Goal: Task Accomplishment & Management: Manage account settings

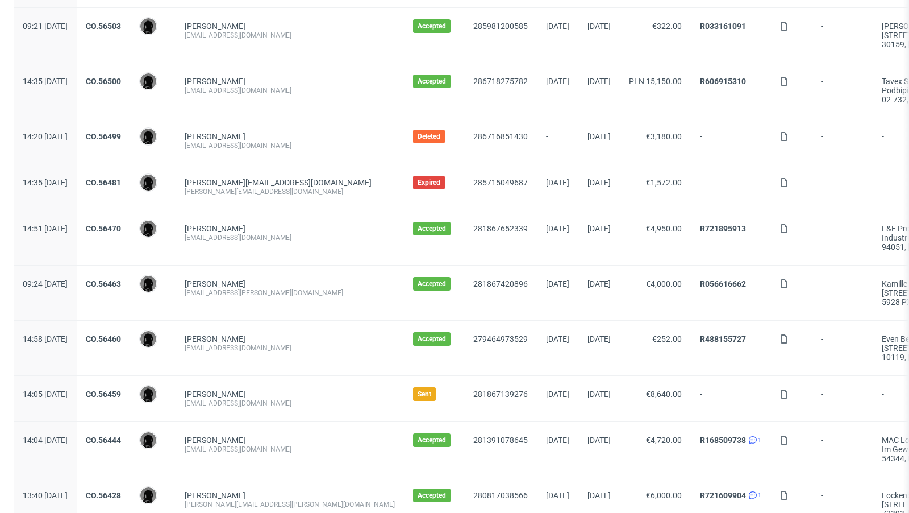
scroll to position [365, 0]
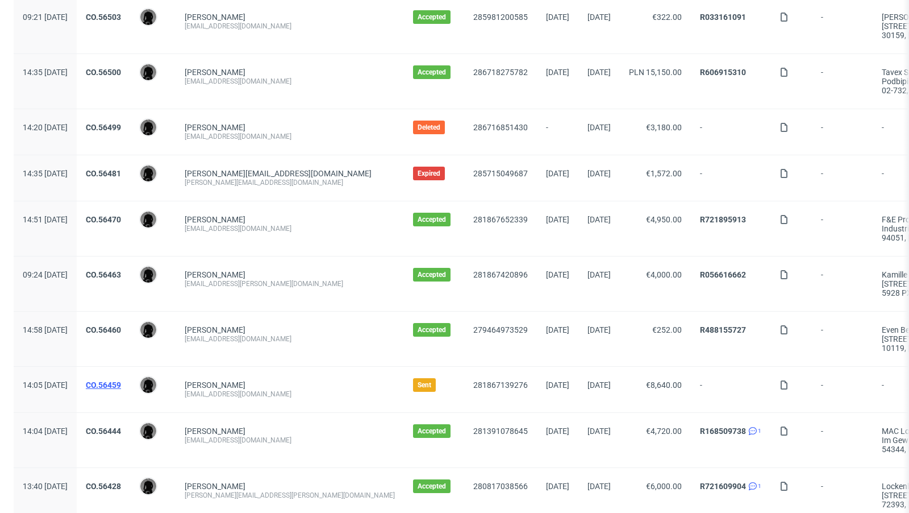
click at [121, 380] on link "CO.56459" at bounding box center [103, 384] width 35 height 9
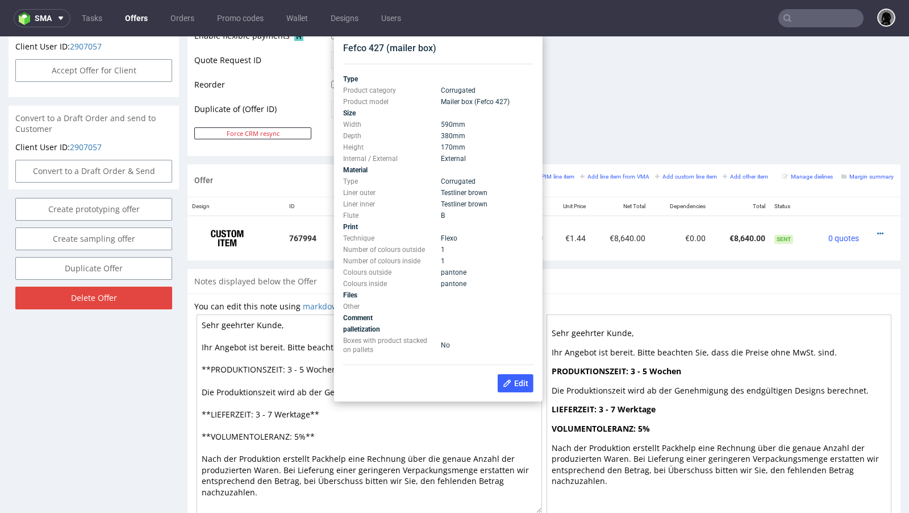
scroll to position [538, 0]
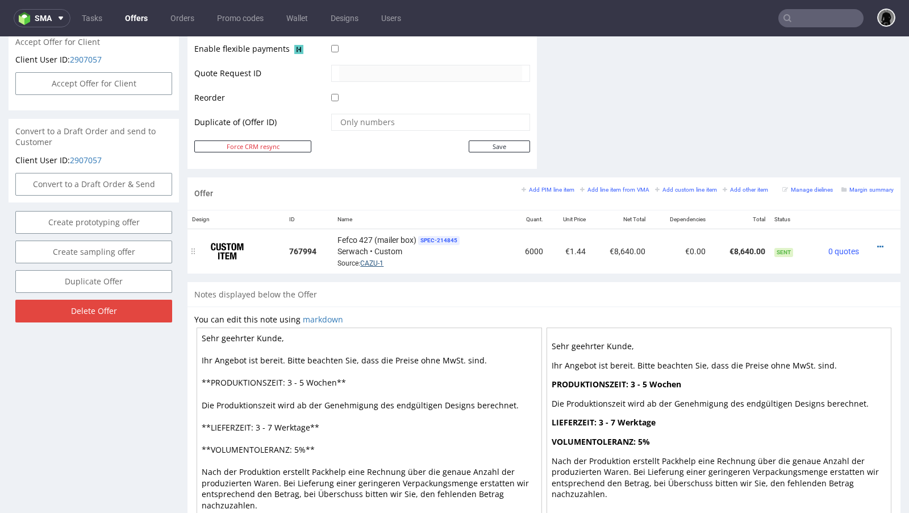
click at [371, 259] on link "CAZU-1" at bounding box center [371, 263] width 23 height 8
click at [128, 20] on link "Offers" at bounding box center [136, 18] width 36 height 18
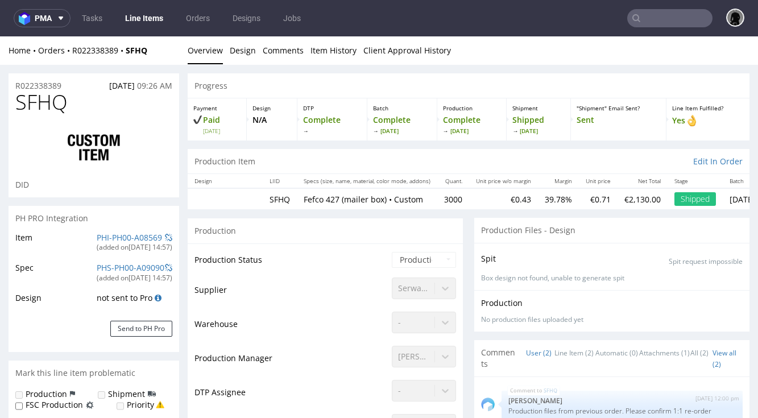
select select "in_progress"
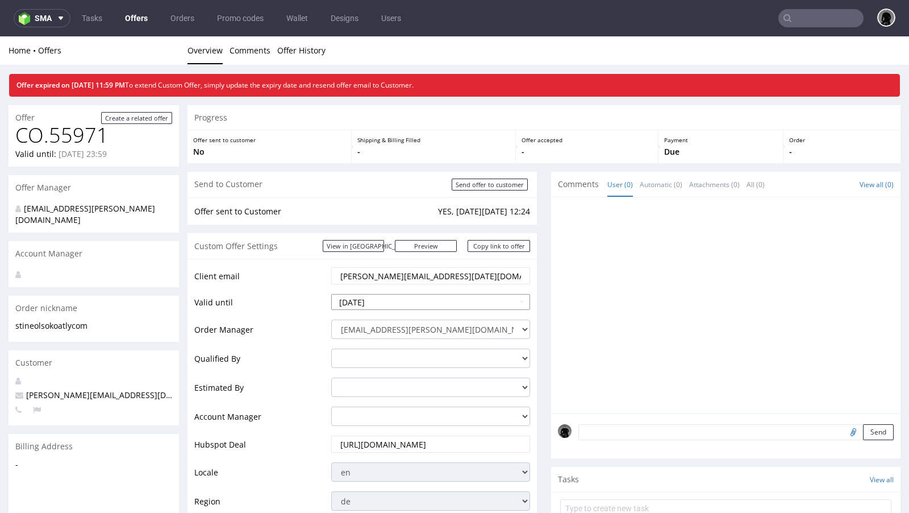
click at [386, 300] on input "[DATE]" at bounding box center [430, 302] width 199 height 16
click at [391, 266] on td "27" at bounding box center [394, 267] width 18 height 17
type input "2025-08-27"
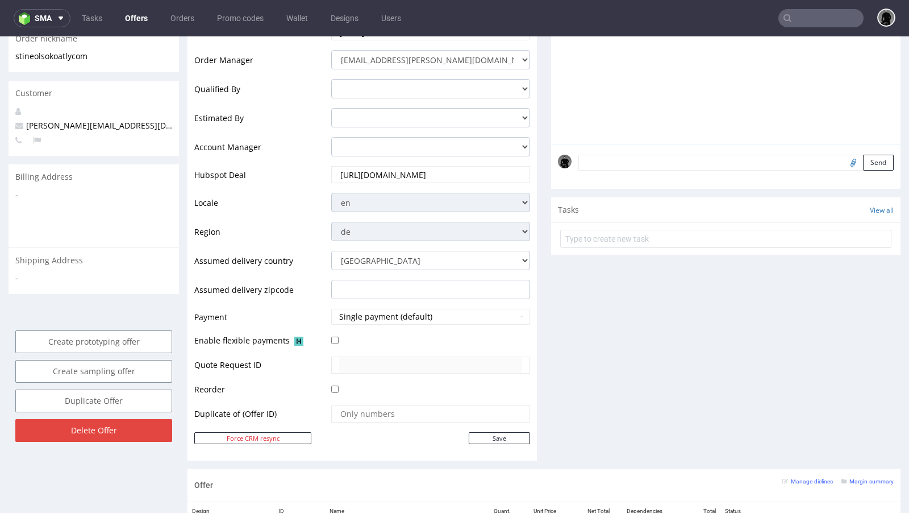
scroll to position [368, 0]
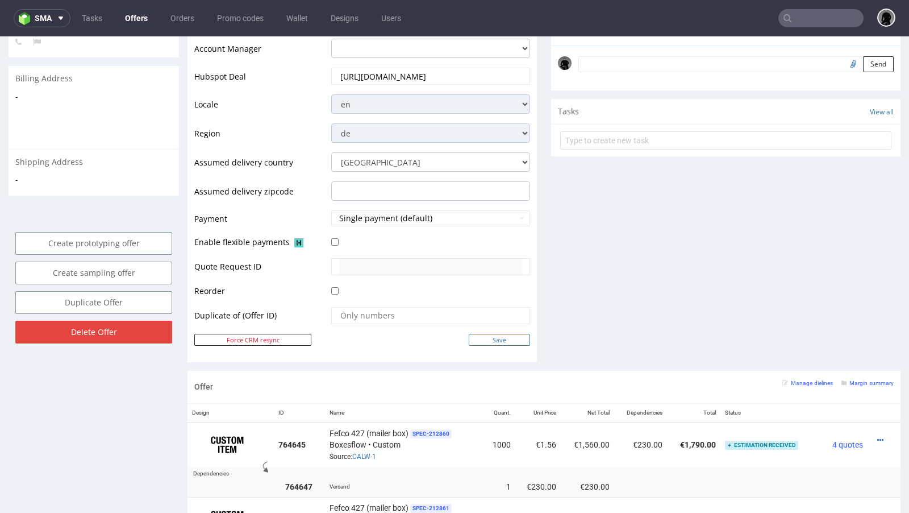
click at [499, 339] on input "Save" at bounding box center [499, 340] width 61 height 12
type input "In progress..."
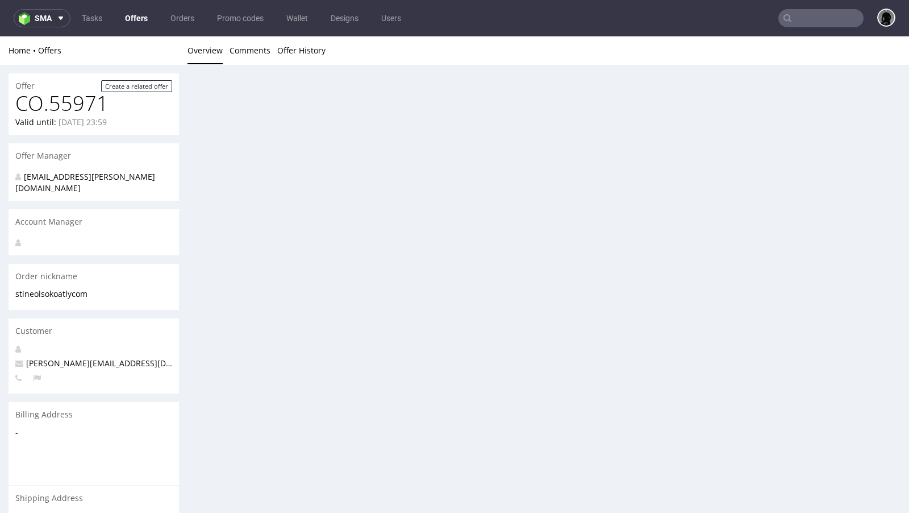
scroll to position [0, 0]
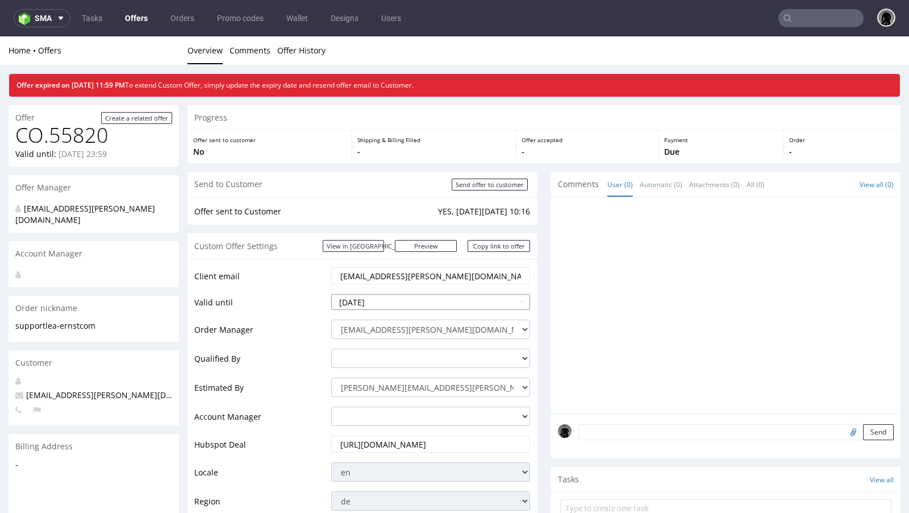
click at [373, 300] on input "[DATE]" at bounding box center [430, 302] width 199 height 16
click at [394, 263] on td "27" at bounding box center [394, 267] width 18 height 17
type input "[DATE]"
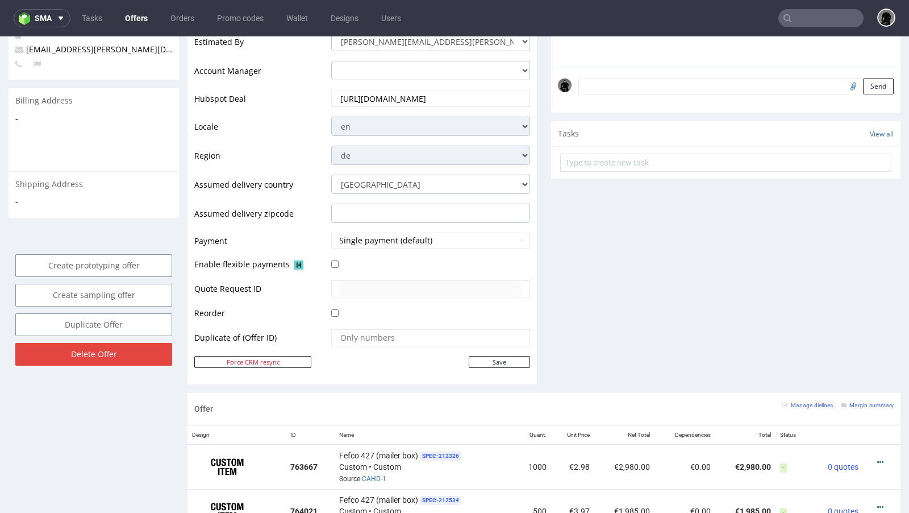
scroll to position [358, 0]
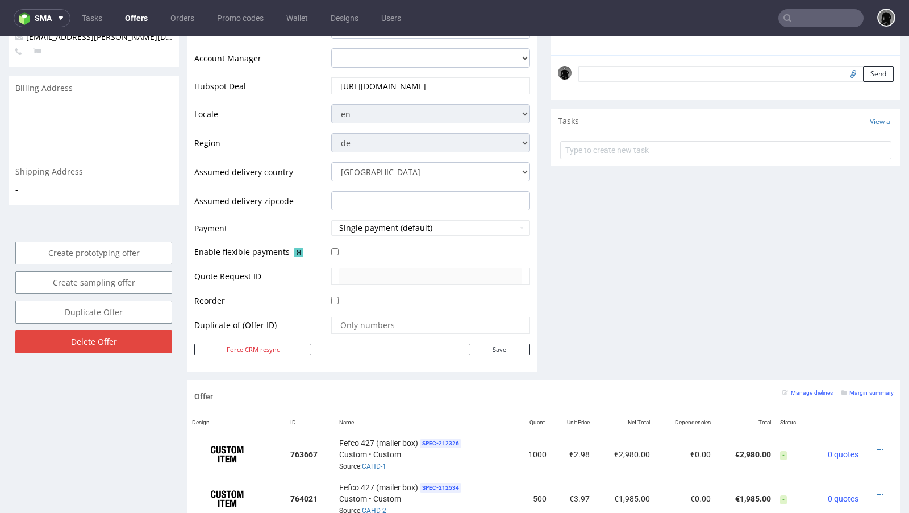
click at [472, 354] on div "Client email support@lea-ernst.com Valid until 2025-08-27 Order Manager dawid.u…" at bounding box center [363, 136] width 350 height 471
click at [482, 346] on input "Save" at bounding box center [499, 349] width 61 height 12
type input "In progress..."
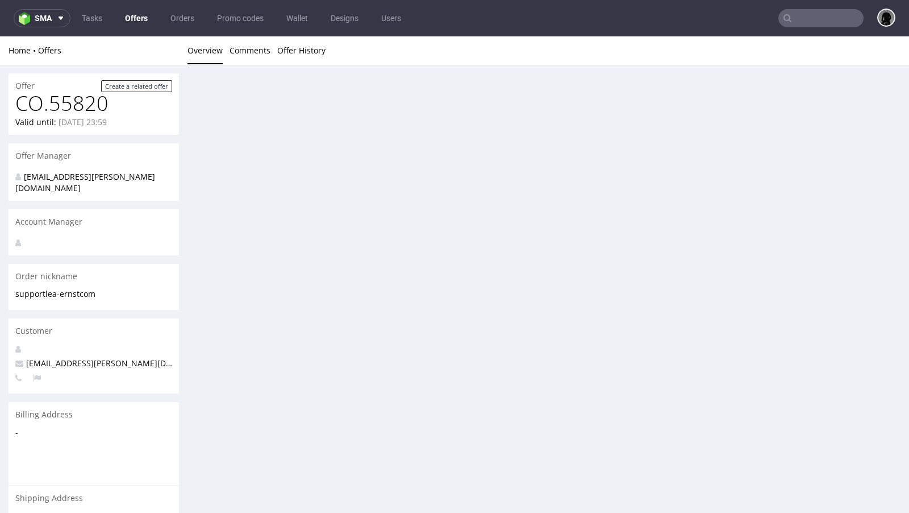
scroll to position [0, 0]
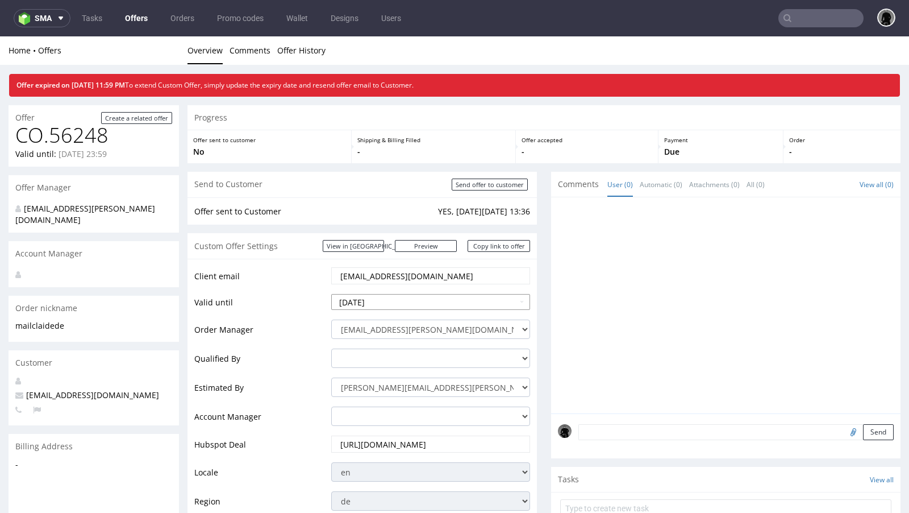
click at [373, 304] on input "[DATE]" at bounding box center [430, 302] width 199 height 16
click at [396, 266] on td "27" at bounding box center [394, 267] width 18 height 17
type input "[DATE]"
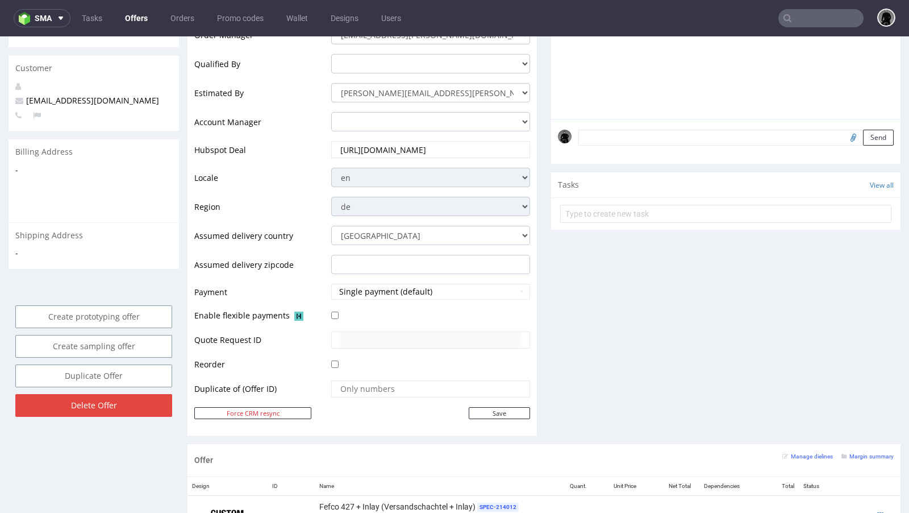
scroll to position [300, 0]
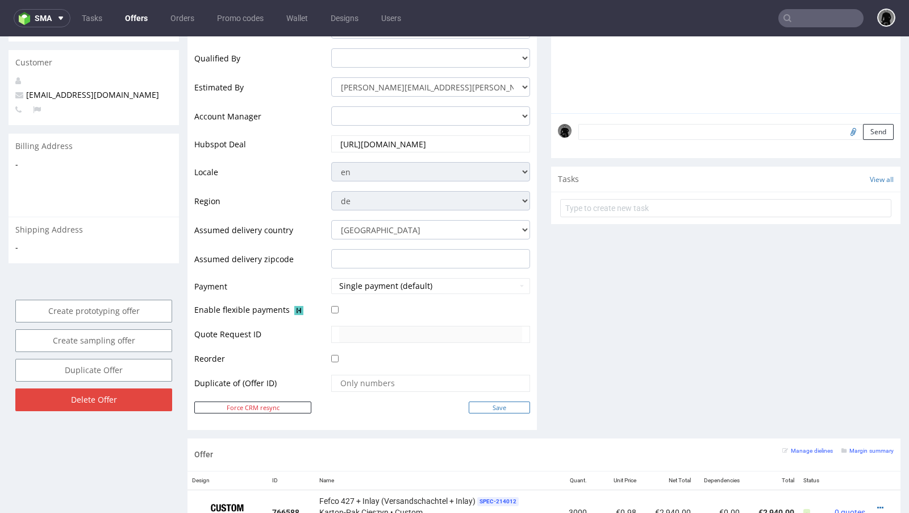
click at [487, 408] on input "Save" at bounding box center [499, 407] width 61 height 12
type input "In progress..."
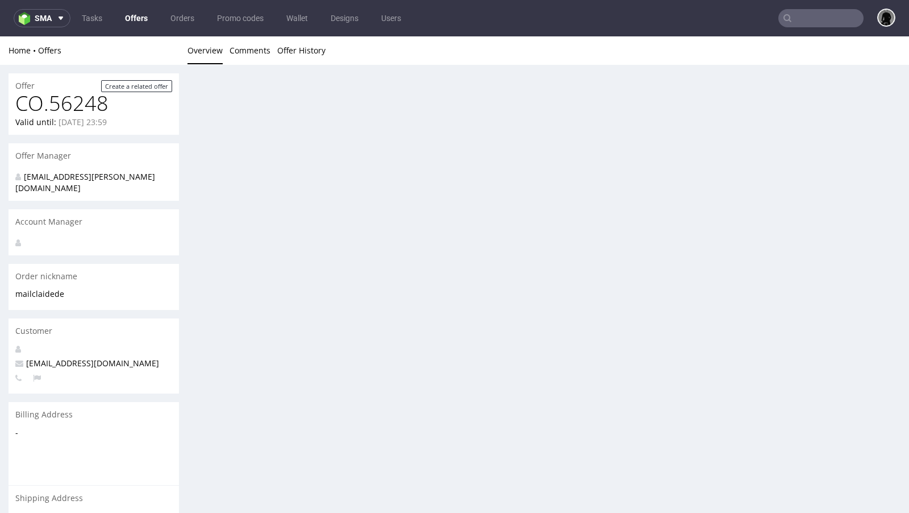
scroll to position [0, 0]
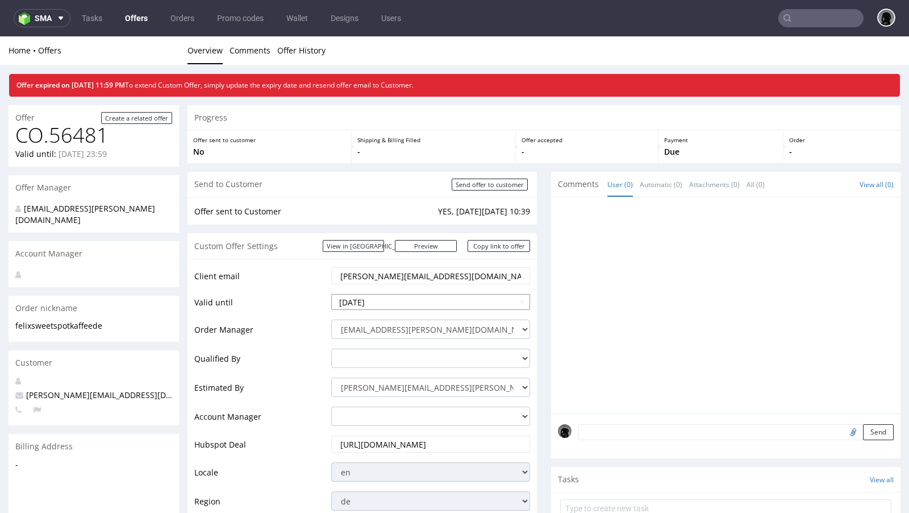
click at [367, 304] on input "[DATE]" at bounding box center [430, 302] width 199 height 16
click at [398, 267] on td "27" at bounding box center [394, 267] width 18 height 17
type input "[DATE]"
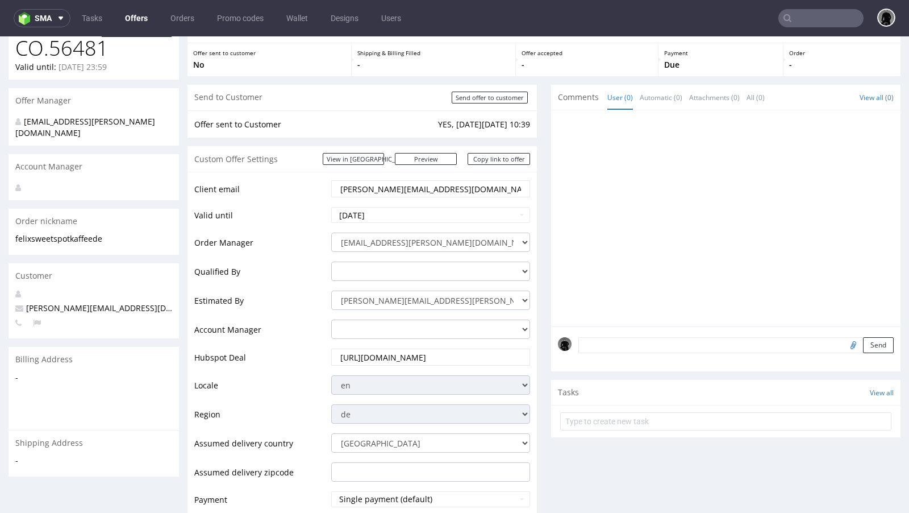
scroll to position [235, 0]
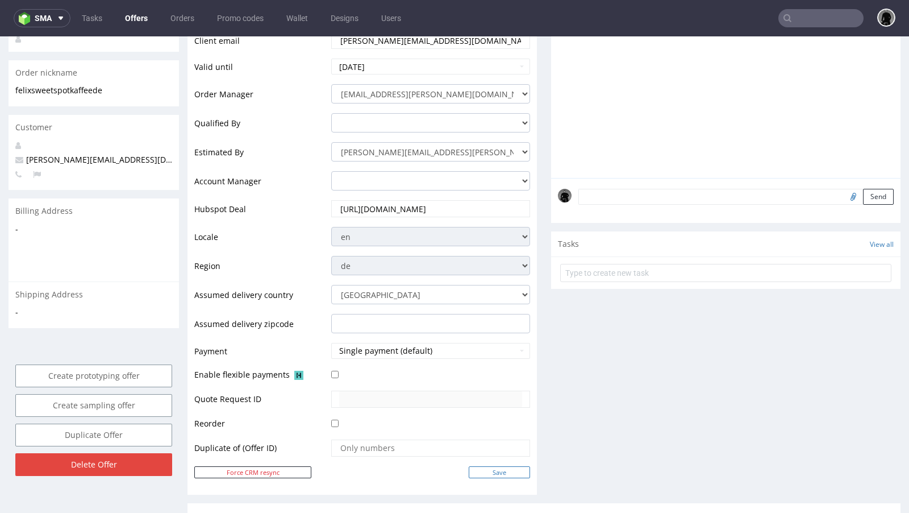
click at [490, 467] on input "Save" at bounding box center [499, 472] width 61 height 12
type input "In progress..."
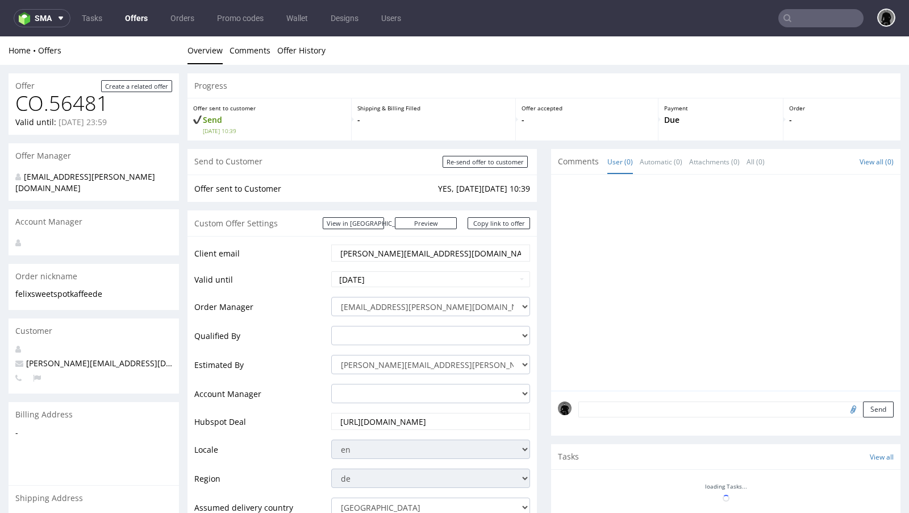
scroll to position [0, 0]
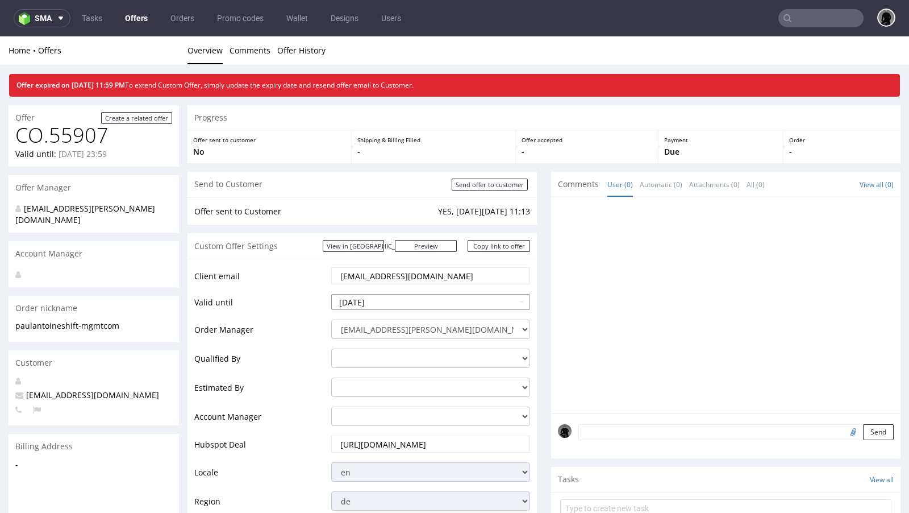
click at [398, 301] on input "[DATE]" at bounding box center [430, 302] width 199 height 16
click at [396, 265] on td "27" at bounding box center [394, 267] width 18 height 17
type input "2025-08-27"
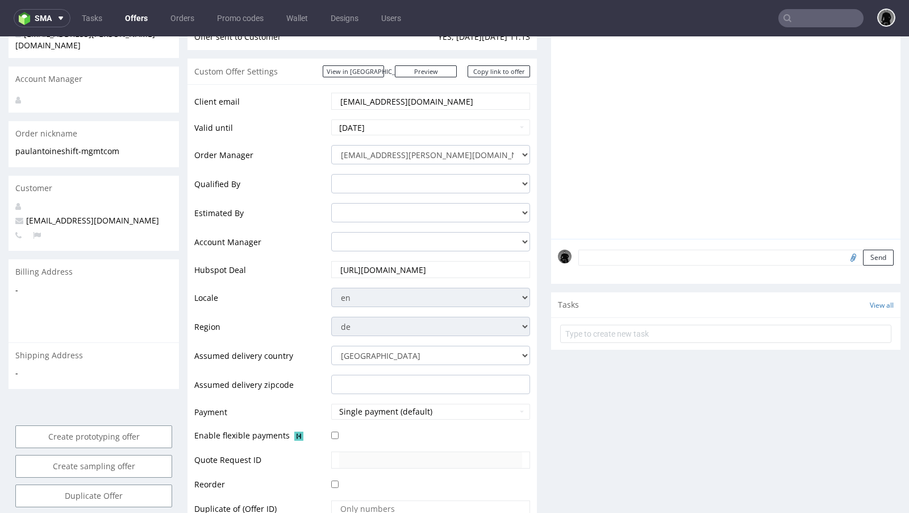
scroll to position [207, 0]
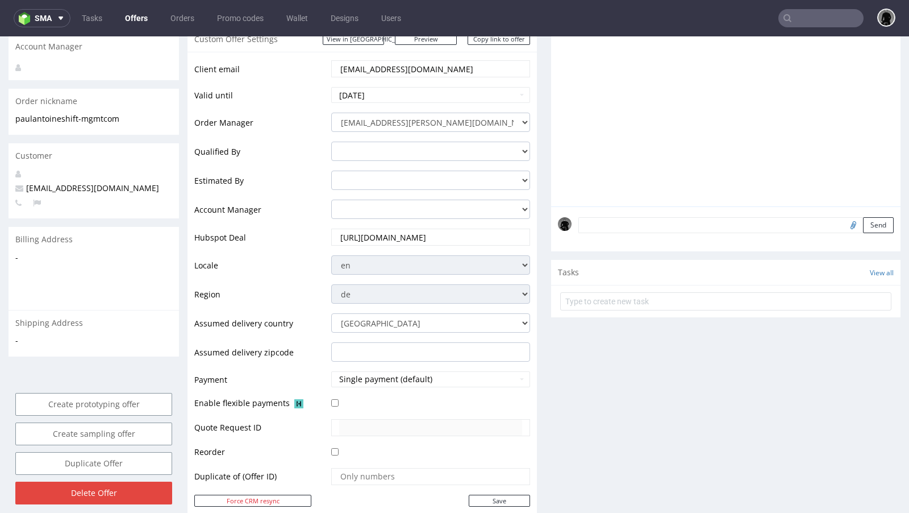
click at [477, 493] on td "Save" at bounding box center [430, 500] width 202 height 14
click at [479, 496] on input "Save" at bounding box center [499, 501] width 61 height 12
type input "In progress..."
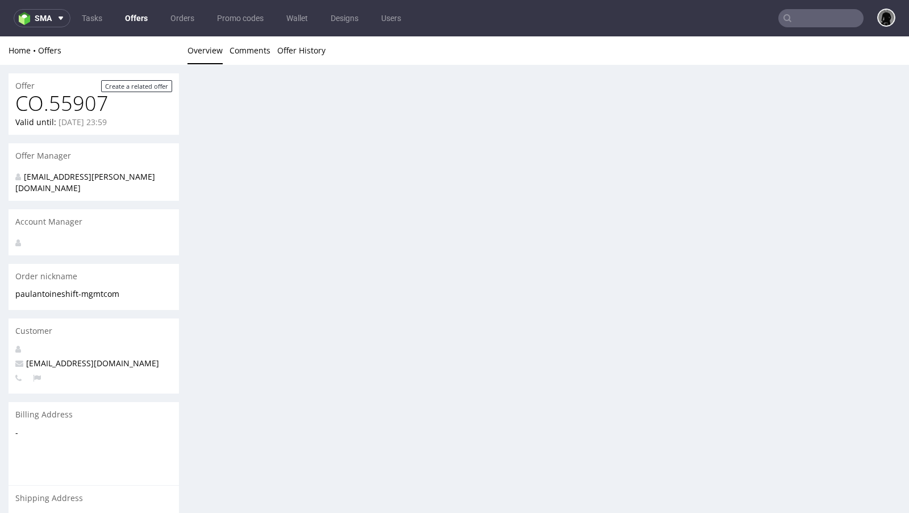
scroll to position [0, 0]
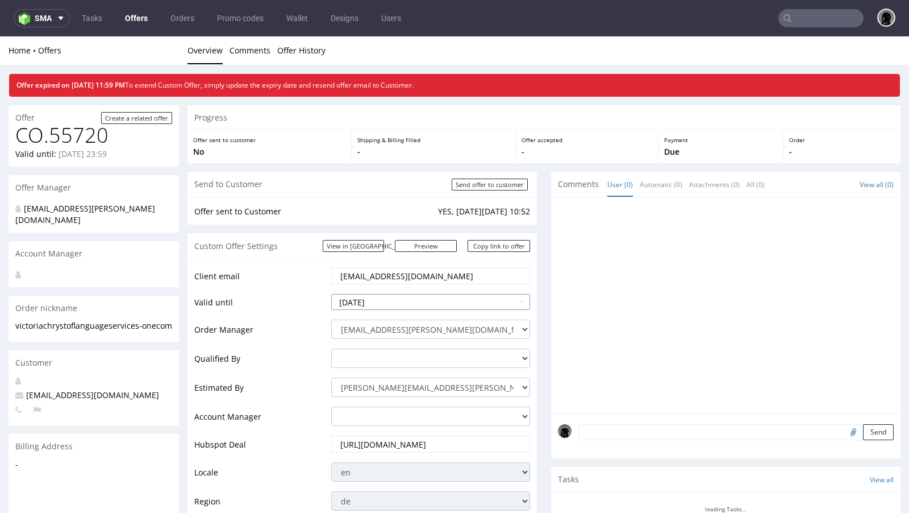
click at [401, 302] on input "2025-08-20" at bounding box center [430, 302] width 199 height 16
click at [405, 294] on input "2025-08-20" at bounding box center [430, 302] width 199 height 16
click at [276, 293] on td "Valid until" at bounding box center [261, 306] width 134 height 26
click at [373, 297] on input "2025-08-20" at bounding box center [430, 302] width 199 height 16
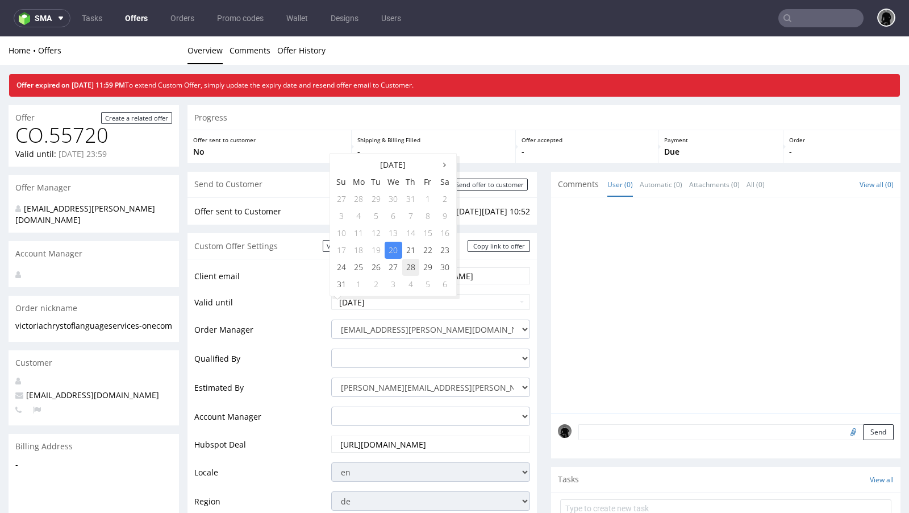
click at [410, 261] on td "28" at bounding box center [410, 267] width 17 height 17
type input "2025-08-28"
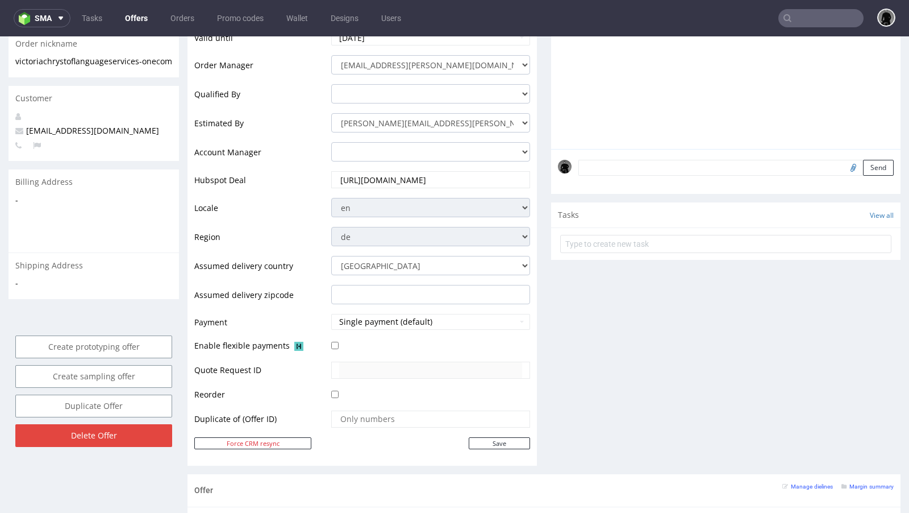
scroll to position [302, 0]
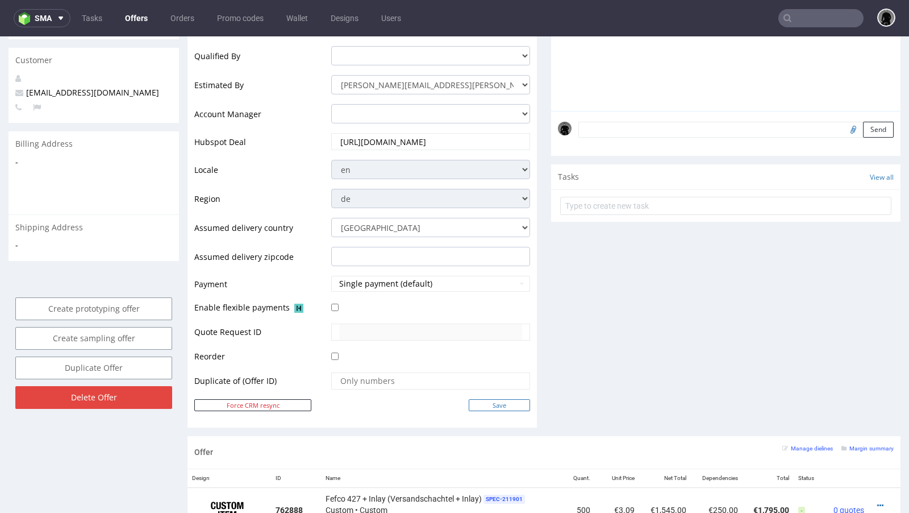
click at [479, 407] on input "Save" at bounding box center [499, 405] width 61 height 12
type input "In progress..."
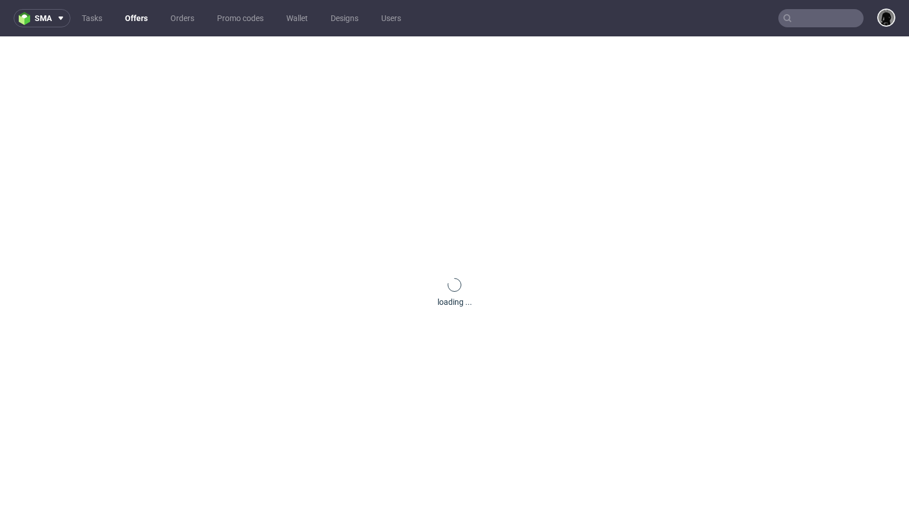
scroll to position [0, 0]
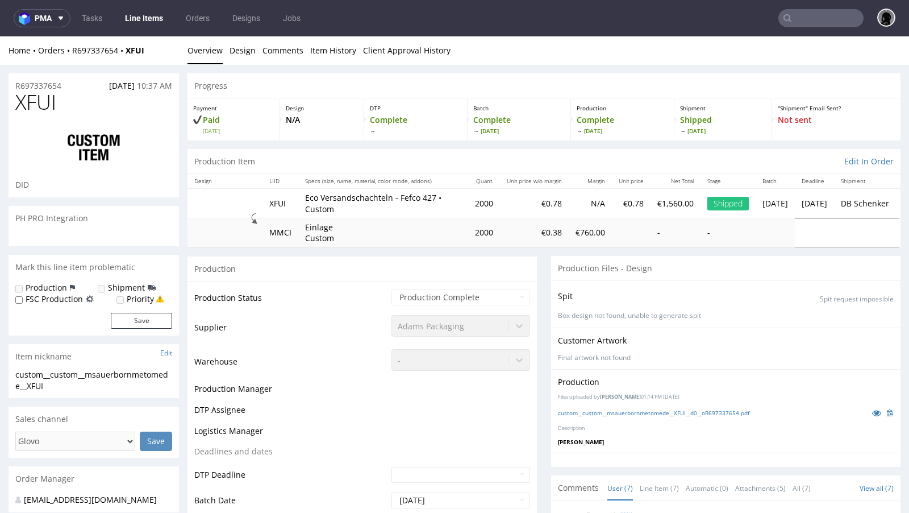
scroll to position [110, 0]
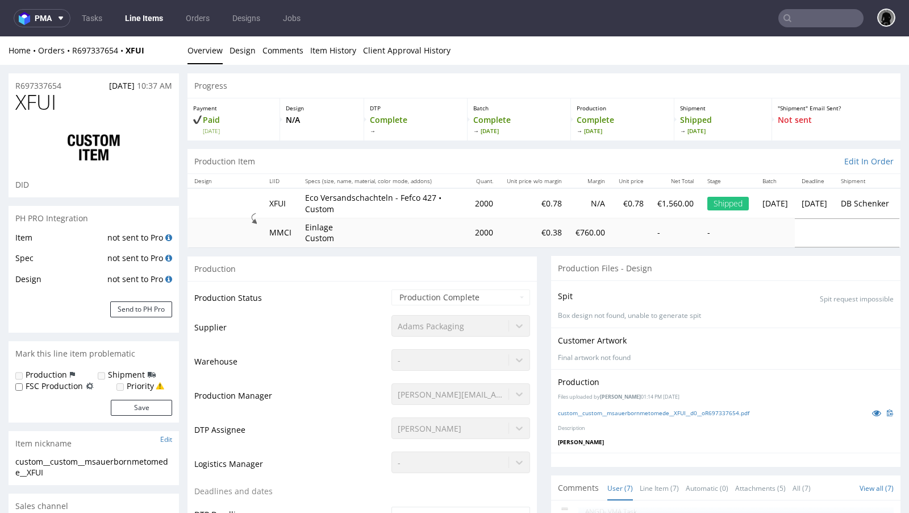
select select "done"
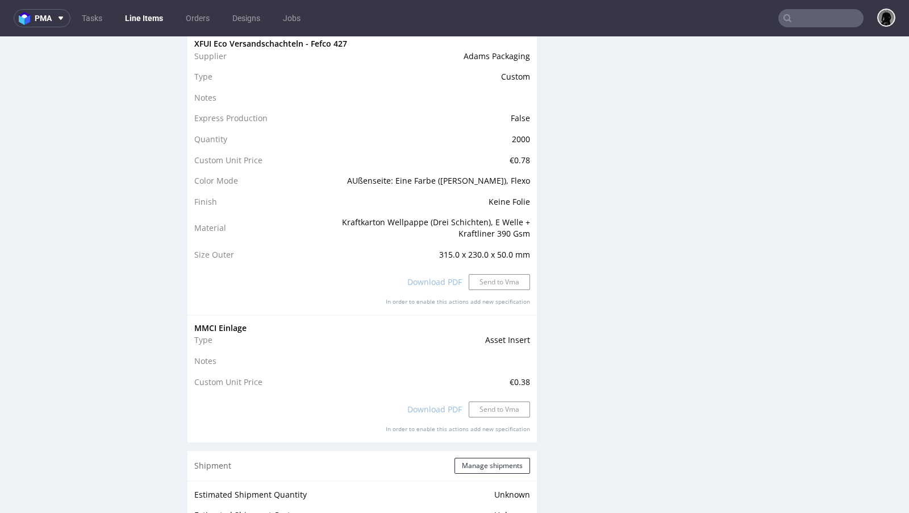
scroll to position [1115, 0]
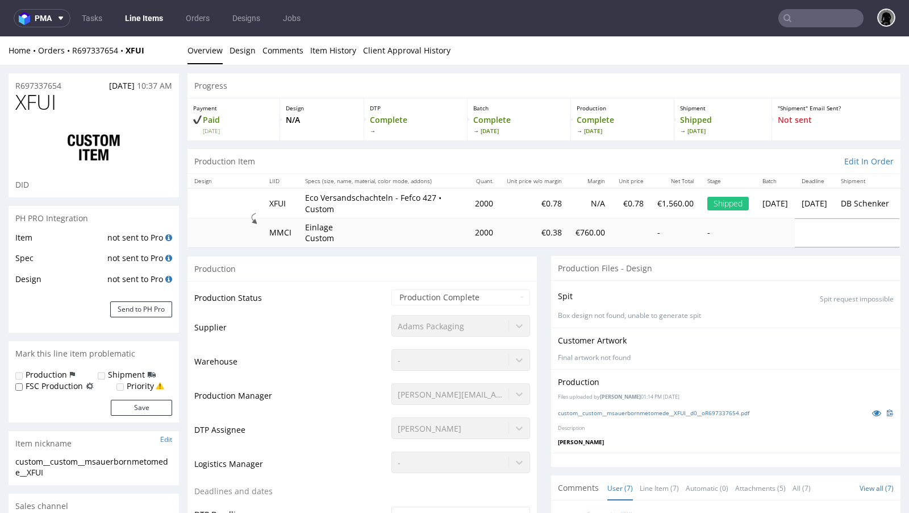
scroll to position [110, 0]
select select "done"
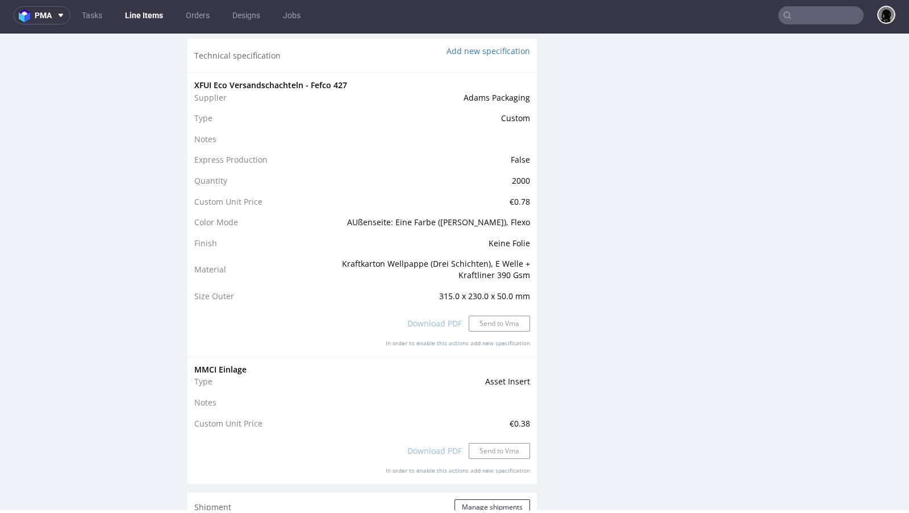
scroll to position [1090, 0]
click at [659, 222] on div "Production Files - Design Spit Spit request impossible Box design not found, un…" at bounding box center [726, 129] width 350 height 1933
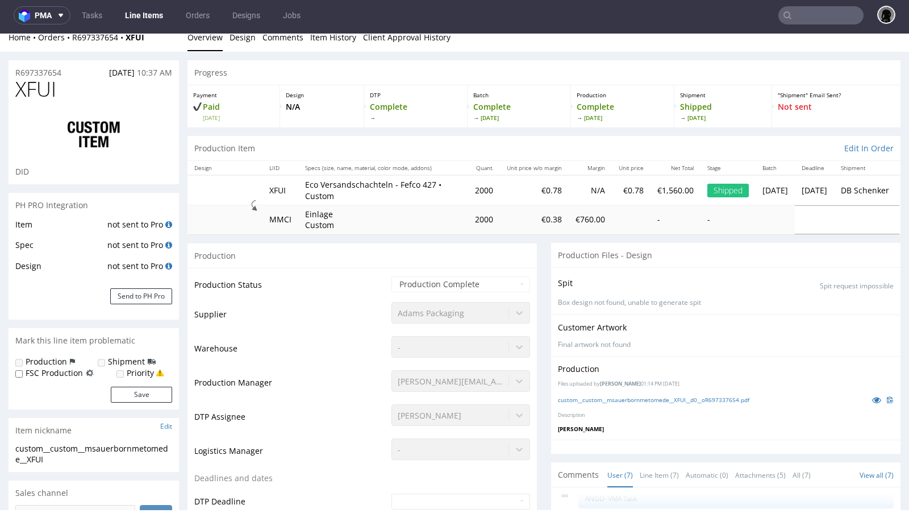
scroll to position [0, 0]
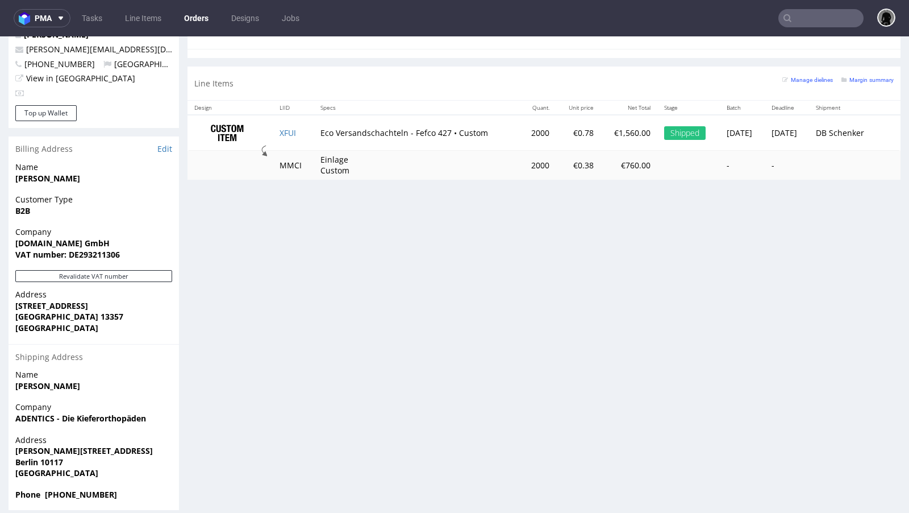
click at [293, 128] on td "XFUI" at bounding box center [293, 133] width 41 height 36
drag, startPoint x: 300, startPoint y: 130, endPoint x: 293, endPoint y: 127, distance: 6.9
click at [293, 127] on td "XFUI" at bounding box center [293, 133] width 41 height 36
copy tr "XFUI"
click at [298, 143] on td "XFUI" at bounding box center [293, 133] width 41 height 36
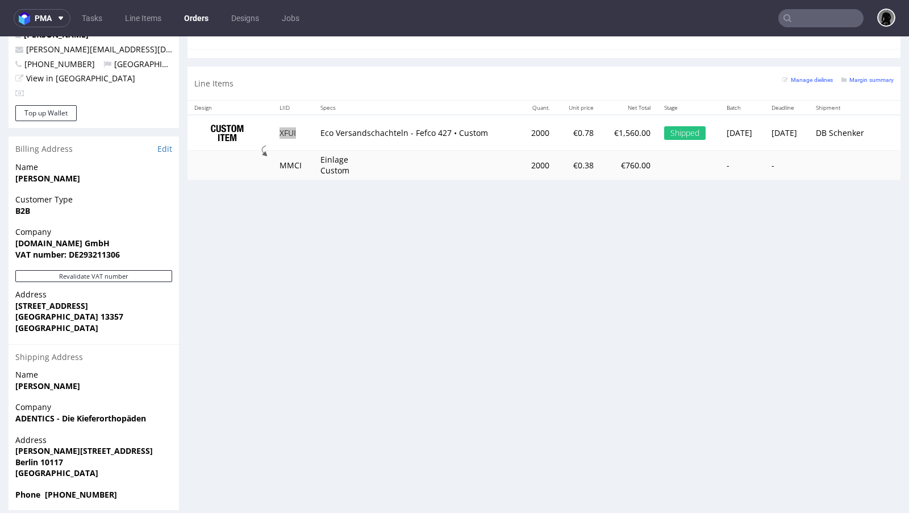
drag, startPoint x: 298, startPoint y: 92, endPoint x: 159, endPoint y: 4, distance: 164.8
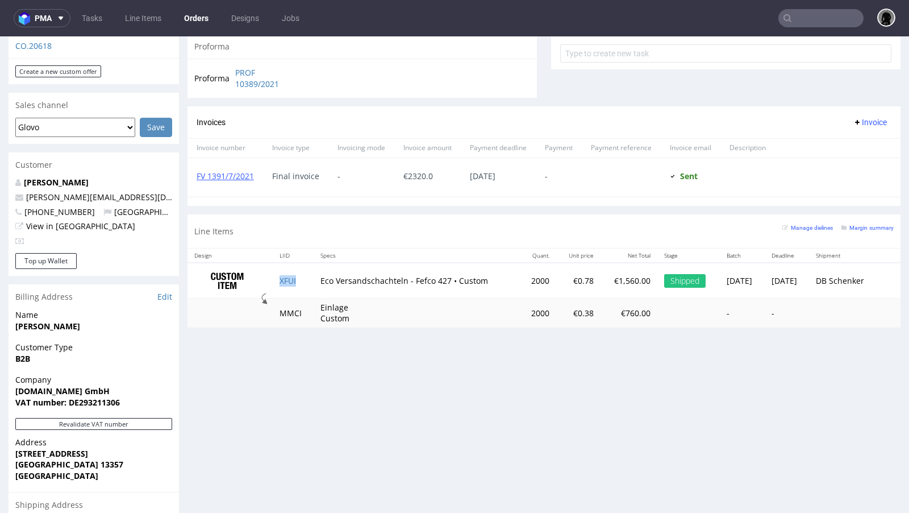
click at [286, 284] on td "XFUI" at bounding box center [293, 281] width 41 height 36
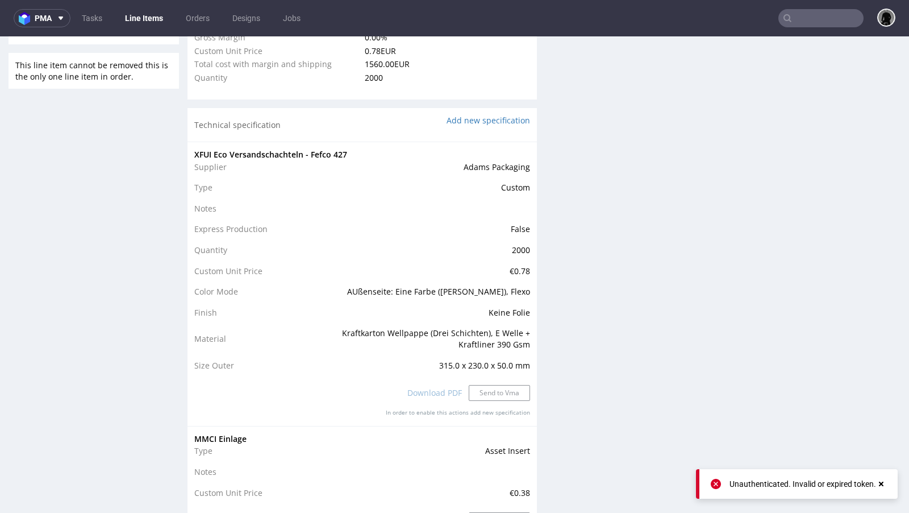
scroll to position [944, 0]
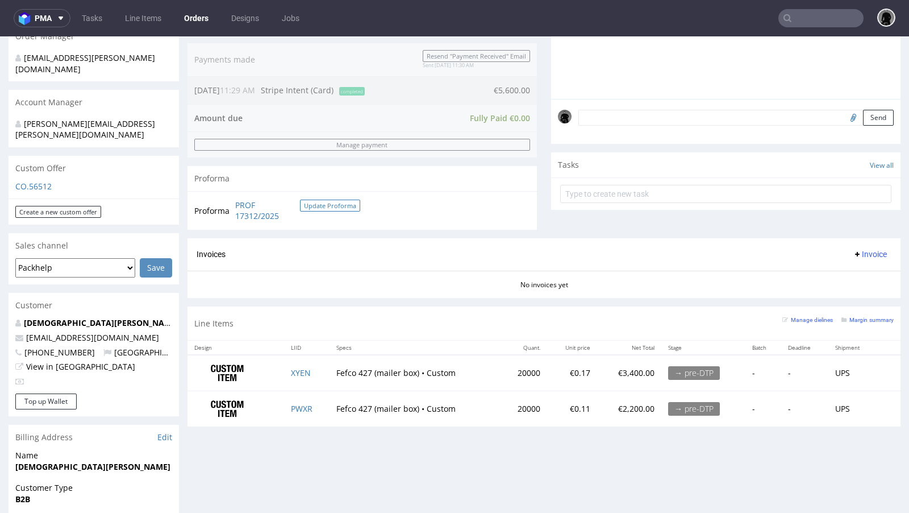
scroll to position [298, 0]
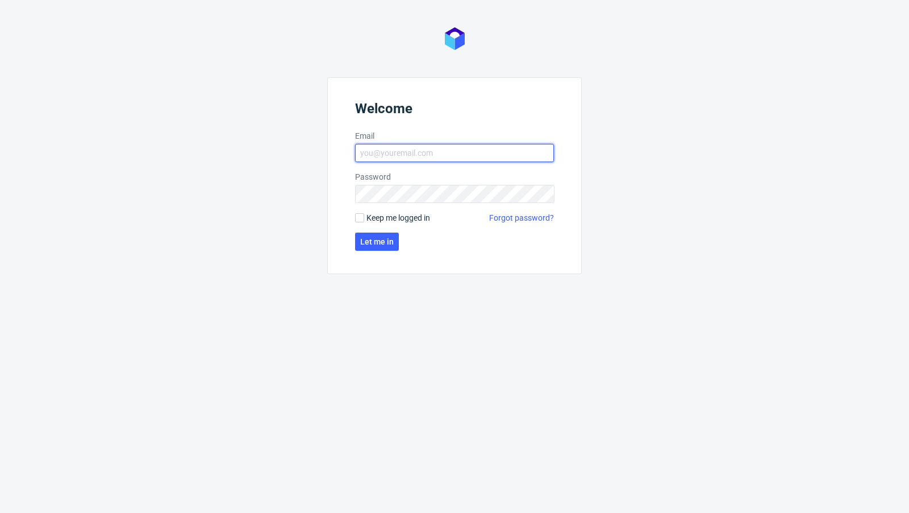
click at [386, 152] on input "Email" at bounding box center [454, 153] width 199 height 18
type input "[EMAIL_ADDRESS][PERSON_NAME][DOMAIN_NAME]"
click at [359, 248] on button "Let me in" at bounding box center [377, 241] width 44 height 18
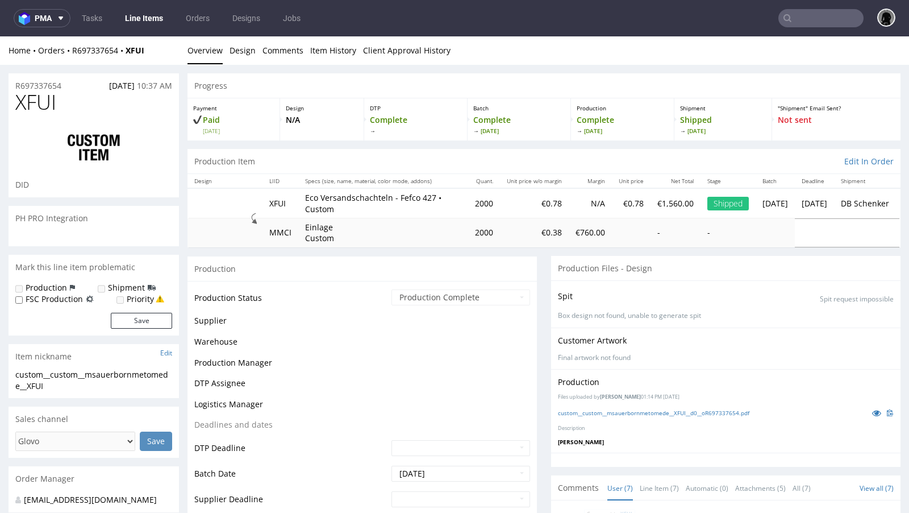
scroll to position [110, 0]
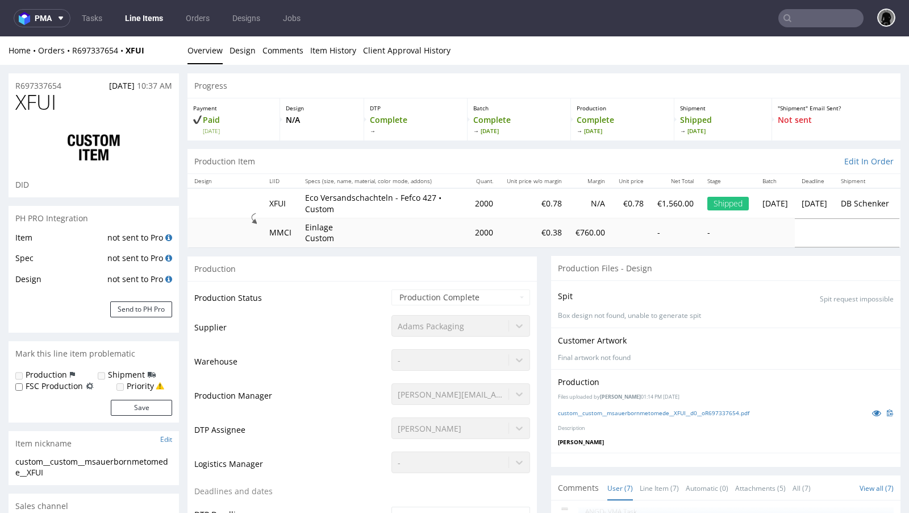
select select "done"
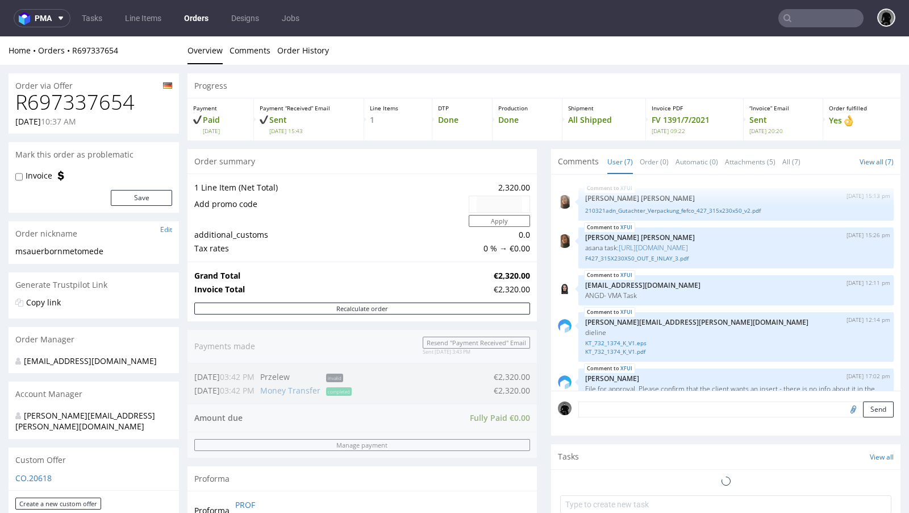
scroll to position [110, 0]
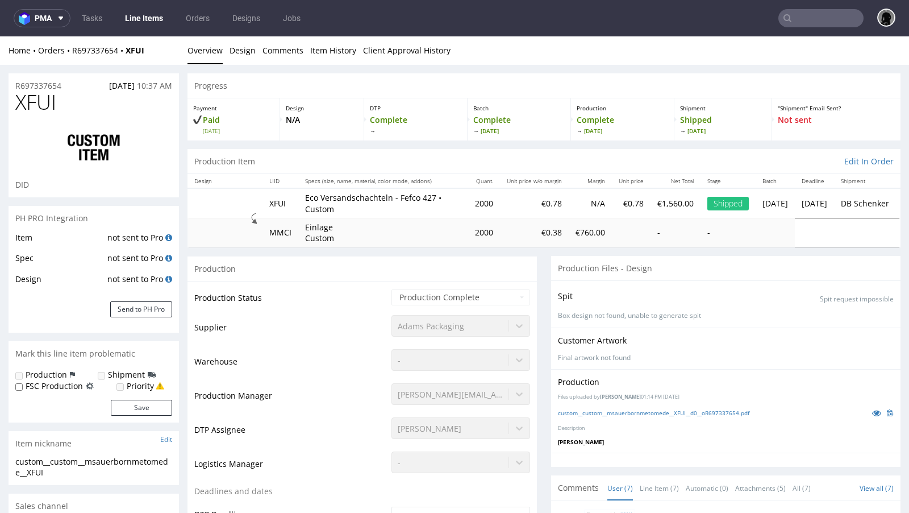
scroll to position [110, 0]
select select "done"
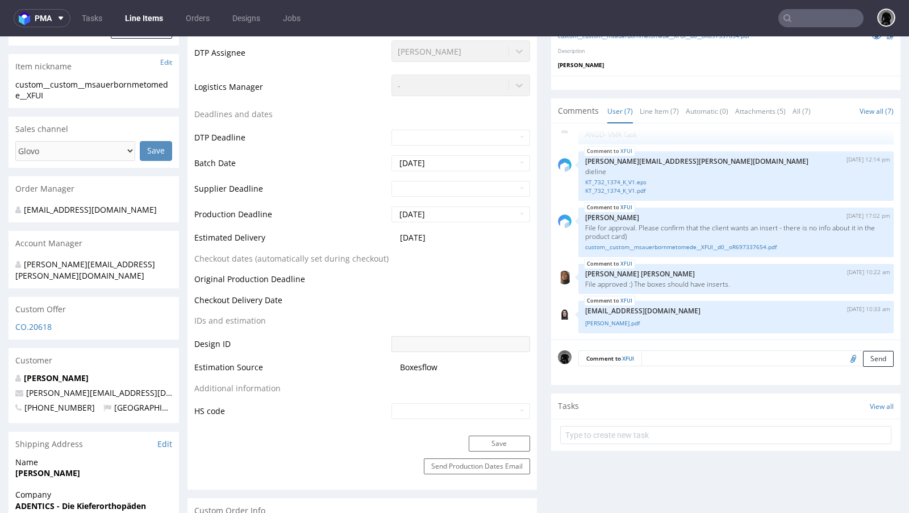
scroll to position [379, 0]
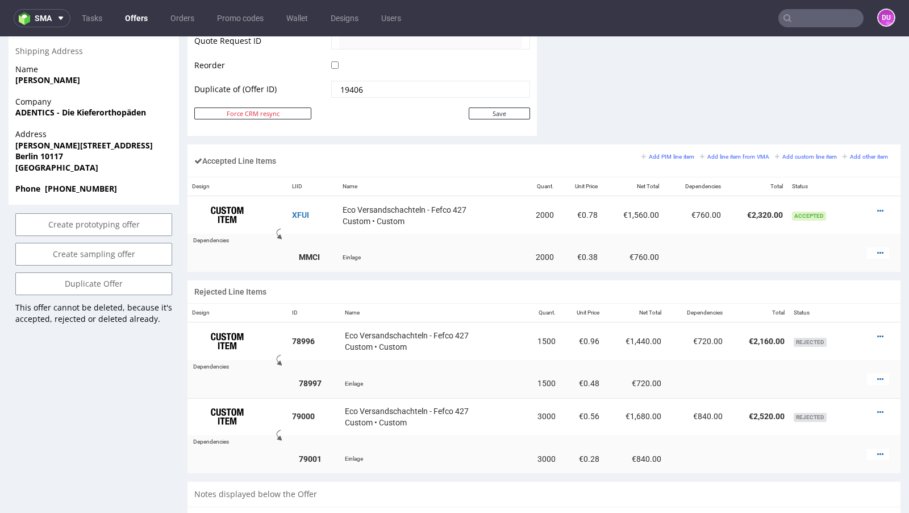
scroll to position [587, 0]
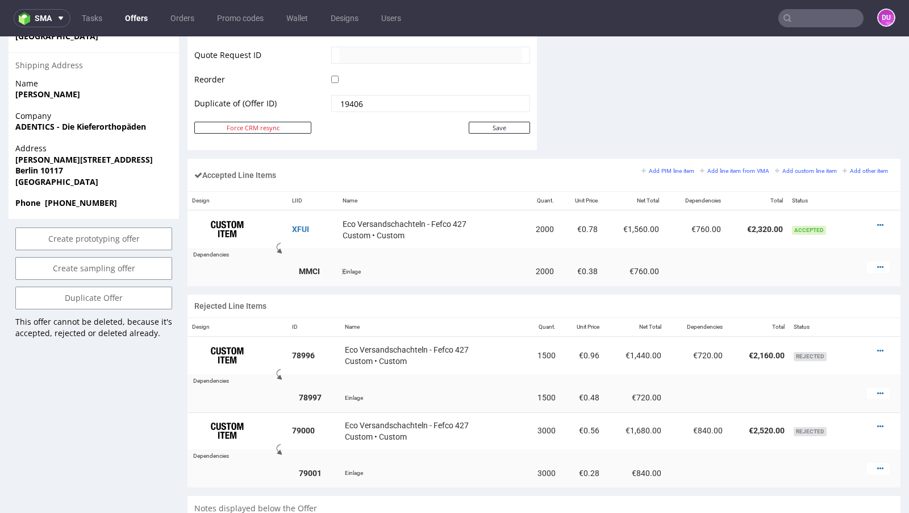
click strong "MMCI"
click td "Einlage"
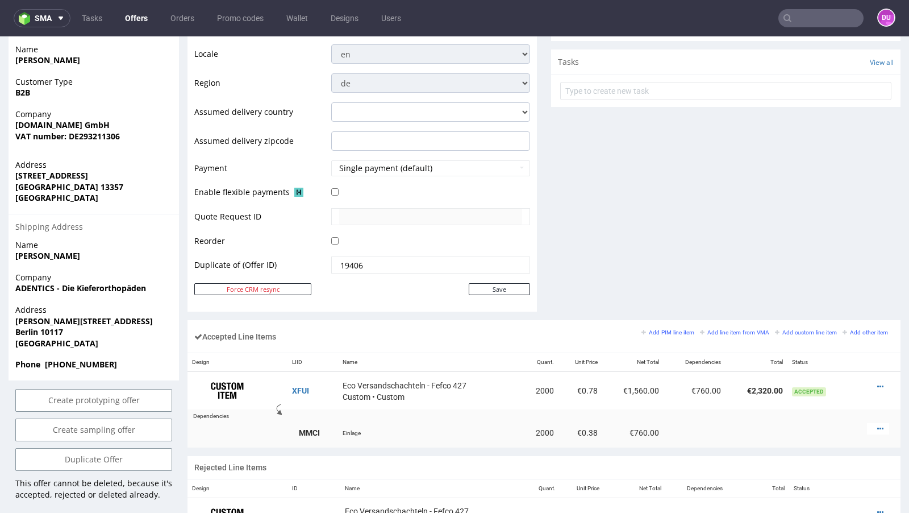
scroll to position [371, 0]
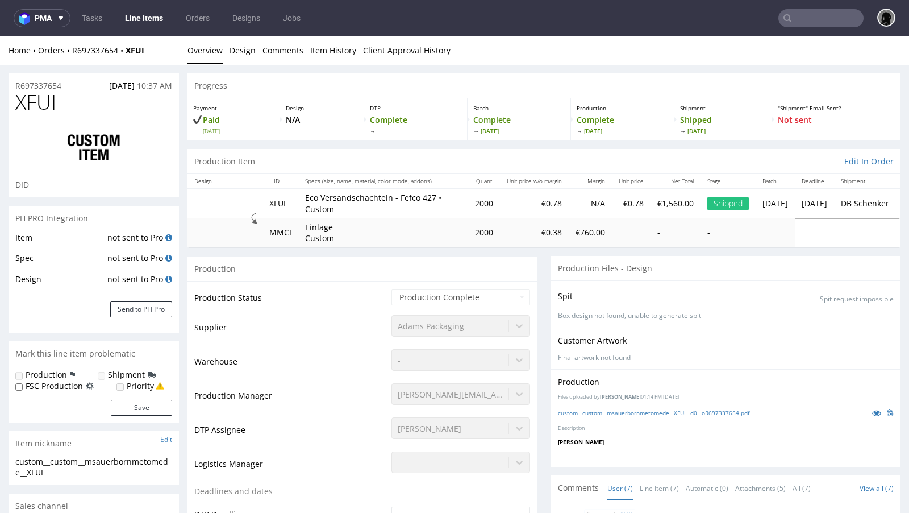
scroll to position [110, 0]
select select "done"
click div "Progress"
click div "R697337654 06.04.2021 10:37 AM XFUI DID PH PRO Integration Item not sent to Pro…"
click td "MMCI"
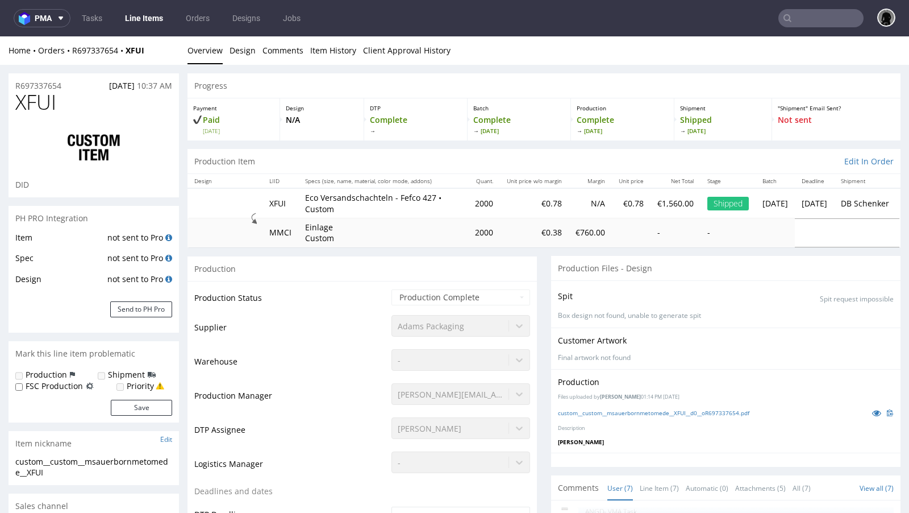
click td "MMCI"
click td "XFUI"
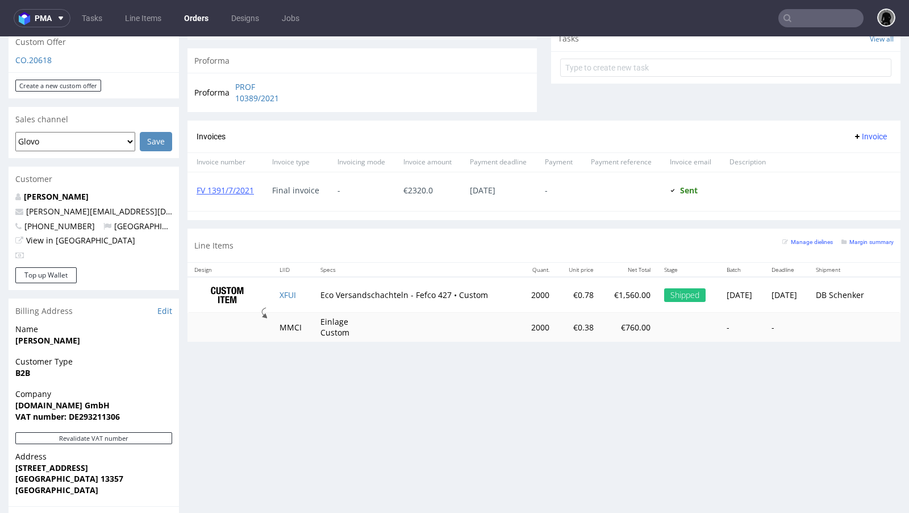
scroll to position [429, 0]
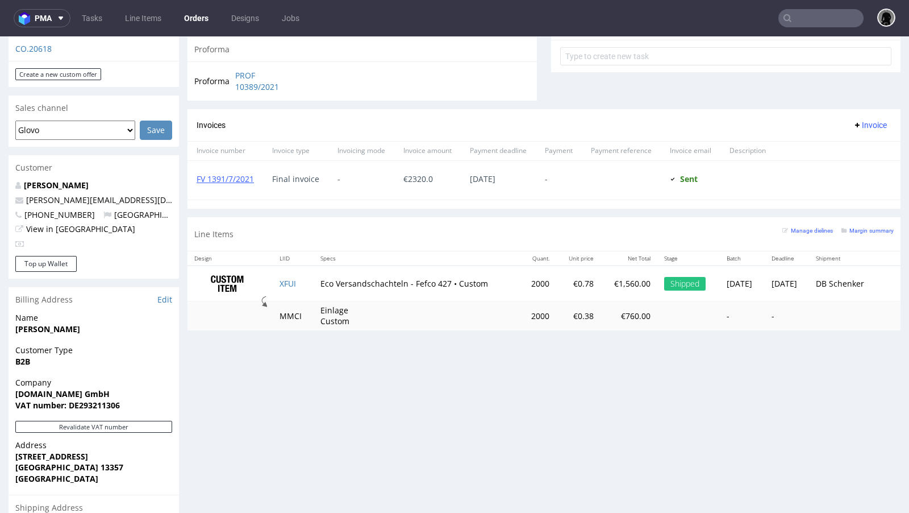
click td "MMCI"
click div "Progress Payment Paid Wed 07 Apr Payment “Received” Email Sent Wed 7 Apr 15:43 …"
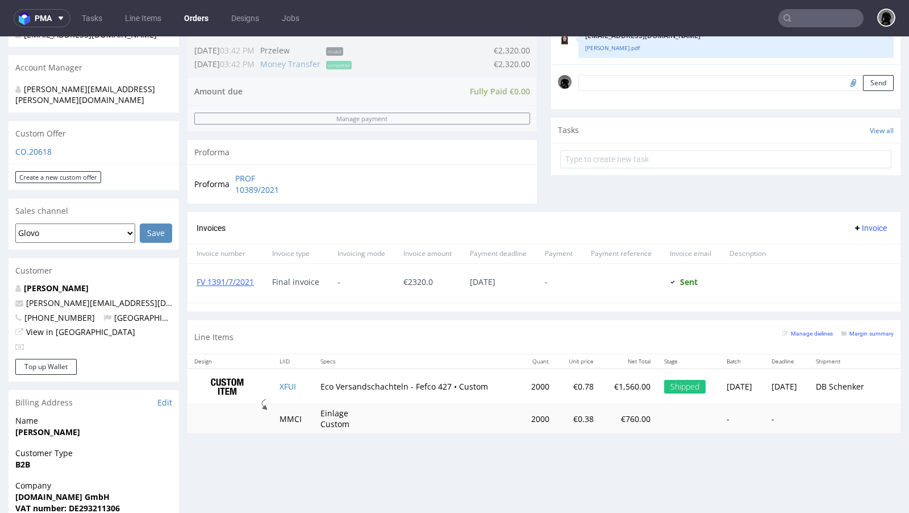
scroll to position [325, 0]
drag, startPoint x: 130, startPoint y: 256, endPoint x: 18, endPoint y: 255, distance: 111.4
click p "m.sauerborn@metome.de"
copy span "m.sauerborn@metome.de"
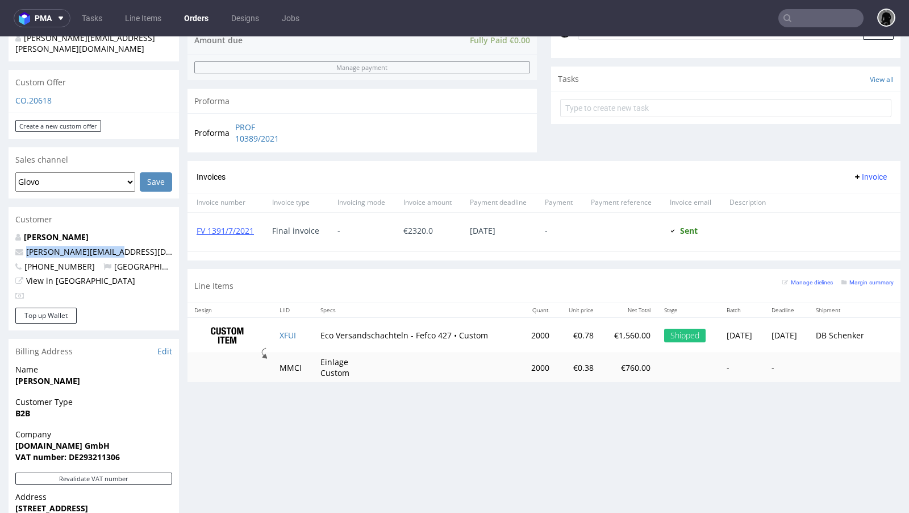
scroll to position [384, 0]
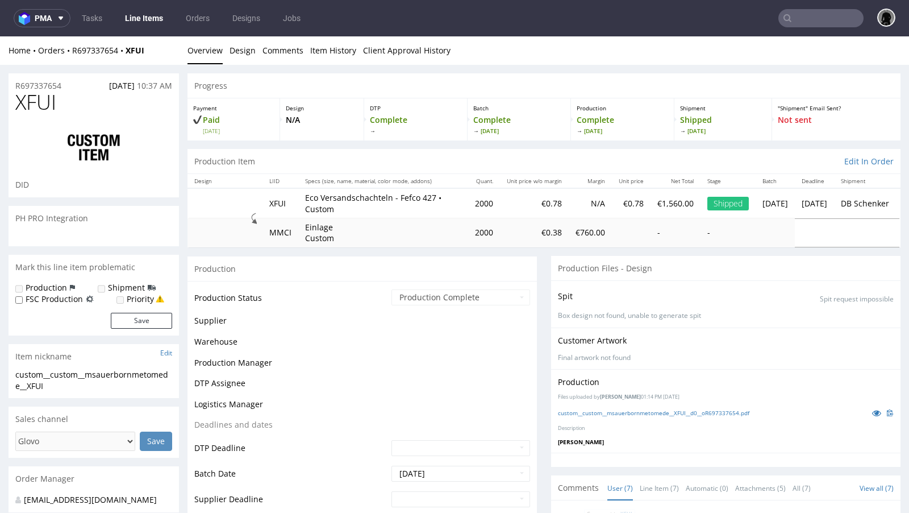
scroll to position [110, 0]
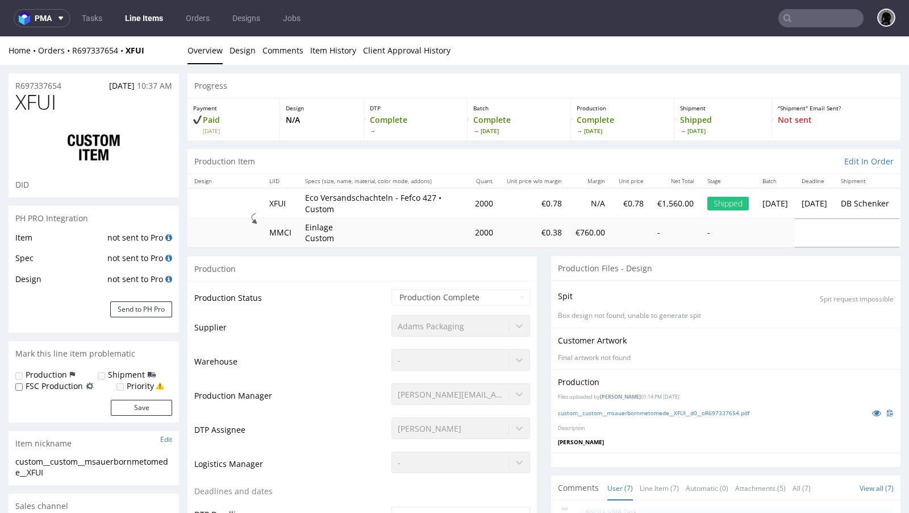
select select "done"
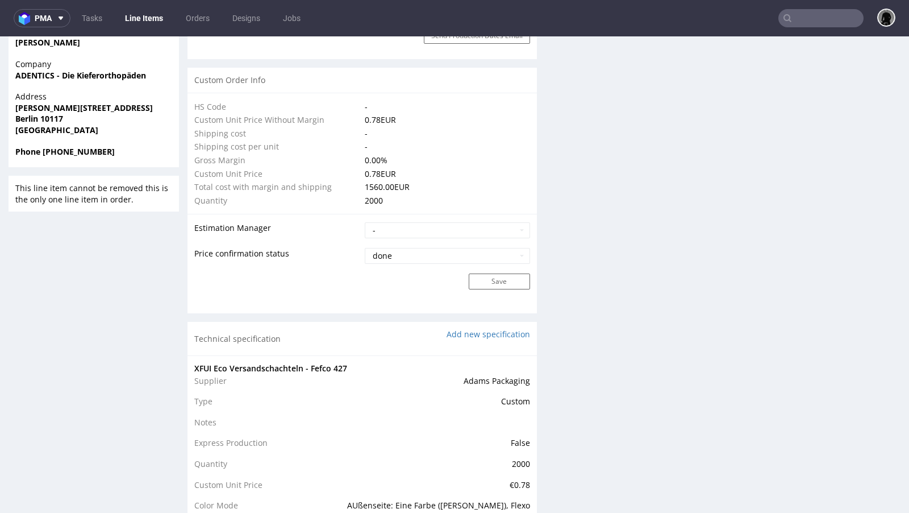
scroll to position [587, 0]
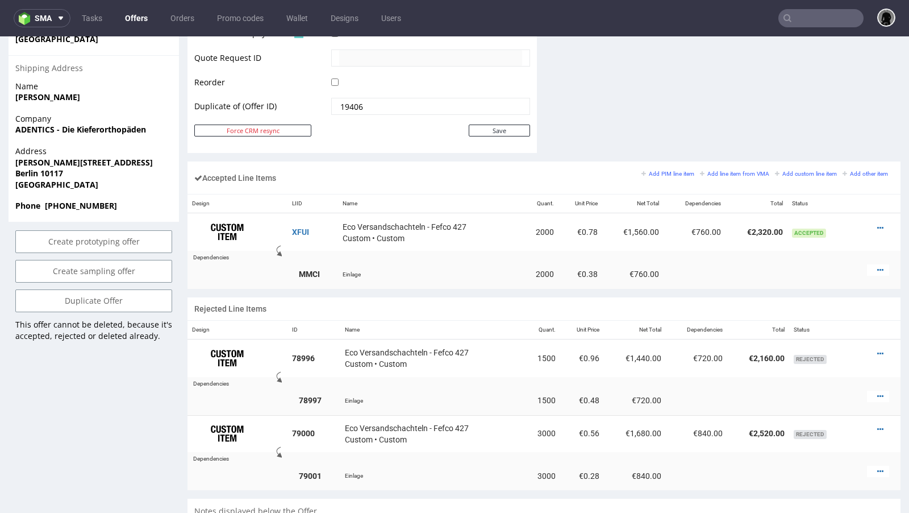
scroll to position [578, 0]
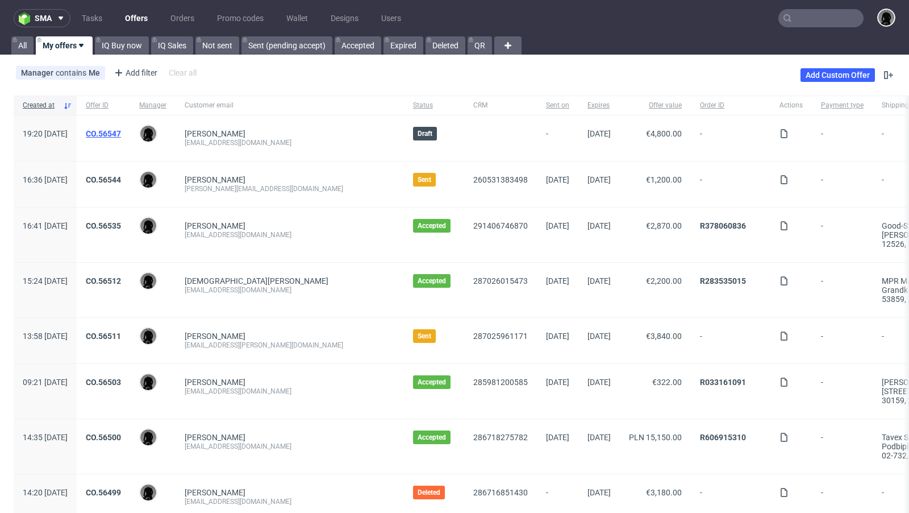
click at [121, 132] on link "CO.56547" at bounding box center [103, 133] width 35 height 9
click at [121, 129] on link "CO.56547" at bounding box center [103, 133] width 35 height 9
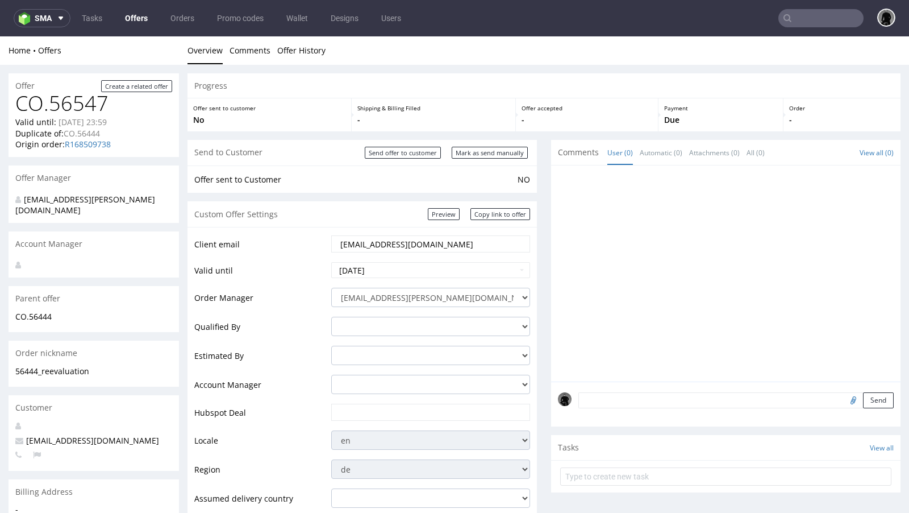
click at [317, 115] on p "No" at bounding box center [269, 119] width 152 height 11
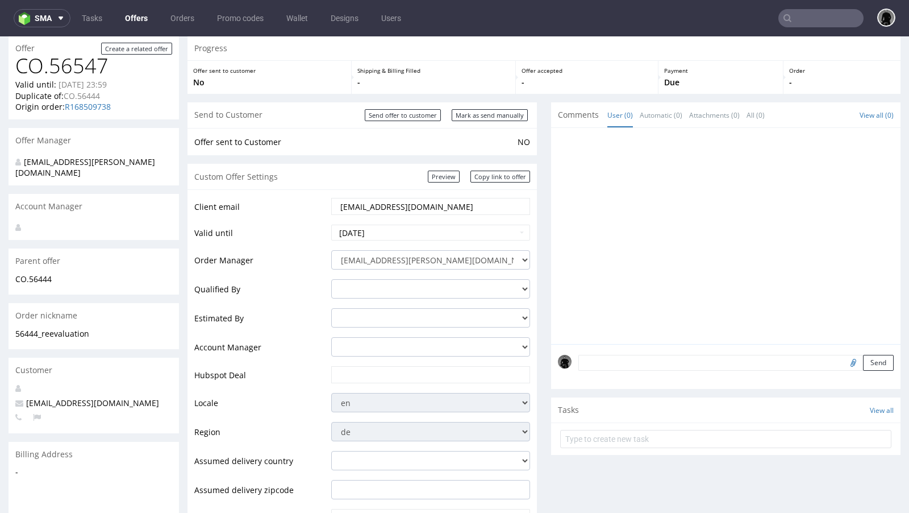
scroll to position [41, 0]
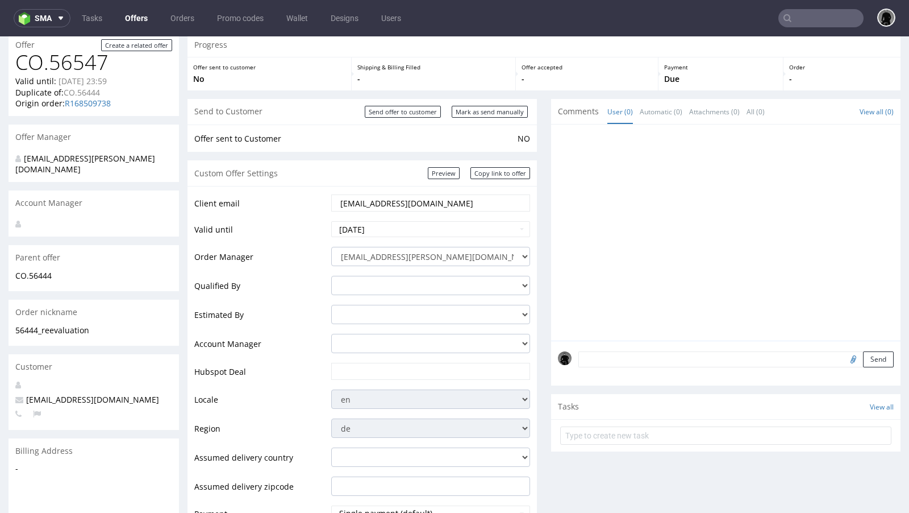
click at [73, 394] on span "einkauf@herbac.eu" at bounding box center [87, 399] width 144 height 11
copy span "einkauf@herbac.eu"
click at [138, 22] on link "Offers" at bounding box center [136, 18] width 36 height 18
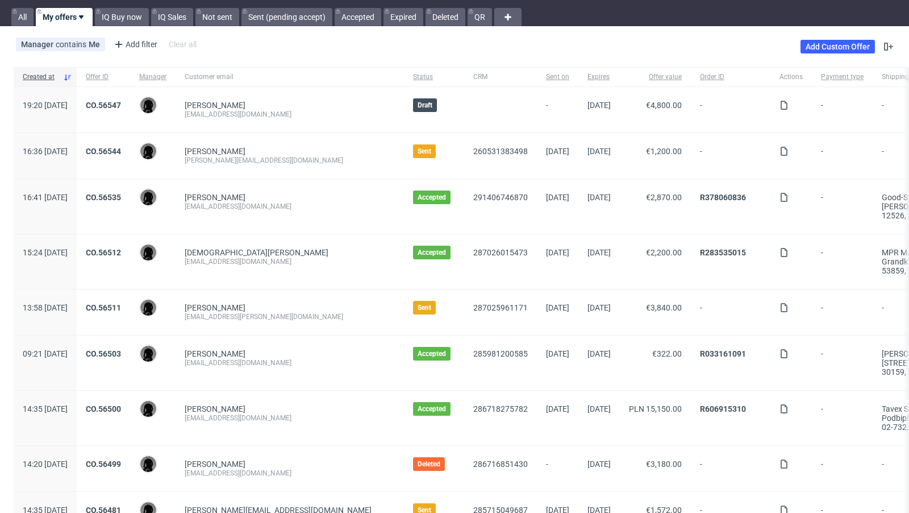
scroll to position [27, 0]
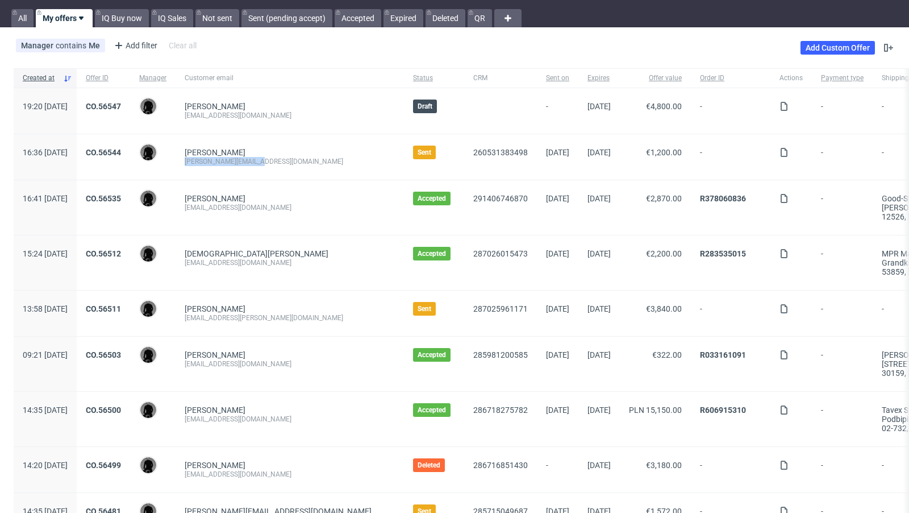
drag, startPoint x: 290, startPoint y: 159, endPoint x: 220, endPoint y: 157, distance: 70.5
click at [220, 157] on div "r.marvi@coregenion.de" at bounding box center [290, 161] width 210 height 9
copy div "r.marvi@coregenion.de"
click at [280, 212] on span "Nina Augsten ecom@currex.com" at bounding box center [290, 207] width 210 height 27
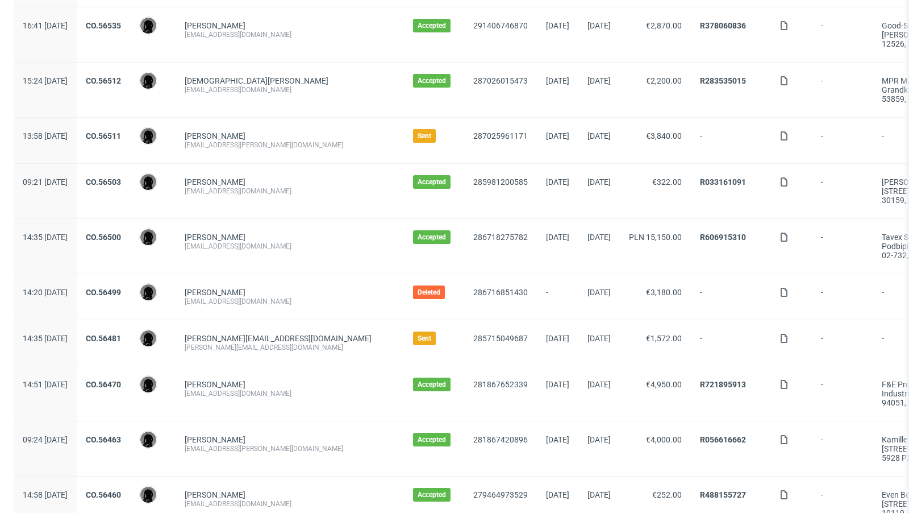
scroll to position [251, 0]
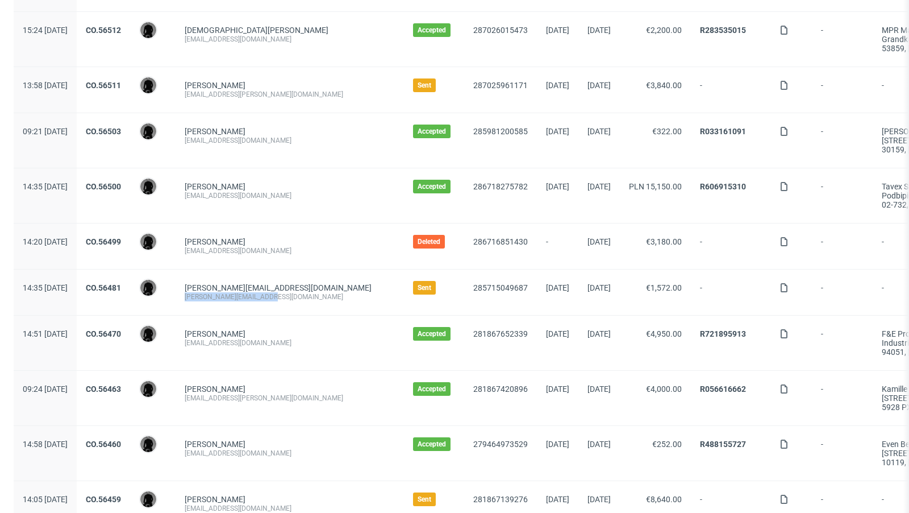
drag, startPoint x: 303, startPoint y: 296, endPoint x: 215, endPoint y: 293, distance: 88.1
click at [215, 293] on div "felix@sweetspotkaffee.de felix@sweetspotkaffee.de" at bounding box center [290, 291] width 229 height 45
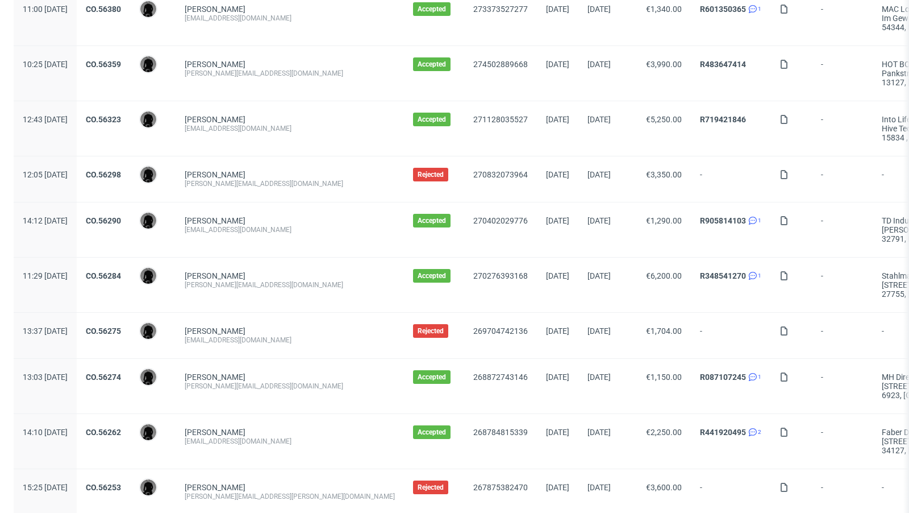
scroll to position [1194, 0]
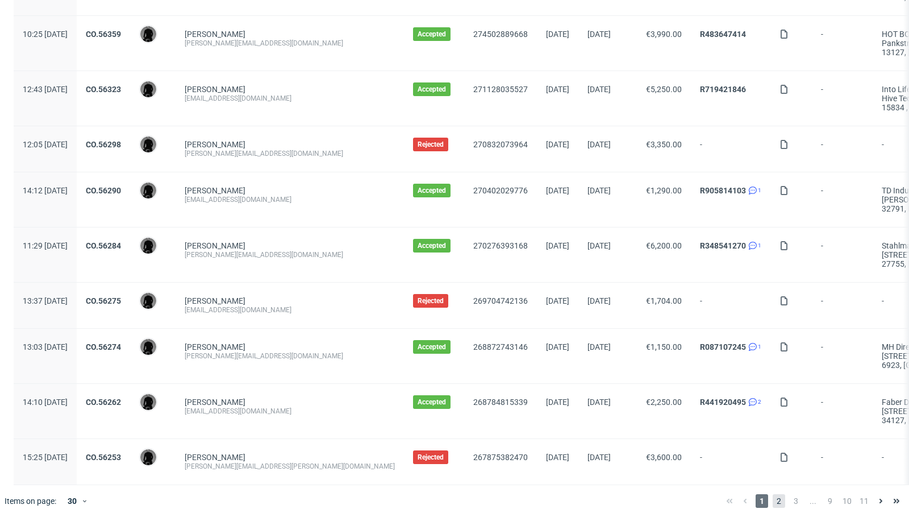
click at [773, 494] on span "2" at bounding box center [779, 501] width 13 height 14
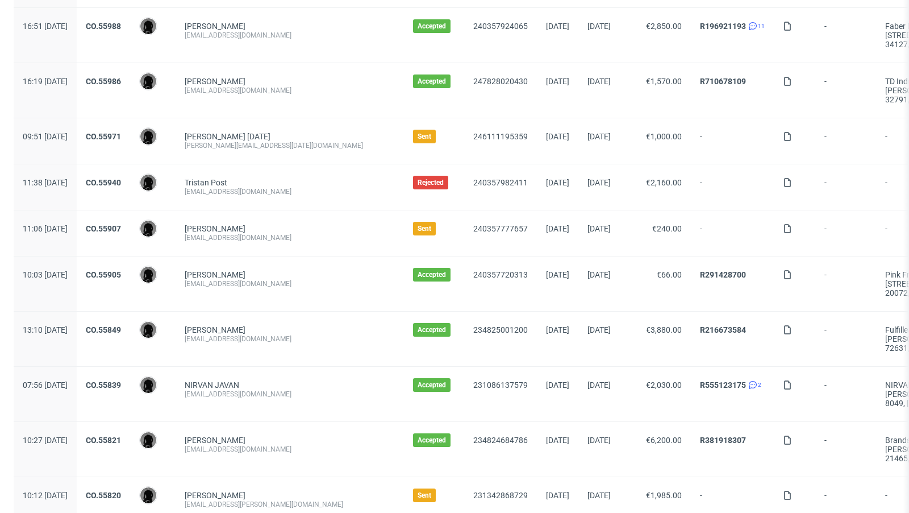
scroll to position [793, 0]
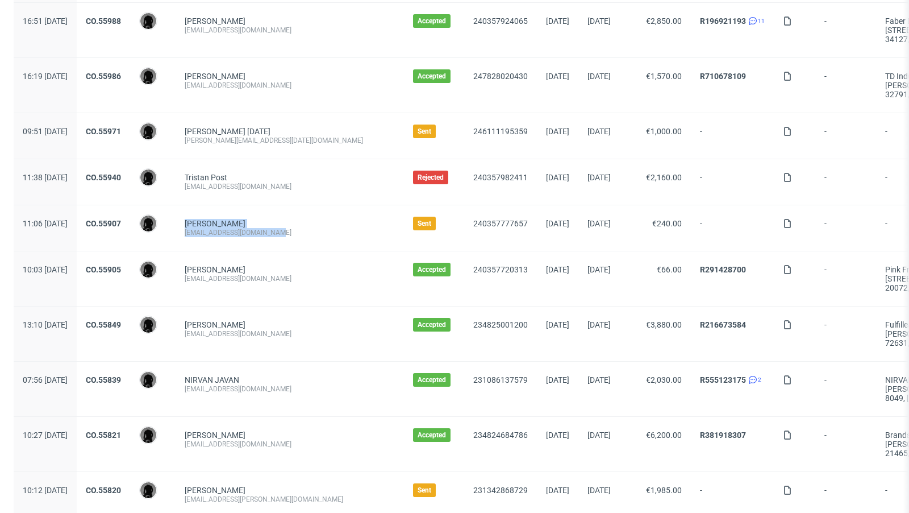
drag, startPoint x: 323, startPoint y: 228, endPoint x: 214, endPoint y: 213, distance: 110.2
click at [214, 213] on div "Paul-Antoine Richard paulantoine@shift-mgmt.com" at bounding box center [290, 227] width 229 height 45
copy span "Paul-Antoine Richard paulantoine@shift-mgmt.com"
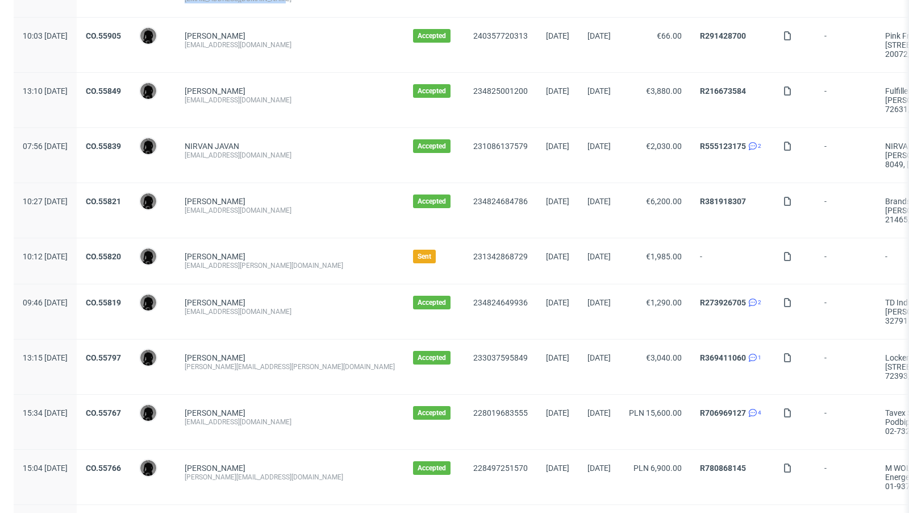
scroll to position [1079, 0]
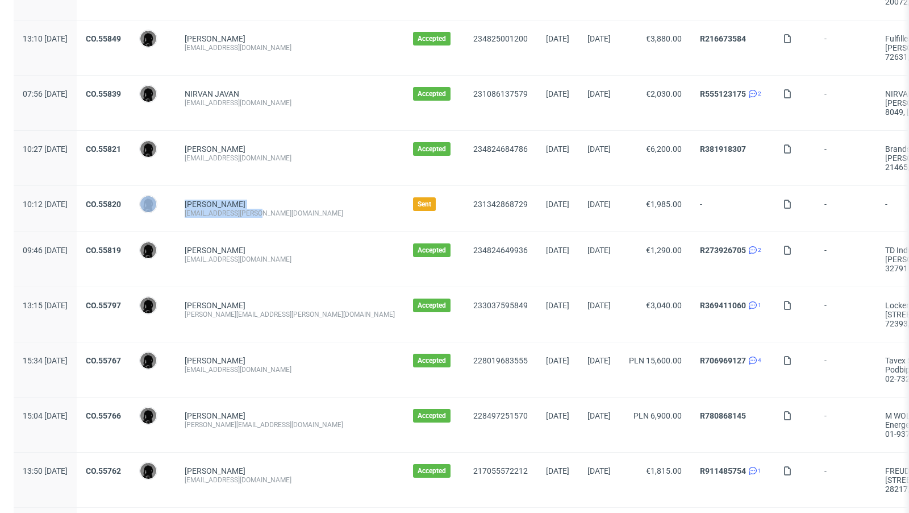
drag, startPoint x: 291, startPoint y: 209, endPoint x: 197, endPoint y: 210, distance: 93.8
click at [197, 210] on div "10:12 Wed 11.06.2025 CO.55820 Dawid Urbanowicz Lea Ernst support@lea-ernst.com …" at bounding box center [677, 209] width 1327 height 46
click at [167, 210] on span "Dawid Urbanowicz" at bounding box center [152, 206] width 27 height 23
click at [290, 209] on div "[EMAIL_ADDRESS][PERSON_NAME][DOMAIN_NAME]" at bounding box center [290, 213] width 210 height 9
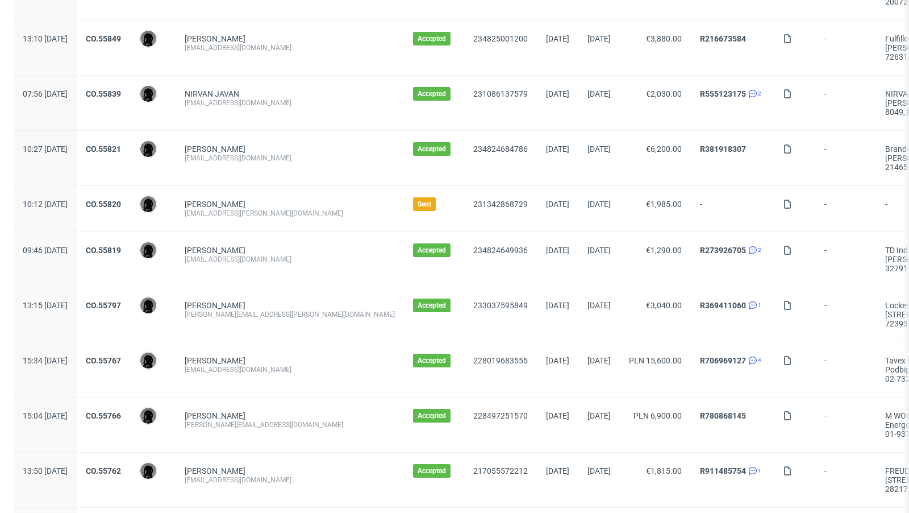
click at [284, 209] on div "[EMAIL_ADDRESS][PERSON_NAME][DOMAIN_NAME]" at bounding box center [290, 213] width 210 height 9
copy div "[EMAIL_ADDRESS][PERSON_NAME][DOMAIN_NAME]"
click at [227, 200] on link "[PERSON_NAME]" at bounding box center [215, 204] width 61 height 9
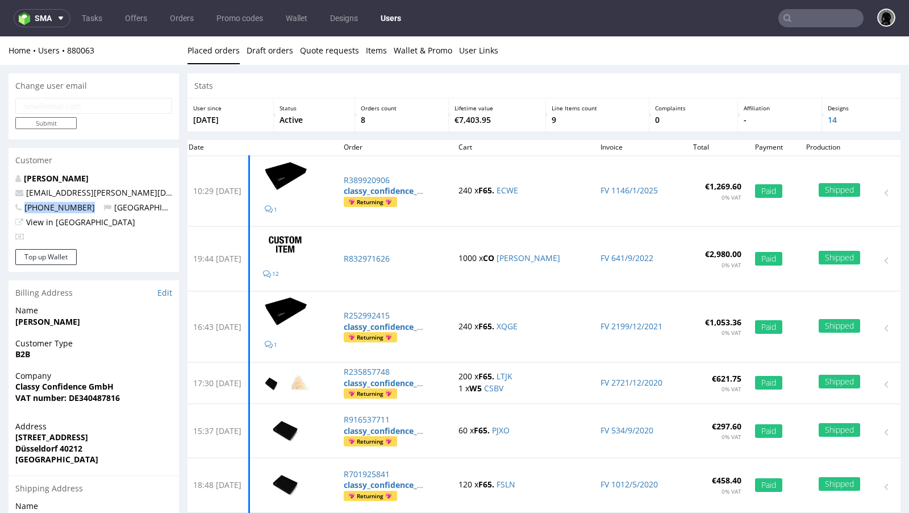
drag, startPoint x: 92, startPoint y: 209, endPoint x: 27, endPoint y: 207, distance: 65.4
click at [27, 207] on p "+4915161438188 Germany" at bounding box center [93, 207] width 157 height 11
copy span "+4915161438188"
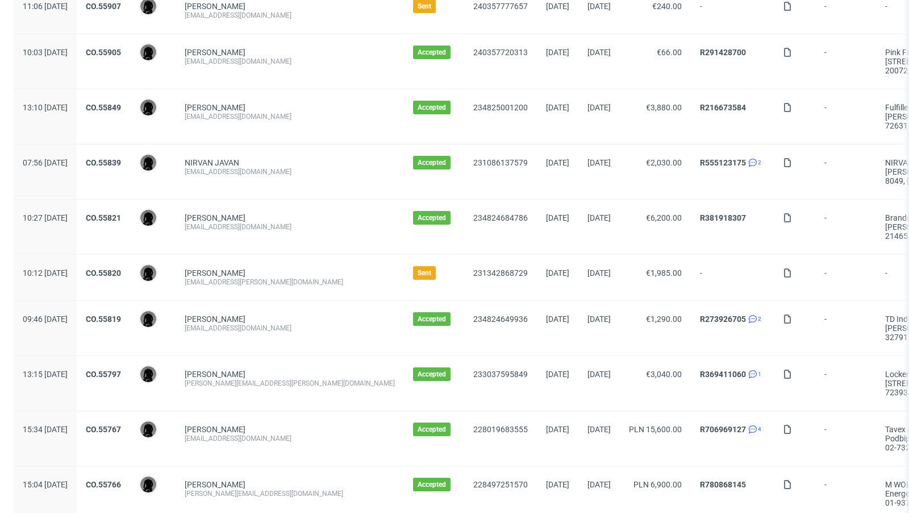
scroll to position [1021, 0]
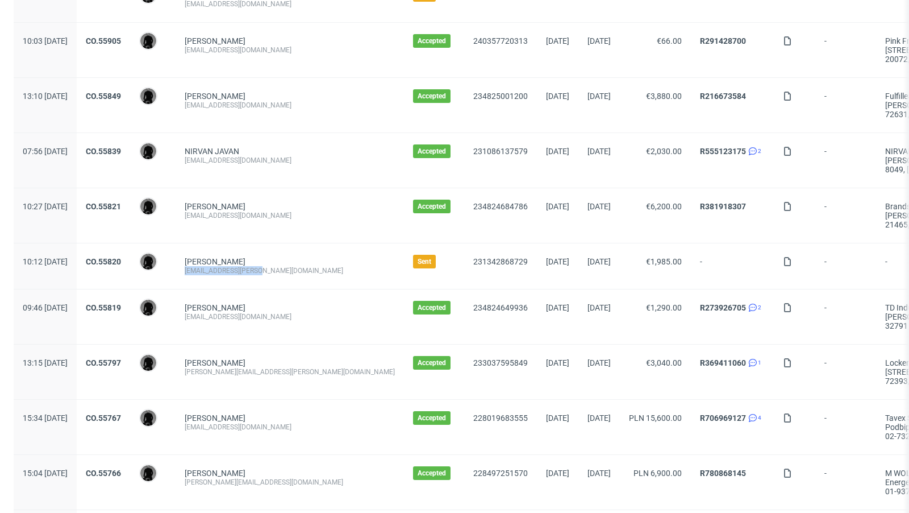
drag, startPoint x: 293, startPoint y: 261, endPoint x: 217, endPoint y: 261, distance: 76.7
click at [217, 261] on div "Lea Ernst support@lea-ernst.com" at bounding box center [290, 265] width 229 height 45
copy div "[EMAIL_ADDRESS][PERSON_NAME][DOMAIN_NAME]"
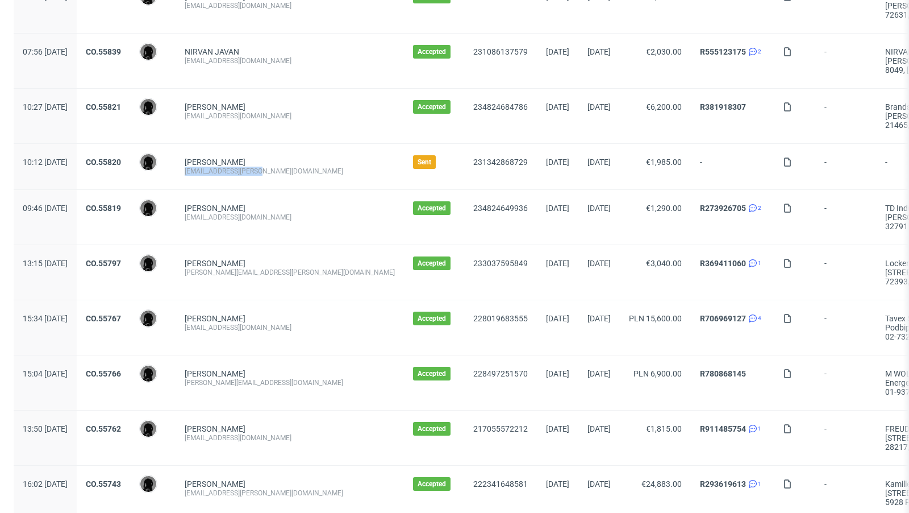
scroll to position [1203, 0]
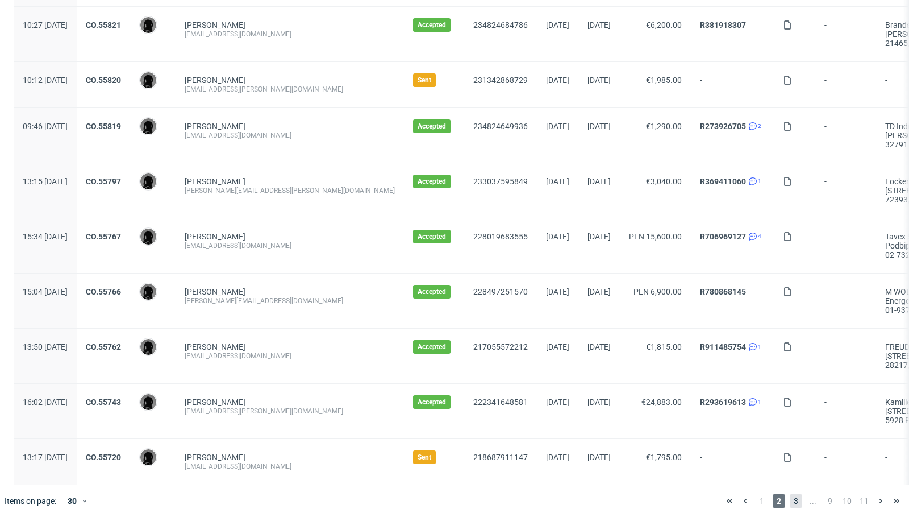
click at [790, 494] on span "3" at bounding box center [796, 501] width 13 height 14
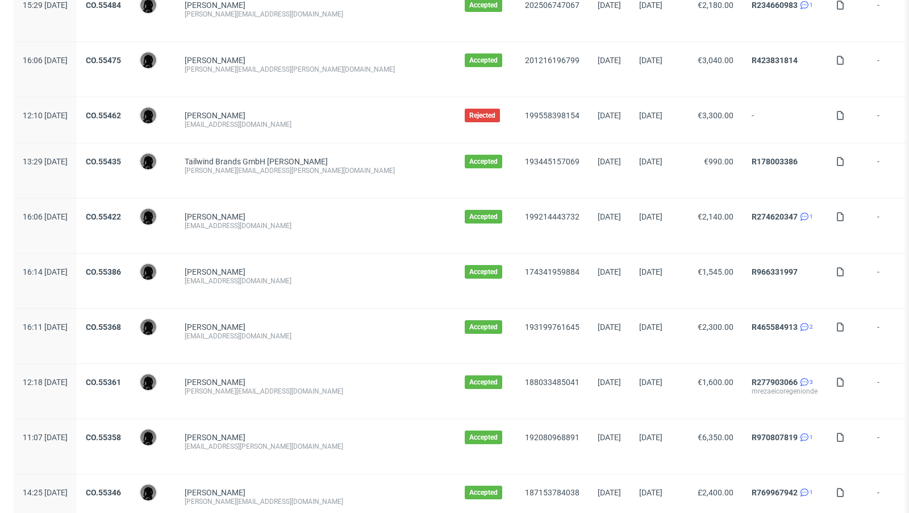
scroll to position [1248, 0]
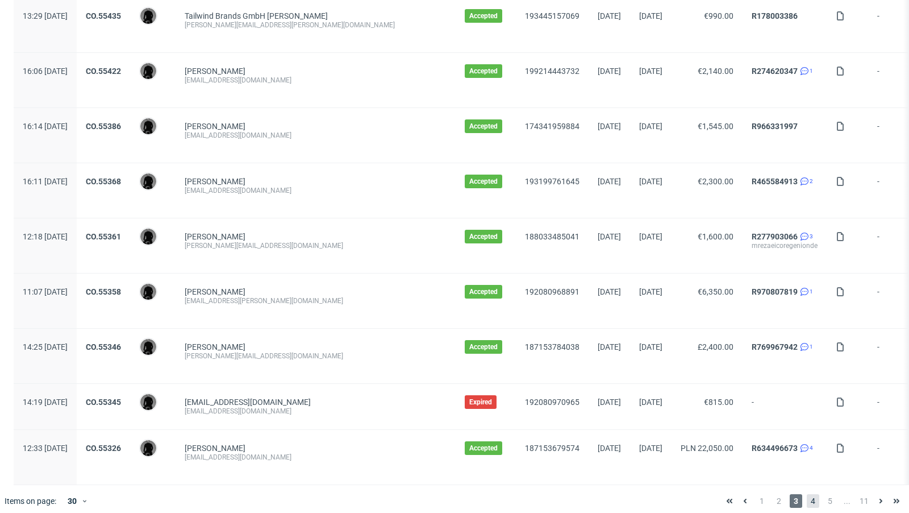
click at [807, 494] on span "4" at bounding box center [813, 501] width 13 height 14
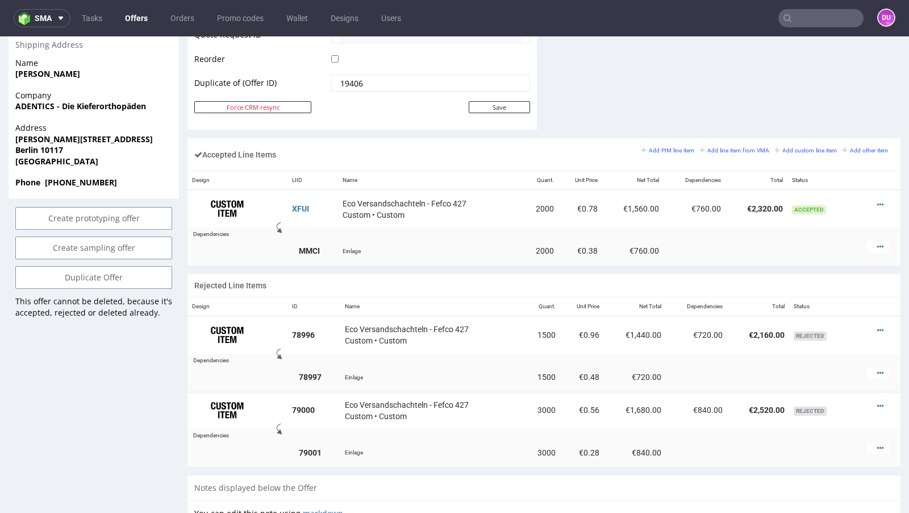
scroll to position [612, 0]
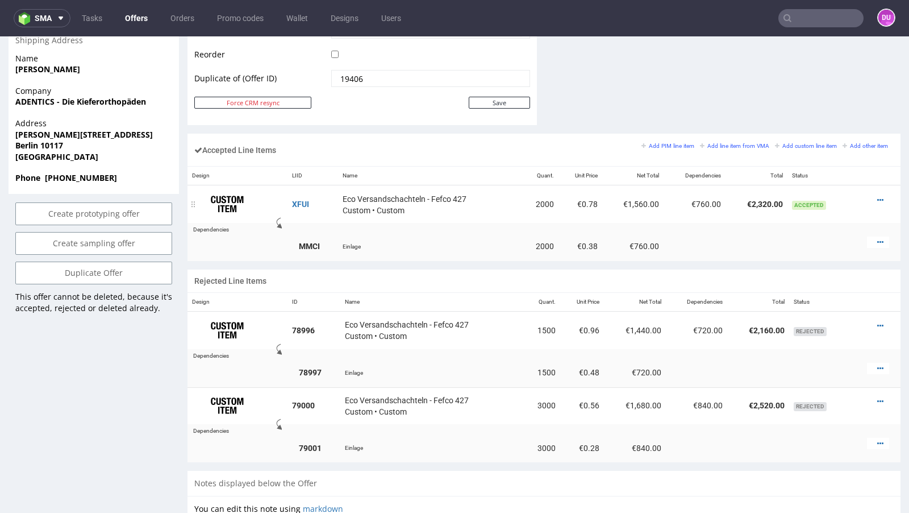
click at [867, 194] on div at bounding box center [878, 199] width 22 height 11
click at [878, 196] on icon at bounding box center [881, 200] width 6 height 8
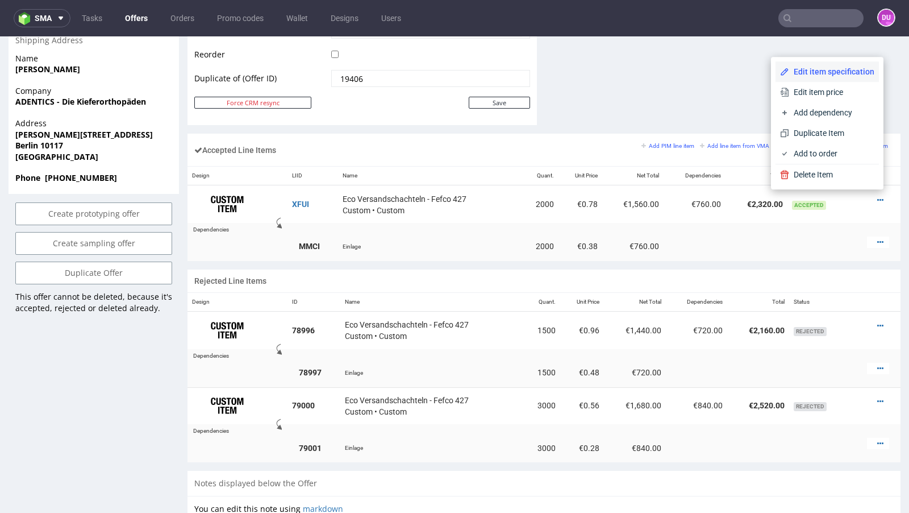
click at [844, 72] on span "Edit item specification" at bounding box center [832, 71] width 85 height 11
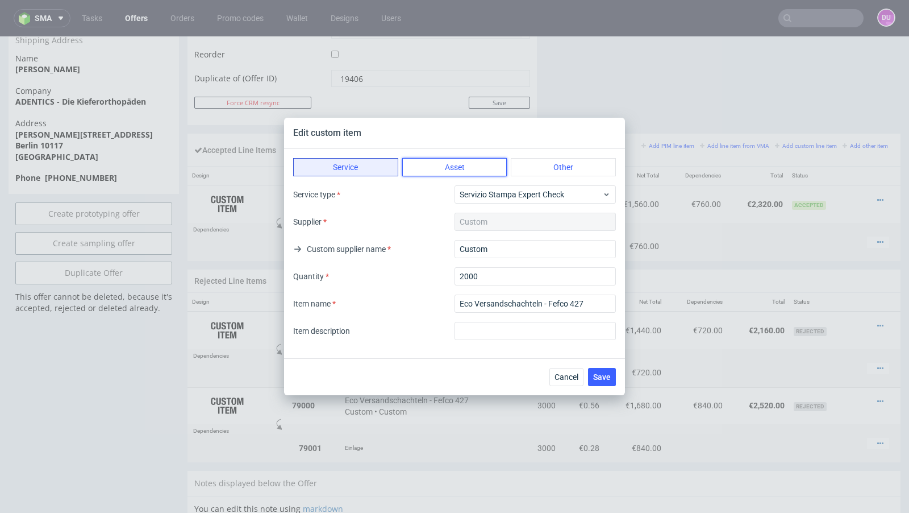
click at [451, 175] on button "Asset" at bounding box center [454, 167] width 105 height 18
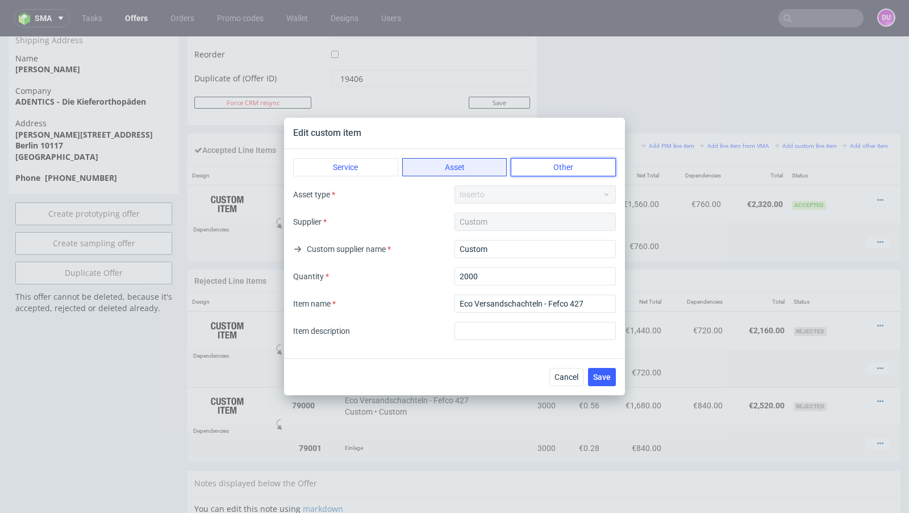
click at [531, 160] on button "Other" at bounding box center [563, 167] width 105 height 18
click at [354, 171] on button "Service" at bounding box center [345, 167] width 105 height 18
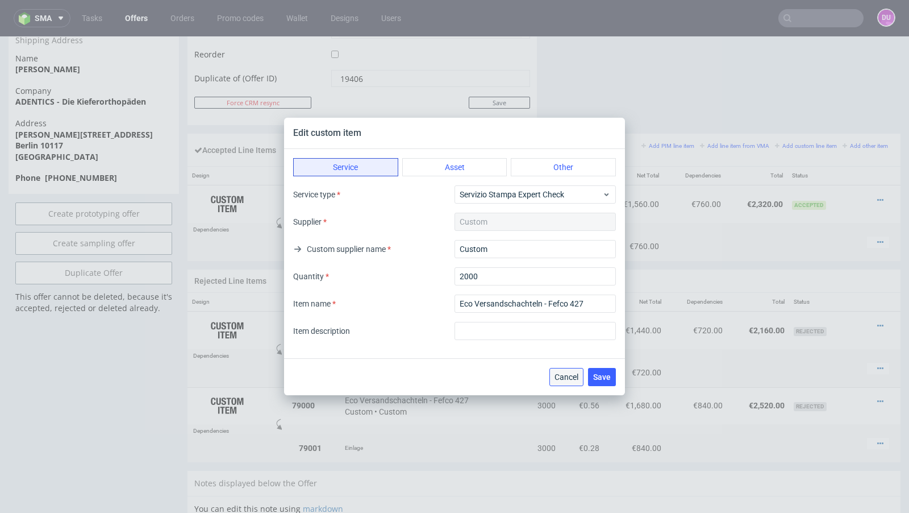
click at [566, 378] on span "Cancel" at bounding box center [567, 377] width 24 height 8
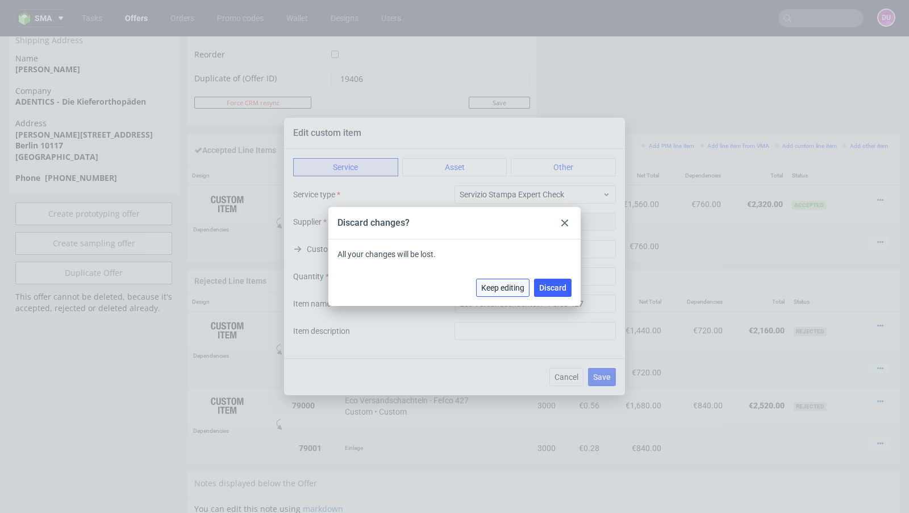
click at [519, 286] on span "Keep editing" at bounding box center [502, 288] width 43 height 8
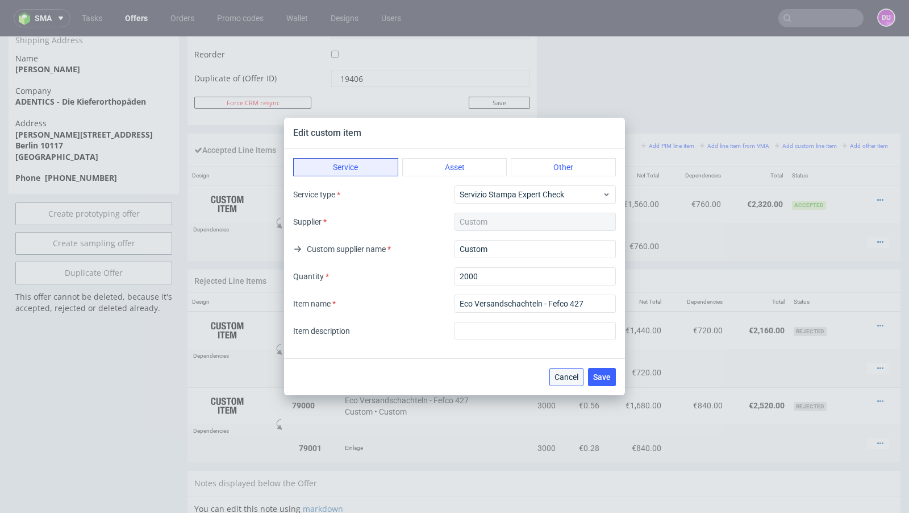
click at [559, 375] on span "Cancel" at bounding box center [567, 377] width 24 height 8
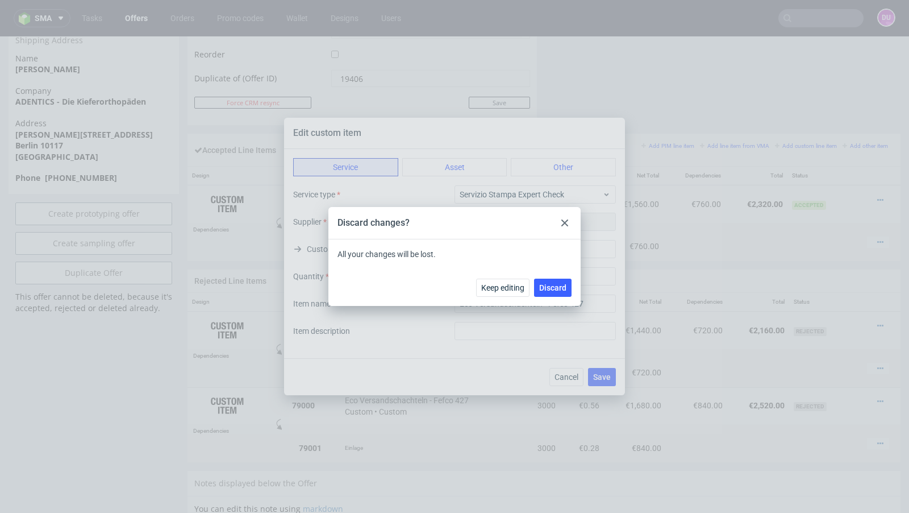
click at [558, 275] on div "Keep editing Discard" at bounding box center [455, 287] width 252 height 37
click at [558, 279] on button "Discard" at bounding box center [553, 288] width 38 height 18
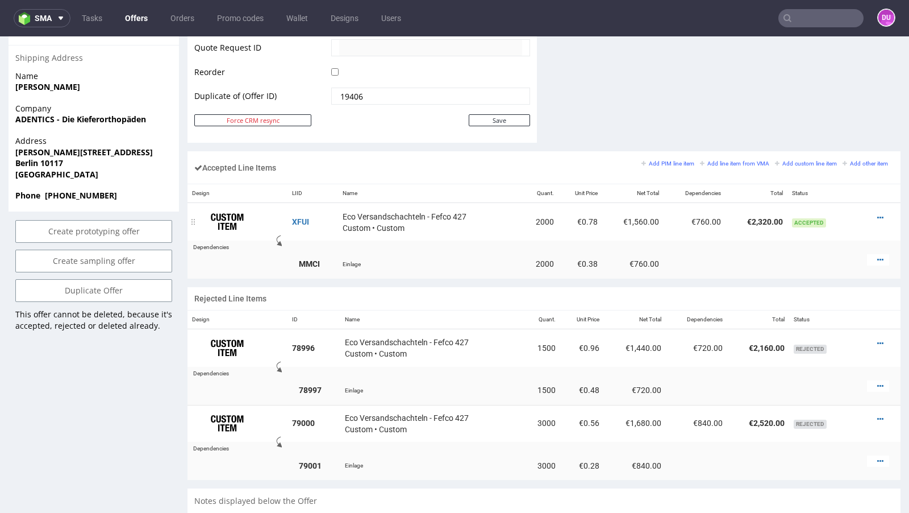
scroll to position [592, 0]
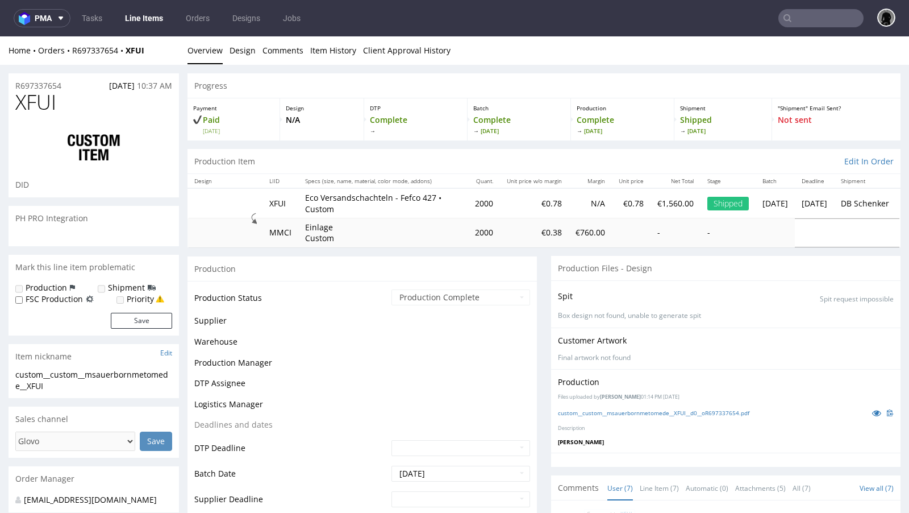
scroll to position [110, 0]
select select "done"
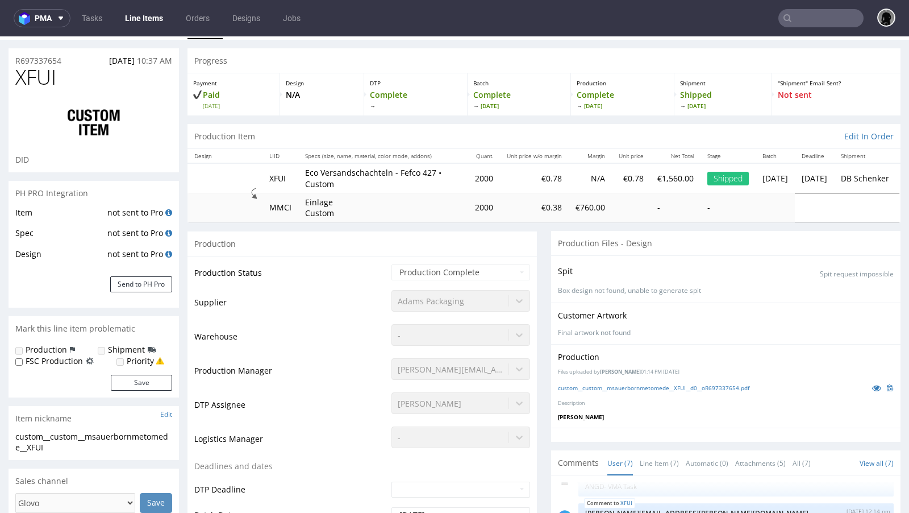
scroll to position [0, 0]
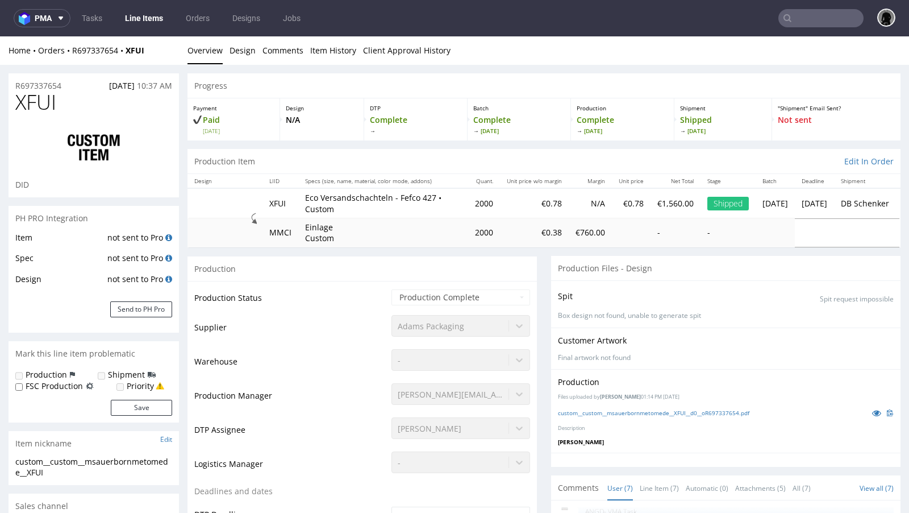
click at [319, 232] on p "Einlage Custom" at bounding box center [347, 233] width 85 height 22
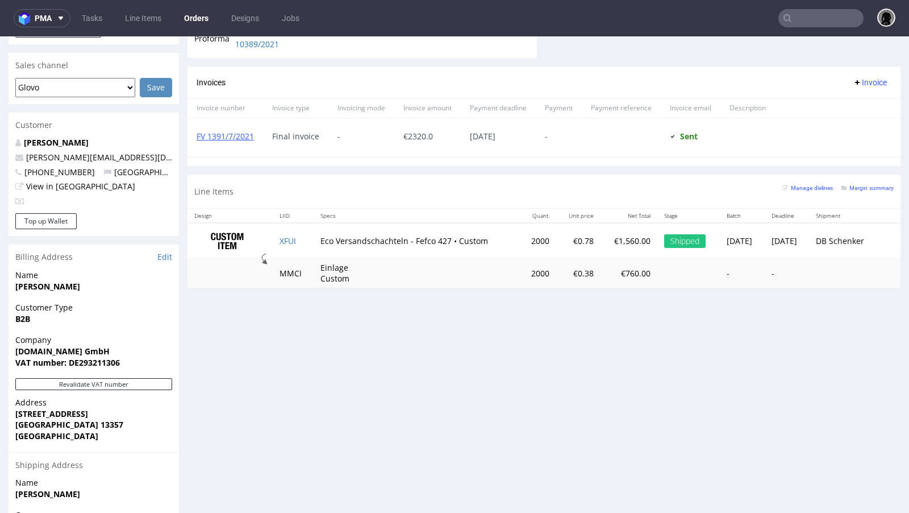
scroll to position [496, 0]
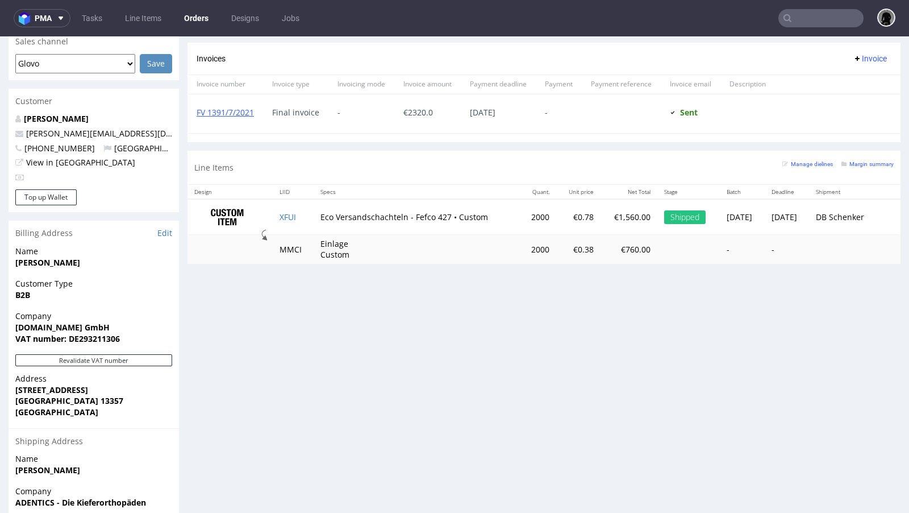
click at [273, 245] on td "MMCI" at bounding box center [293, 249] width 41 height 29
click at [325, 246] on p "Einlage Custom" at bounding box center [363, 249] width 85 height 22
click at [323, 243] on p "Einlage Custom" at bounding box center [363, 249] width 85 height 22
click at [323, 256] on p "Einlage Custom" at bounding box center [363, 249] width 85 height 22
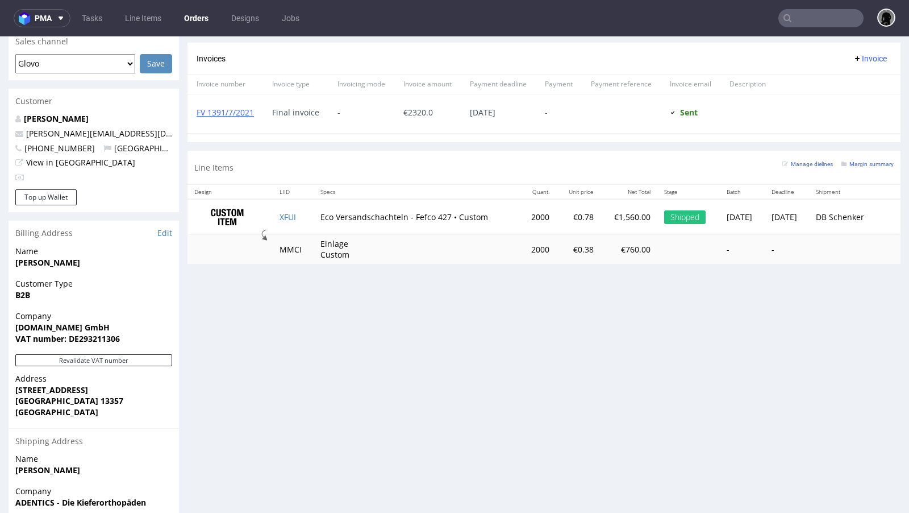
click at [285, 247] on td "MMCI" at bounding box center [293, 249] width 41 height 29
click at [330, 247] on p "Einlage Custom" at bounding box center [363, 249] width 85 height 22
click at [281, 246] on td "MMCI" at bounding box center [293, 249] width 41 height 29
click at [321, 244] on p "Einlage Custom" at bounding box center [363, 249] width 85 height 22
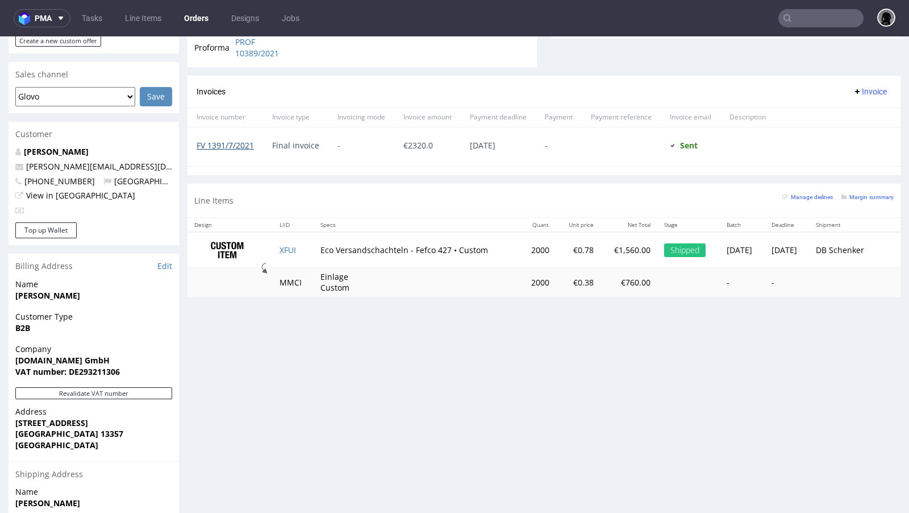
scroll to position [447, 0]
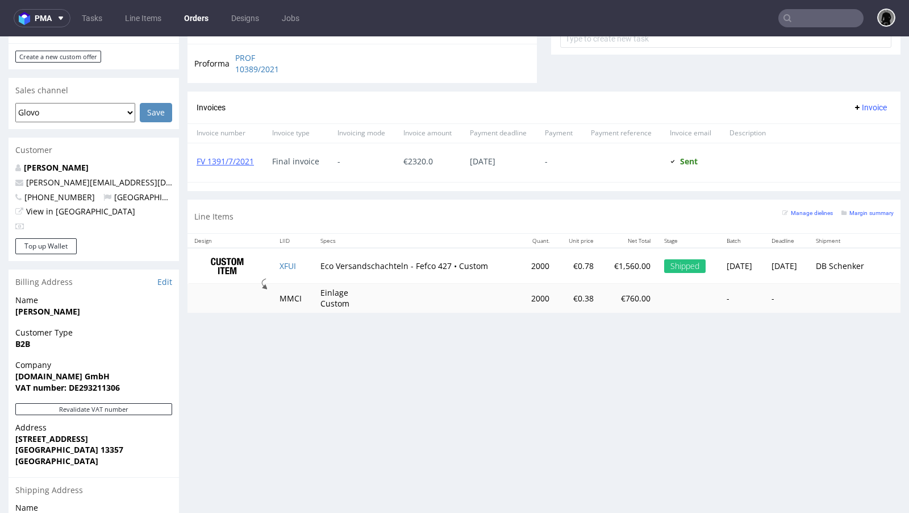
drag, startPoint x: 300, startPoint y: 263, endPoint x: 293, endPoint y: 260, distance: 7.4
click at [293, 260] on td "XFUI" at bounding box center [293, 266] width 41 height 36
copy link "XFUI"
click at [299, 295] on td "MMCI" at bounding box center [293, 298] width 41 height 29
click at [286, 295] on td "MMCI" at bounding box center [293, 298] width 41 height 29
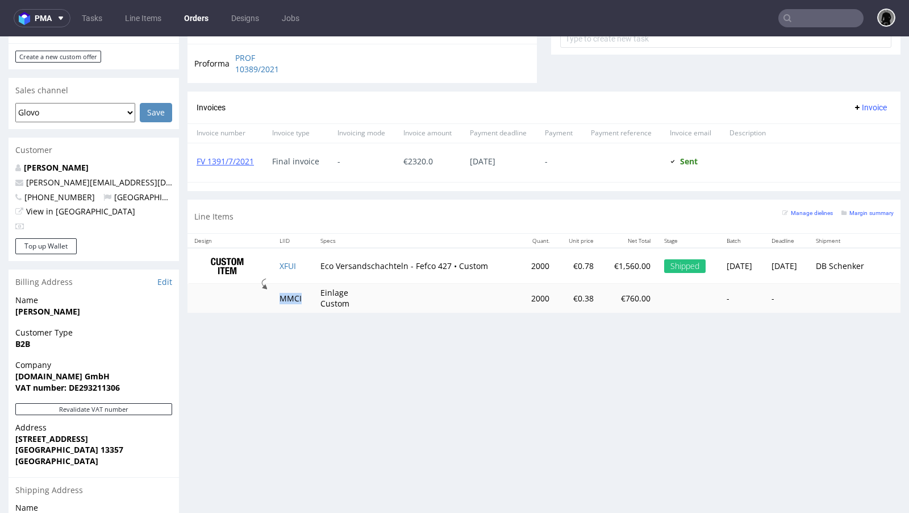
click at [286, 295] on td "MMCI" at bounding box center [293, 298] width 41 height 29
copy td "MMCI"
click at [284, 292] on td "MMCI" at bounding box center [293, 298] width 41 height 29
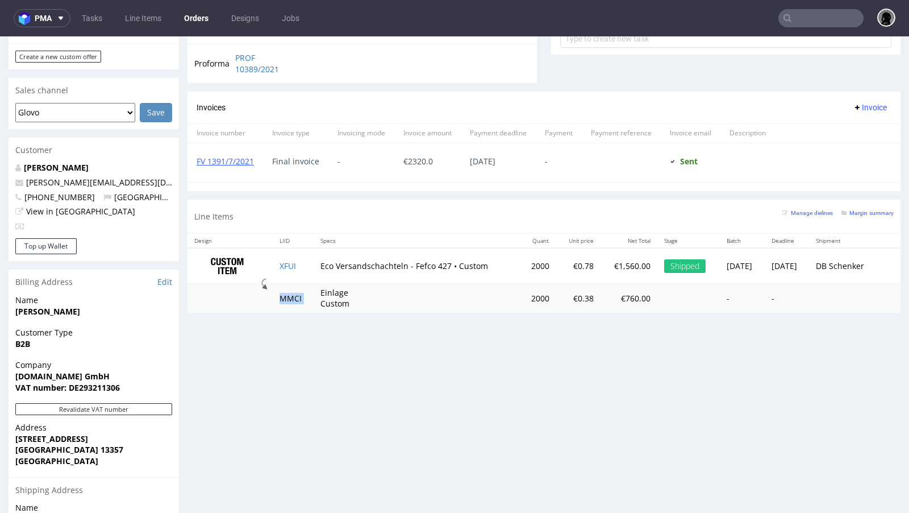
click at [284, 292] on td "MMCI" at bounding box center [293, 298] width 41 height 29
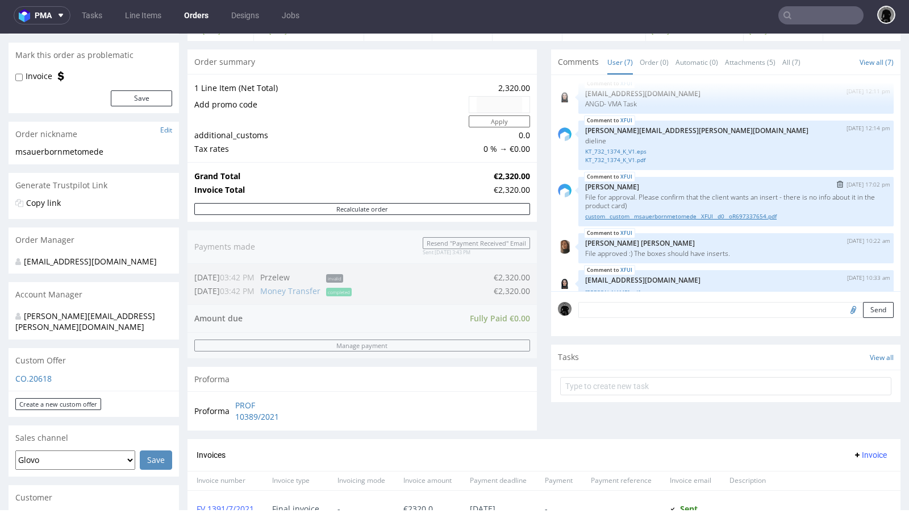
scroll to position [110, 0]
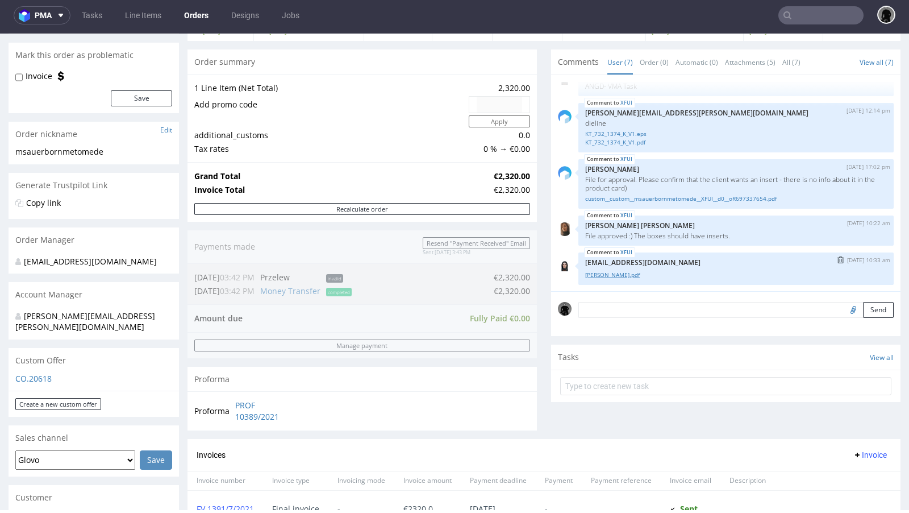
click at [618, 274] on link "Melanie_Sauerborn__.pdf" at bounding box center [736, 275] width 302 height 9
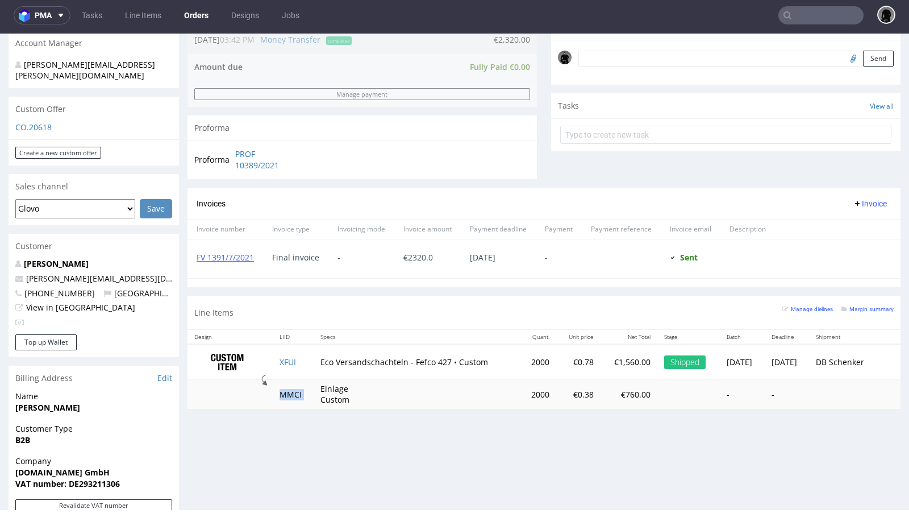
scroll to position [349, 0]
click at [352, 201] on div "Invoices Invoice" at bounding box center [544, 203] width 695 height 14
click at [490, 201] on div "Invoices Invoice" at bounding box center [544, 203] width 695 height 14
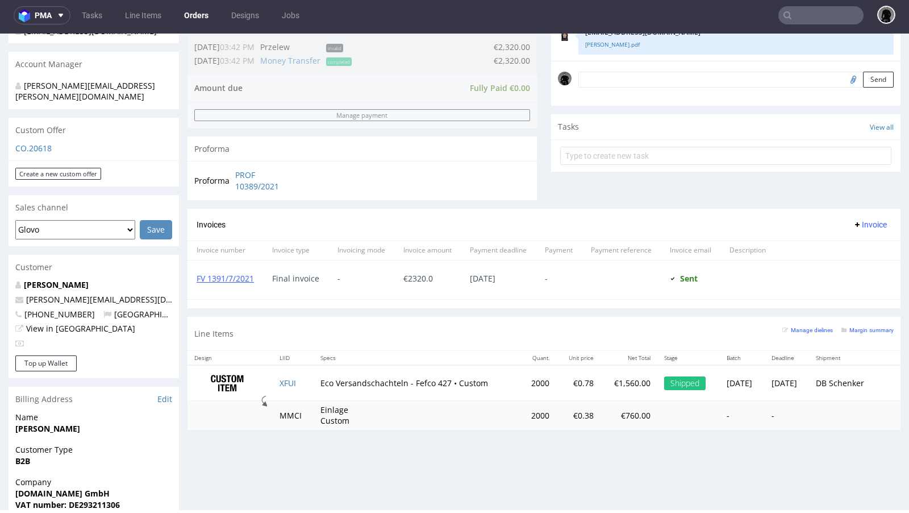
scroll to position [0, 0]
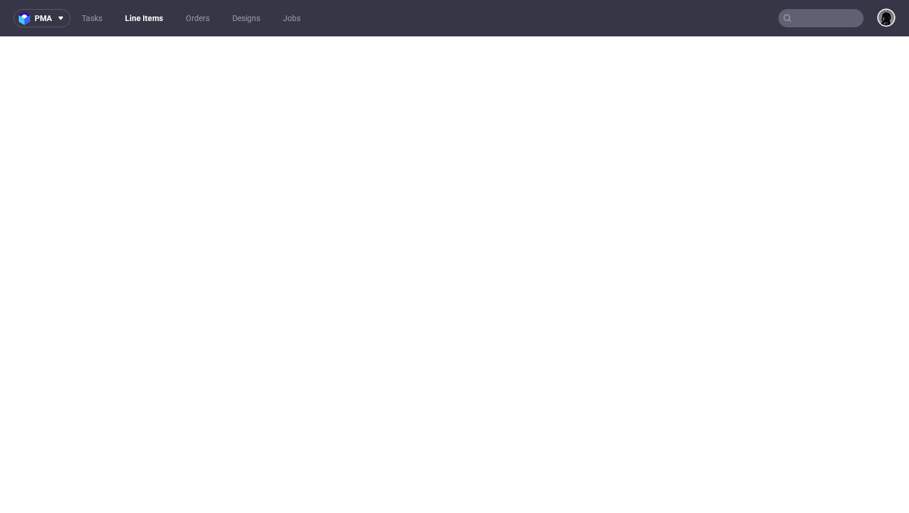
select select "in_progress"
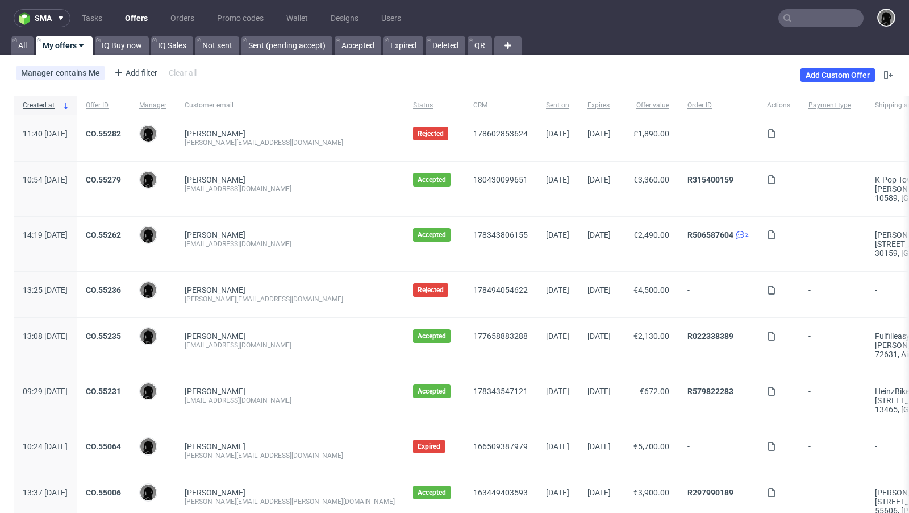
click at [127, 22] on link "Offers" at bounding box center [136, 18] width 36 height 18
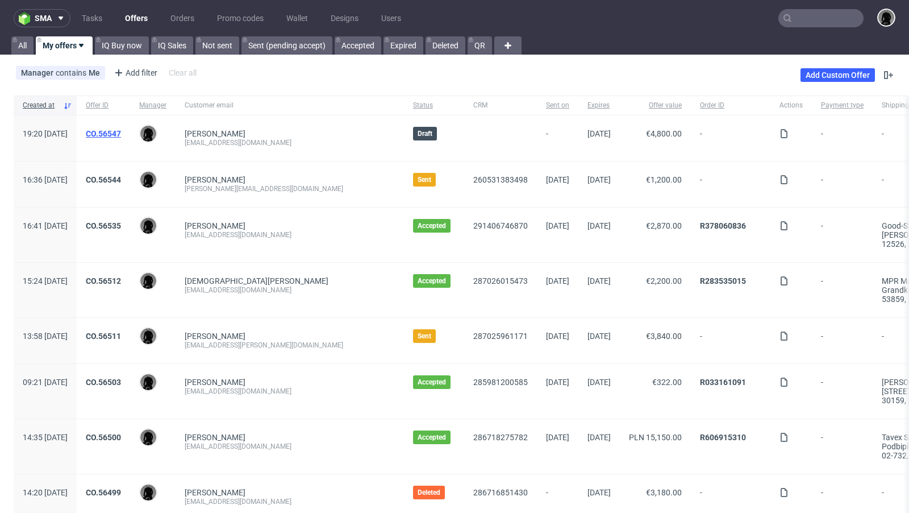
click at [121, 130] on link "CO.56547" at bounding box center [103, 133] width 35 height 9
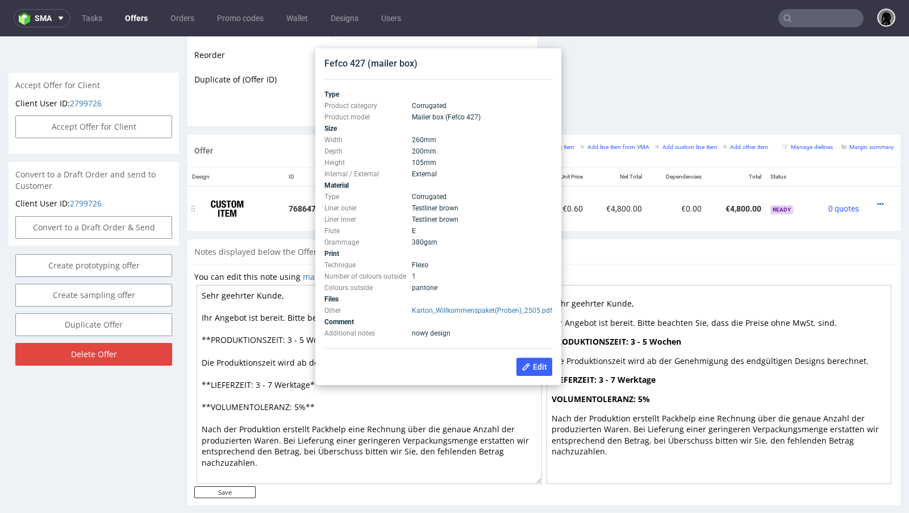
scroll to position [568, 0]
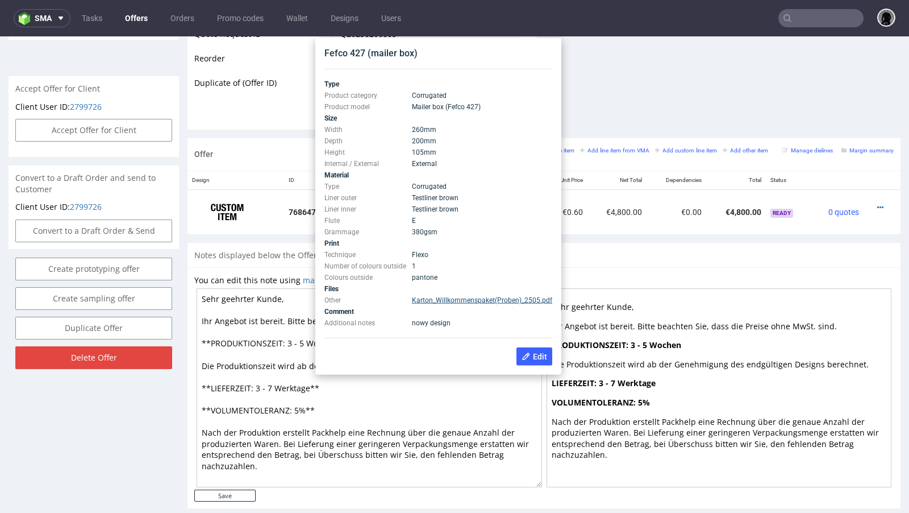
click at [448, 303] on link "Karton_Willkommenspaket(Proben)_2505.pdf" at bounding box center [482, 300] width 140 height 8
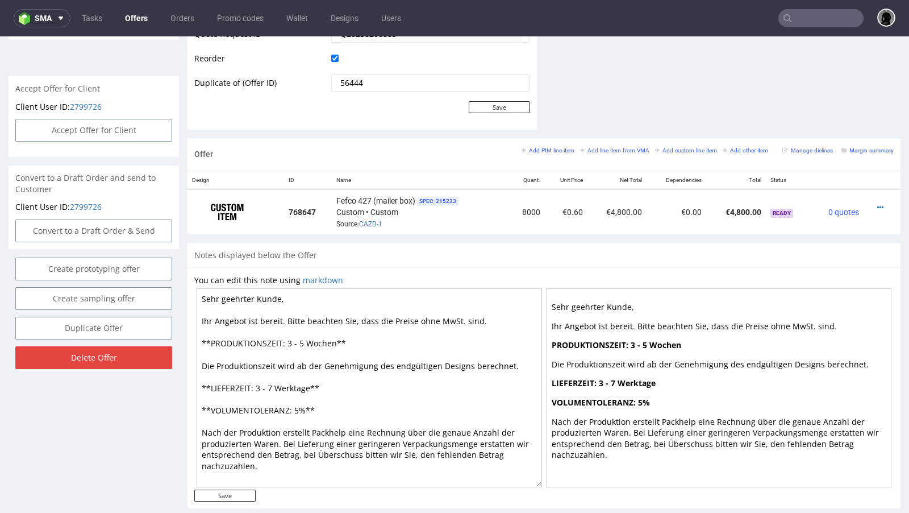
click at [441, 157] on div "Offer Add PIM line item Add line item from VMA Add custom line item Add other i…" at bounding box center [544, 154] width 713 height 32
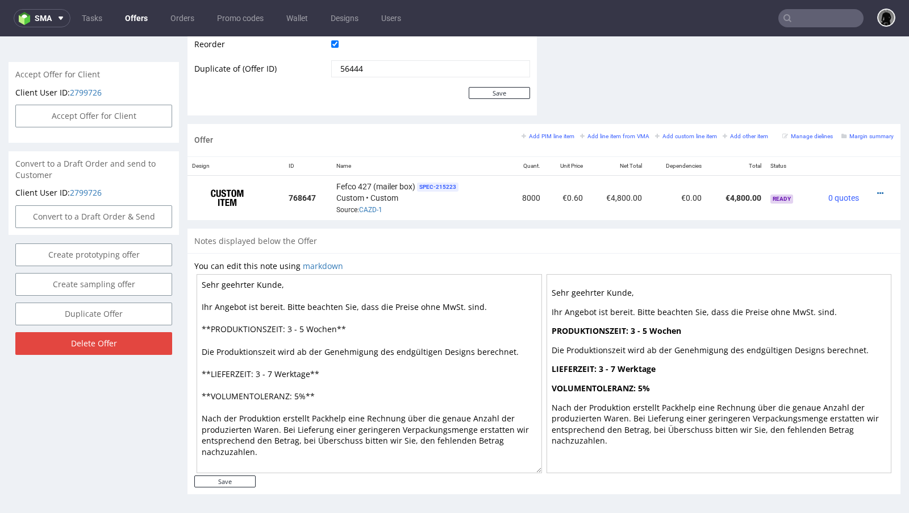
scroll to position [1, 0]
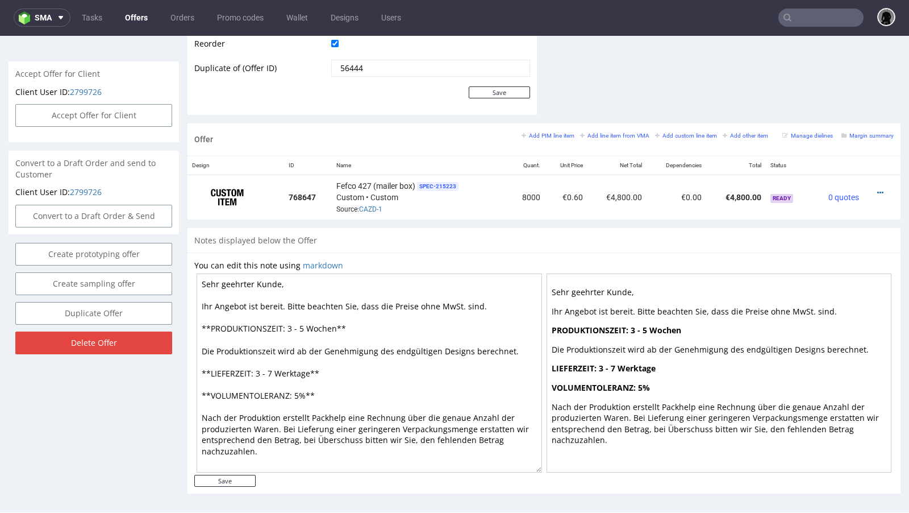
click at [139, 14] on link "Offers" at bounding box center [136, 18] width 36 height 18
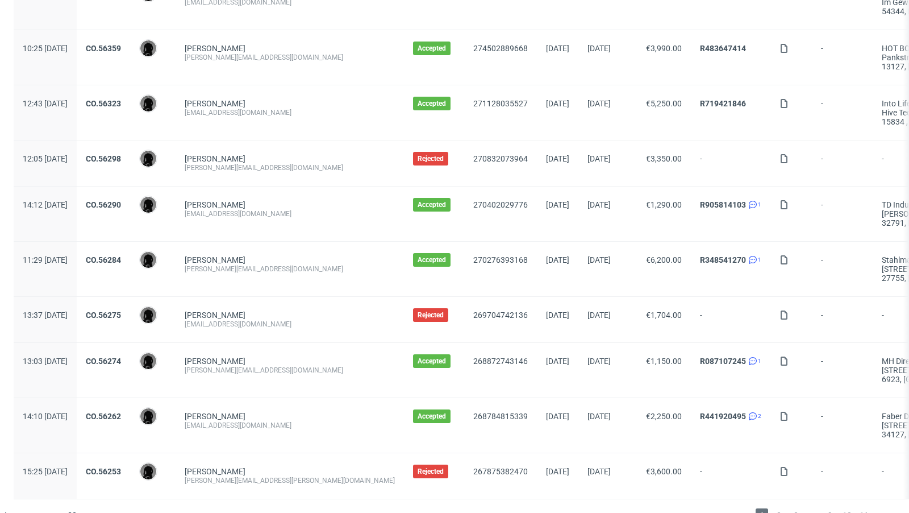
scroll to position [1194, 0]
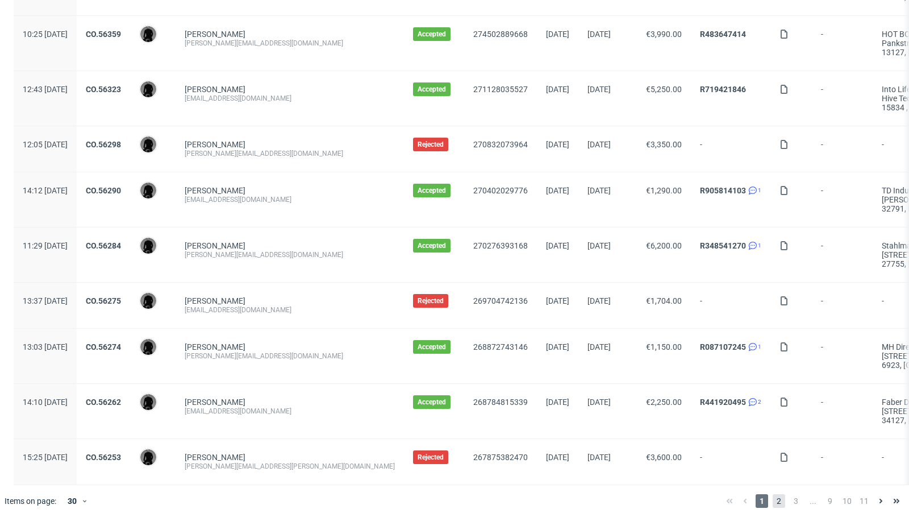
click at [775, 494] on span "2" at bounding box center [779, 501] width 13 height 14
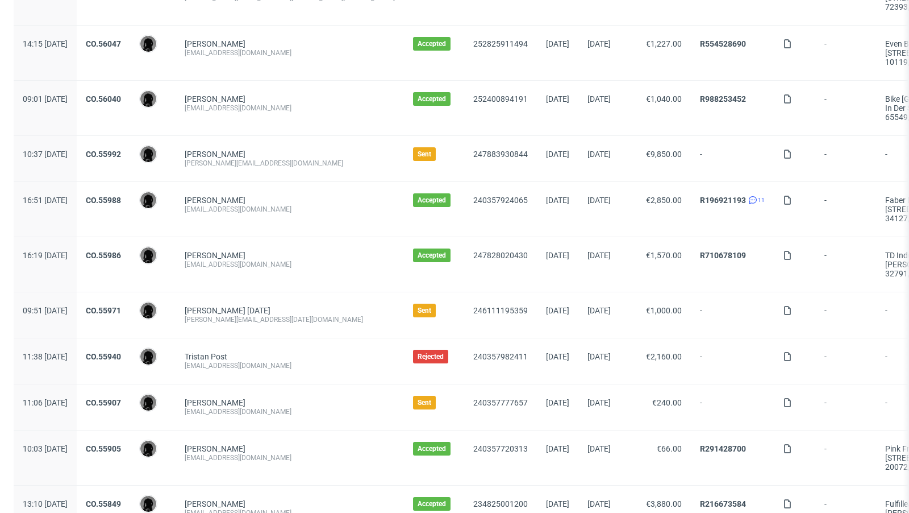
scroll to position [621, 0]
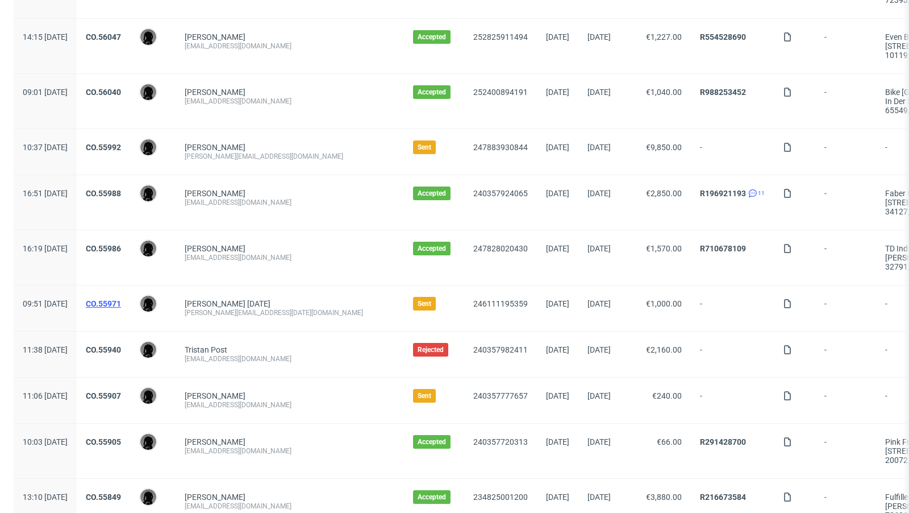
click at [121, 299] on link "CO.55971" at bounding box center [103, 303] width 35 height 9
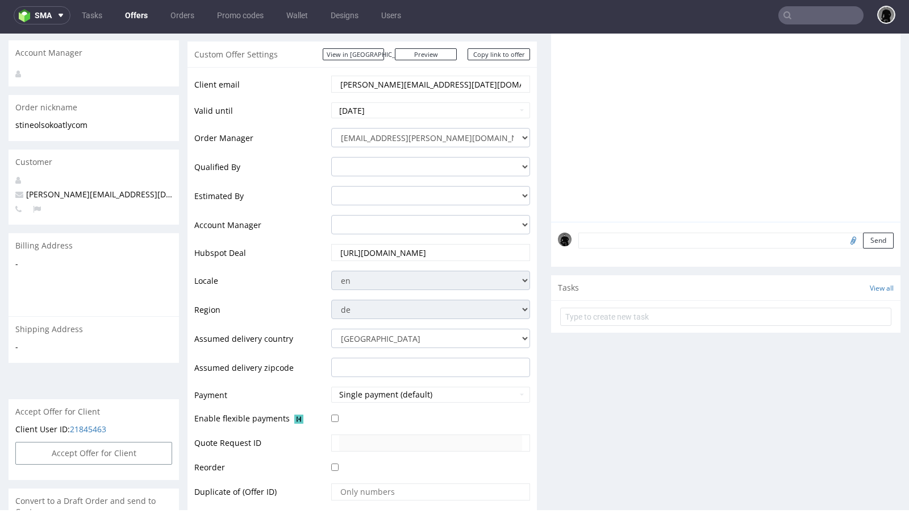
scroll to position [128, 0]
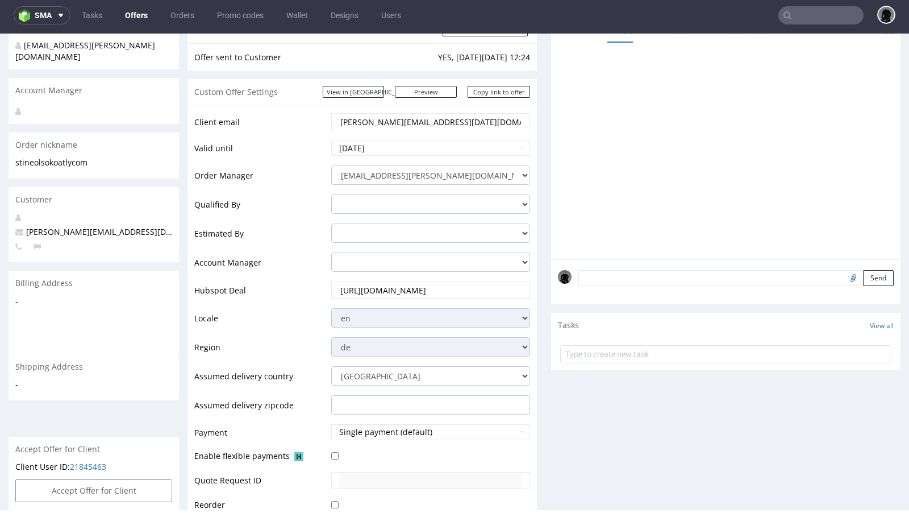
click at [77, 226] on p "[PERSON_NAME][EMAIL_ADDRESS][DATE][DOMAIN_NAME]" at bounding box center [93, 231] width 157 height 11
click at [70, 226] on span "[PERSON_NAME][EMAIL_ADDRESS][DATE][DOMAIN_NAME]" at bounding box center [131, 231] width 233 height 11
copy span "[PERSON_NAME][EMAIL_ADDRESS][DATE][DOMAIN_NAME]"
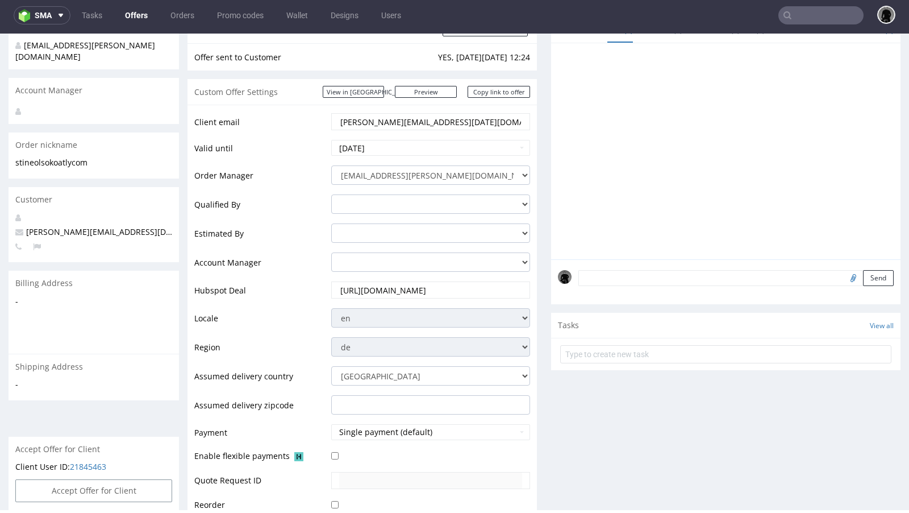
click at [376, 246] on td "adam.fabirkiewicz@packhelp.com antonina.plotek@packhelp.com daniel.kaminski@pac…" at bounding box center [430, 236] width 202 height 29
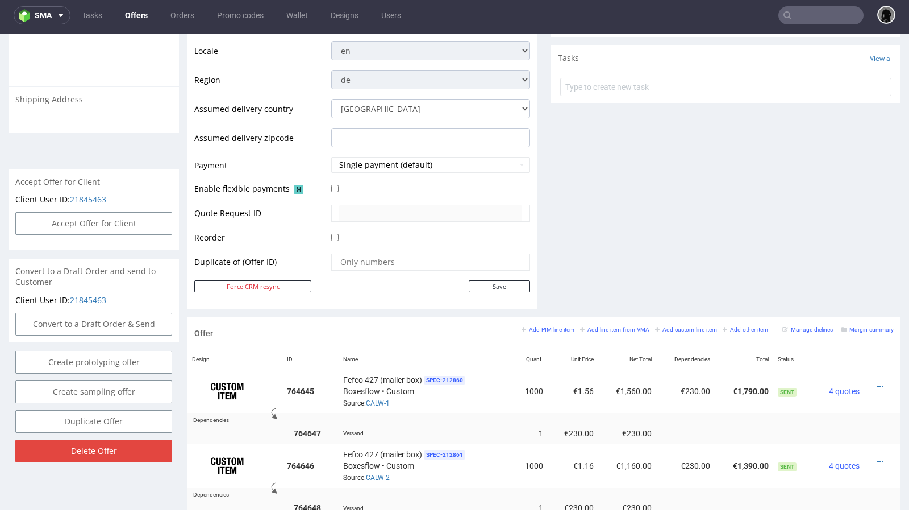
scroll to position [400, 0]
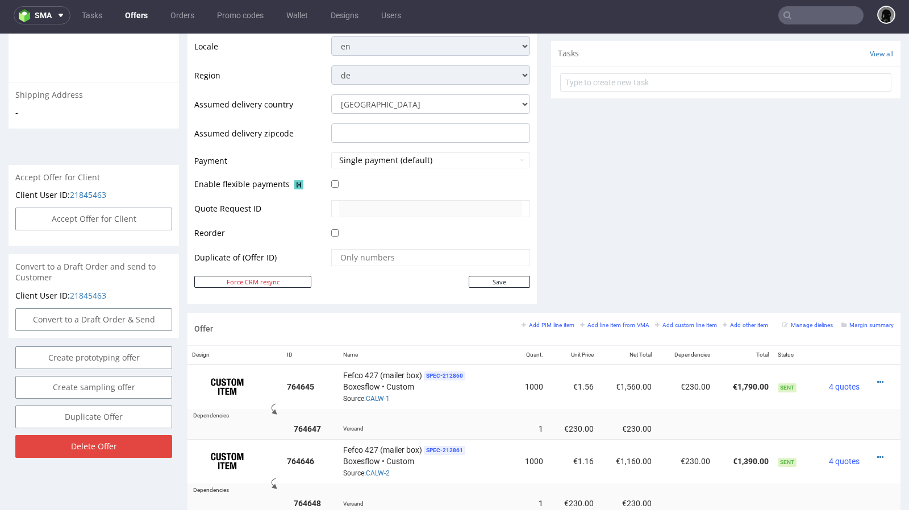
click at [796, 18] on input "text" at bounding box center [821, 15] width 85 height 18
paste input "R414324077"
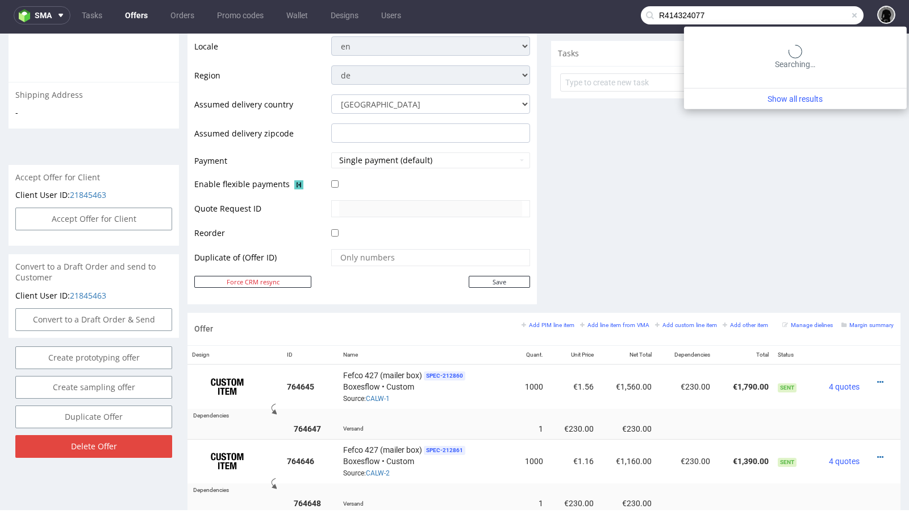
type input "R414324077"
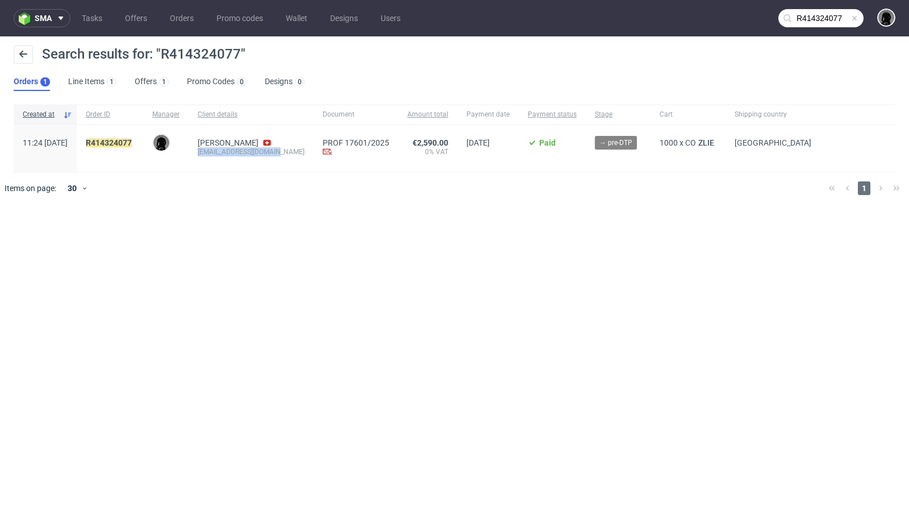
drag, startPoint x: 314, startPoint y: 153, endPoint x: 232, endPoint y: 151, distance: 81.9
click at [232, 151] on div "Julia Lüscher accounts@jungkraut.com" at bounding box center [251, 147] width 125 height 47
copy div "accounts@jungkraut.com"
click at [140, 20] on link "Offers" at bounding box center [136, 18] width 36 height 18
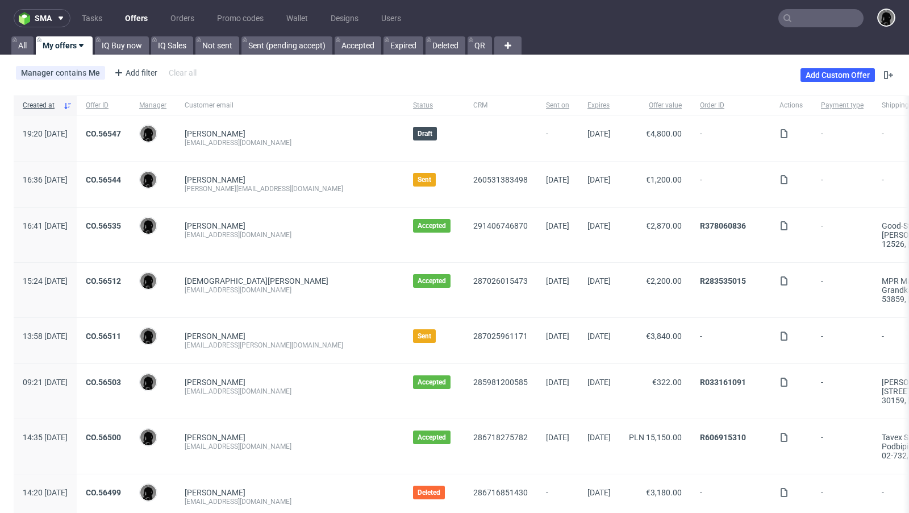
click at [130, 128] on div "CO.56547" at bounding box center [103, 137] width 53 height 45
click at [121, 129] on link "CO.56547" at bounding box center [103, 133] width 35 height 9
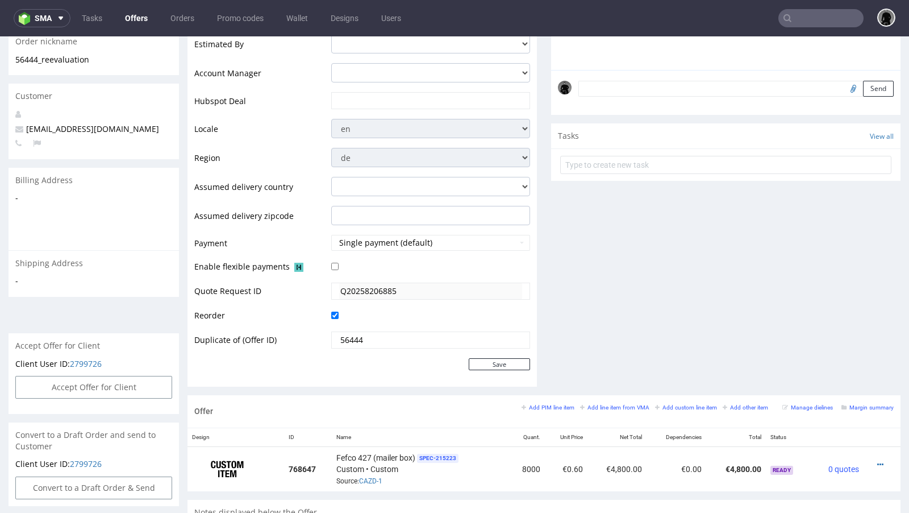
scroll to position [334, 0]
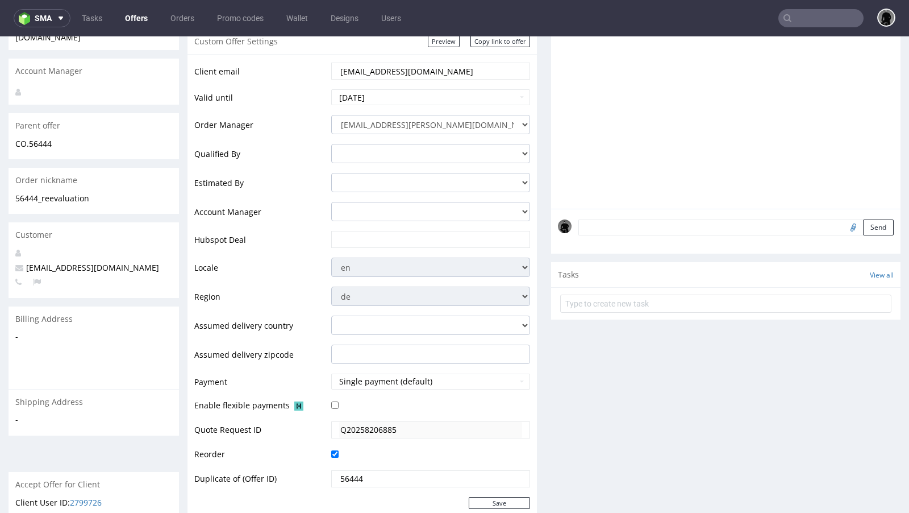
click at [109, 232] on div "Customer" at bounding box center [94, 234] width 171 height 25
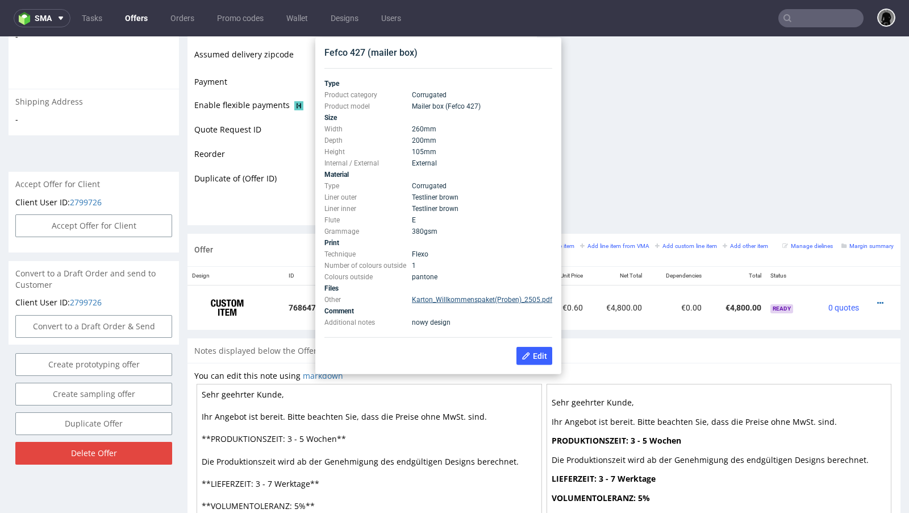
scroll to position [472, 0]
drag, startPoint x: 444, startPoint y: 164, endPoint x: 326, endPoint y: 128, distance: 123.5
click at [326, 128] on tbody "Type Product category Corrugated Product model Mailer box (Fefco 427) Size Widt…" at bounding box center [439, 203] width 228 height 250
copy tbody "Width 260 mm Depth 200 mm Height 105 mm Internal / External External"
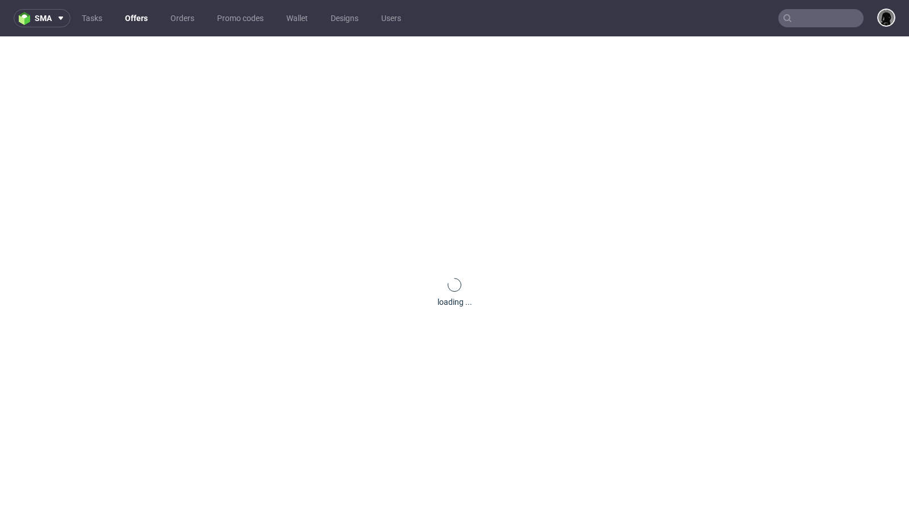
click at [138, 18] on link "Offers" at bounding box center [136, 18] width 36 height 18
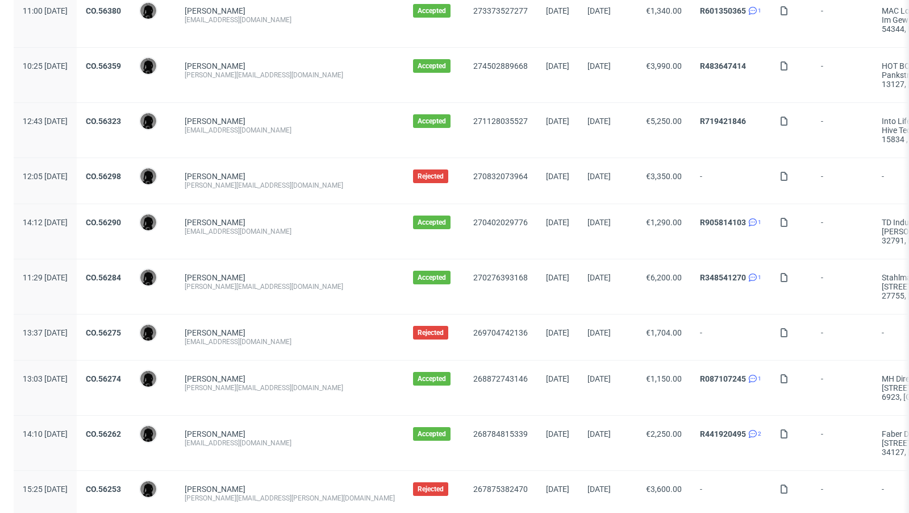
scroll to position [1194, 0]
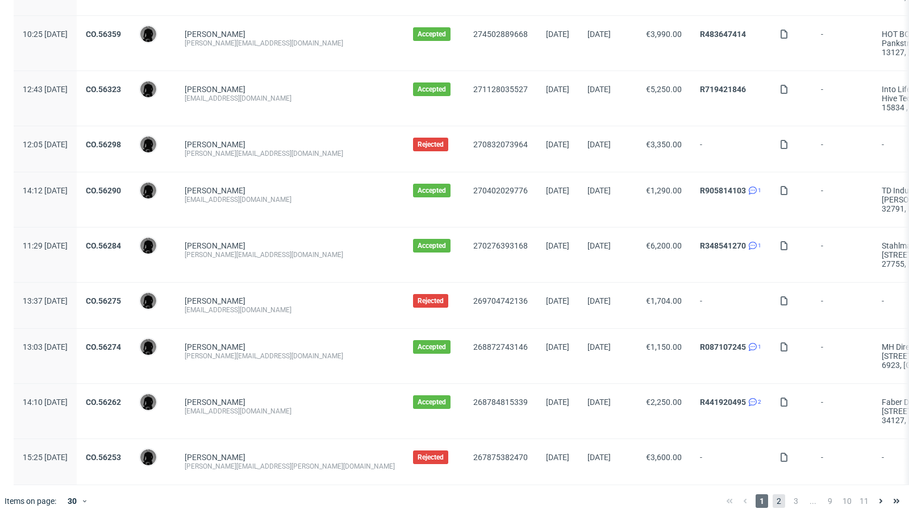
click at [773, 495] on span "2" at bounding box center [779, 501] width 13 height 14
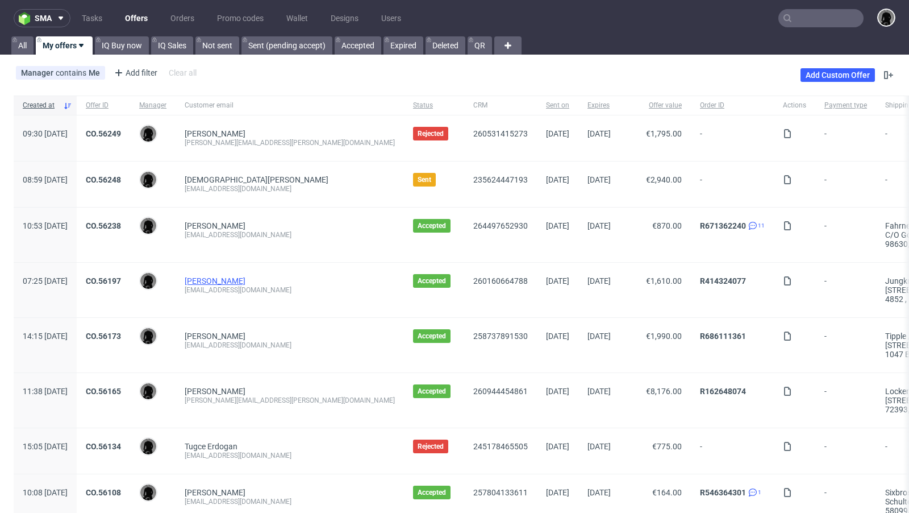
click at [227, 282] on link "Julia Lüscher" at bounding box center [215, 280] width 61 height 9
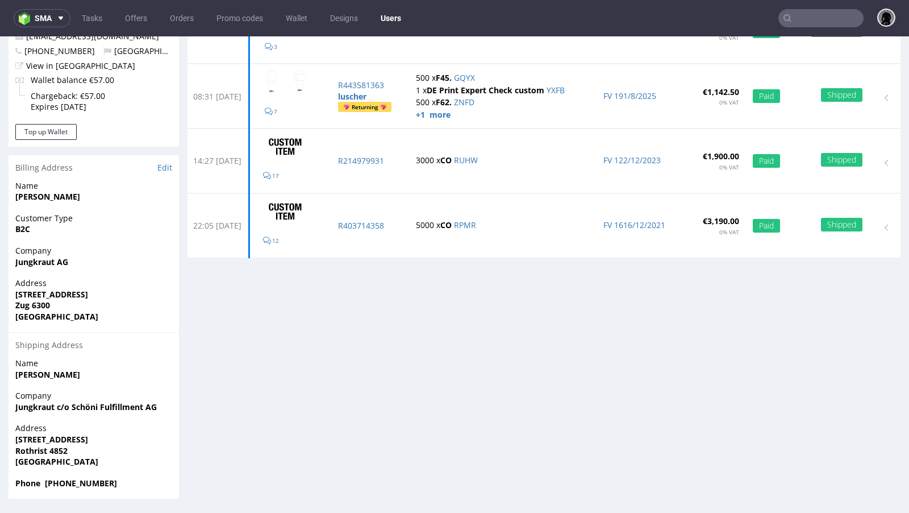
scroll to position [3, 0]
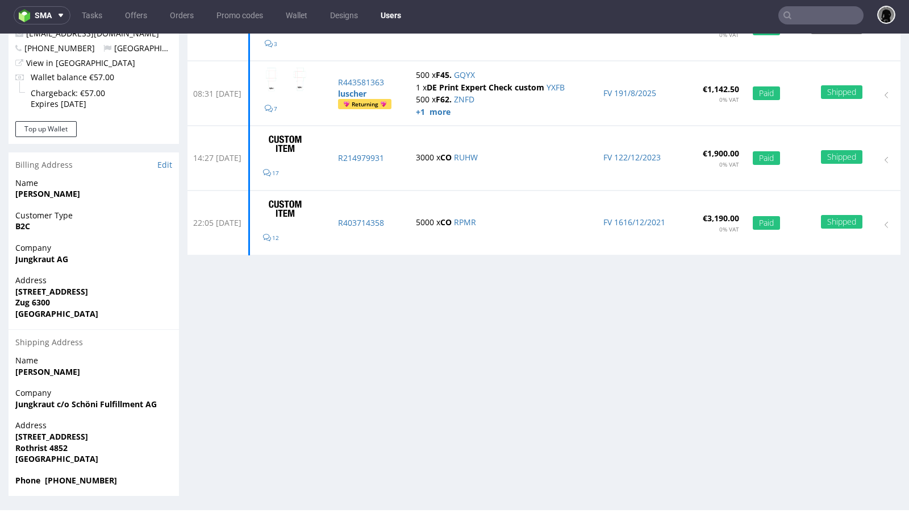
click at [85, 480] on strong "Phone +41797703182" at bounding box center [66, 480] width 102 height 11
copy strong "Phone +41797703182"
click at [328, 411] on div "Stats User since 17th Oct 2021 Status Active Orders count 4 Lifetime value €8,8…" at bounding box center [544, 205] width 713 height 582
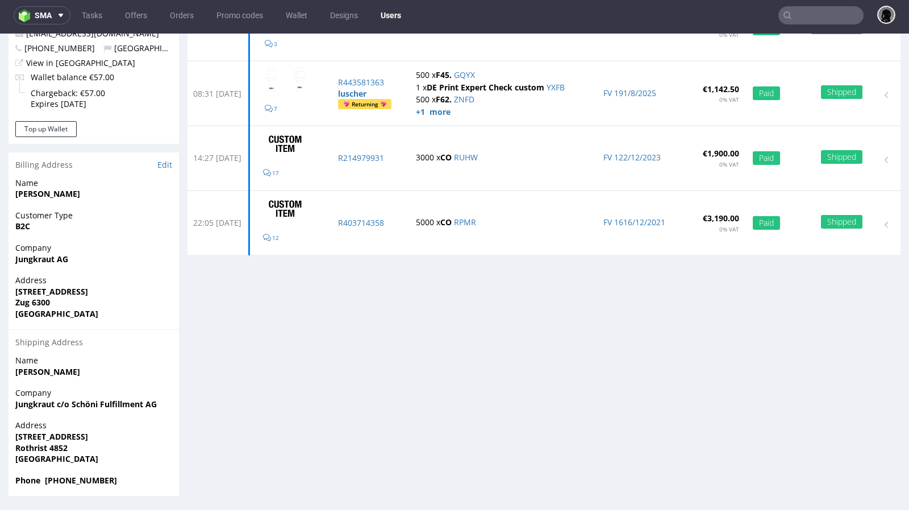
click at [343, 355] on div "Stats User since 17th Oct 2021 Status Active Orders count 4 Lifetime value €8,8…" at bounding box center [544, 205] width 713 height 582
click at [436, 331] on div "Stats User since 17th Oct 2021 Status Active Orders count 4 Lifetime value €8,8…" at bounding box center [544, 205] width 713 height 582
click at [86, 480] on strong "Phone +41797703182" at bounding box center [66, 480] width 102 height 11
copy strong "41797703182"
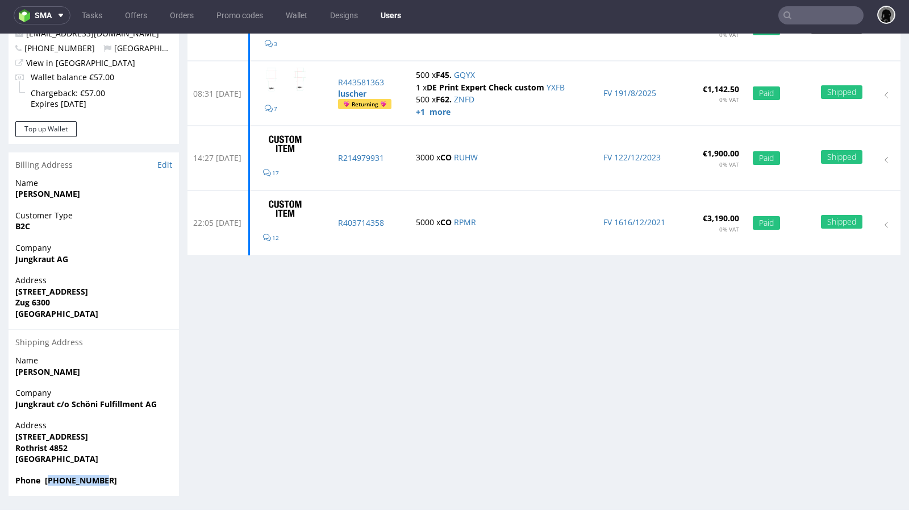
click at [94, 477] on strong "Phone +41797703182" at bounding box center [66, 480] width 102 height 11
click at [110, 481] on span "Phone +41797703182" at bounding box center [93, 480] width 157 height 11
click at [95, 481] on strong "Phone +41797703182" at bounding box center [66, 480] width 102 height 11
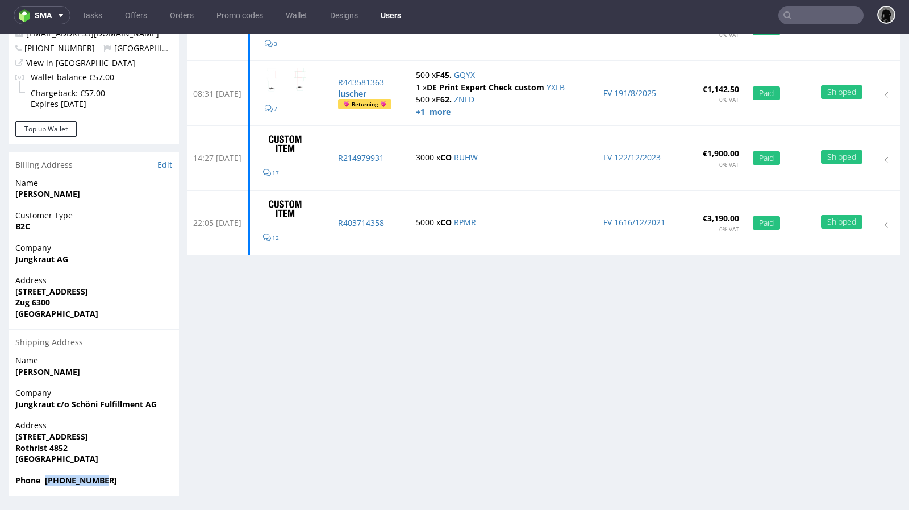
drag, startPoint x: 107, startPoint y: 481, endPoint x: 44, endPoint y: 481, distance: 62.5
click at [44, 481] on span "Phone +41797703182" at bounding box center [93, 480] width 157 height 11
copy strong "+41797703182"
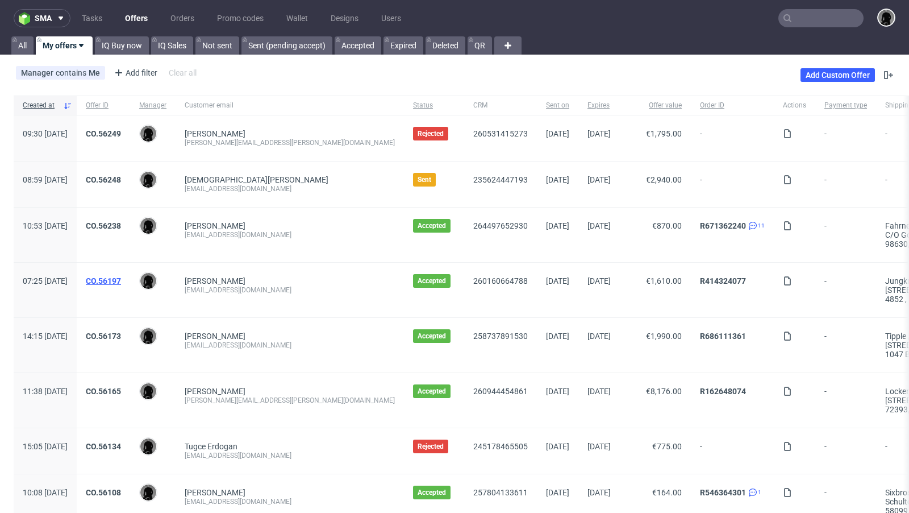
click at [121, 277] on link "CO.56197" at bounding box center [103, 280] width 35 height 9
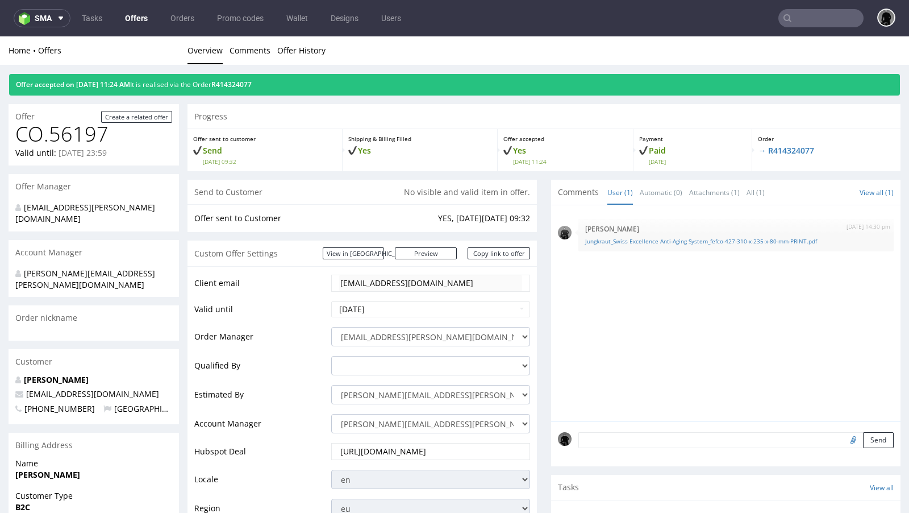
click at [652, 438] on textarea at bounding box center [736, 440] width 315 height 16
paste textarea "Order number: 38177"
type textarea "Order number: 38177"
drag, startPoint x: 629, startPoint y: 445, endPoint x: 553, endPoint y: 422, distance: 79.3
click at [553, 422] on div "Order number: 38177 Send" at bounding box center [726, 443] width 350 height 45
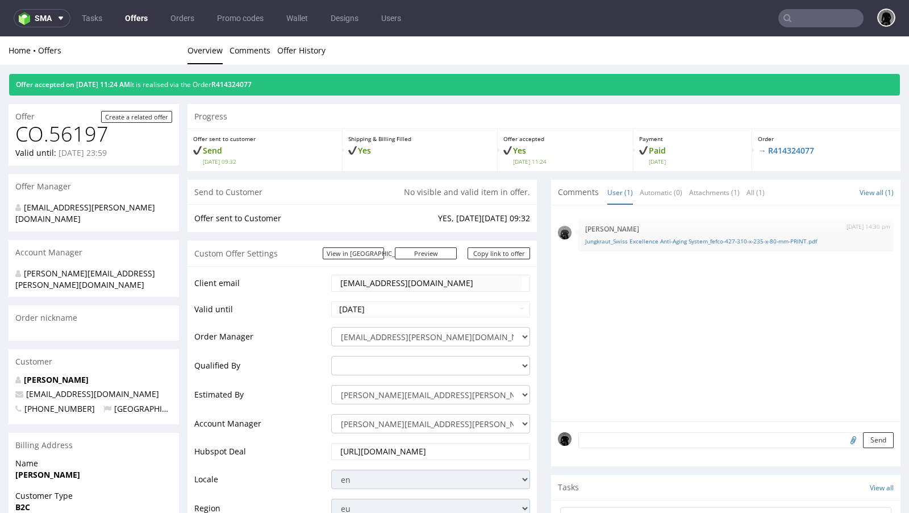
click at [844, 438] on input "file" at bounding box center [852, 439] width 16 height 15
type input "C:\fakepath\1637_1_F427 + INLAY_B_E_V3.pdf"
click at [867, 444] on button "Send" at bounding box center [878, 440] width 31 height 16
click at [450, 48] on ul "Overview Comments Offer History" at bounding box center [544, 50] width 713 height 11
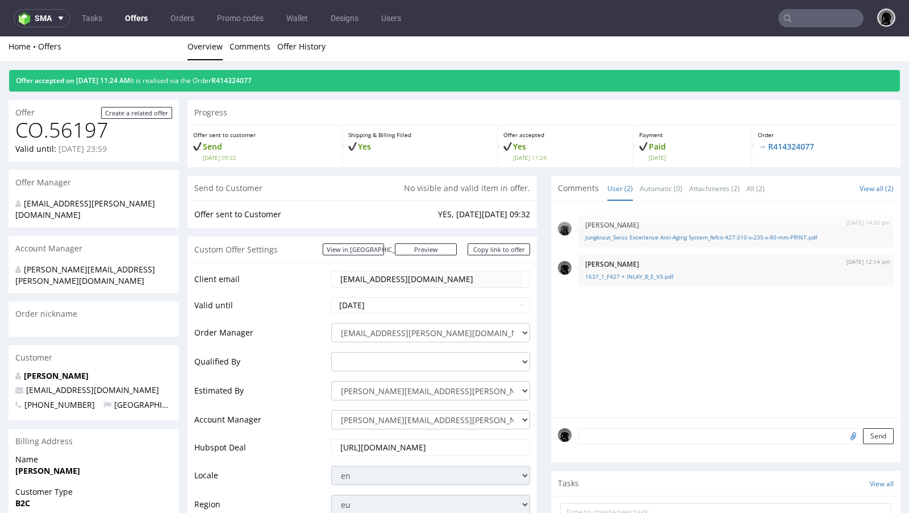
scroll to position [3, 0]
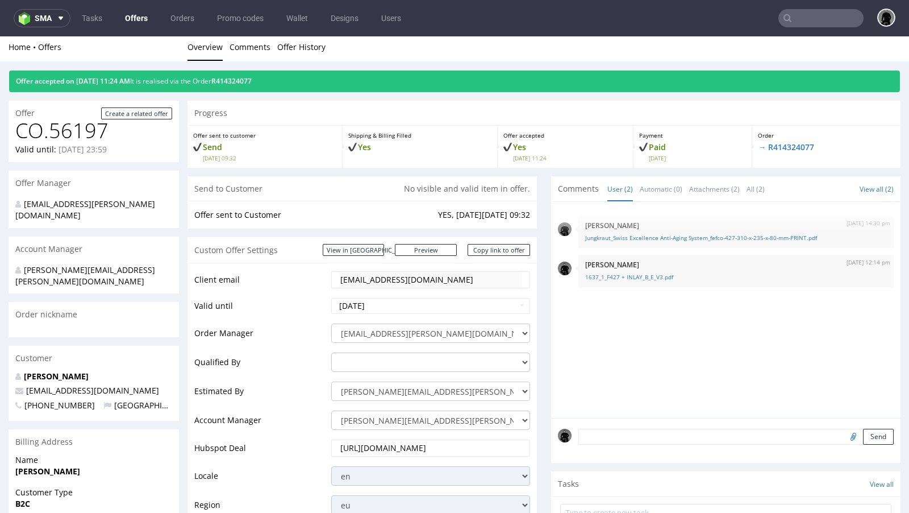
click at [136, 23] on link "Offers" at bounding box center [136, 18] width 36 height 18
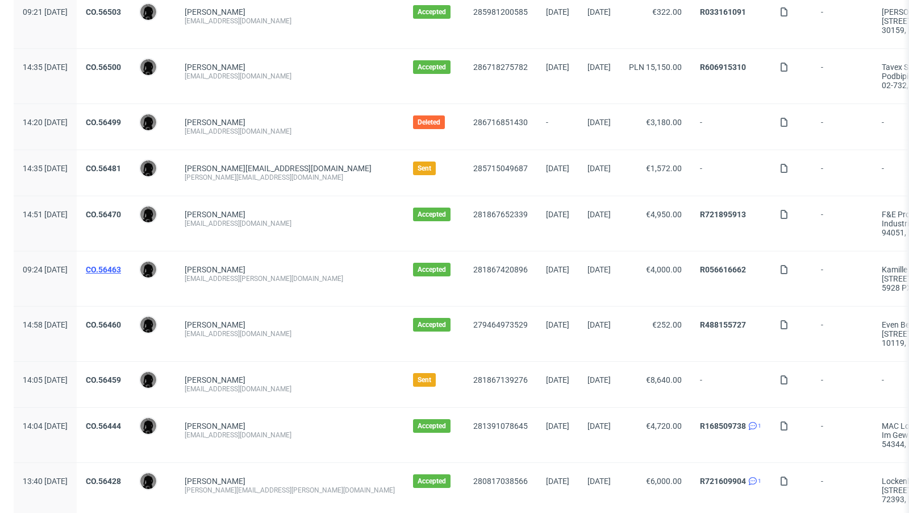
click at [121, 267] on link "CO.56463" at bounding box center [103, 269] width 35 height 9
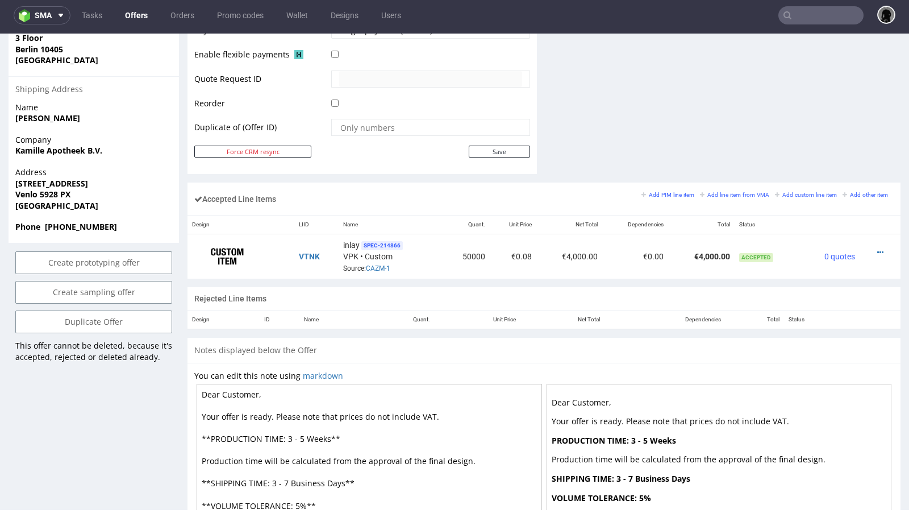
scroll to position [567, 0]
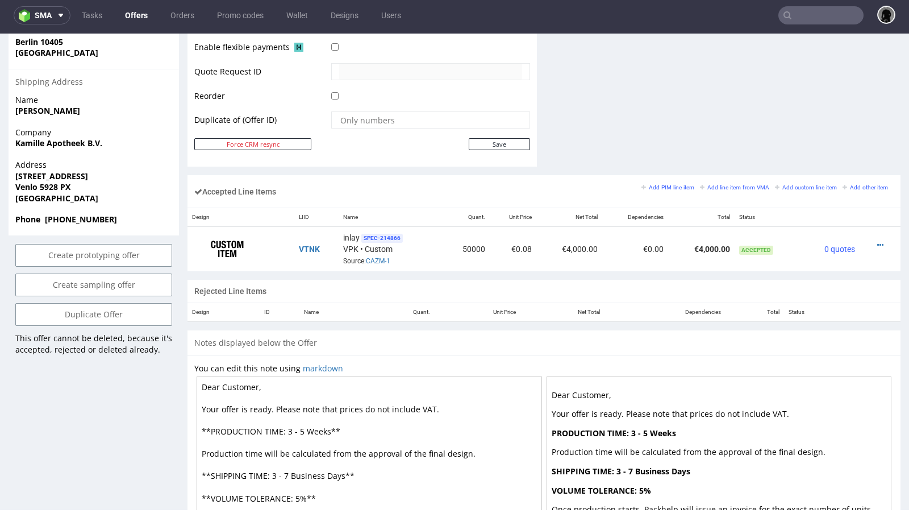
click at [127, 16] on link "Offers" at bounding box center [136, 15] width 36 height 18
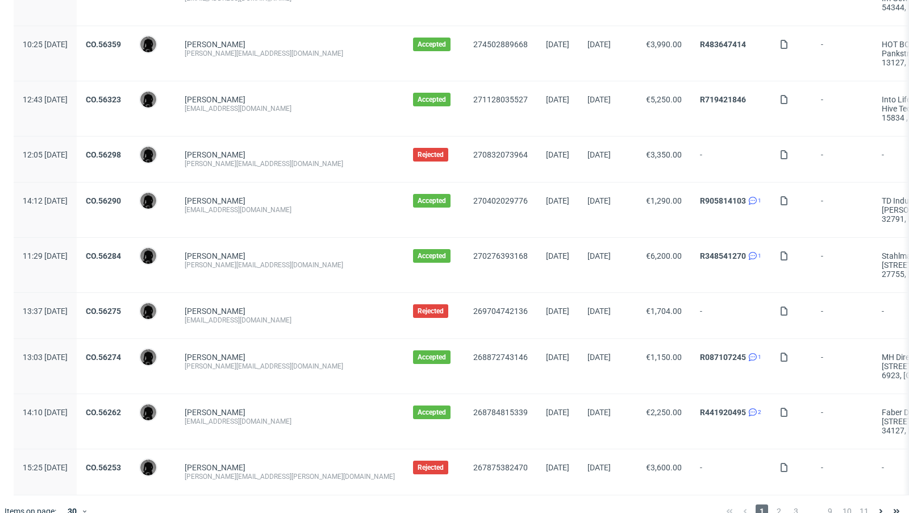
scroll to position [1194, 0]
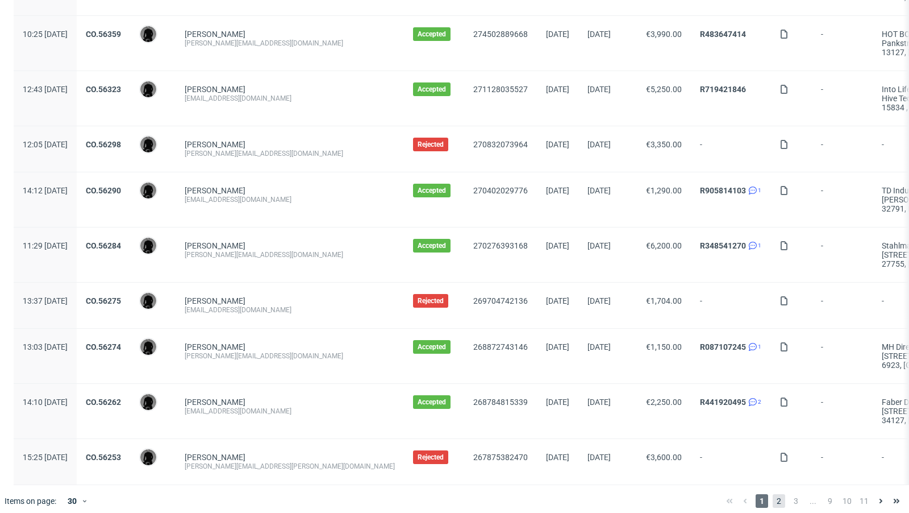
click at [773, 494] on span "2" at bounding box center [779, 501] width 13 height 14
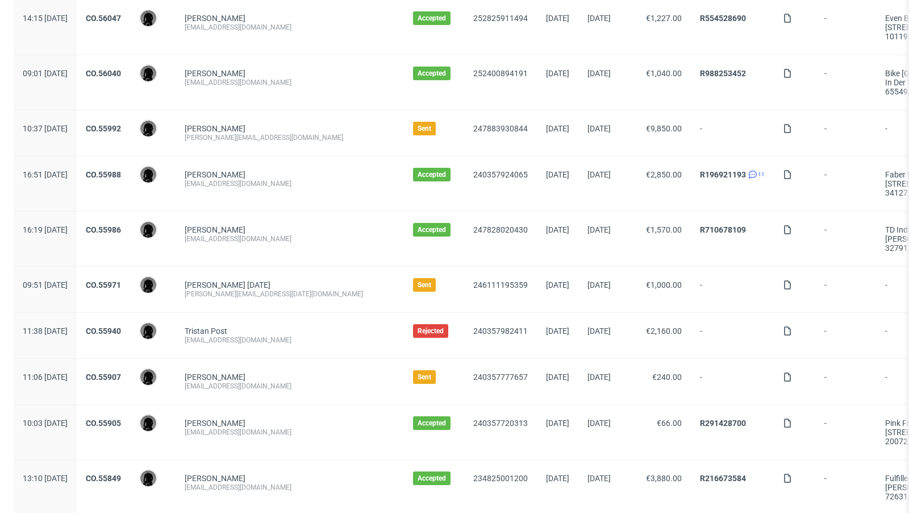
scroll to position [653, 0]
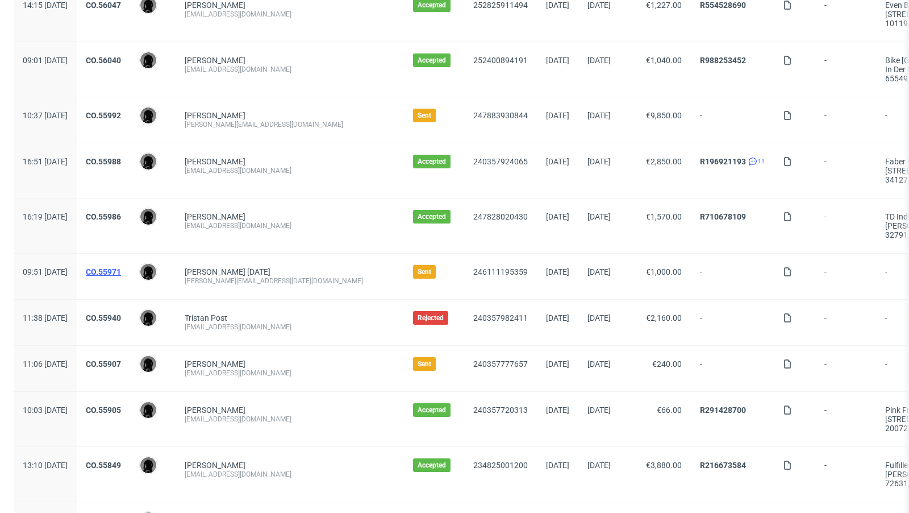
click at [121, 267] on link "CO.55971" at bounding box center [103, 271] width 35 height 9
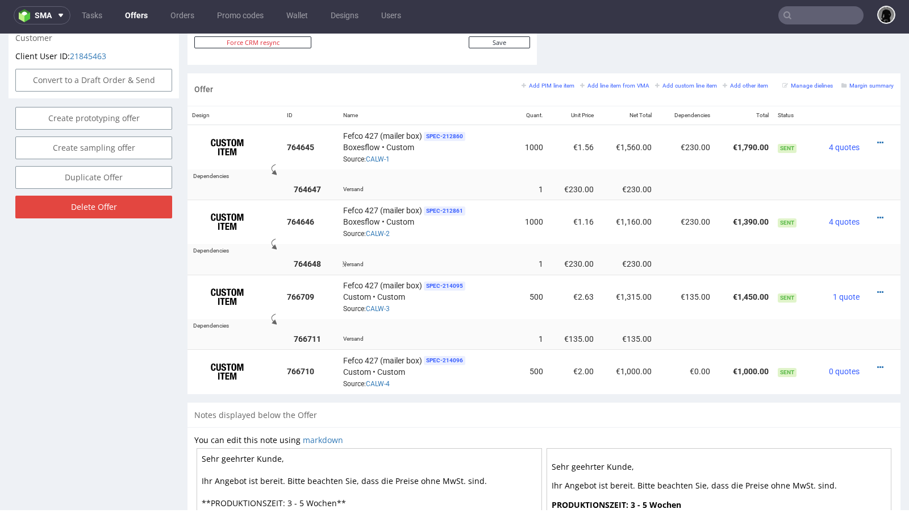
scroll to position [638, 0]
click at [611, 86] on small "Add line item from VMA" at bounding box center [614, 87] width 69 height 6
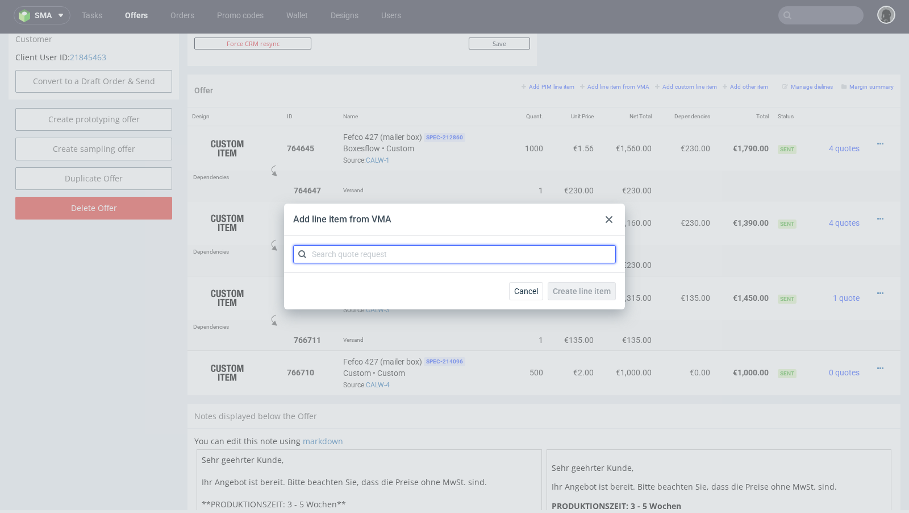
click at [409, 246] on input "text" at bounding box center [454, 254] width 323 height 18
paste input "CALW"
type input "CALW"
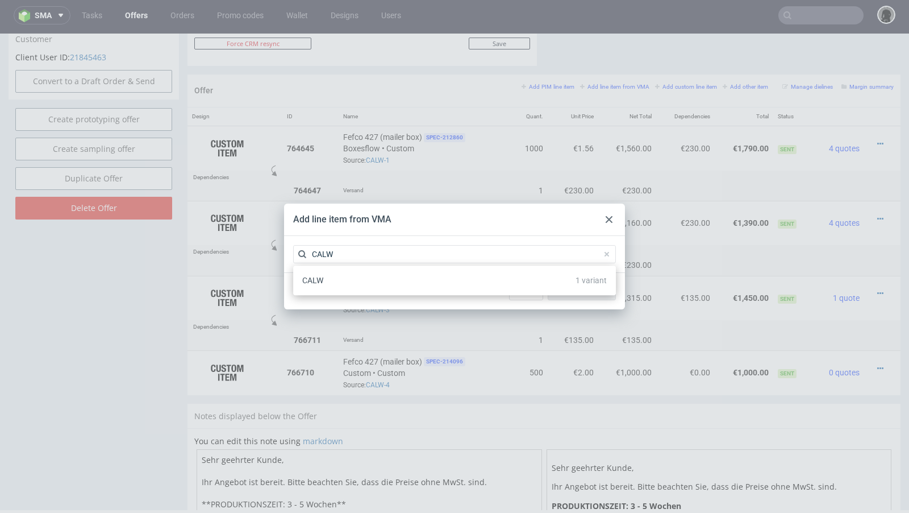
click at [321, 276] on span "CALW" at bounding box center [312, 280] width 21 height 9
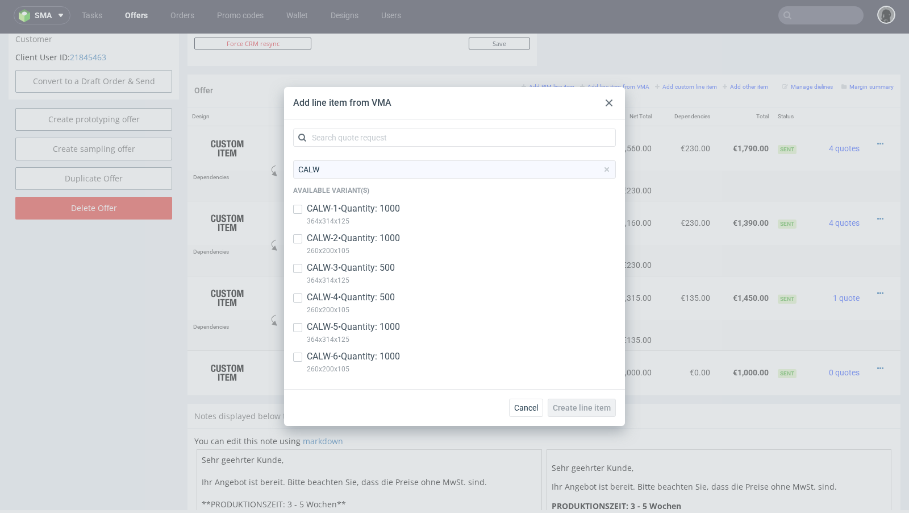
click at [314, 325] on p "CALW-5 • Quantity: 1000" at bounding box center [353, 327] width 93 height 13
checkbox input "true"
click at [307, 355] on p "CALW-6 • Quantity: 1000" at bounding box center [353, 356] width 93 height 13
checkbox input "true"
click at [586, 408] on span "Create line item" at bounding box center [582, 408] width 58 height 8
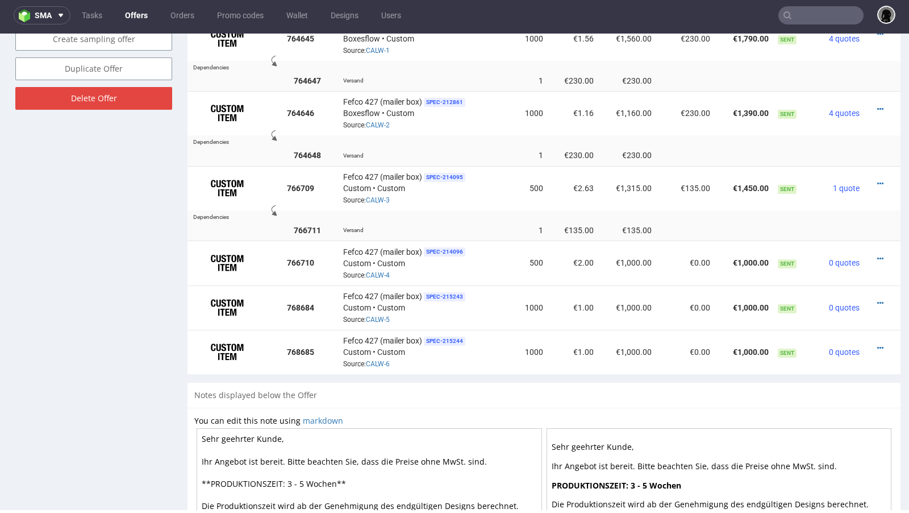
scroll to position [762, 0]
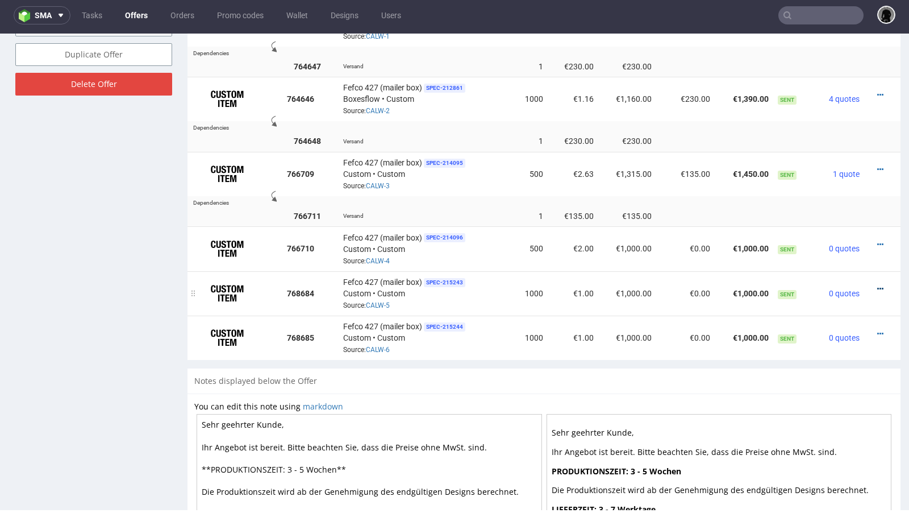
click at [878, 285] on icon at bounding box center [881, 289] width 6 height 8
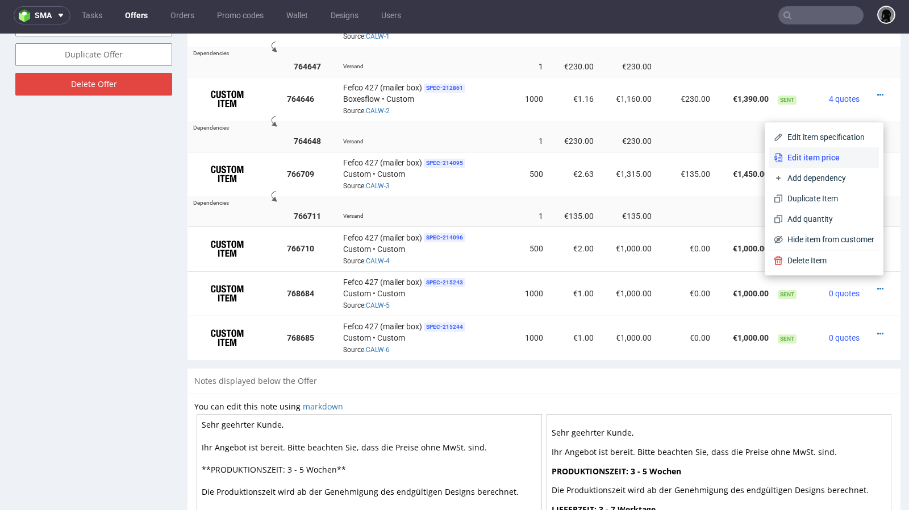
click at [830, 162] on span "Edit item price" at bounding box center [829, 157] width 92 height 11
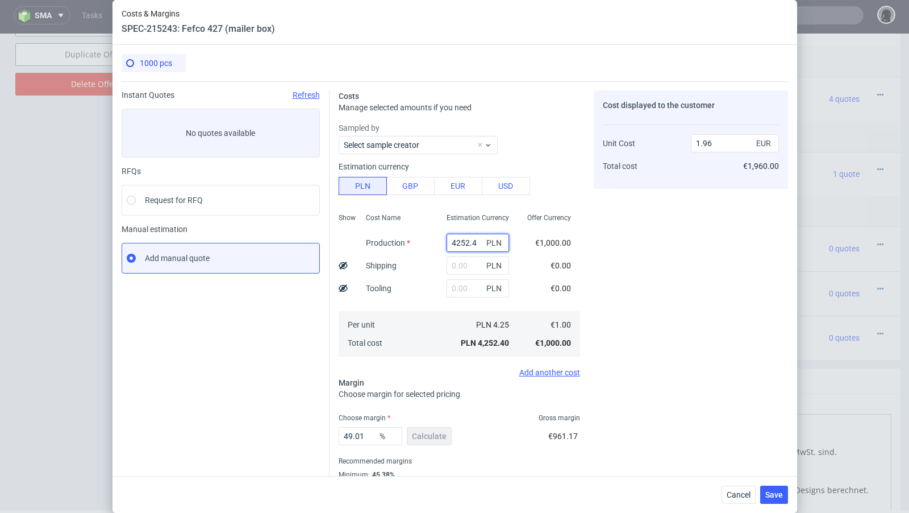
click at [456, 238] on input "4252.4" at bounding box center [478, 243] width 63 height 18
paste input "6070.00"
type input "6070"
type input "2.8"
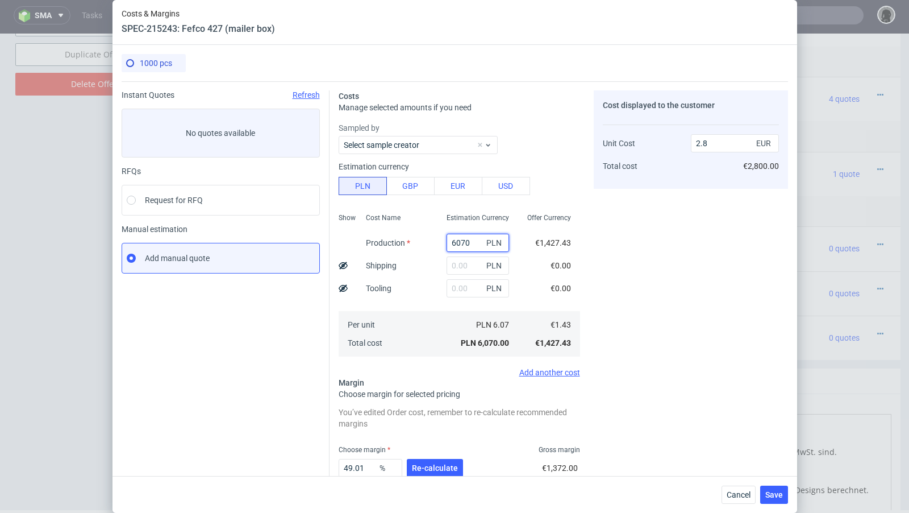
type input "6070"
click at [463, 268] on input "text" at bounding box center [478, 265] width 63 height 18
paste input "734"
type input "734"
type input "3.14"
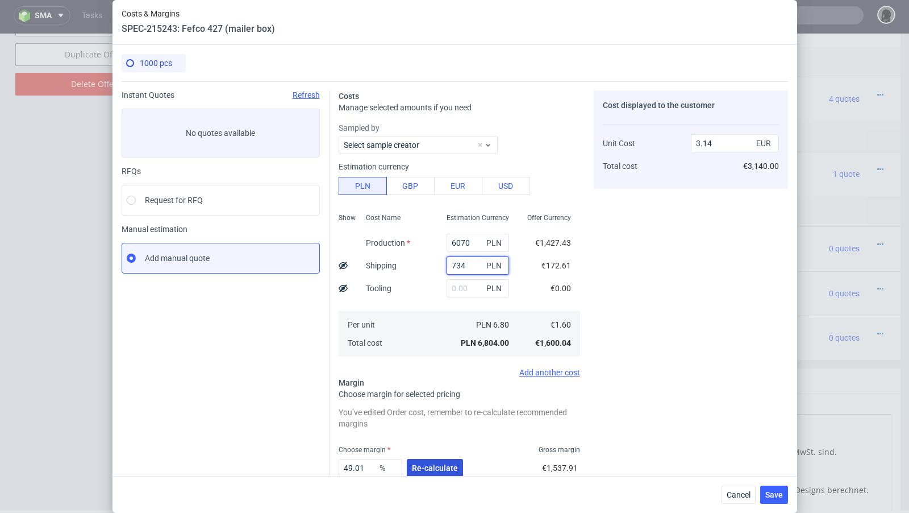
type input "734"
click at [442, 460] on button "Re-calculate" at bounding box center [435, 468] width 56 height 18
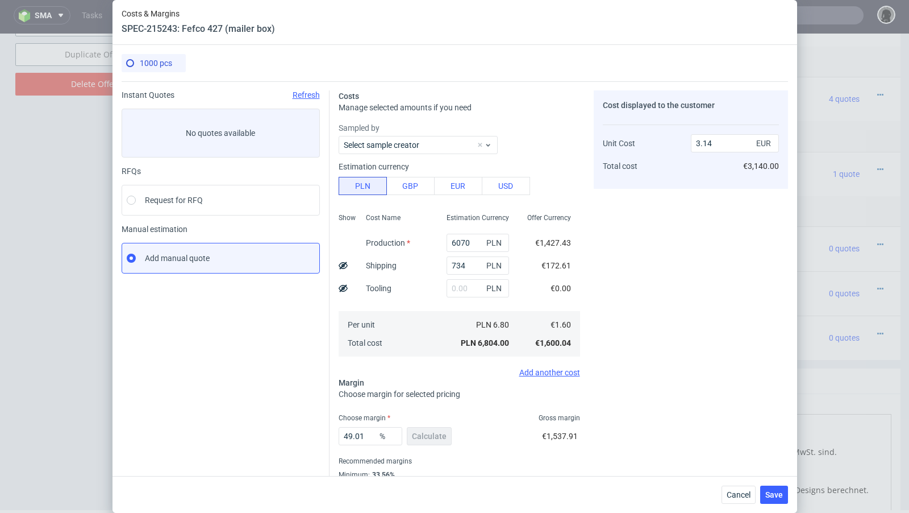
scroll to position [39, 0]
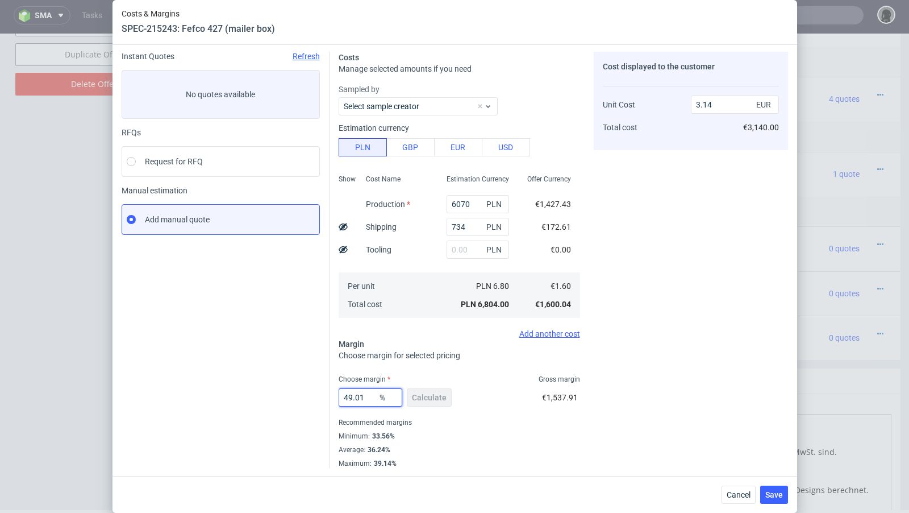
drag, startPoint x: 369, startPoint y: 395, endPoint x: 316, endPoint y: 385, distance: 53.8
click at [316, 385] on div "Instant Quotes Refresh No quotes available RFQs Request for RFQ Manual estimati…" at bounding box center [455, 255] width 667 height 425
type input "50"
type input "3.2"
type input "50.5"
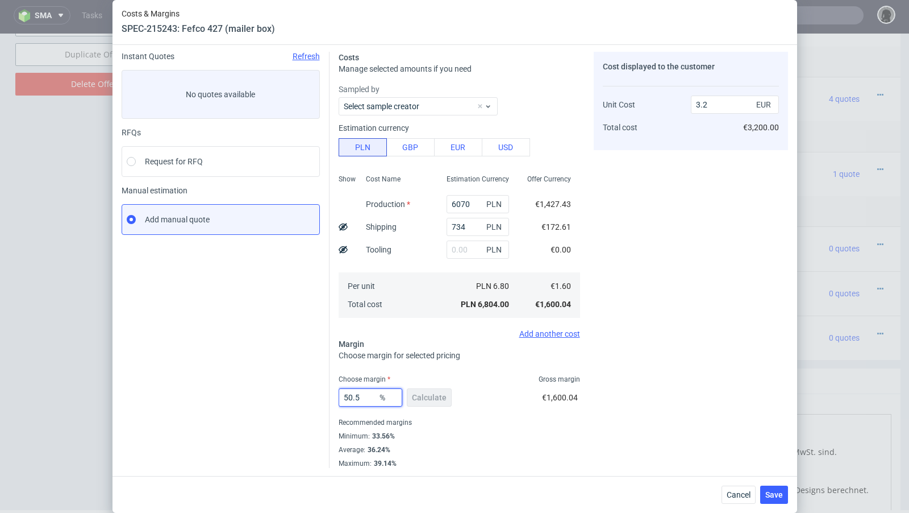
type input "3.23"
type input "50.4"
type input "3.22"
type input "50.2"
type input "3.21"
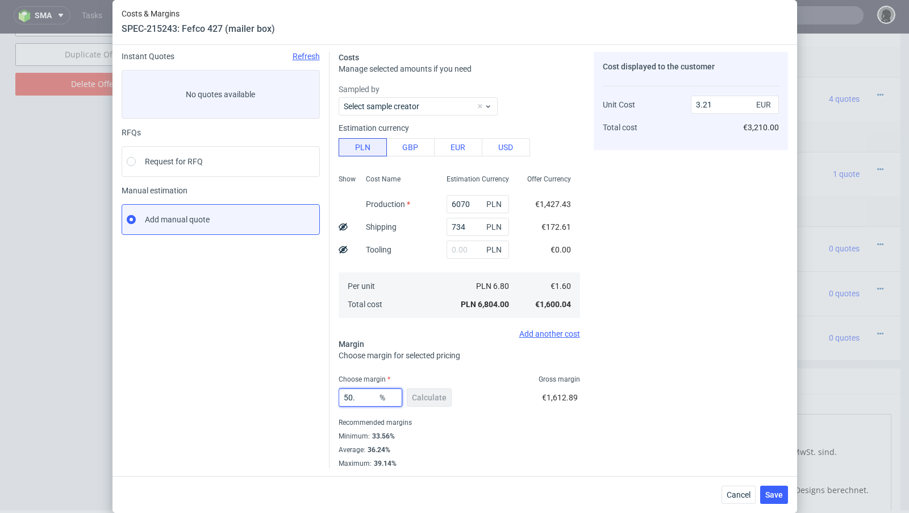
type input "50.1"
type input "3.2"
type input "50.15"
type input "3.21"
type input "50.11"
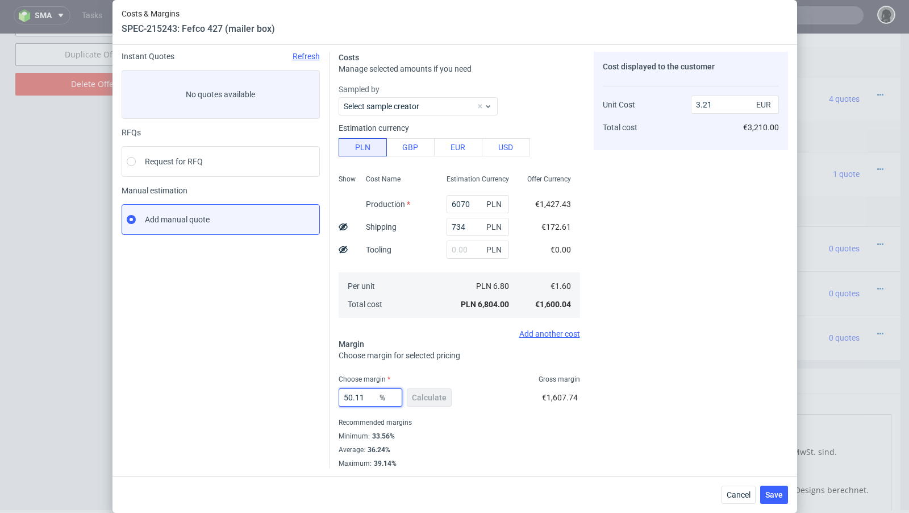
type input "3.2"
type input "50.11"
click at [298, 376] on div "Instant Quotes Refresh No quotes available RFQs Request for RFQ Manual estimati…" at bounding box center [226, 260] width 208 height 416
click at [779, 502] on button "Save" at bounding box center [775, 494] width 28 height 18
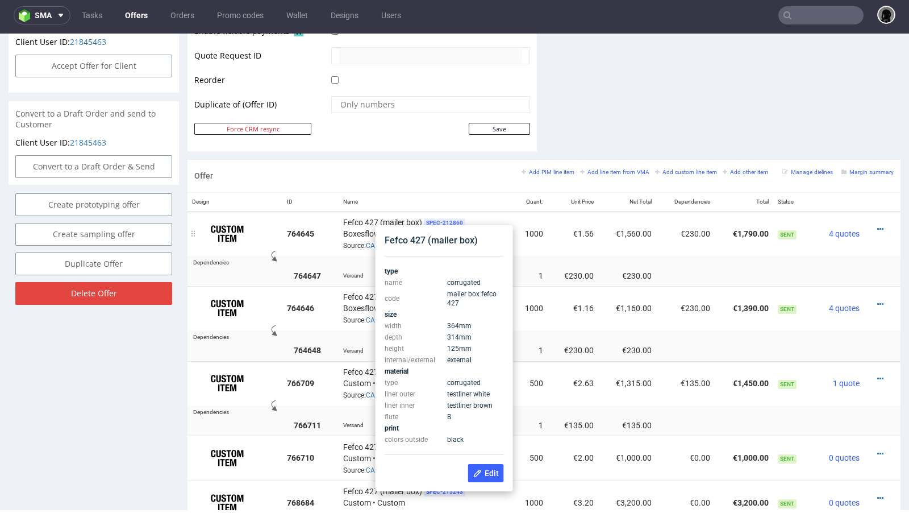
scroll to position [544, 0]
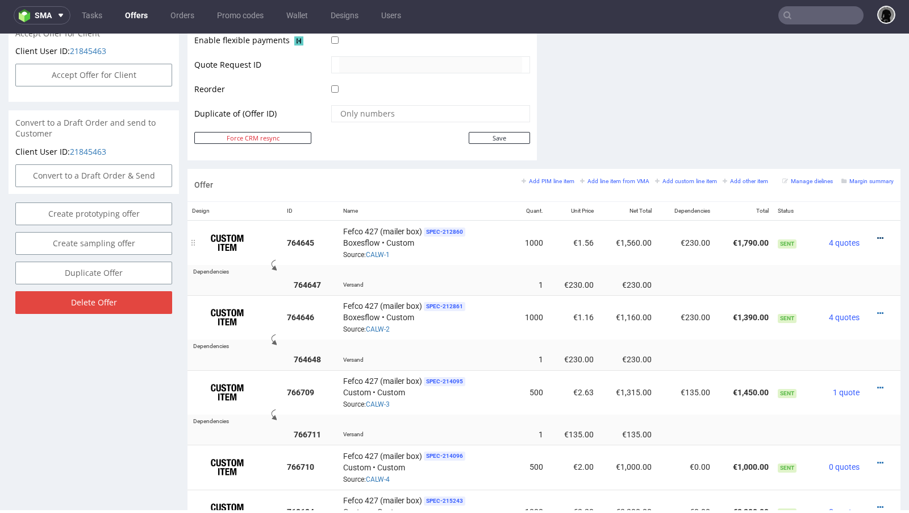
click at [878, 234] on icon at bounding box center [881, 238] width 6 height 8
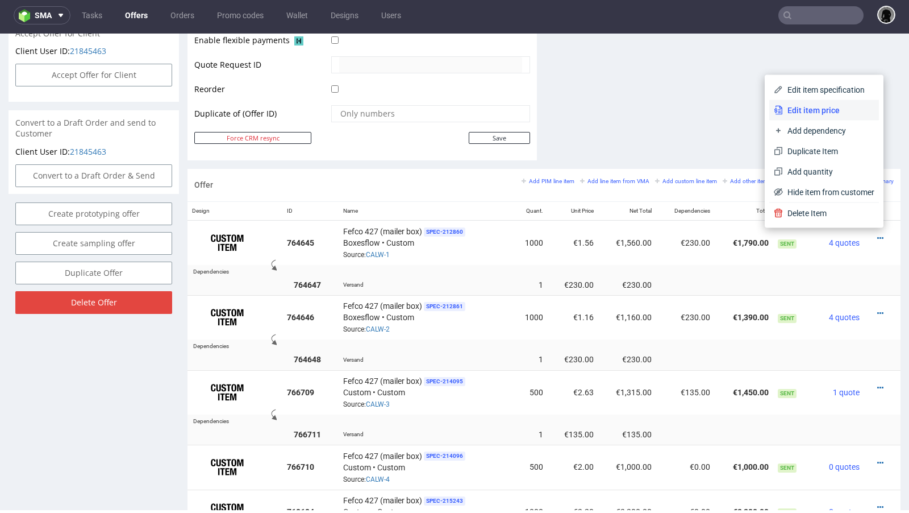
click at [840, 114] on span "Edit item price" at bounding box center [829, 110] width 92 height 11
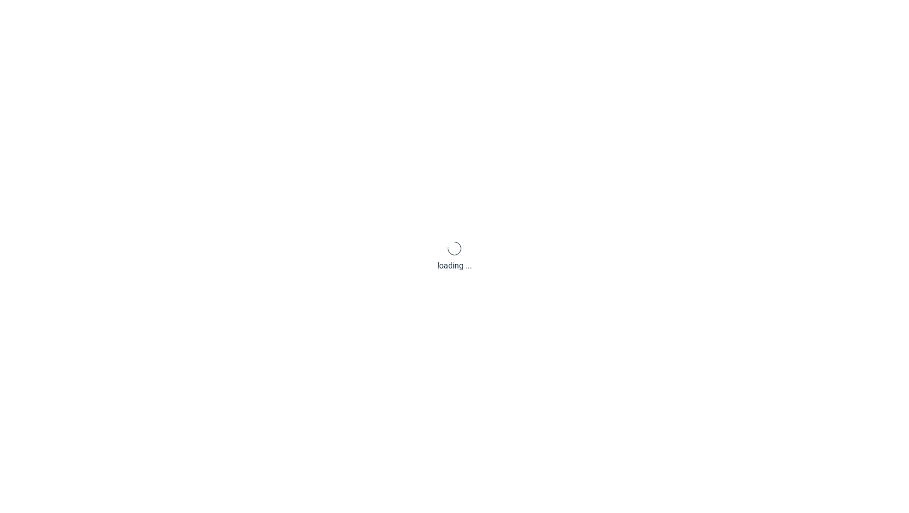
scroll to position [0, 0]
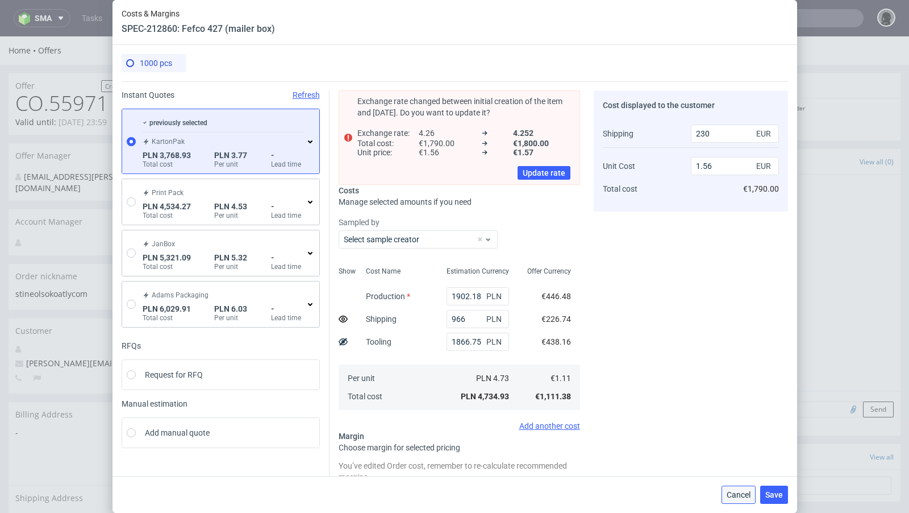
click at [736, 497] on span "Cancel" at bounding box center [739, 495] width 24 height 8
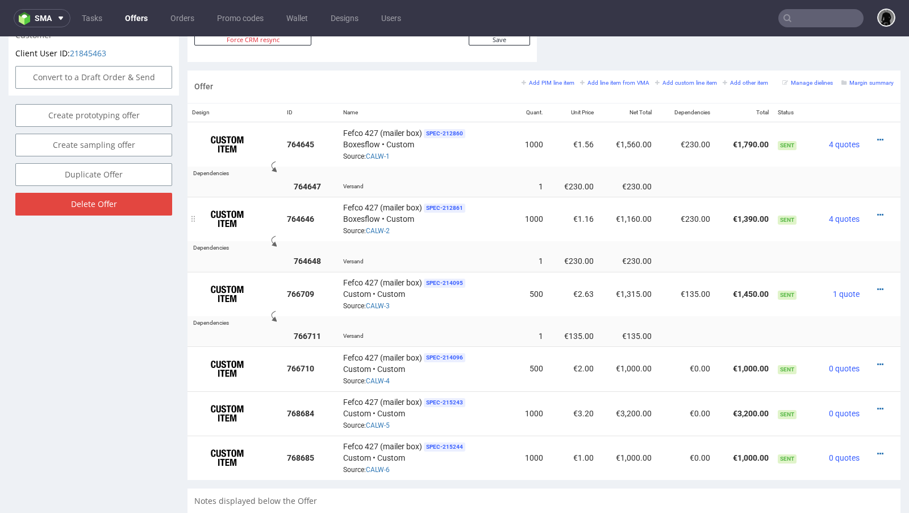
scroll to position [640, 0]
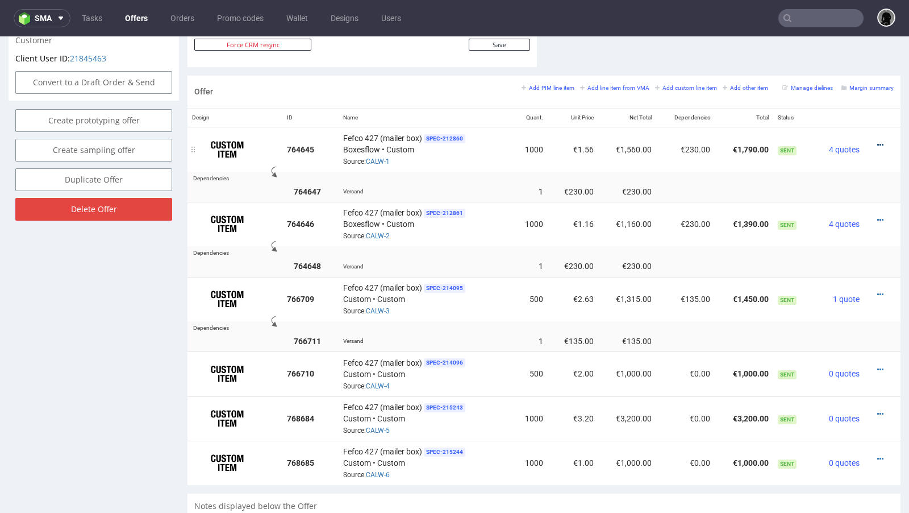
click at [878, 141] on icon at bounding box center [881, 145] width 6 height 8
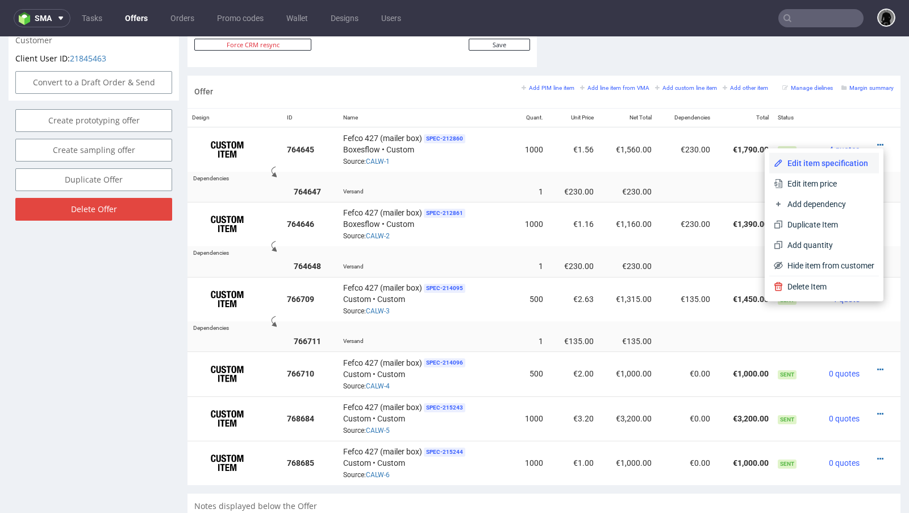
click at [847, 165] on span "Edit item specification" at bounding box center [829, 162] width 92 height 11
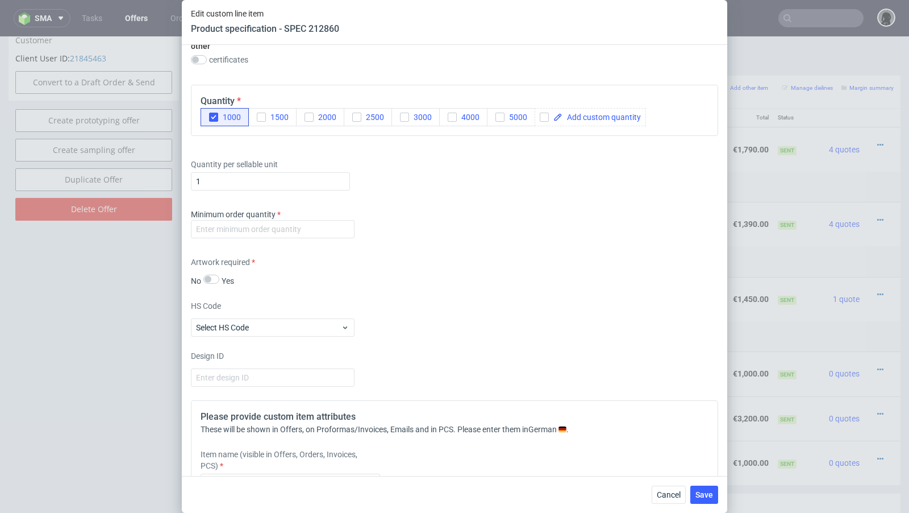
scroll to position [798, 0]
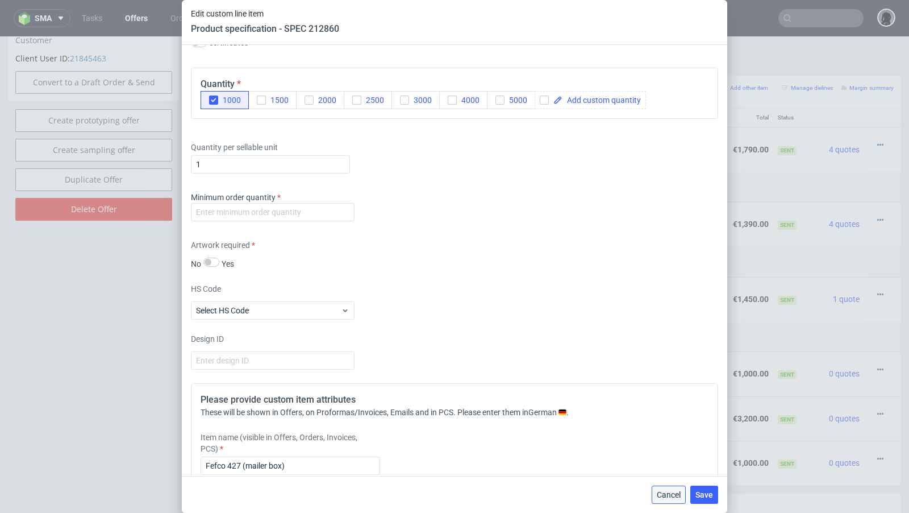
click at [674, 495] on span "Cancel" at bounding box center [669, 495] width 24 height 8
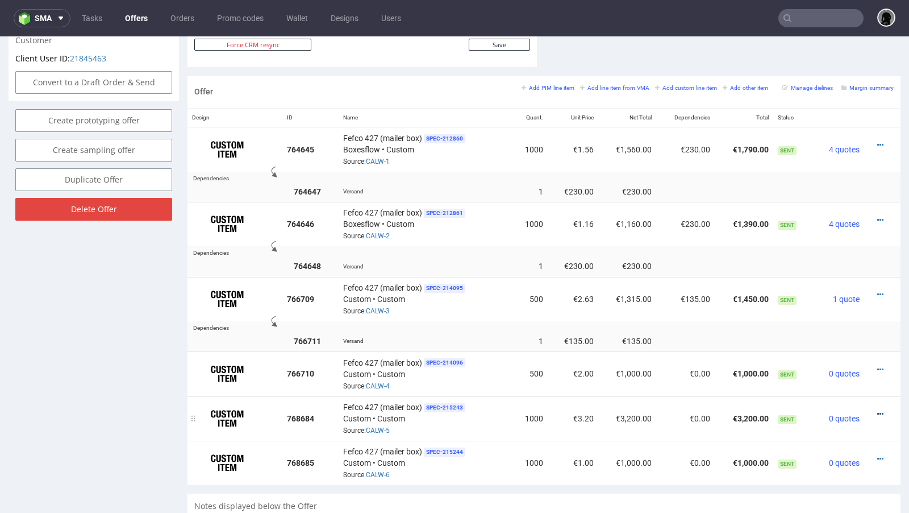
click at [878, 410] on icon at bounding box center [881, 414] width 6 height 8
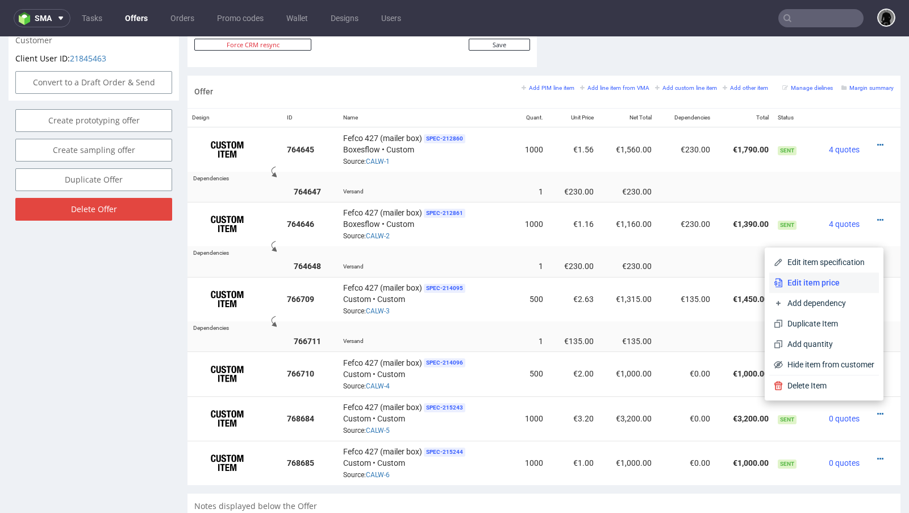
click at [819, 275] on li "Edit item price" at bounding box center [825, 282] width 110 height 20
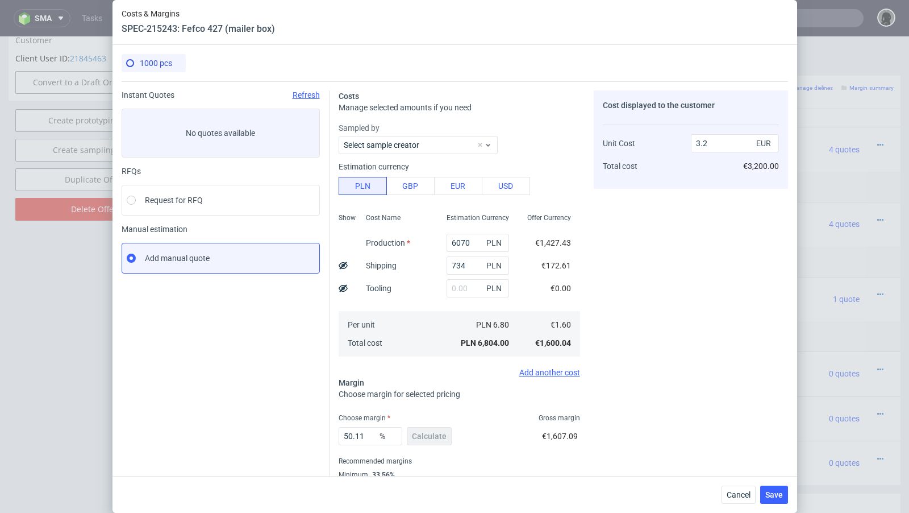
click at [344, 264] on icon at bounding box center [343, 265] width 9 height 9
type input "3.03"
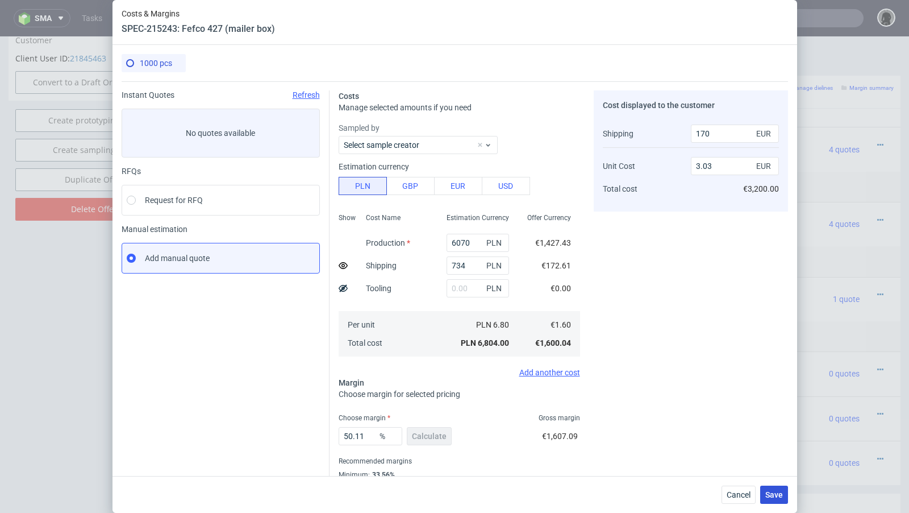
click at [784, 495] on button "Save" at bounding box center [775, 494] width 28 height 18
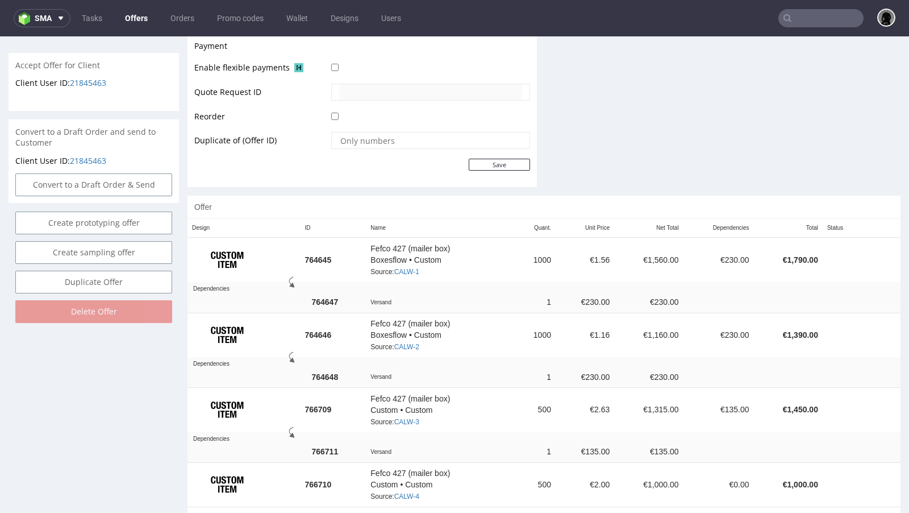
scroll to position [763, 0]
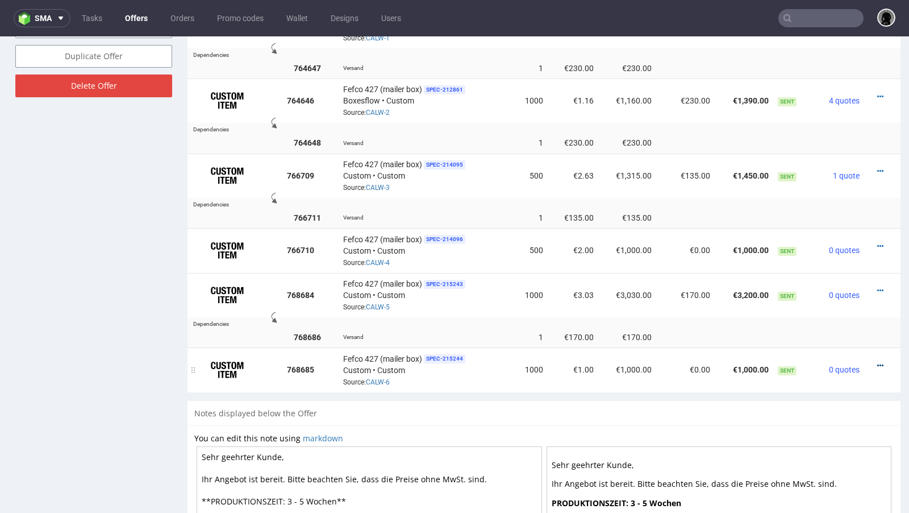
click at [878, 362] on icon at bounding box center [881, 366] width 6 height 8
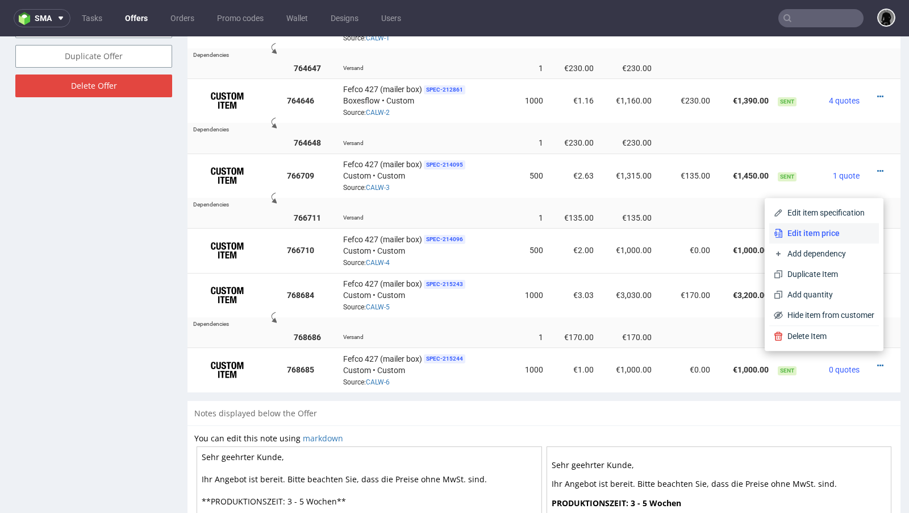
click at [828, 234] on span "Edit item price" at bounding box center [829, 232] width 92 height 11
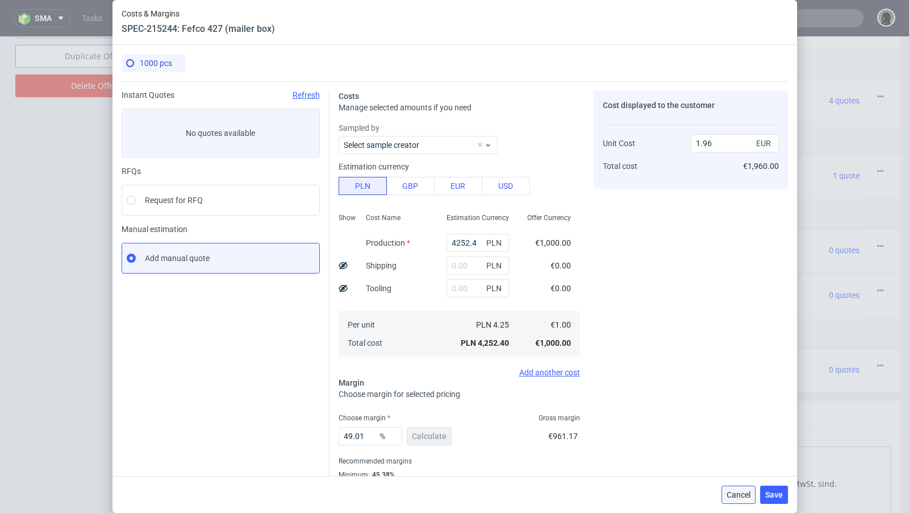
click at [737, 496] on span "Cancel" at bounding box center [739, 495] width 24 height 8
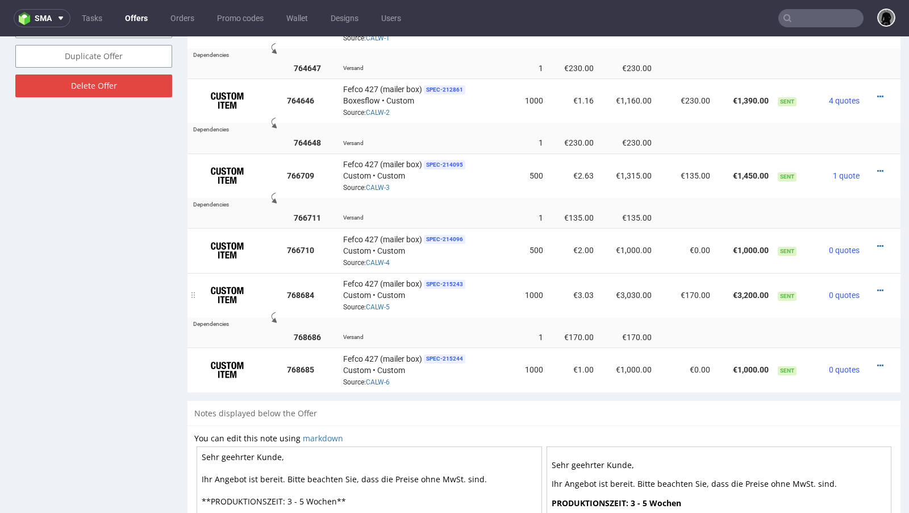
click at [875, 285] on div at bounding box center [879, 290] width 20 height 11
click at [878, 286] on icon at bounding box center [881, 290] width 6 height 8
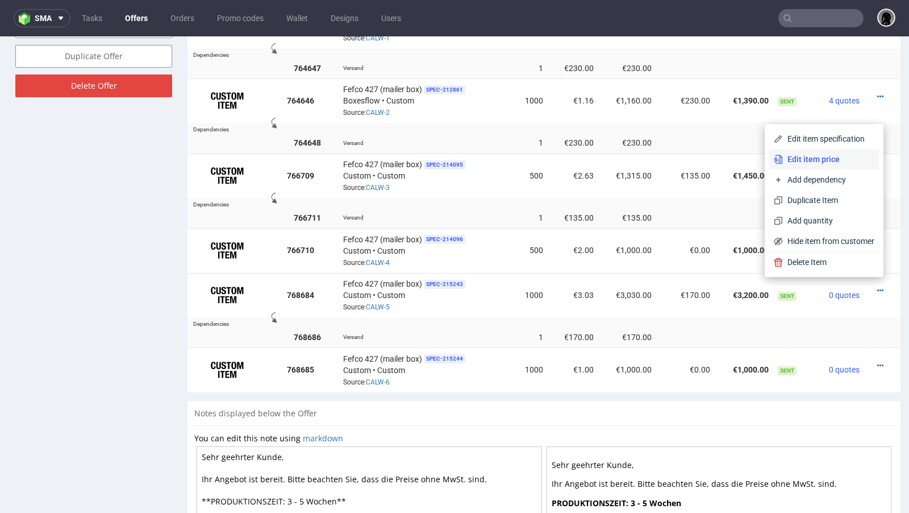
click at [823, 166] on li "Edit item price" at bounding box center [825, 159] width 110 height 20
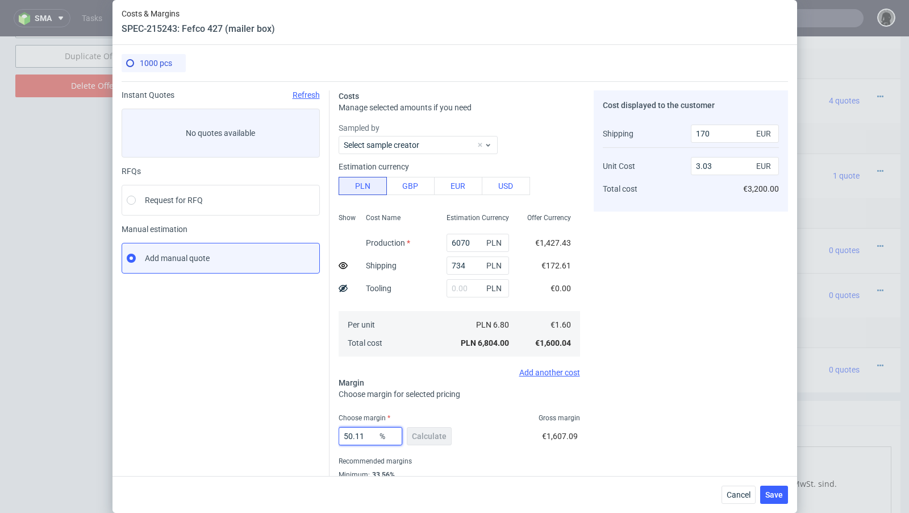
drag, startPoint x: 371, startPoint y: 434, endPoint x: 295, endPoint y: 434, distance: 76.2
click at [295, 434] on div "Instant Quotes Refresh No quotes available RFQs Request for RFQ Manual estimati…" at bounding box center [455, 293] width 667 height 425
type input "34"
type input "2.25"
type input "34"
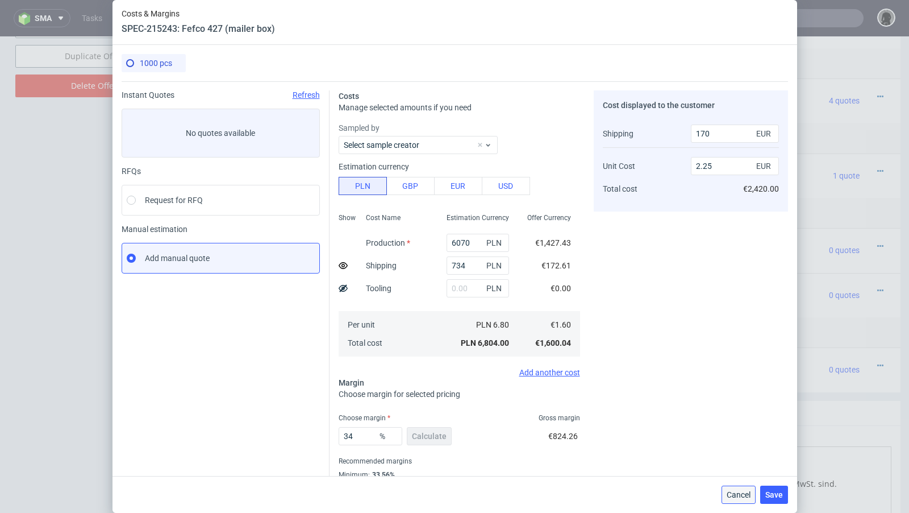
click at [732, 489] on button "Cancel" at bounding box center [739, 494] width 34 height 18
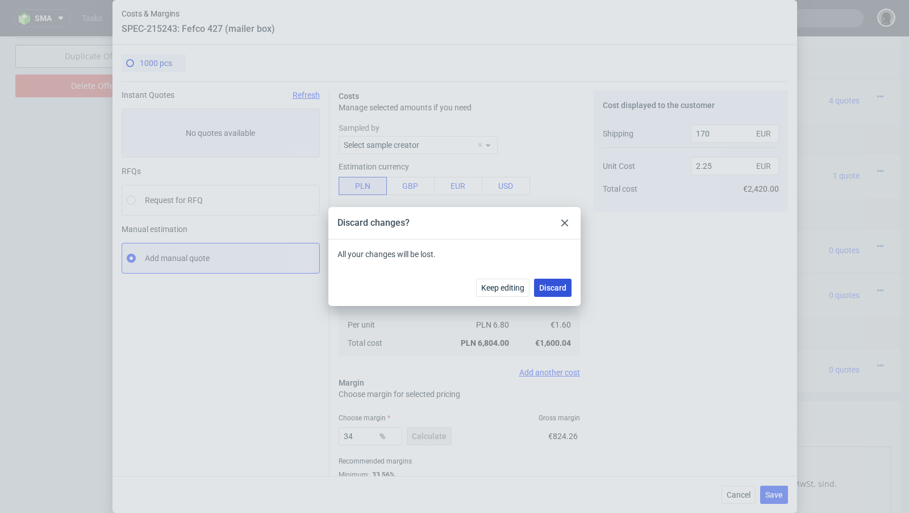
click at [559, 284] on span "Discard" at bounding box center [552, 288] width 27 height 8
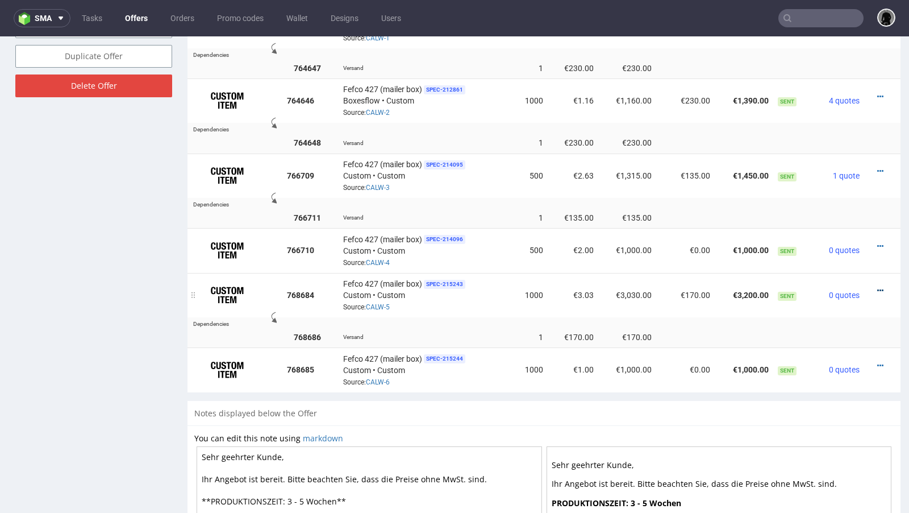
click at [878, 286] on icon at bounding box center [881, 290] width 6 height 8
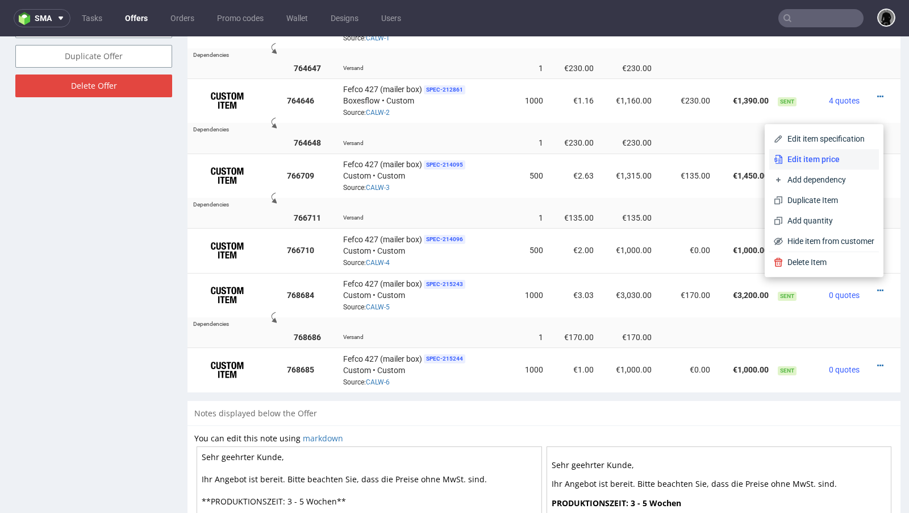
click at [827, 163] on span "Edit item price" at bounding box center [829, 158] width 92 height 11
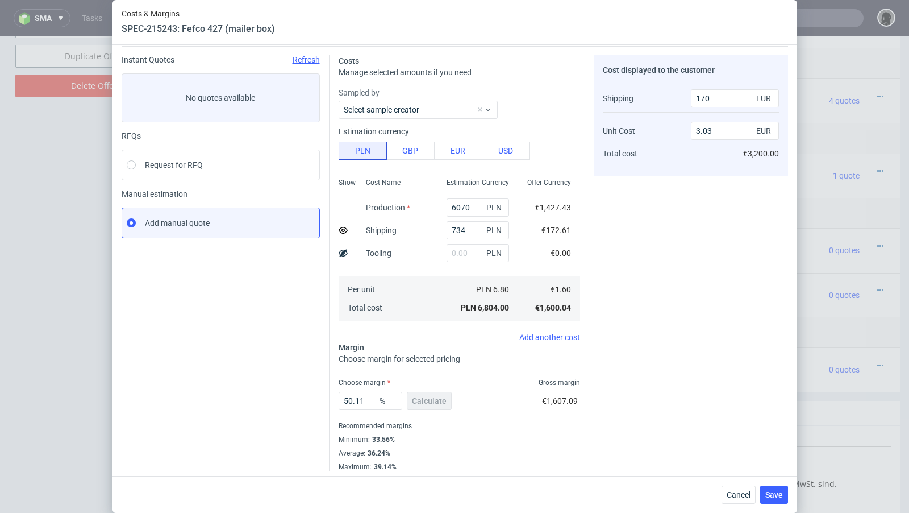
scroll to position [39, 0]
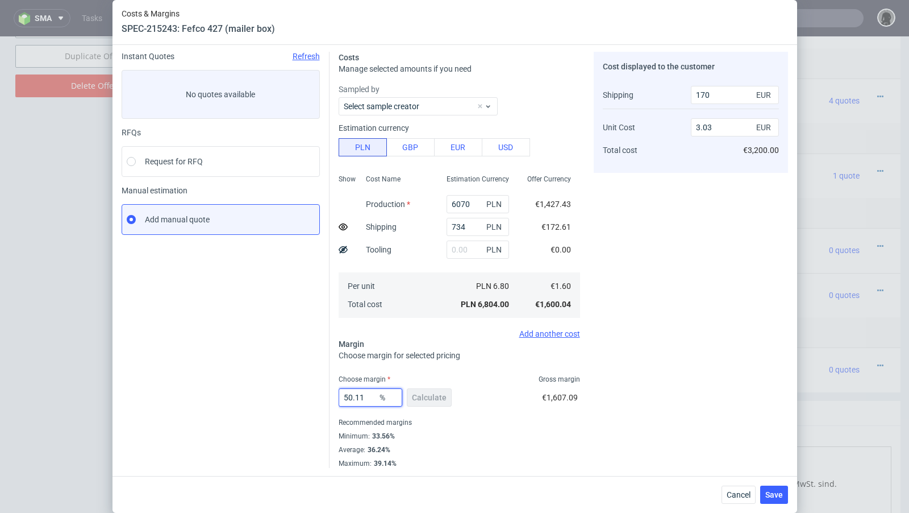
drag, startPoint x: 366, startPoint y: 394, endPoint x: 297, endPoint y: 392, distance: 68.8
click at [297, 392] on div "Instant Quotes Refresh No quotes available RFQs Request for RFQ Manual estimati…" at bounding box center [455, 255] width 667 height 425
type input "47"
type input "2.85"
type input "46"
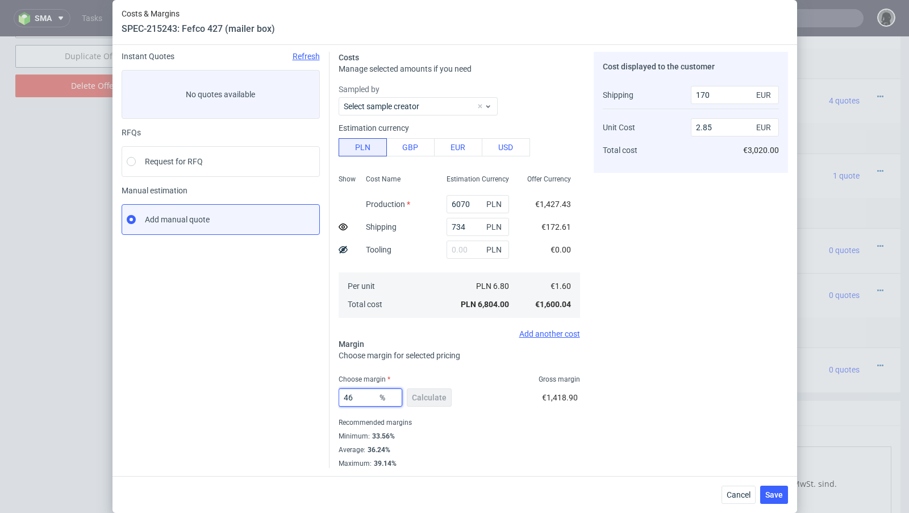
type input "2.79"
type input "46.6"
type input "2.82"
type input "46.66"
type input "2.83"
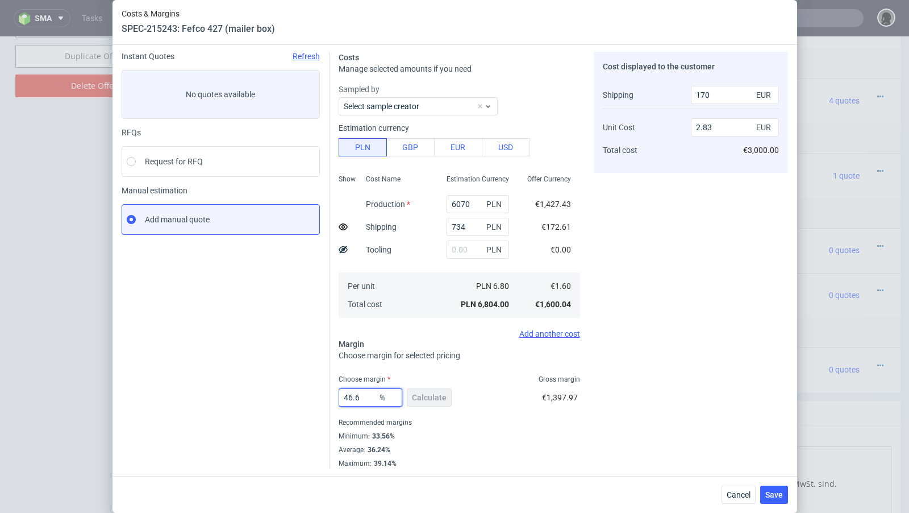
type input "46.62"
type input "2.82"
click at [273, 377] on div "Instant Quotes Refresh No quotes available RFQs Request for RFQ Manual estimati…" at bounding box center [226, 260] width 208 height 416
click at [369, 397] on input "46.62" at bounding box center [371, 397] width 64 height 18
type input "46.3"
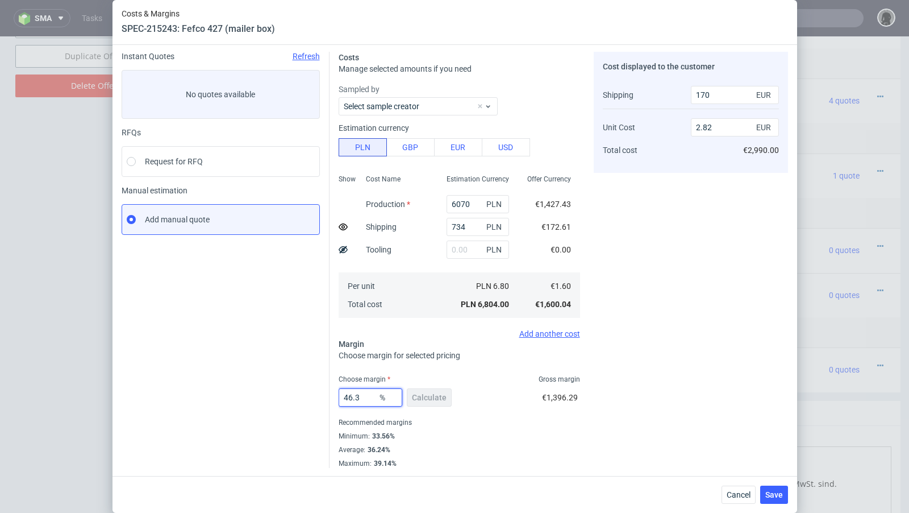
type input "2.81"
type input "46.2"
type input "2.8"
type input "46"
type input "2.79"
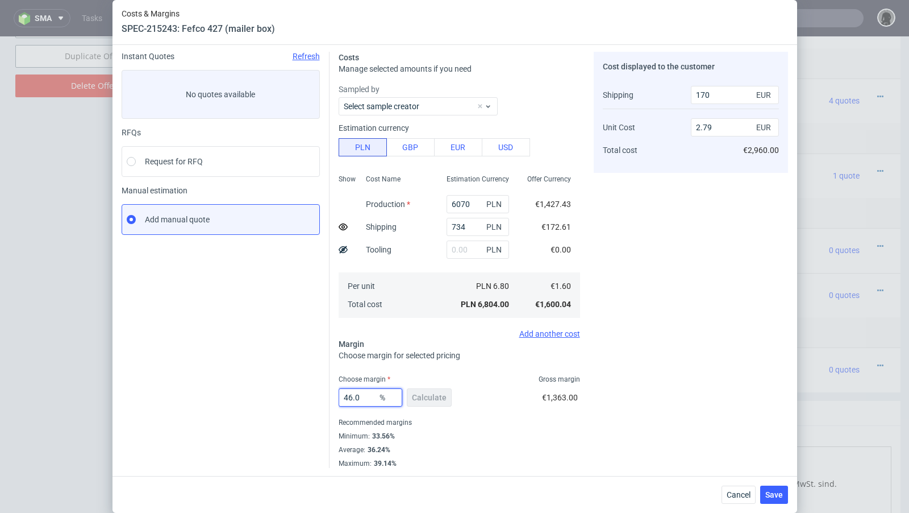
type input "46.09"
type input "2.8"
type input "46.06"
type input "2.79"
type input "46.09"
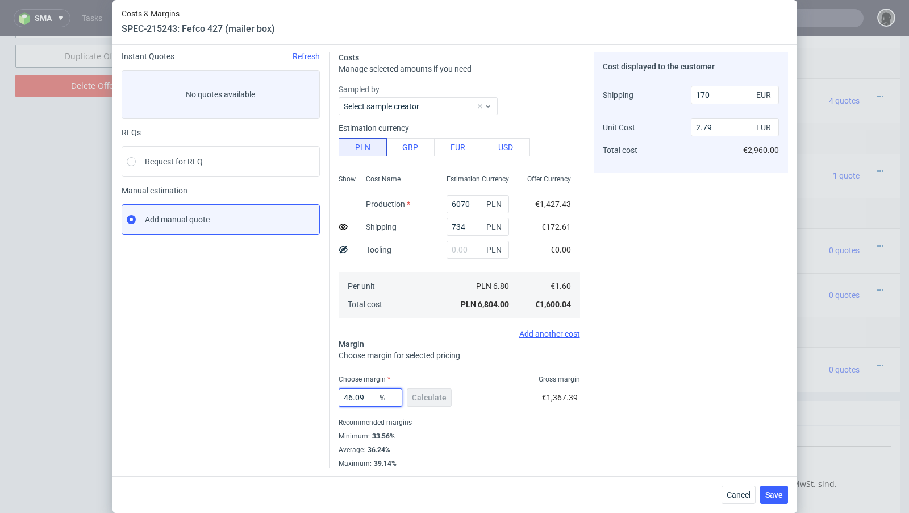
type input "2.8"
type input "46.08"
type input "2.79"
type input "46.08"
click at [344, 384] on div "46.08 % Calculate" at bounding box center [396, 400] width 115 height 32
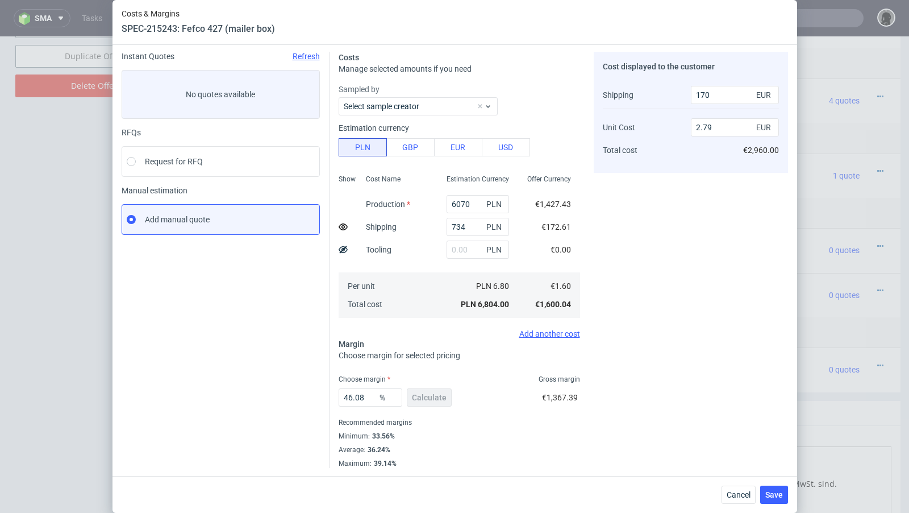
click at [308, 378] on div "Instant Quotes Refresh No quotes available RFQs Request for RFQ Manual estimati…" at bounding box center [226, 260] width 208 height 416
click at [780, 500] on button "Save" at bounding box center [775, 494] width 28 height 18
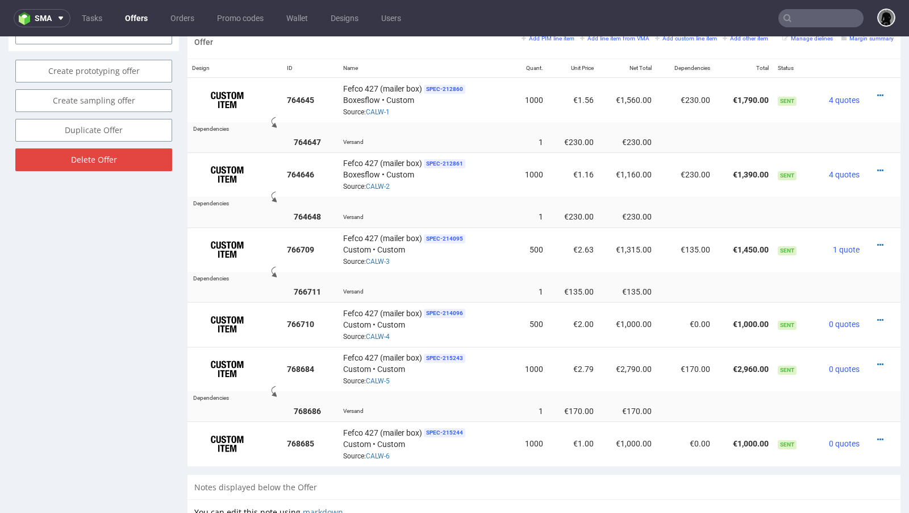
scroll to position [708, 0]
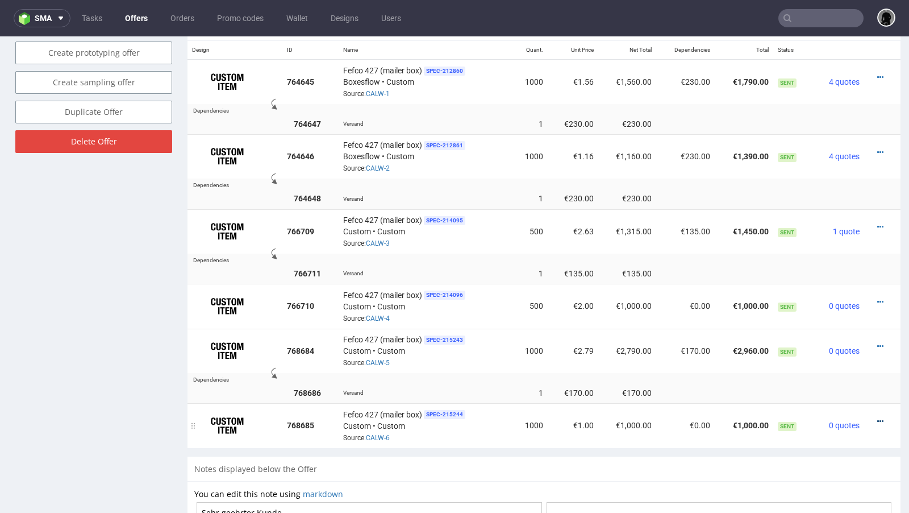
click at [878, 417] on icon at bounding box center [881, 421] width 6 height 8
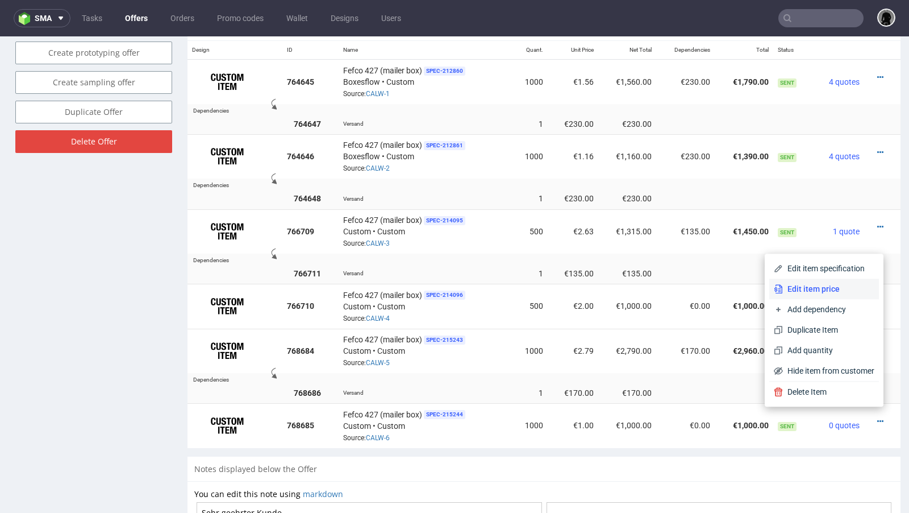
click at [832, 286] on span "Edit item price" at bounding box center [829, 288] width 92 height 11
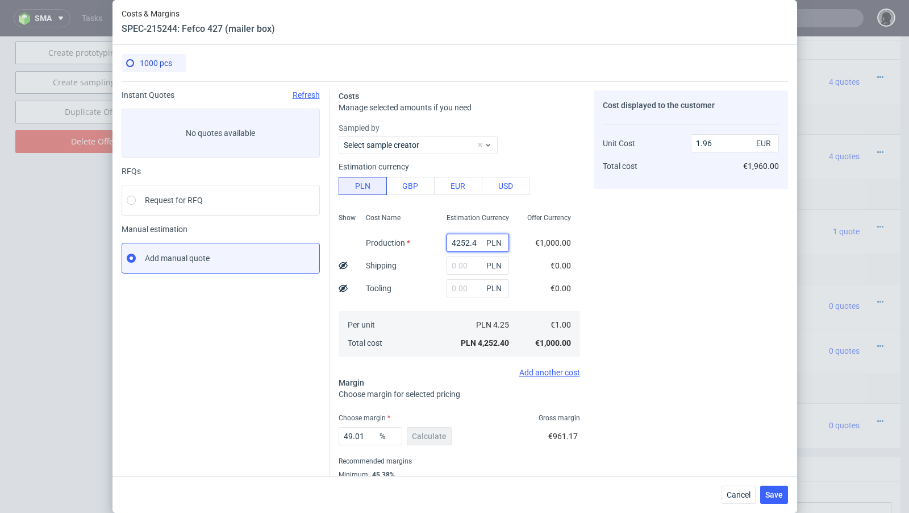
click at [469, 240] on input "4252.4" at bounding box center [478, 243] width 63 height 18
paste input "3800.00"
type input "3800"
type input "1.75"
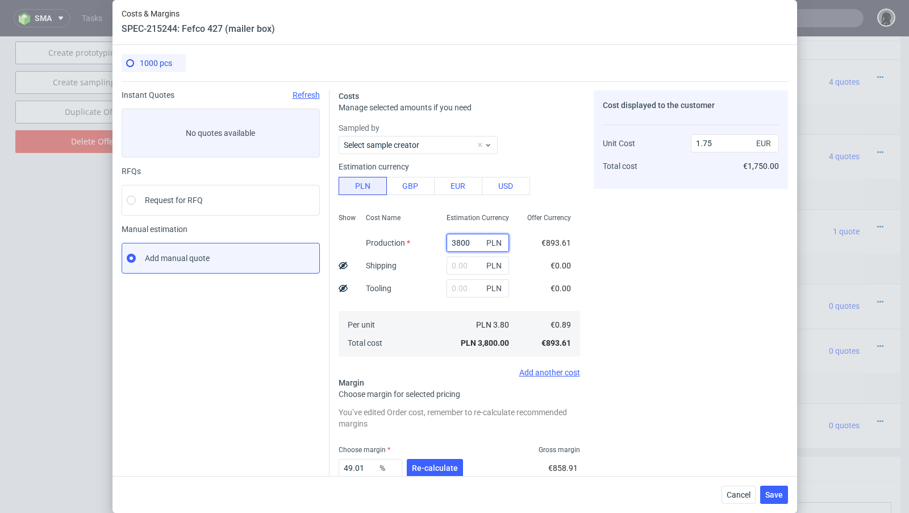
type input "3800"
click at [458, 265] on input "text" at bounding box center [478, 265] width 63 height 18
paste input "734"
type input "734"
type input "2.09"
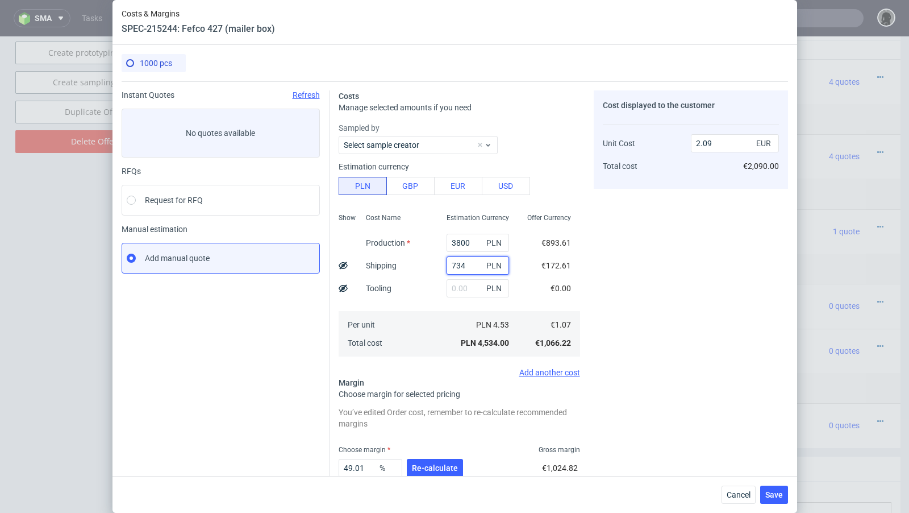
type input "734"
click at [344, 264] on use at bounding box center [343, 264] width 9 height 7
type input "1.92"
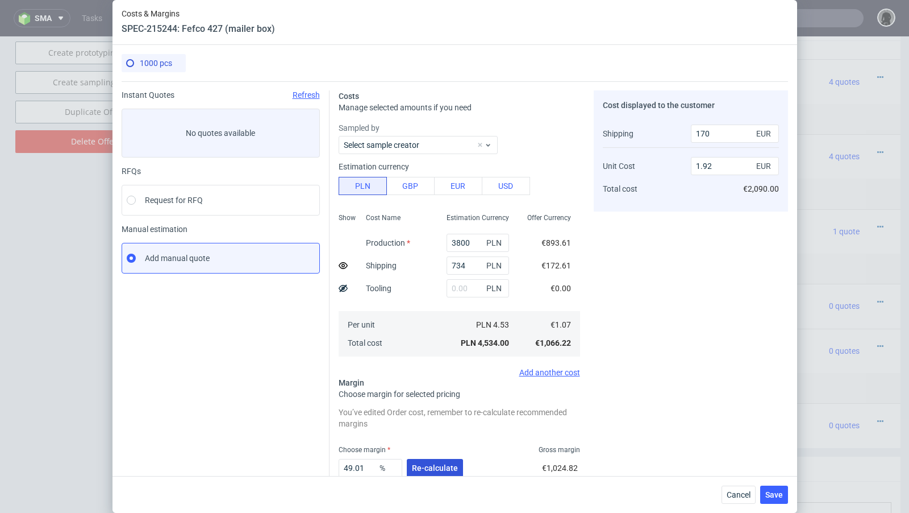
click at [435, 471] on span "Re-calculate" at bounding box center [435, 468] width 46 height 8
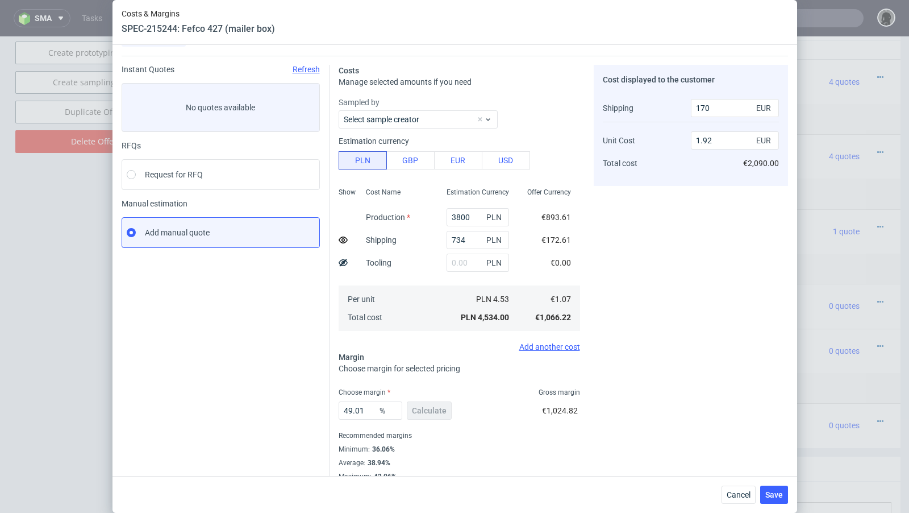
scroll to position [39, 0]
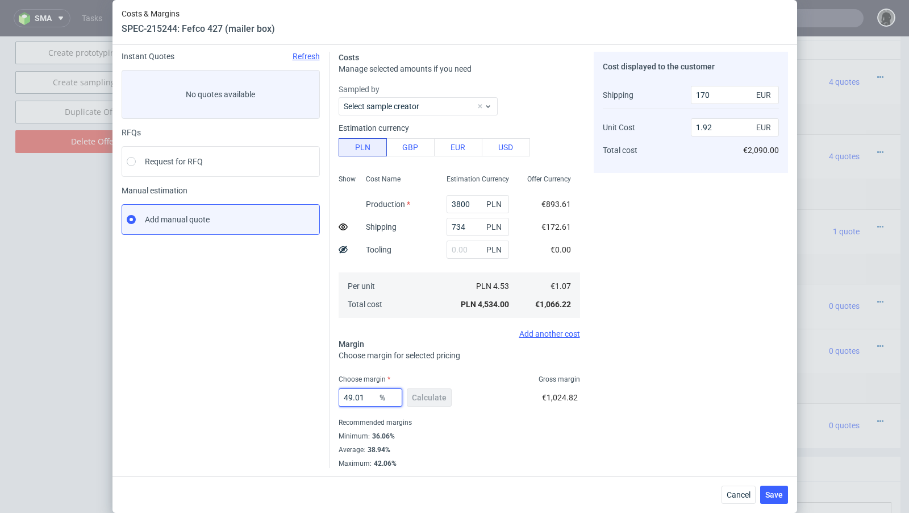
drag, startPoint x: 371, startPoint y: 394, endPoint x: 311, endPoint y: 386, distance: 60.2
click at [311, 386] on div "Instant Quotes Refresh No quotes available RFQs Request for RFQ Manual estimati…" at bounding box center [455, 255] width 667 height 425
type input "46"
type input "1.8"
type input "46.6"
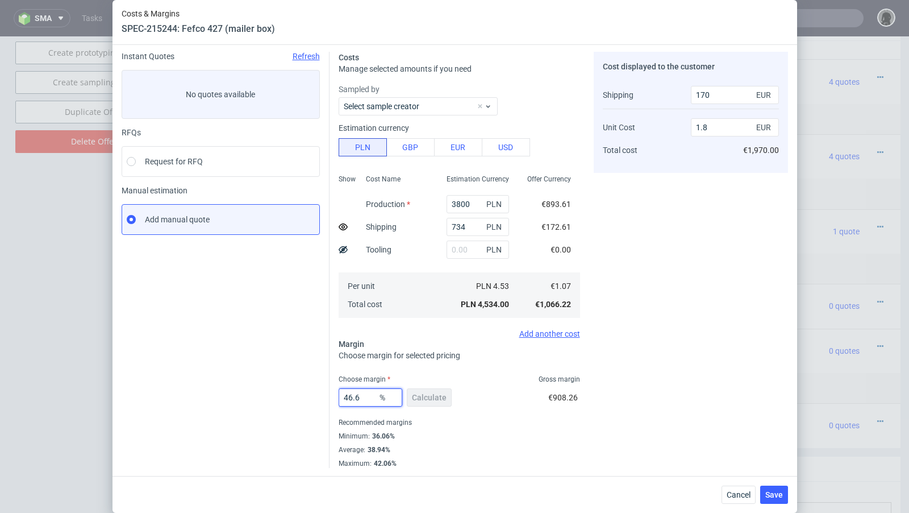
type input "1.82"
type input "46.3"
type input "1.81"
type input "46"
type input "1.8"
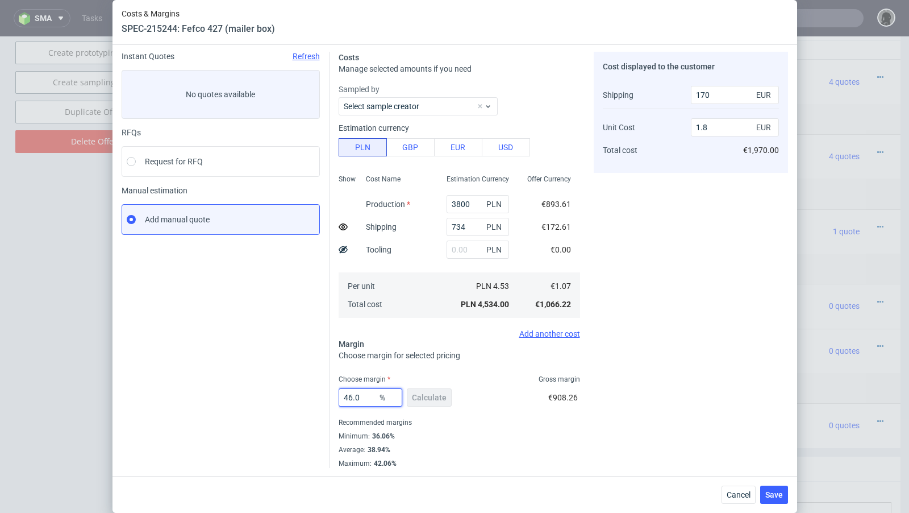
type input "46.09"
type input "1.81"
type input "46.06"
type input "1.8"
type input "46.09"
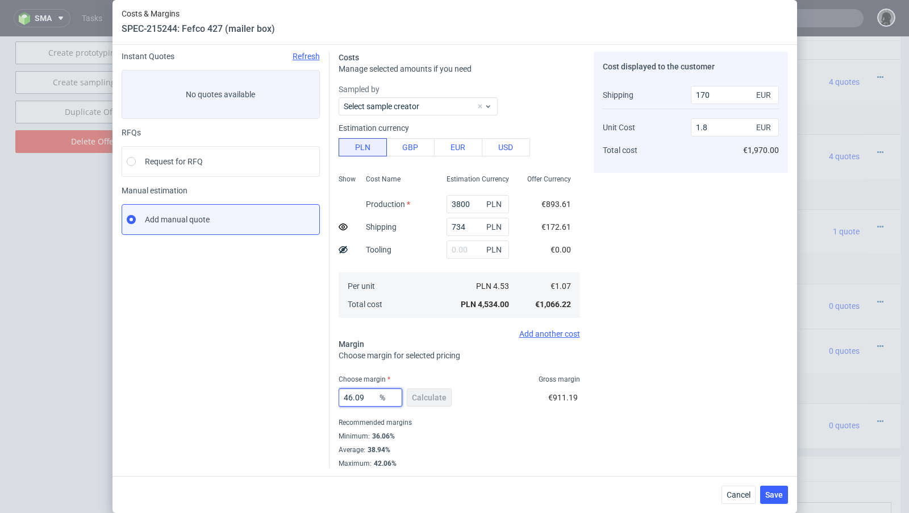
type input "1.81"
type input "46.08"
type input "1.8"
type input "46.08"
click at [196, 359] on div "Instant Quotes Refresh No quotes available RFQs Request for RFQ Manual estimati…" at bounding box center [226, 260] width 208 height 416
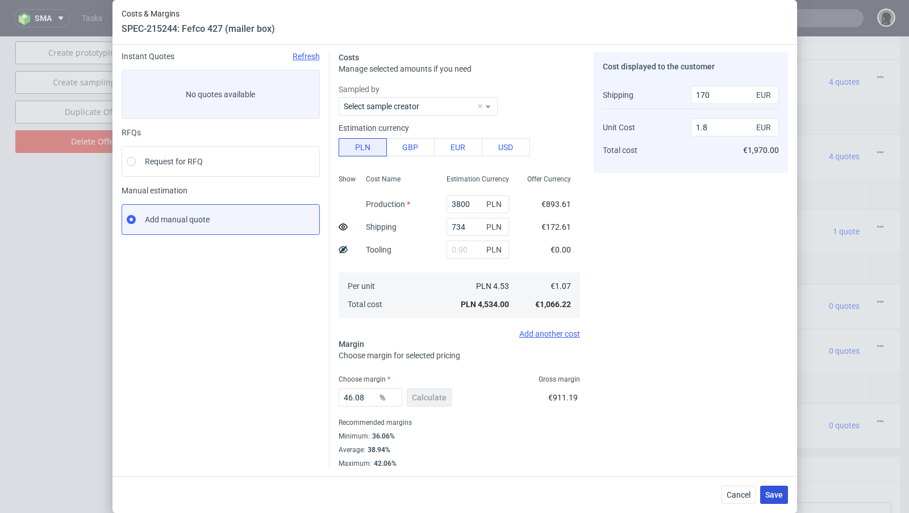
click at [774, 497] on span "Save" at bounding box center [775, 495] width 18 height 8
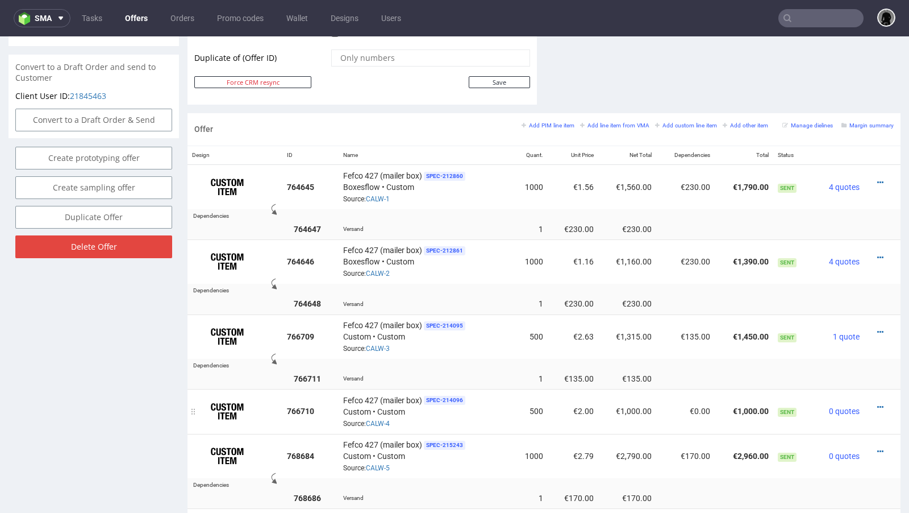
scroll to position [601, 0]
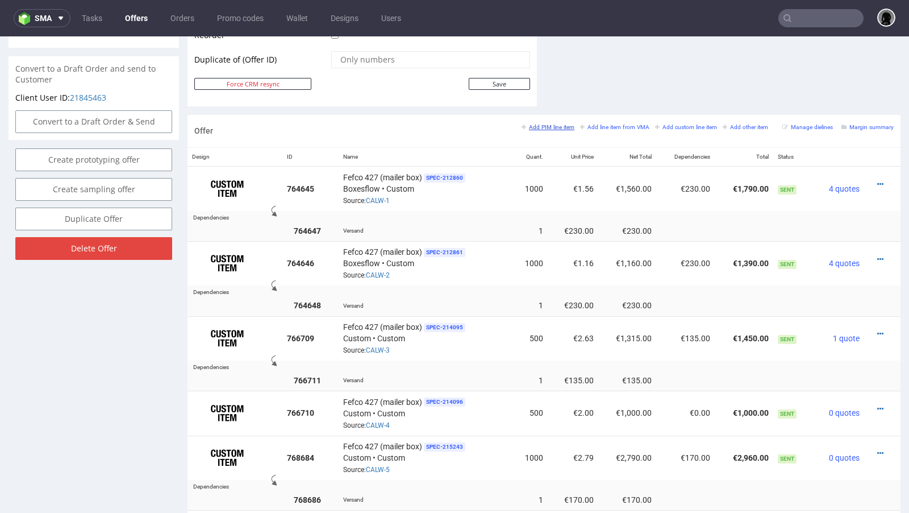
click at [538, 127] on link "Add PIM line item" at bounding box center [548, 127] width 53 height 8
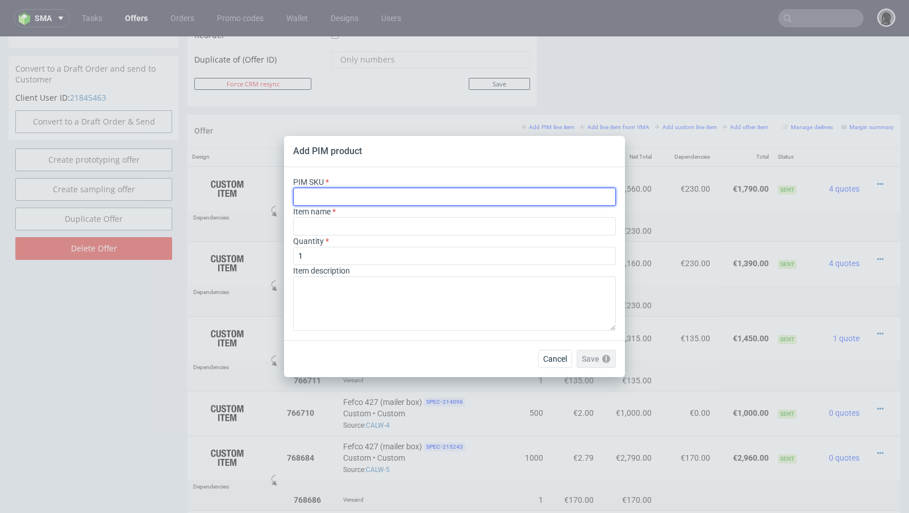
click at [331, 199] on input "text" at bounding box center [454, 197] width 323 height 18
paste input "ph-289-12948"
type input "ph-289-12948"
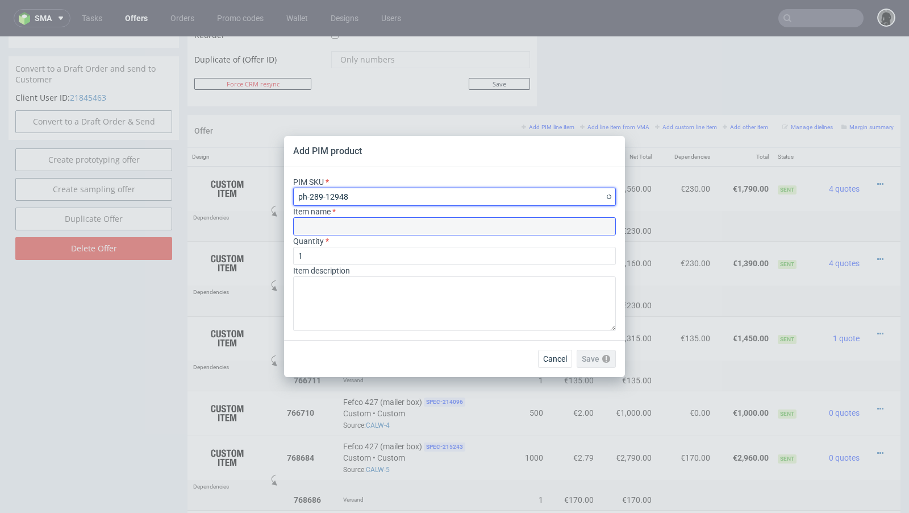
type input "Custom packaging tape"
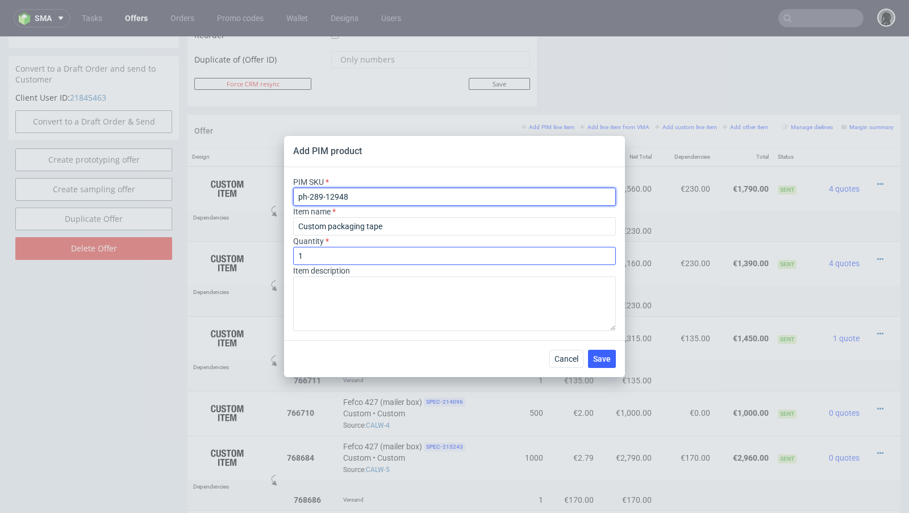
type input "ph-289-12948"
click at [319, 260] on input "1" at bounding box center [454, 256] width 323 height 18
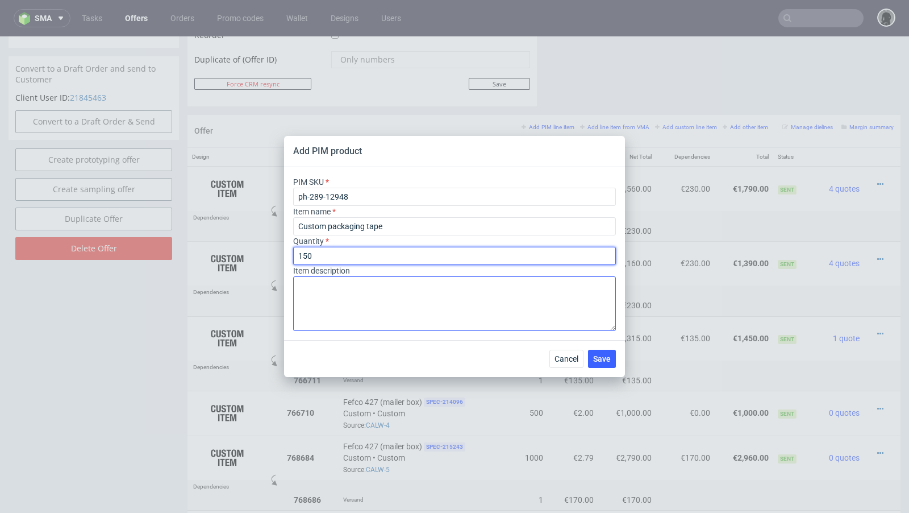
type input "150"
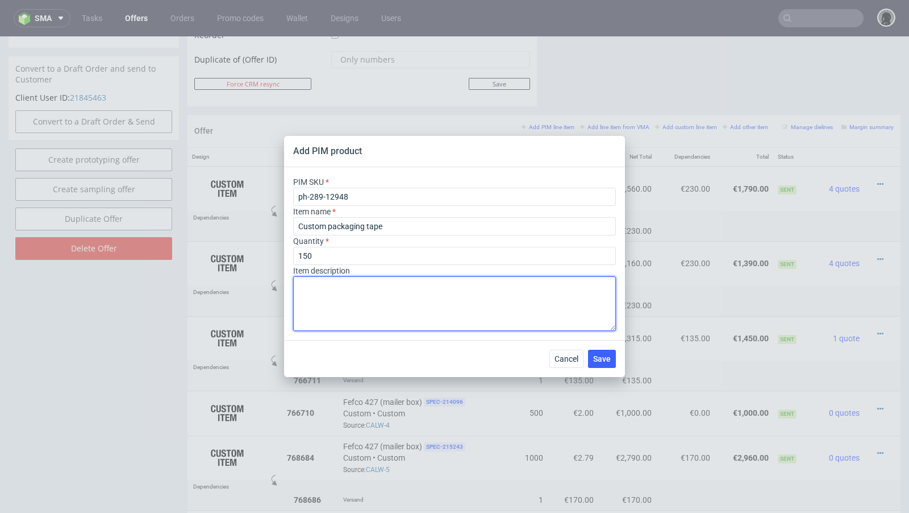
click at [347, 296] on textarea at bounding box center [454, 303] width 323 height 55
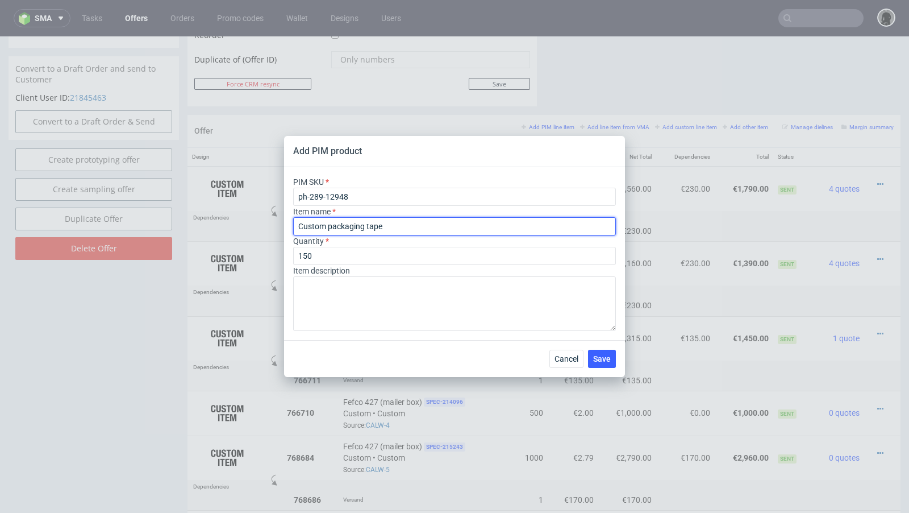
drag, startPoint x: 393, startPoint y: 225, endPoint x: 252, endPoint y: 206, distance: 142.1
click at [252, 206] on div "Add PIM product PIM SKU ph-289-12948 Item name Custom packaging tape Quantity 1…" at bounding box center [454, 256] width 909 height 513
paste input "Klebeband"
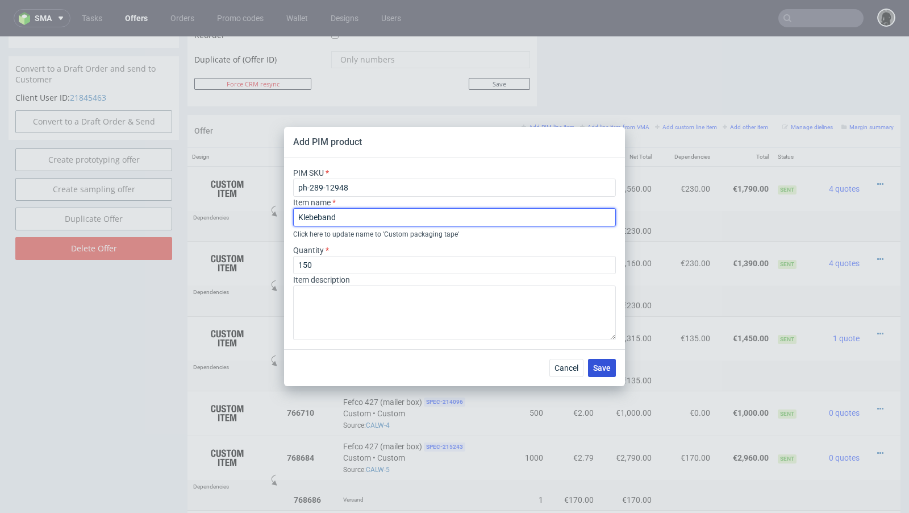
type input "Klebeband"
click at [595, 371] on span "Save" at bounding box center [602, 368] width 18 height 8
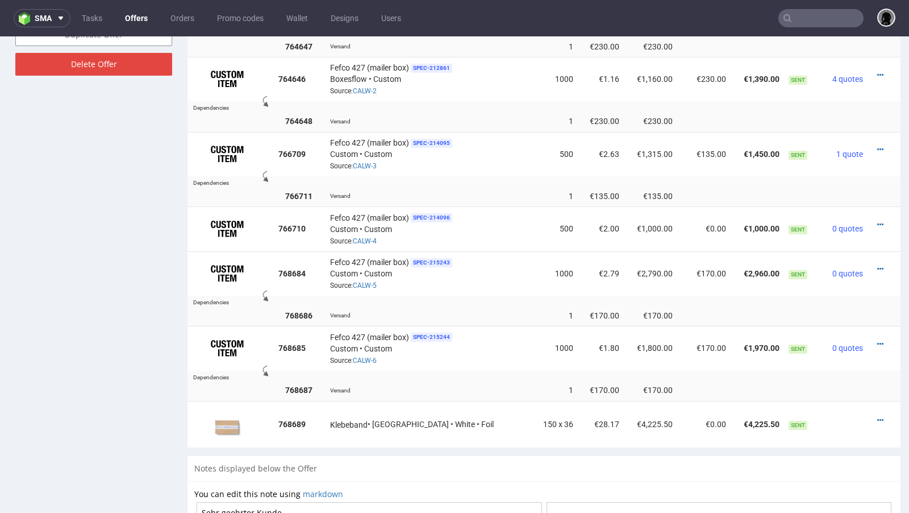
scroll to position [801, 0]
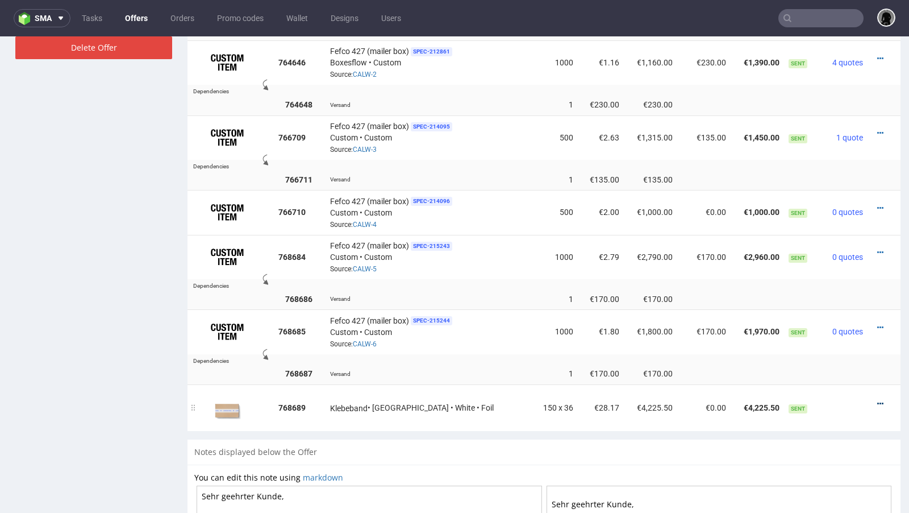
click at [878, 400] on icon at bounding box center [881, 404] width 6 height 8
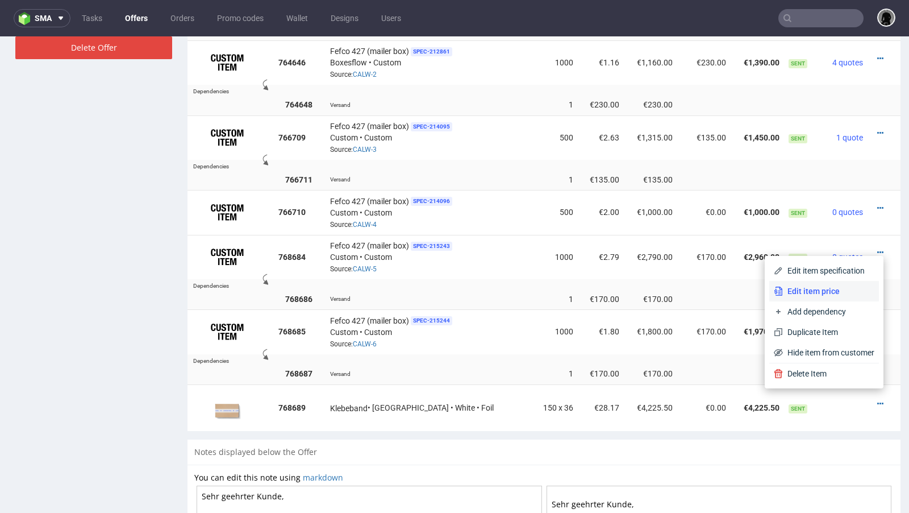
click at [825, 289] on span "Edit item price" at bounding box center [829, 290] width 92 height 11
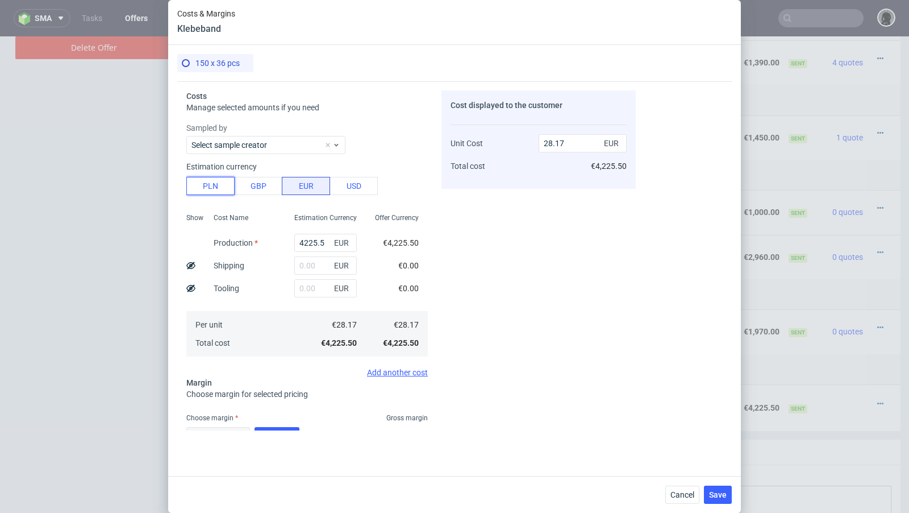
click at [206, 178] on button "PLN" at bounding box center [210, 186] width 48 height 18
type input "6.62"
click at [310, 240] on input "4225.5" at bounding box center [325, 243] width 63 height 18
paste input "619"
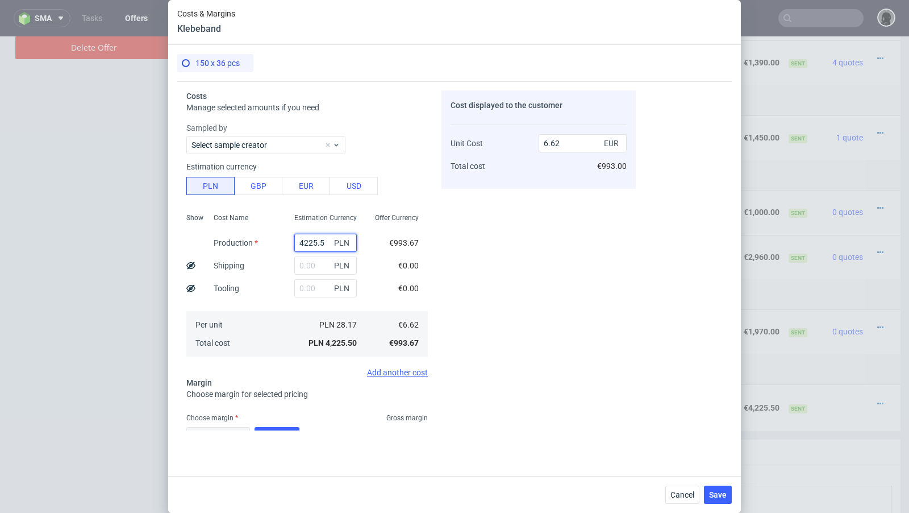
type input "619.5"
type input "0.97"
type input "619.5"
click at [311, 263] on input "text" at bounding box center [325, 265] width 63 height 18
paste input "174"
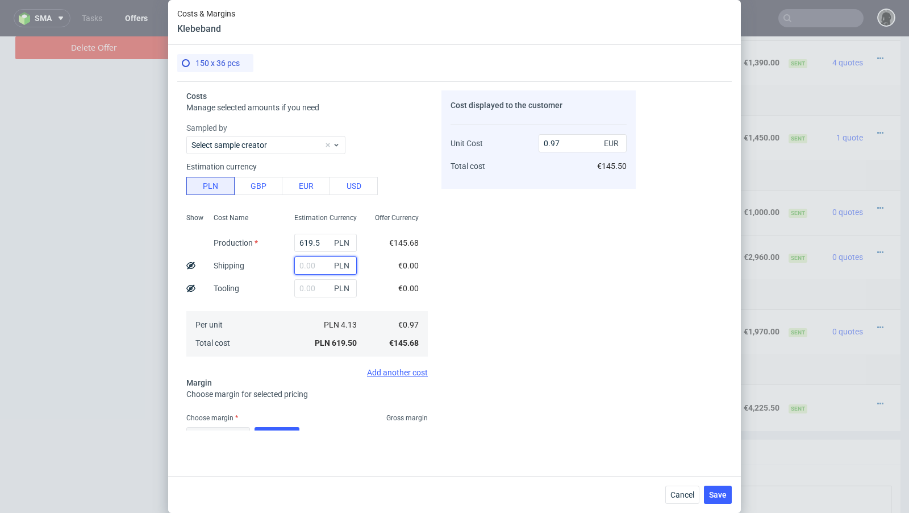
type input "174"
type input "1.24"
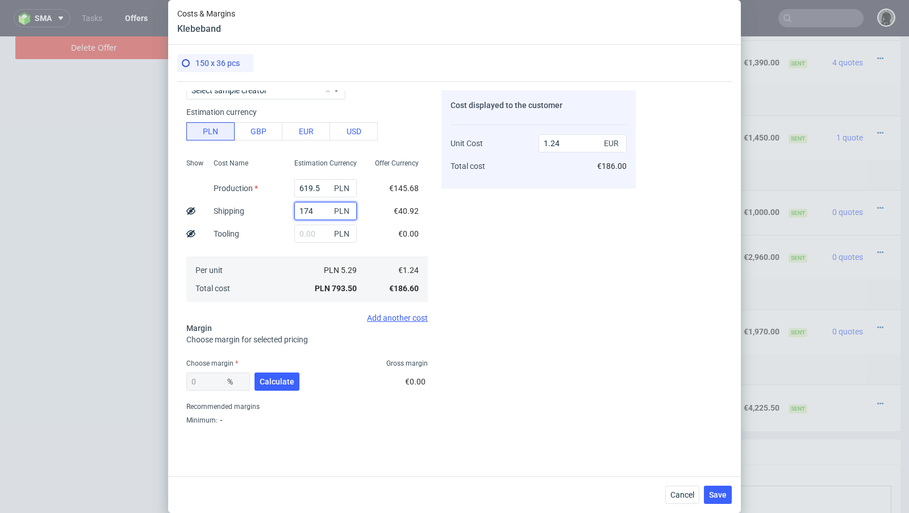
type input "174"
click at [273, 368] on div "0 % Calculate" at bounding box center [243, 384] width 115 height 32
click at [273, 379] on span "Calculate" at bounding box center [277, 381] width 35 height 8
type input "50.55"
click at [192, 215] on div at bounding box center [190, 211] width 9 height 23
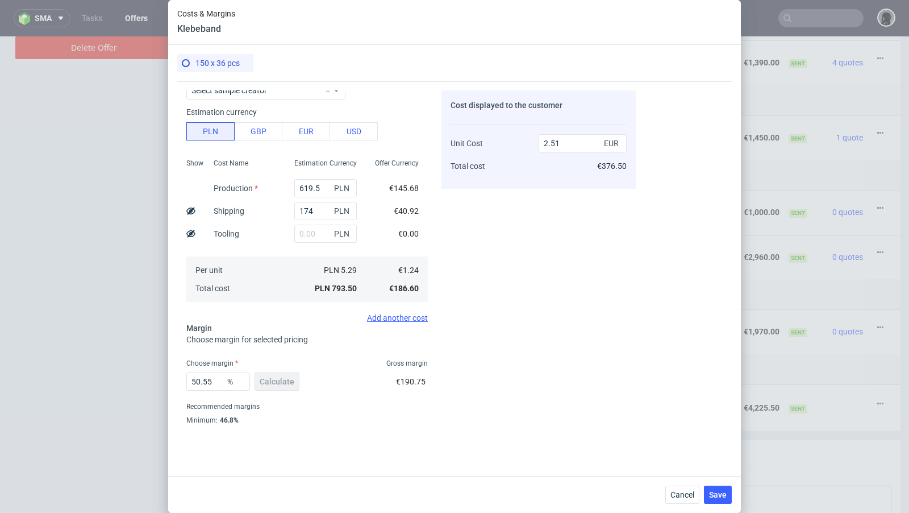
click at [192, 206] on icon at bounding box center [190, 210] width 9 height 9
type input "2.24"
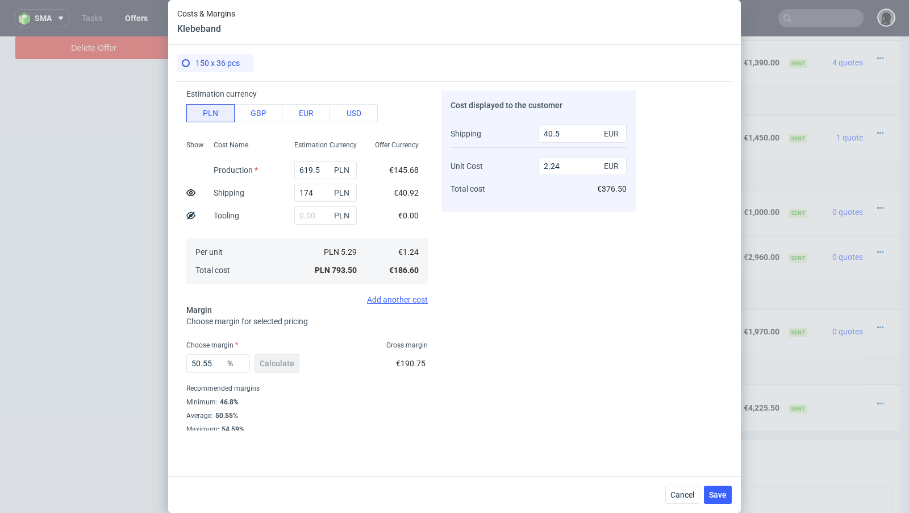
scroll to position [75, 0]
drag, startPoint x: 215, startPoint y: 363, endPoint x: 142, endPoint y: 353, distance: 74.0
click at [142, 353] on div "Costs & Margins Klebeband 150 x 36 pcs Costs Manage selected amounts if you nee…" at bounding box center [454, 256] width 909 height 513
type input "47"
type input "2.07"
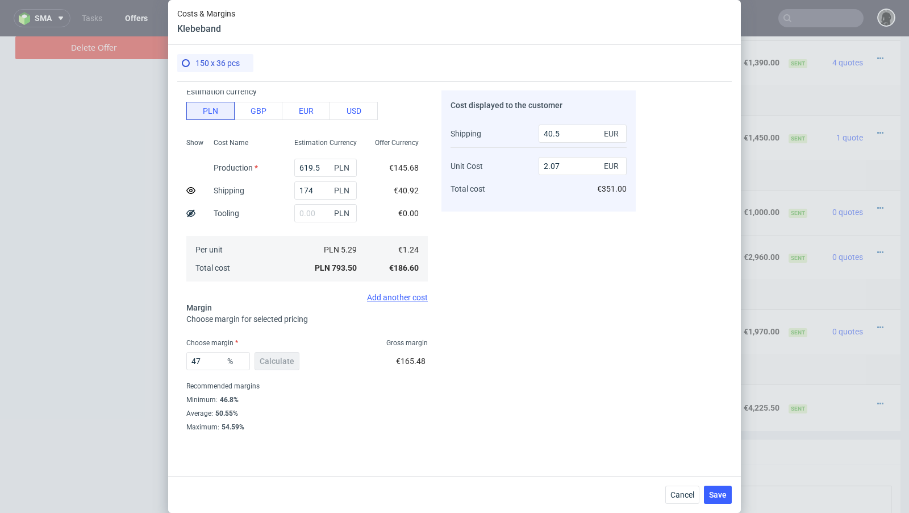
click at [283, 389] on div "Recommended margins" at bounding box center [307, 386] width 242 height 14
click at [211, 360] on input "47" at bounding box center [218, 361] width 64 height 18
drag, startPoint x: 211, startPoint y: 361, endPoint x: 201, endPoint y: 361, distance: 9.7
click at [201, 361] on input "47" at bounding box center [218, 361] width 64 height 18
type input "40"
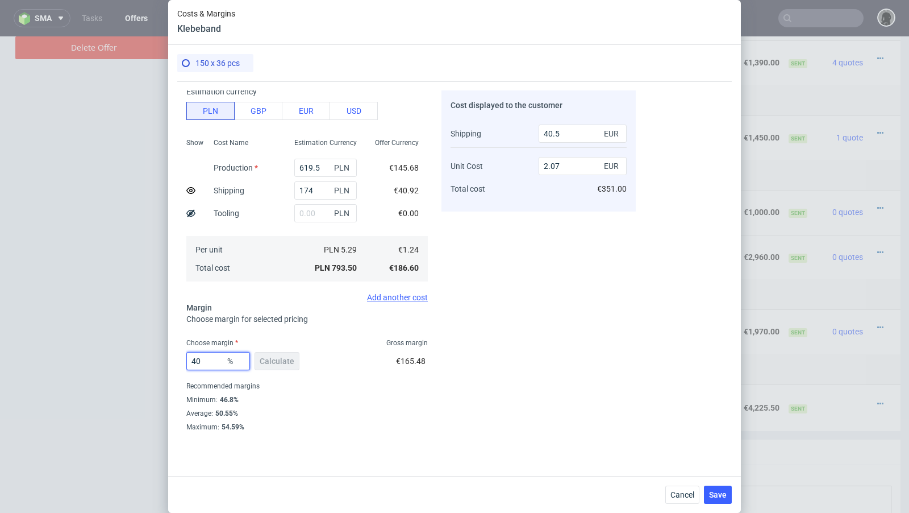
type input "1.8"
click at [371, 360] on div "40 % Calculate €124.40" at bounding box center [307, 363] width 242 height 32
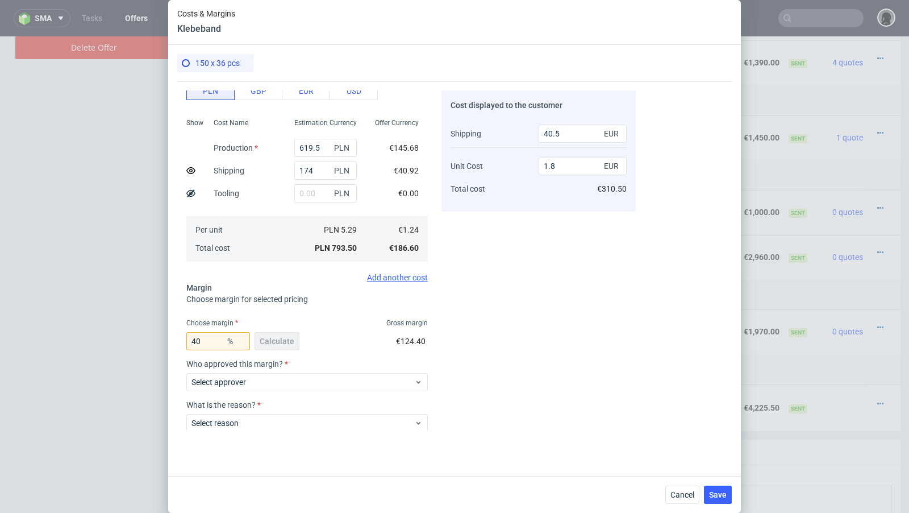
scroll to position [94, 0]
drag, startPoint x: 219, startPoint y: 341, endPoint x: 157, endPoint y: 335, distance: 62.2
click at [157, 335] on div "Costs & Margins Klebeband 150 x 36 pcs Costs Manage selected amounts if you nee…" at bounding box center [454, 256] width 909 height 513
type input "38"
type input "1.73"
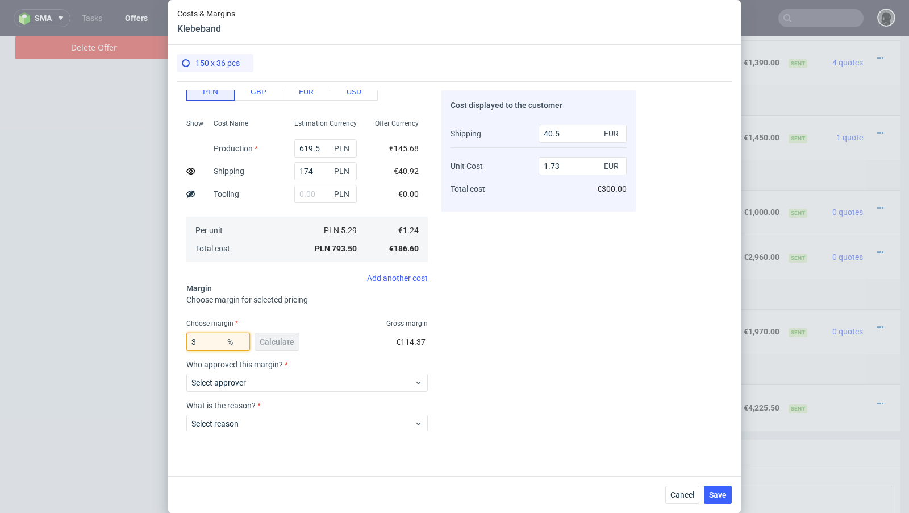
type input "33"
type input "1.58"
type input "30"
type input "1.5"
click at [573, 280] on div "Cost displayed to the customer Shipping Unit Cost Total cost 40.5 EUR 1.5 EUR €…" at bounding box center [539, 260] width 194 height 340
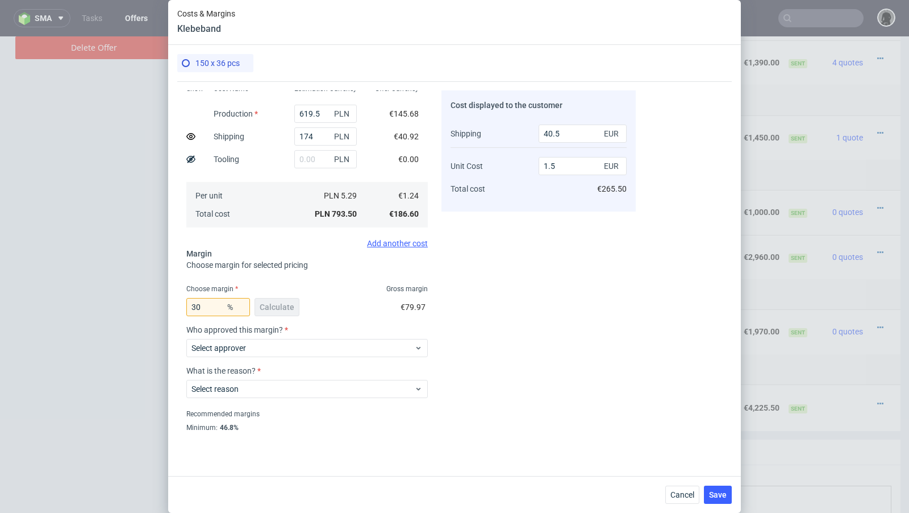
scroll to position [157, 0]
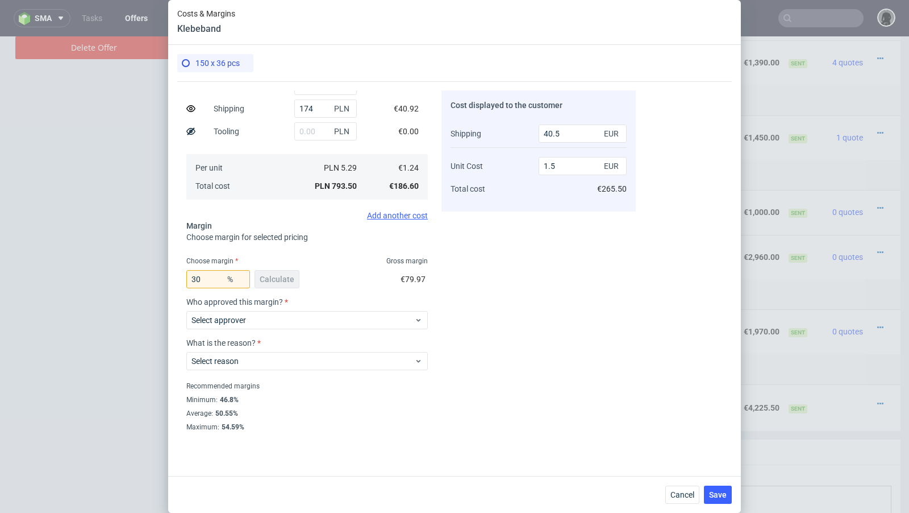
click at [440, 247] on div "Costs Manage selected amounts if you need Sampled by Select sample creator Esti…" at bounding box center [406, 255] width 459 height 349
click at [215, 280] on input "30" at bounding box center [218, 279] width 64 height 18
type input "30.4"
type input "1.51"
type input "30.9"
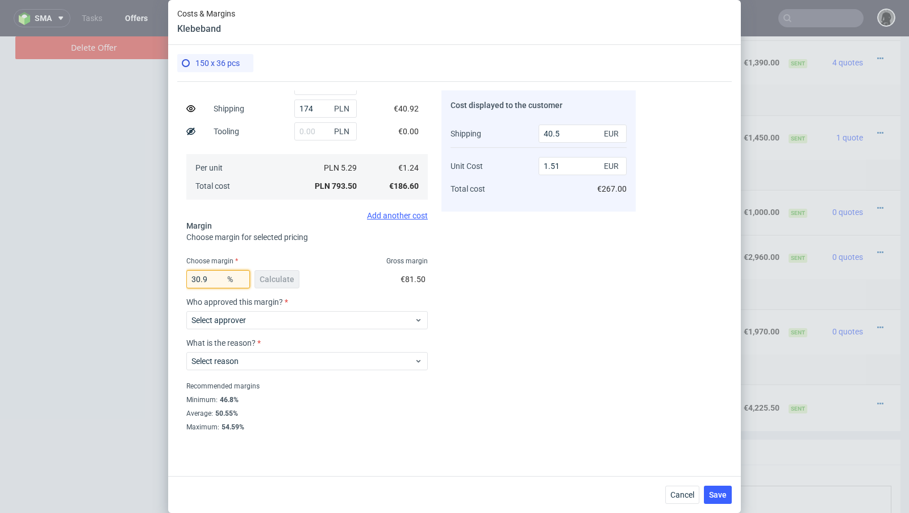
type input "1.53"
type input "30"
type input "1.5"
click at [0, 317] on div "Costs & Margins Klebeband 150 x 36 pcs Costs Manage selected amounts if you nee…" at bounding box center [454, 256] width 909 height 513
click at [210, 280] on input "30" at bounding box center [218, 279] width 64 height 18
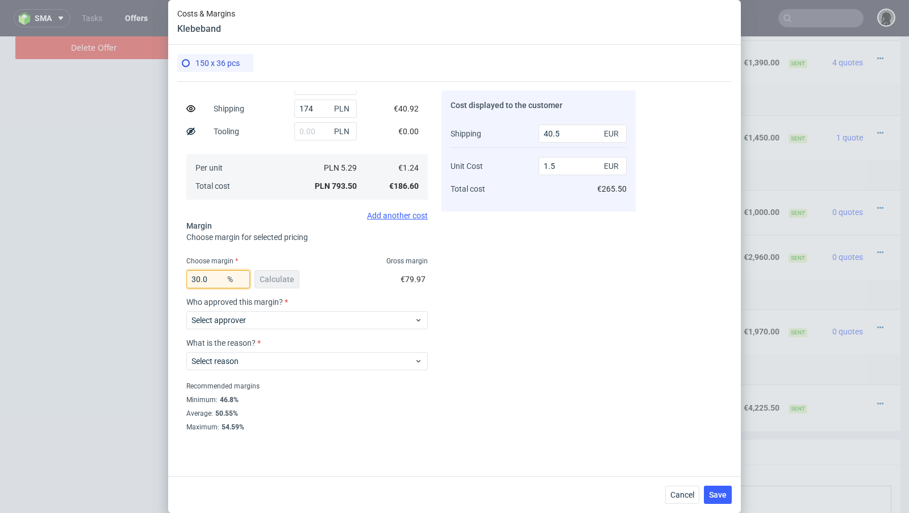
type input "30.09"
type input "1.51"
type input "30.02"
type input "1.5"
type input "30.04"
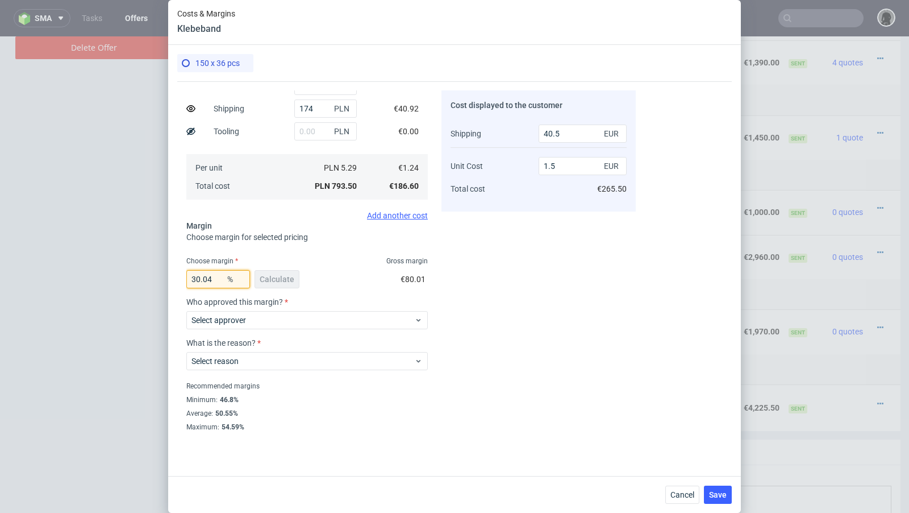
type input "1.51"
type input "30.02"
type input "1.5"
type input "30.03"
type input "1.51"
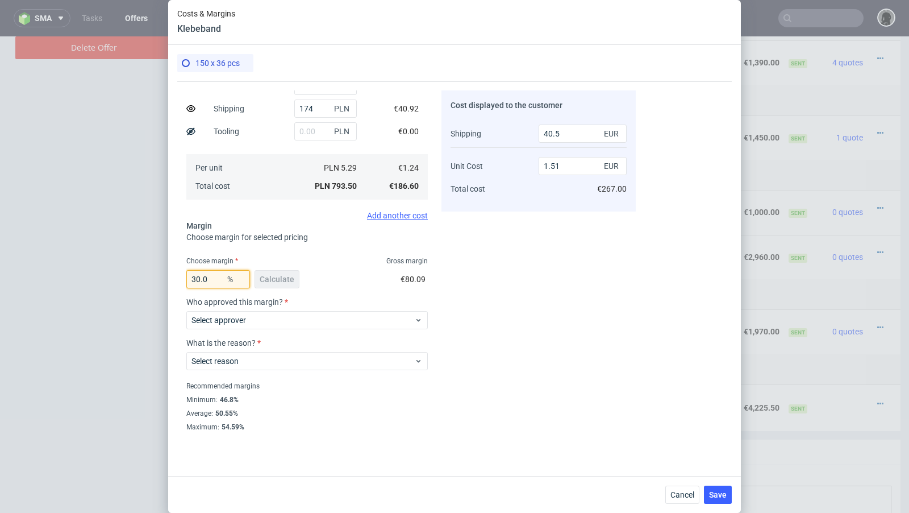
type input "30.02"
type input "1.5"
type input "30.02"
click at [468, 284] on div "Cost displayed to the customer Shipping Unit Cost Total cost 40.5 EUR 1.5 EUR €…" at bounding box center [539, 260] width 194 height 340
click at [253, 321] on span "Select approver" at bounding box center [303, 319] width 223 height 11
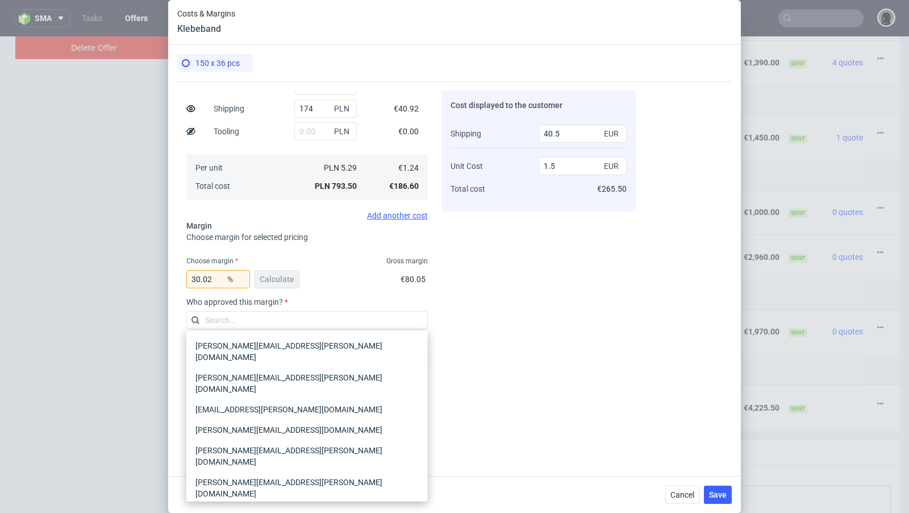
click at [240, 504] on div "[PERSON_NAME][EMAIL_ADDRESS][PERSON_NAME][DOMAIN_NAME]" at bounding box center [307, 520] width 232 height 32
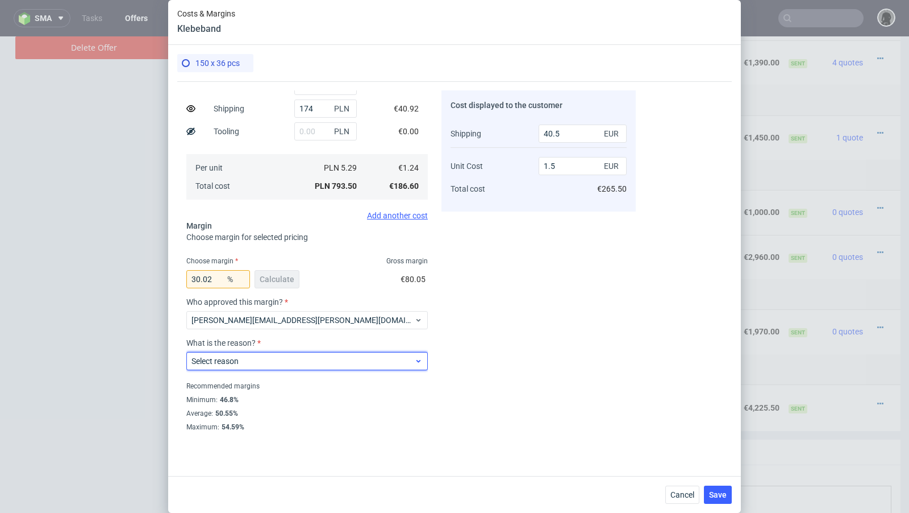
click at [238, 365] on span "Select reason" at bounding box center [303, 360] width 223 height 11
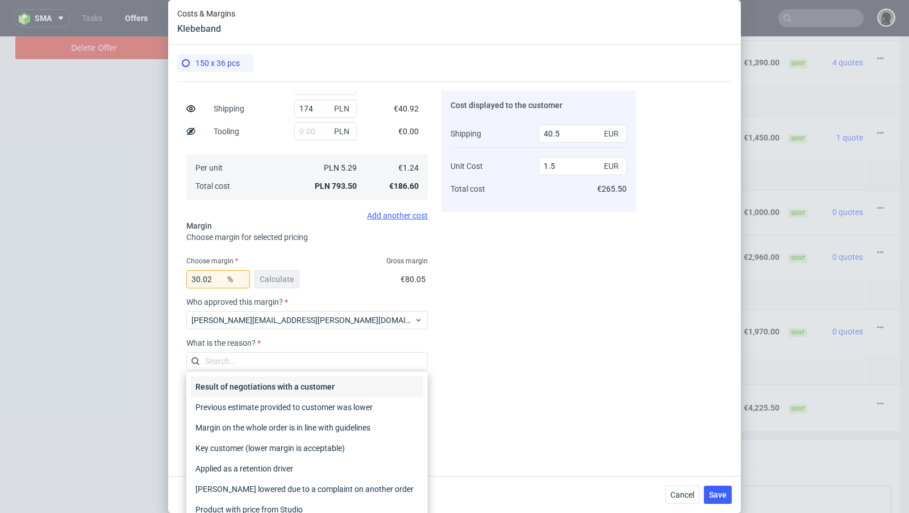
click at [247, 385] on div "Result of negotiations with a customer" at bounding box center [307, 386] width 232 height 20
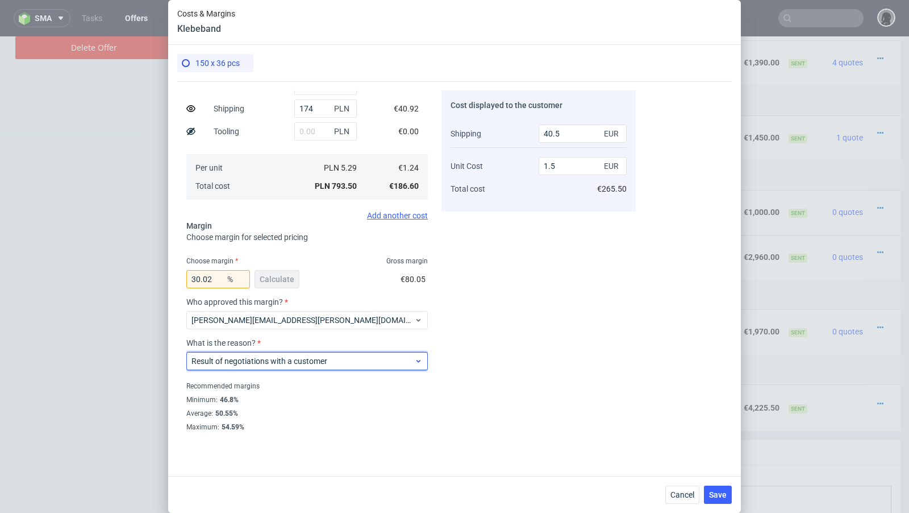
click at [352, 353] on div "Result of negotiations with a customer" at bounding box center [307, 361] width 242 height 18
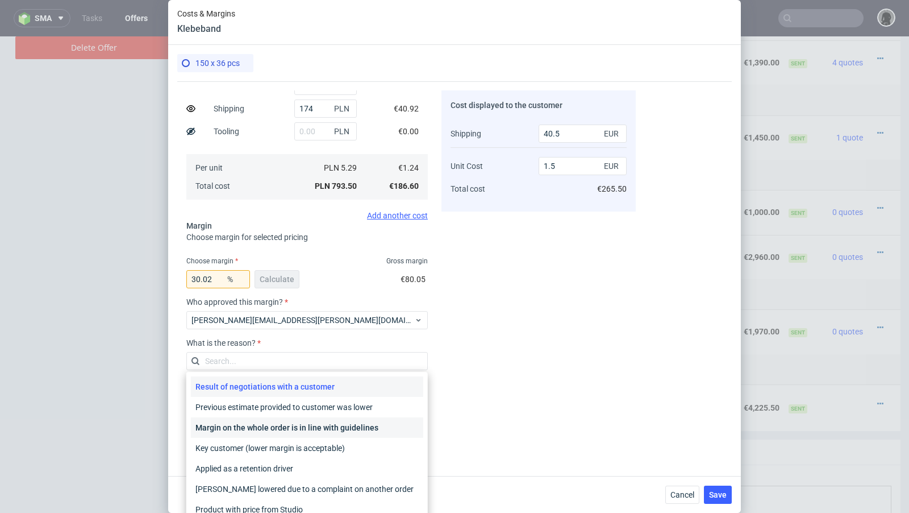
click at [292, 430] on div "Margin on the whole order is in line with guidelines" at bounding box center [307, 427] width 232 height 20
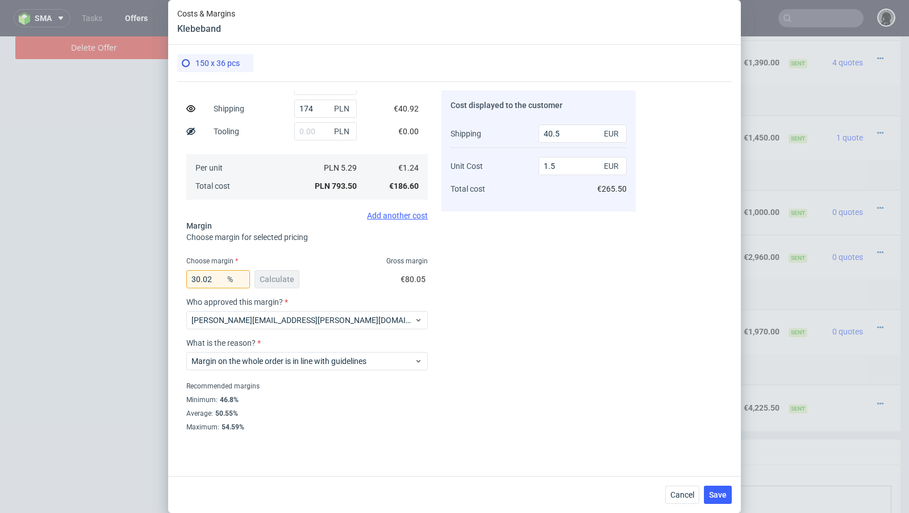
click at [408, 420] on div "Maximum : 54.59%" at bounding box center [307, 425] width 242 height 11
click at [717, 489] on button "Save" at bounding box center [718, 494] width 28 height 18
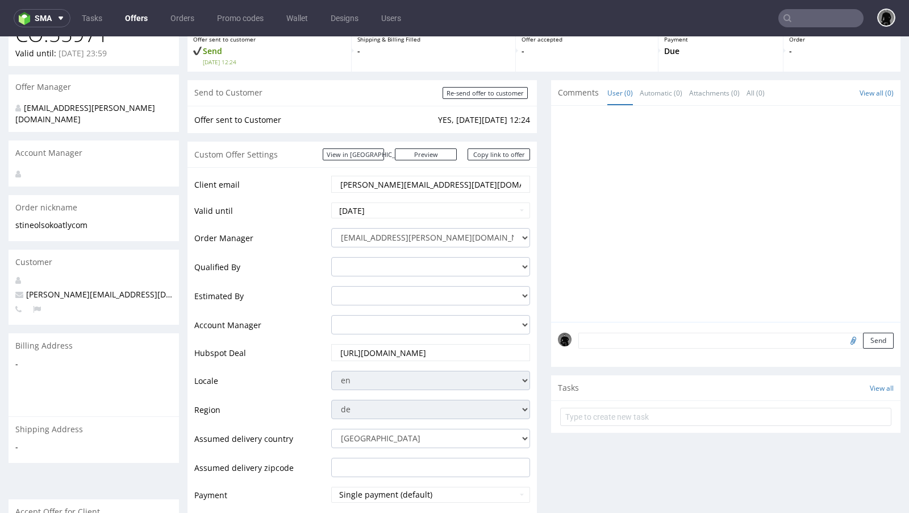
scroll to position [0, 0]
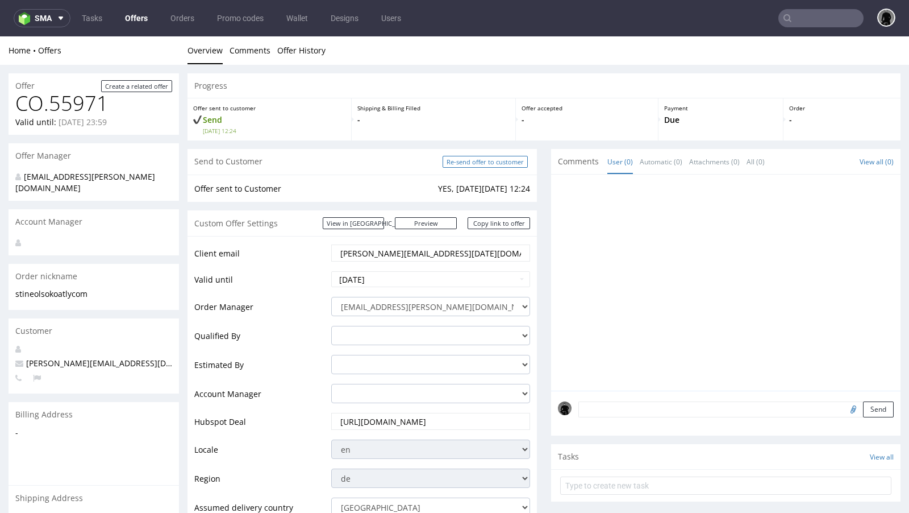
click at [495, 165] on input "Re-send offer to customer" at bounding box center [485, 162] width 85 height 12
type input "In progress..."
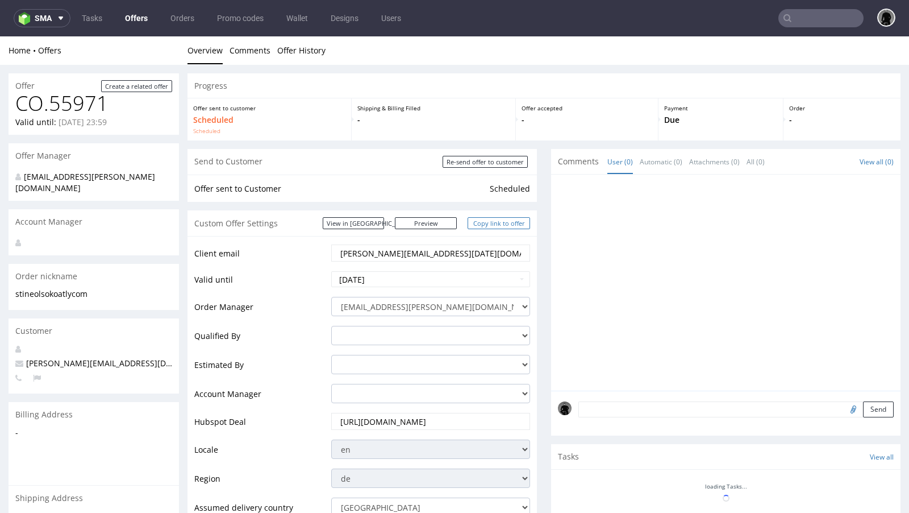
click at [491, 225] on link "Copy link to offer" at bounding box center [499, 223] width 63 height 12
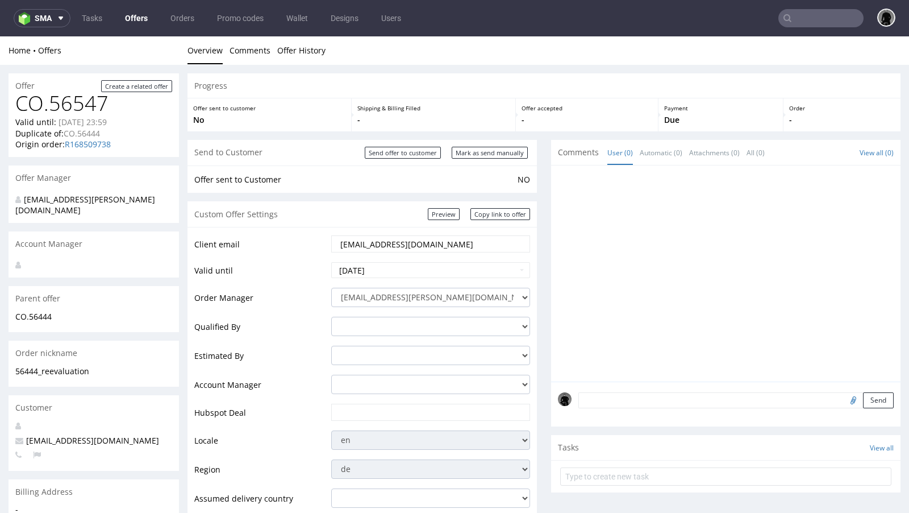
scroll to position [472, 0]
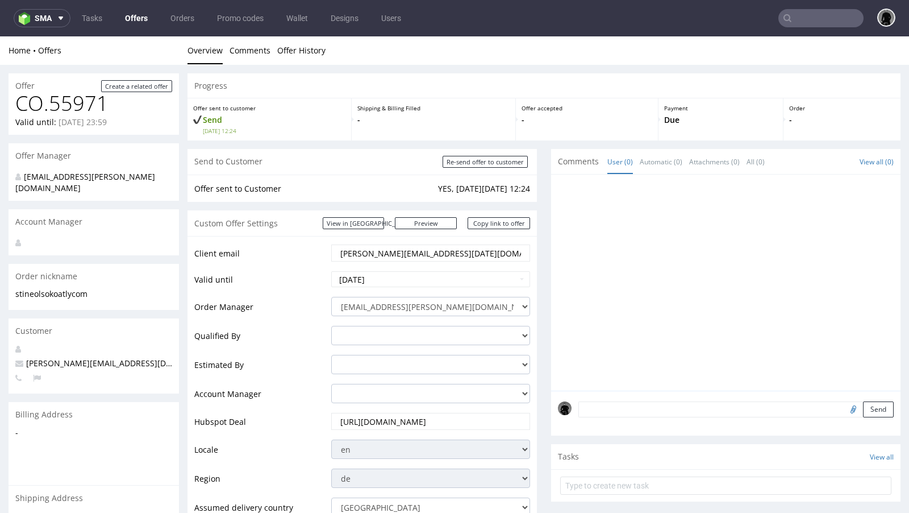
click at [90, 358] on span "[PERSON_NAME][EMAIL_ADDRESS][DATE][DOMAIN_NAME]" at bounding box center [131, 363] width 233 height 11
copy span "[PERSON_NAME][EMAIL_ADDRESS][DATE][DOMAIN_NAME]"
click at [802, 28] on nav "sma Tasks Offers Orders Promo codes Wallet Designs Users" at bounding box center [454, 18] width 909 height 36
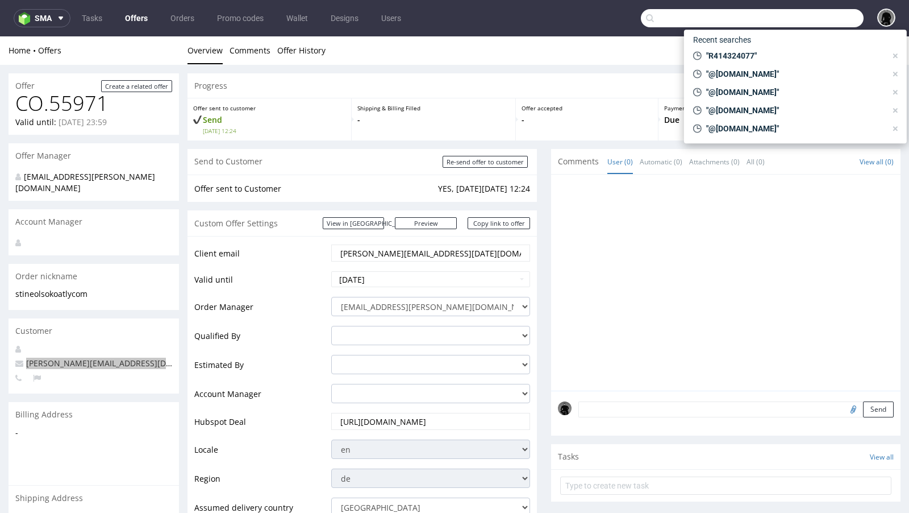
click at [799, 18] on input "text" at bounding box center [752, 18] width 223 height 18
paste input "[PERSON_NAME][EMAIL_ADDRESS][DATE][DOMAIN_NAME]"
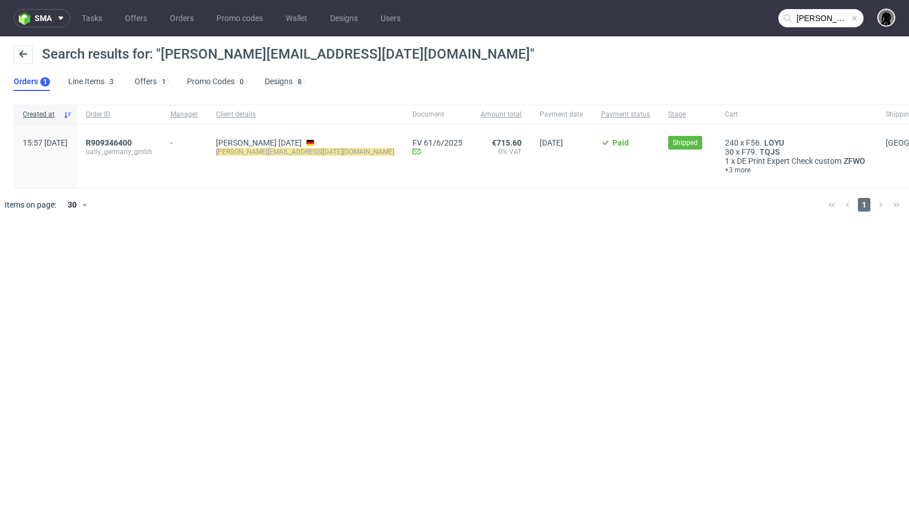
click at [829, 13] on input "[PERSON_NAME][EMAIL_ADDRESS][DATE][DOMAIN_NAME]" at bounding box center [821, 18] width 85 height 18
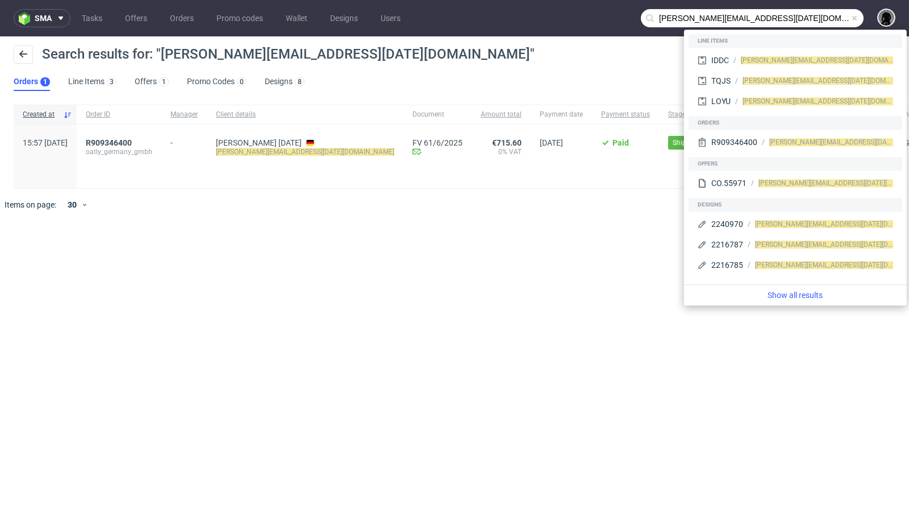
drag, startPoint x: 697, startPoint y: 19, endPoint x: 610, endPoint y: 18, distance: 87.0
click at [610, 18] on nav "sma Tasks Offers Orders Promo codes Wallet Designs Users [PERSON_NAME][EMAIL_AD…" at bounding box center [454, 18] width 909 height 36
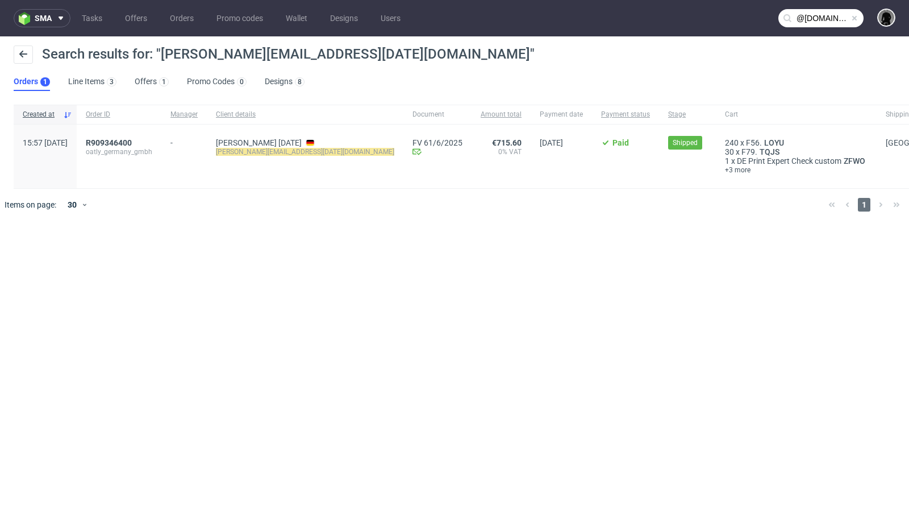
type input "@[DOMAIN_NAME]"
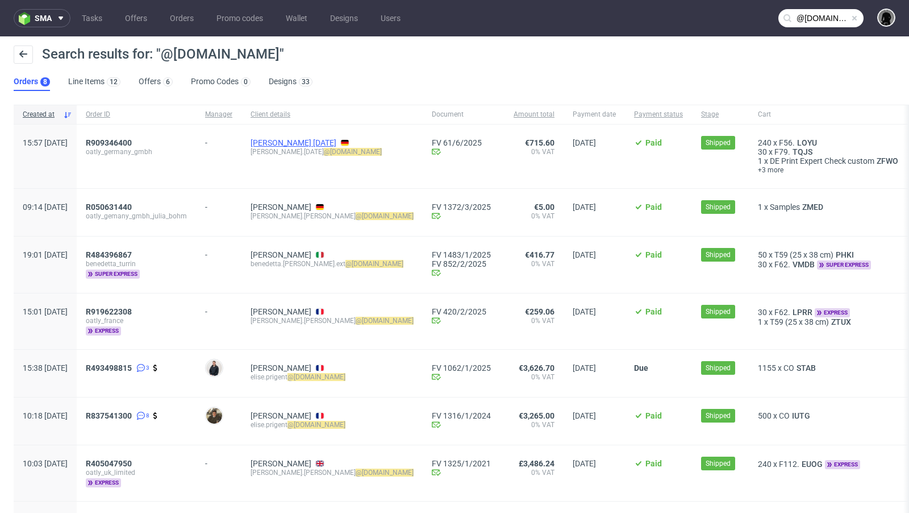
click at [303, 140] on link "[PERSON_NAME] [DATE]" at bounding box center [294, 142] width 86 height 9
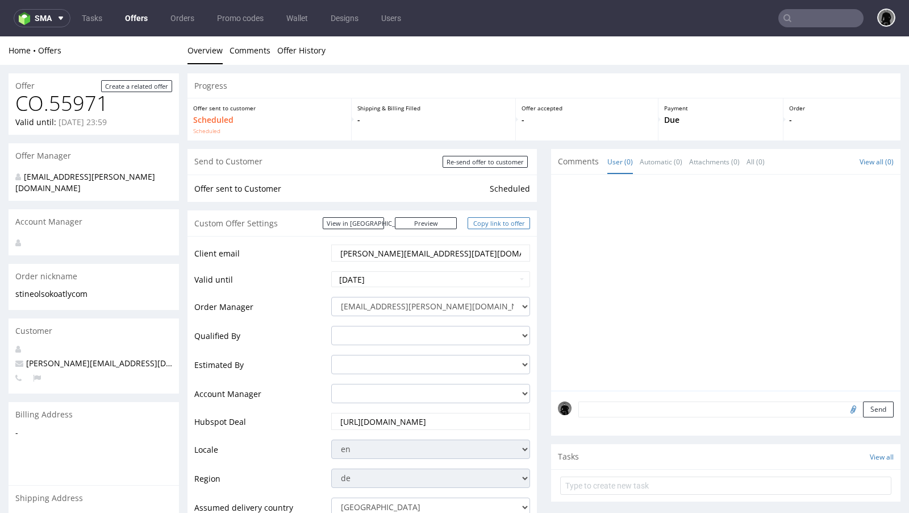
click at [480, 218] on link "Copy link to offer" at bounding box center [499, 223] width 63 height 12
click at [489, 224] on link "Copy link to offer" at bounding box center [499, 223] width 63 height 12
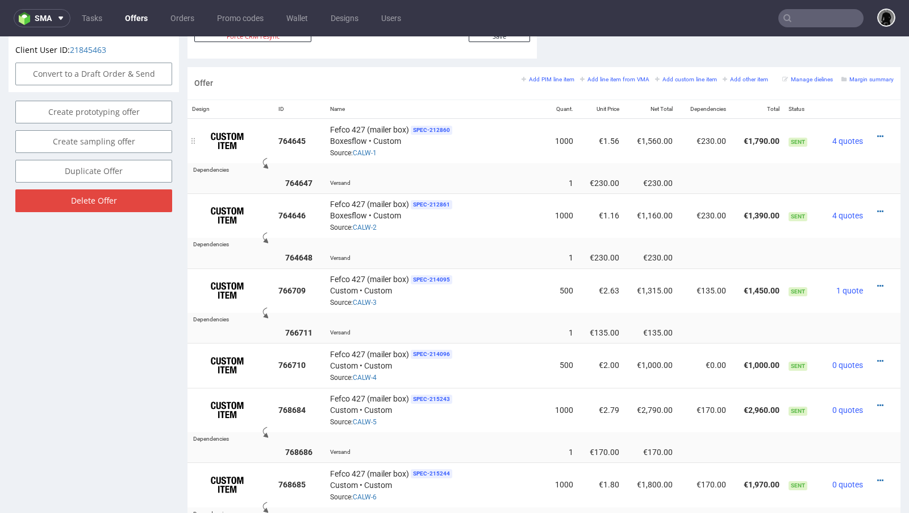
scroll to position [648, 0]
click at [878, 133] on icon at bounding box center [881, 137] width 6 height 8
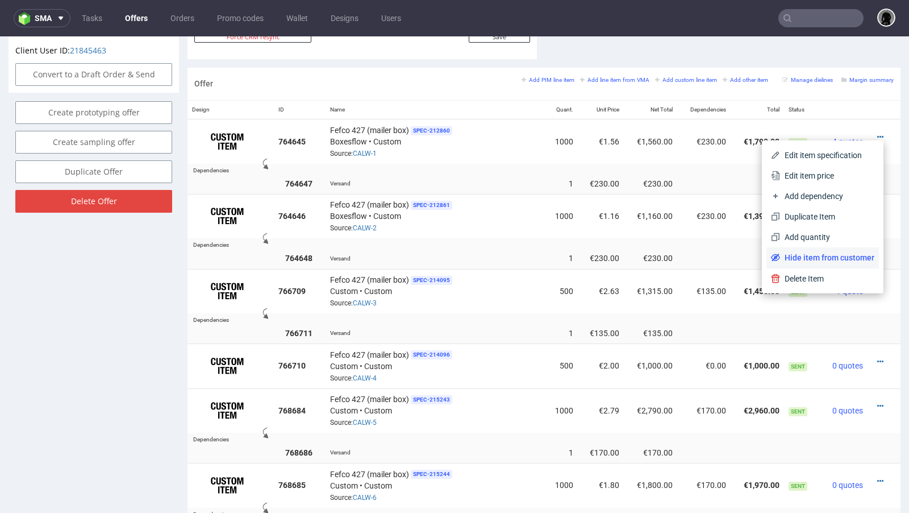
click at [838, 254] on span "Hide item from customer" at bounding box center [827, 257] width 94 height 11
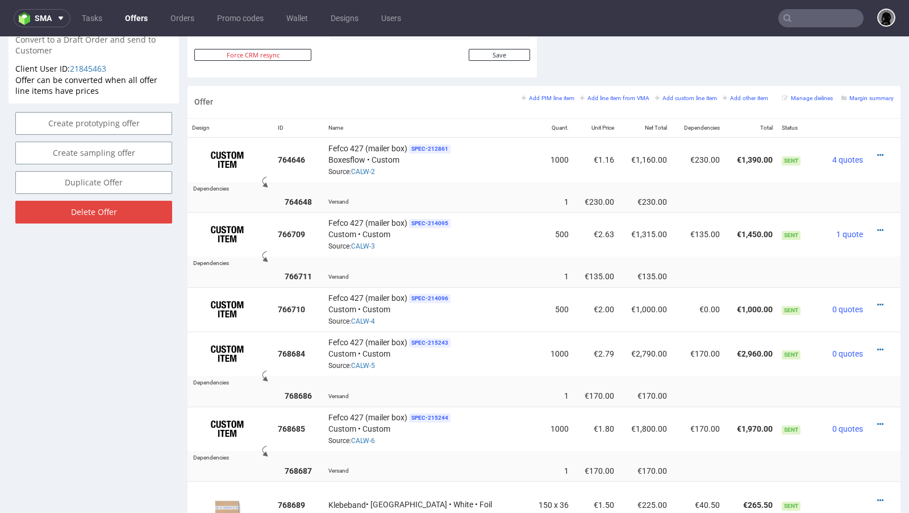
scroll to position [631, 0]
click at [878, 150] on icon at bounding box center [881, 154] width 6 height 8
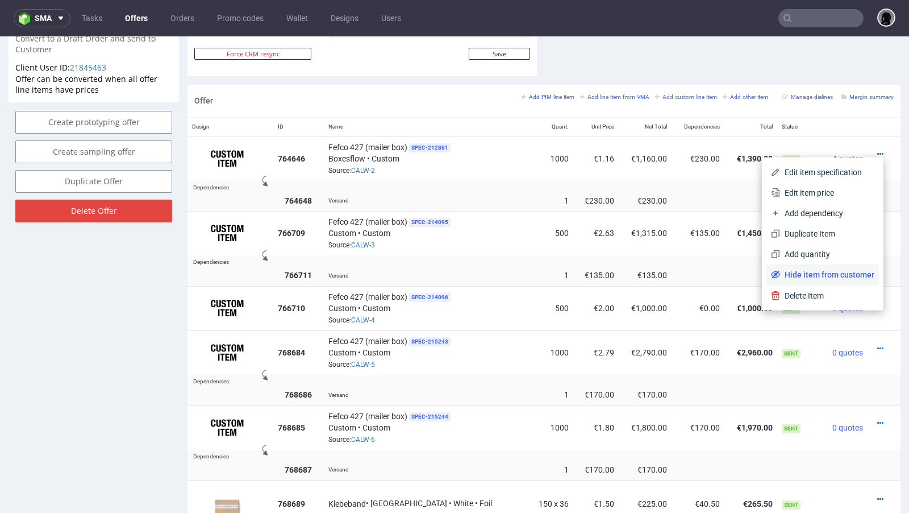
click at [816, 268] on li "Hide item from customer" at bounding box center [823, 274] width 113 height 20
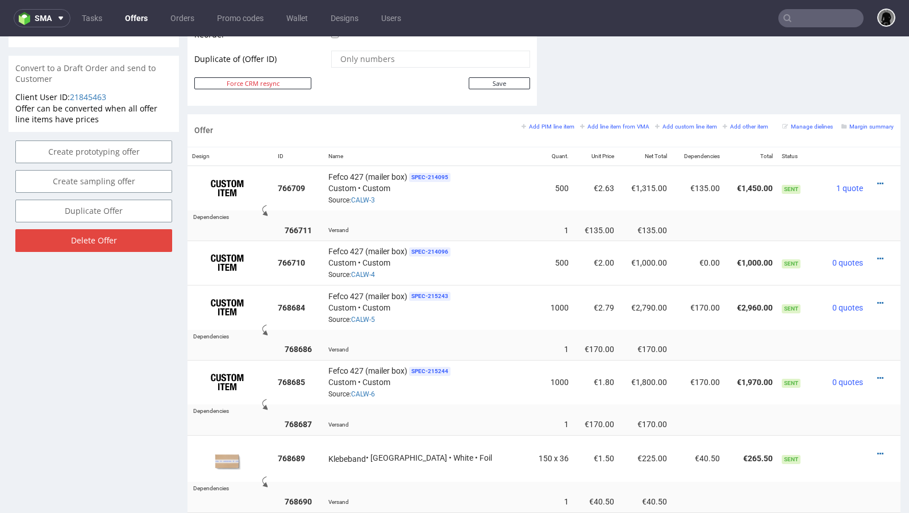
scroll to position [610, 0]
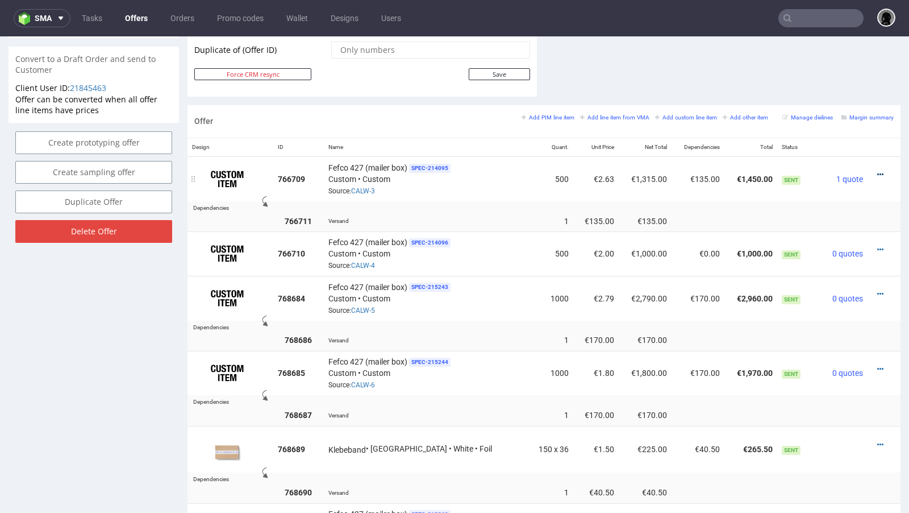
click at [878, 171] on icon at bounding box center [881, 175] width 6 height 8
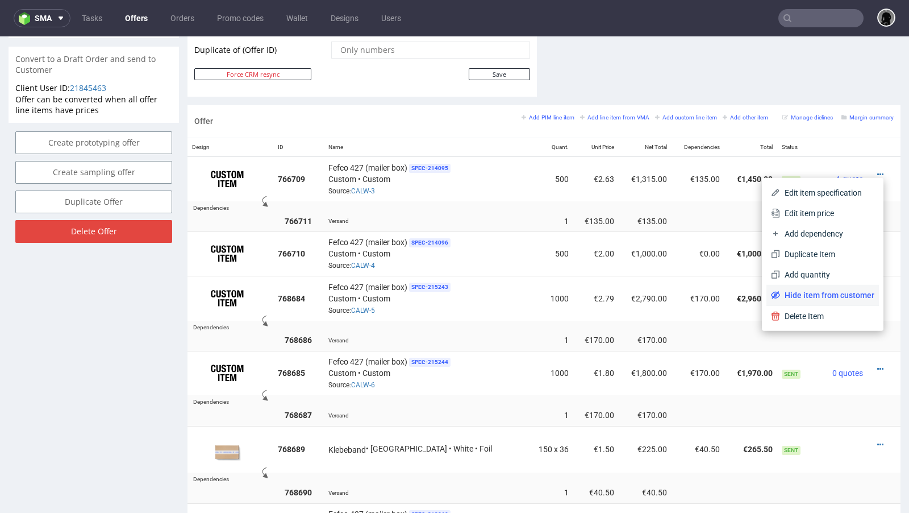
click at [823, 287] on li "Hide item from customer" at bounding box center [823, 295] width 113 height 20
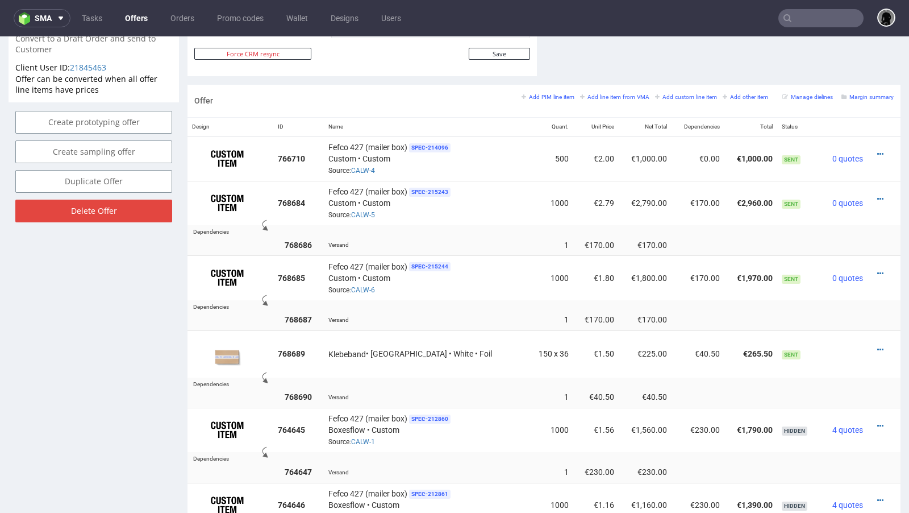
scroll to position [632, 0]
click at [878, 151] on icon at bounding box center [881, 153] width 6 height 8
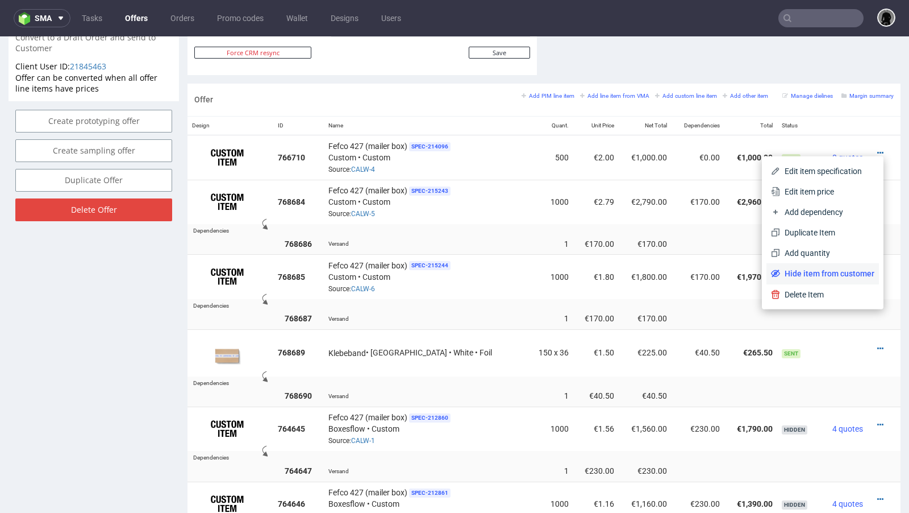
click at [826, 272] on span "Hide item from customer" at bounding box center [827, 273] width 94 height 11
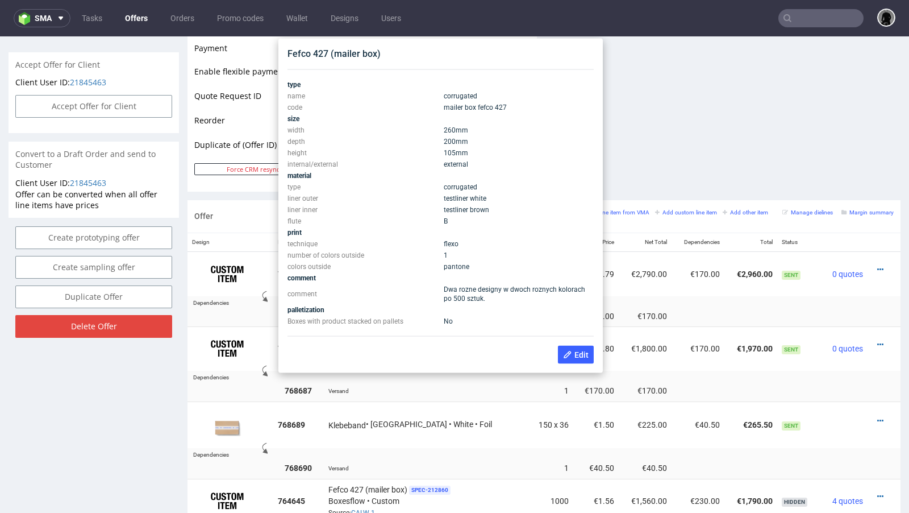
scroll to position [514, 0]
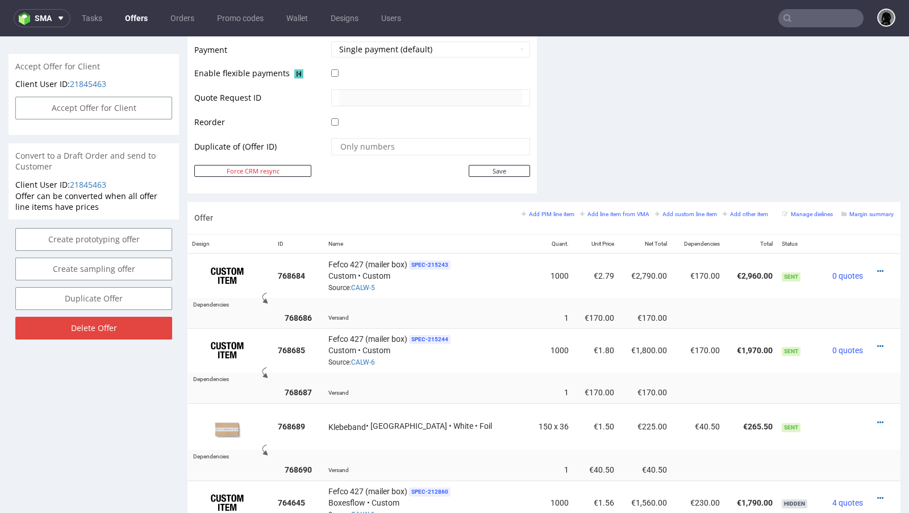
click at [137, 20] on link "Offers" at bounding box center [136, 18] width 36 height 18
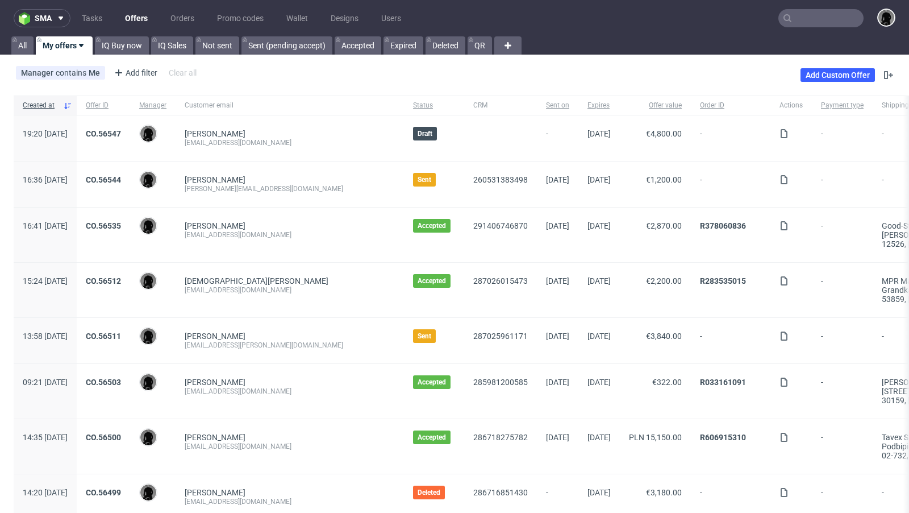
scroll to position [1194, 0]
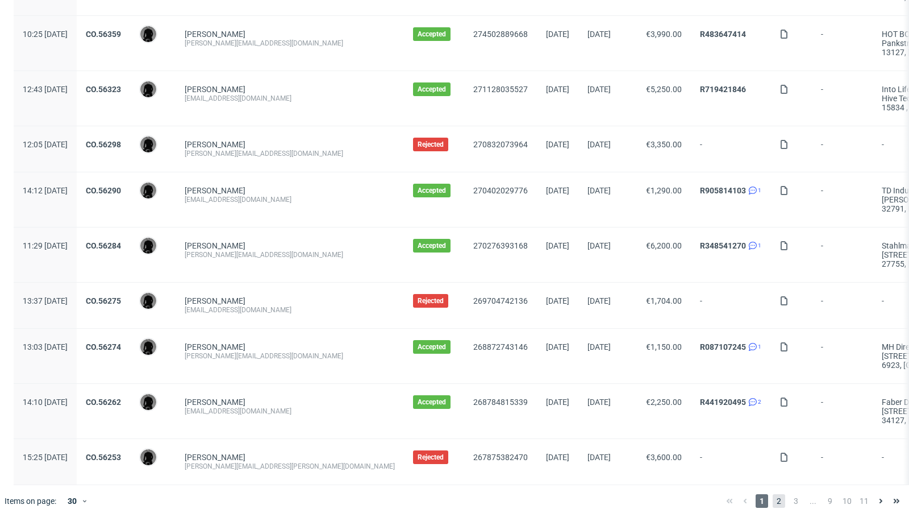
click at [773, 494] on span "2" at bounding box center [779, 501] width 13 height 14
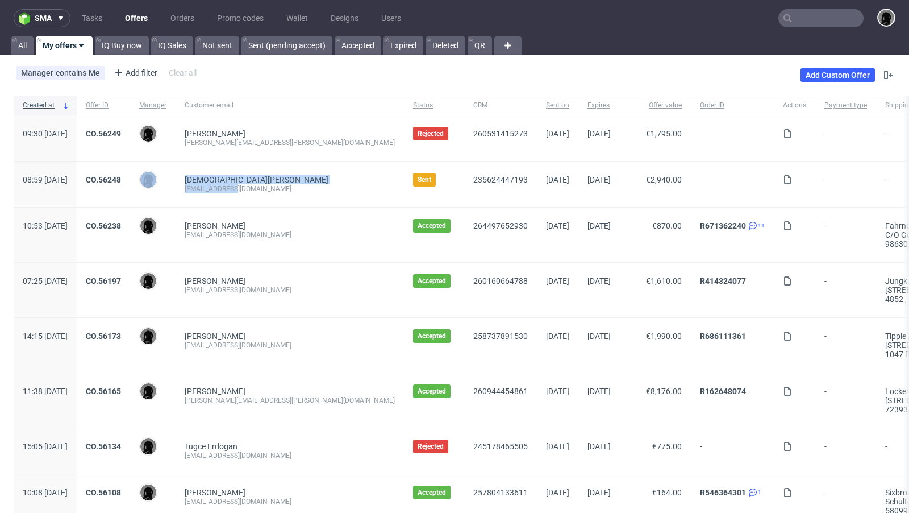
drag, startPoint x: 270, startPoint y: 186, endPoint x: 210, endPoint y: 186, distance: 60.3
click at [210, 186] on div "Christian Löffler mail@claide.de" at bounding box center [290, 183] width 229 height 45
click at [289, 185] on div "[EMAIL_ADDRESS][DOMAIN_NAME]" at bounding box center [290, 188] width 210 height 9
drag, startPoint x: 273, startPoint y: 188, endPoint x: 235, endPoint y: 187, distance: 38.1
click at [235, 187] on div "[EMAIL_ADDRESS][DOMAIN_NAME]" at bounding box center [290, 188] width 210 height 9
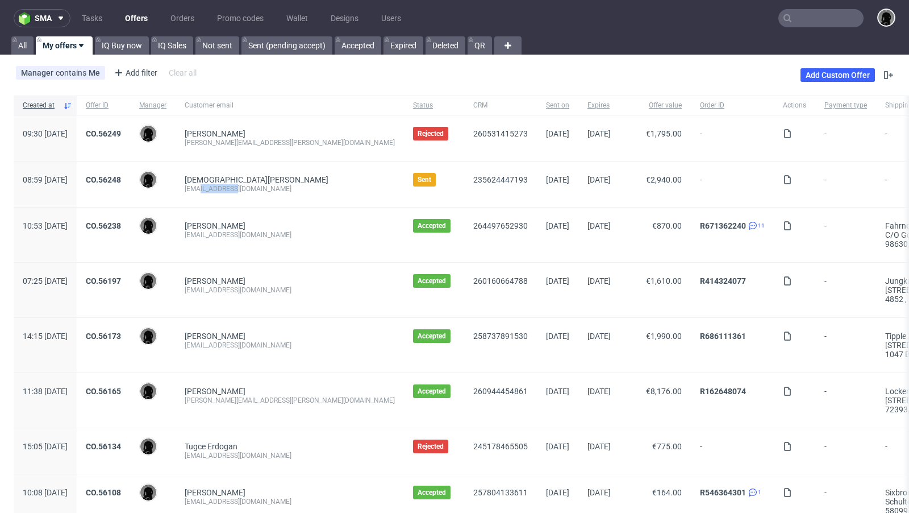
copy div "@claide.de"
click at [121, 179] on link "CO.56248" at bounding box center [103, 179] width 35 height 9
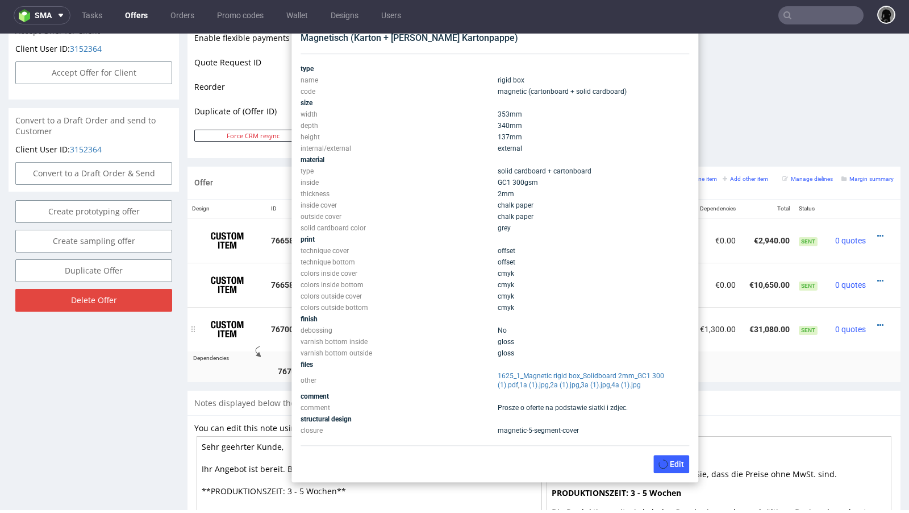
scroll to position [524, 0]
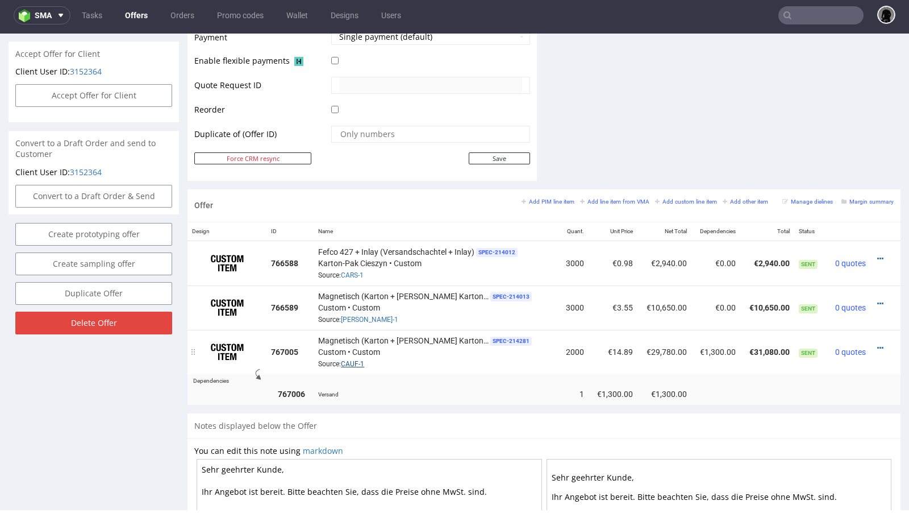
click at [359, 360] on link "CAUF-1" at bounding box center [352, 364] width 23 height 8
click at [878, 344] on icon at bounding box center [881, 348] width 6 height 8
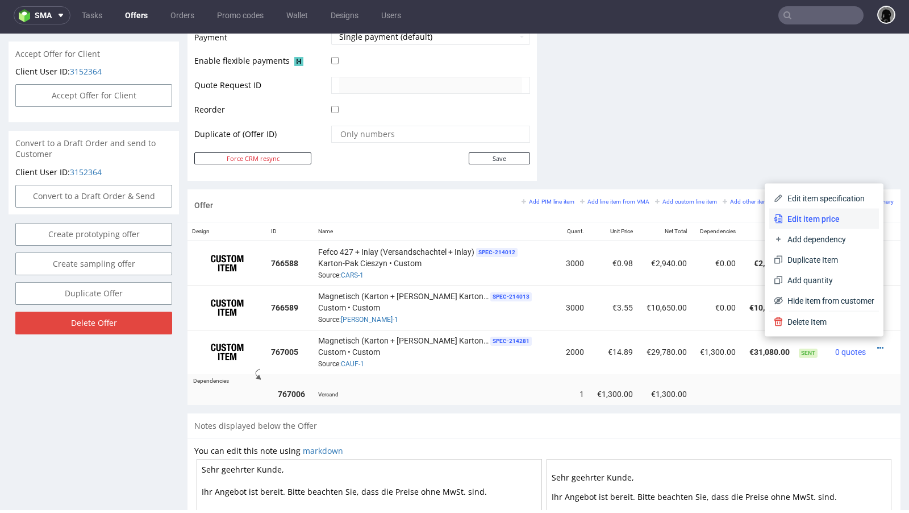
click at [828, 226] on li "Edit item price" at bounding box center [825, 219] width 110 height 20
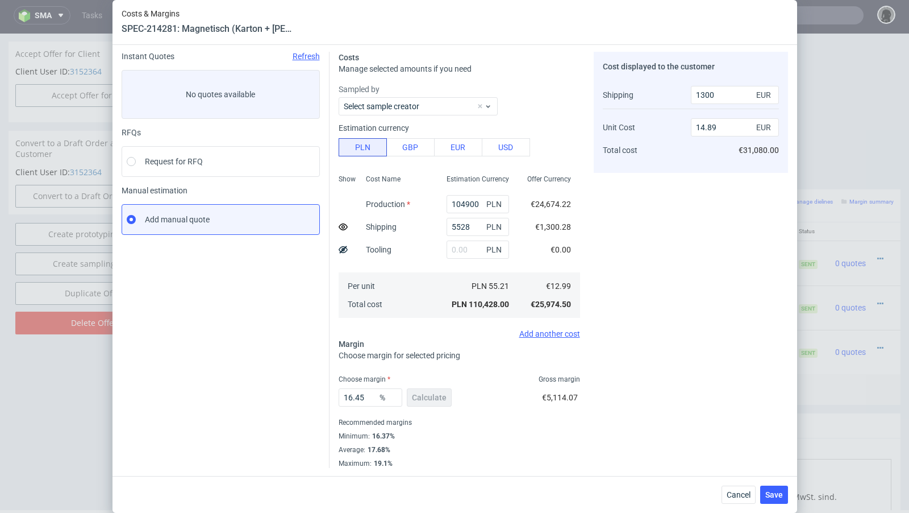
scroll to position [0, 0]
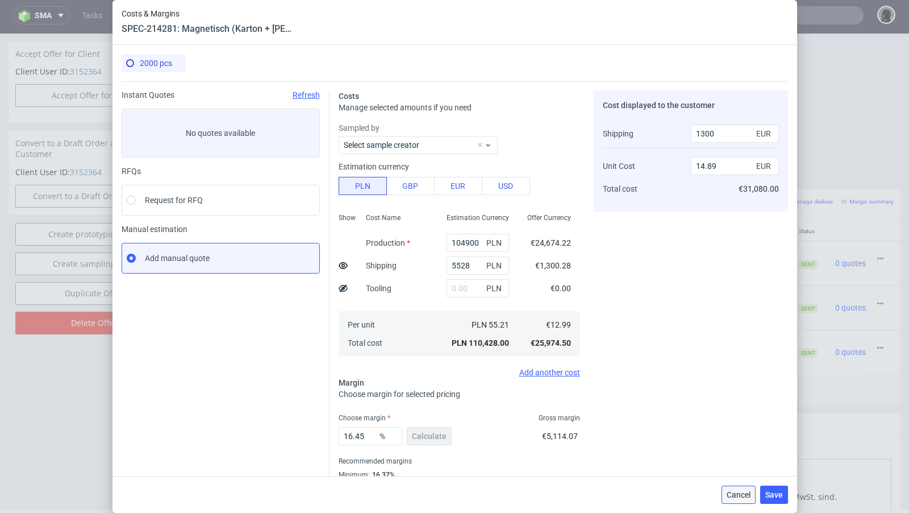
click at [734, 497] on span "Cancel" at bounding box center [739, 495] width 24 height 8
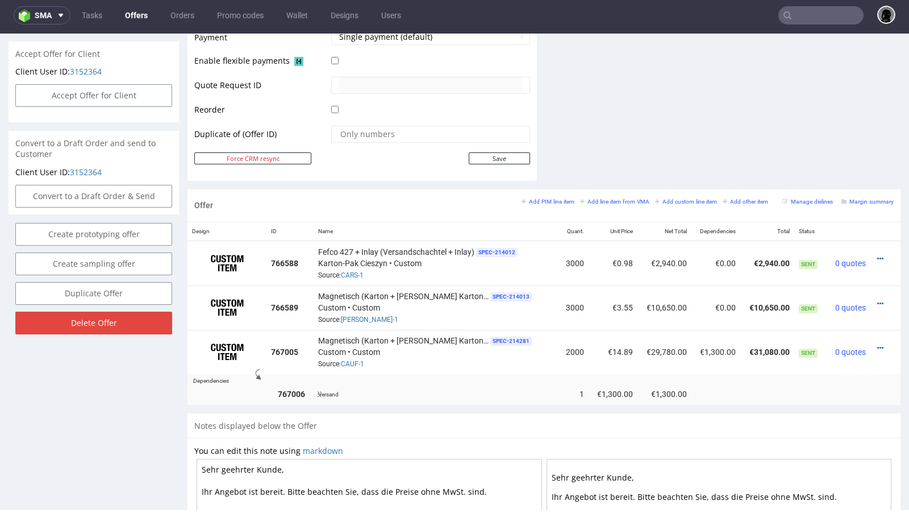
click at [452, 383] on td "Versand" at bounding box center [436, 393] width 245 height 21
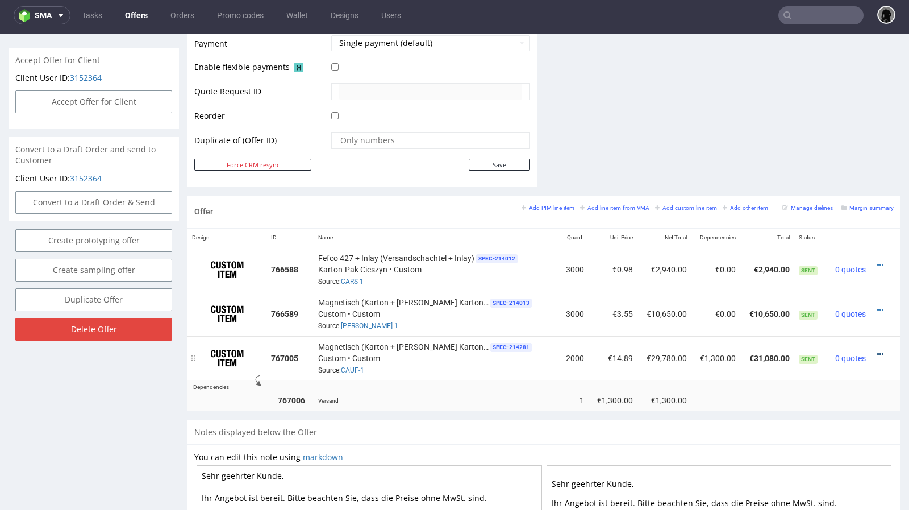
click at [878, 350] on icon at bounding box center [881, 354] width 6 height 8
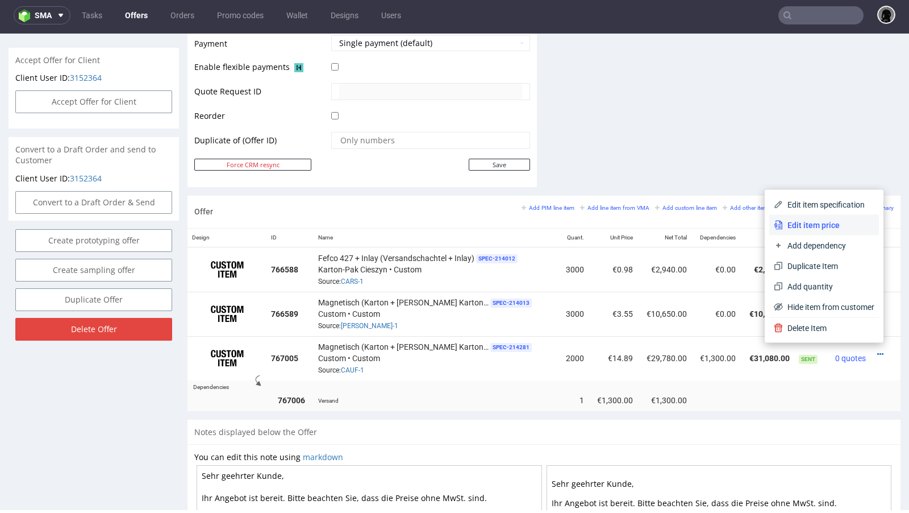
click at [816, 229] on span "Edit item price" at bounding box center [829, 224] width 92 height 11
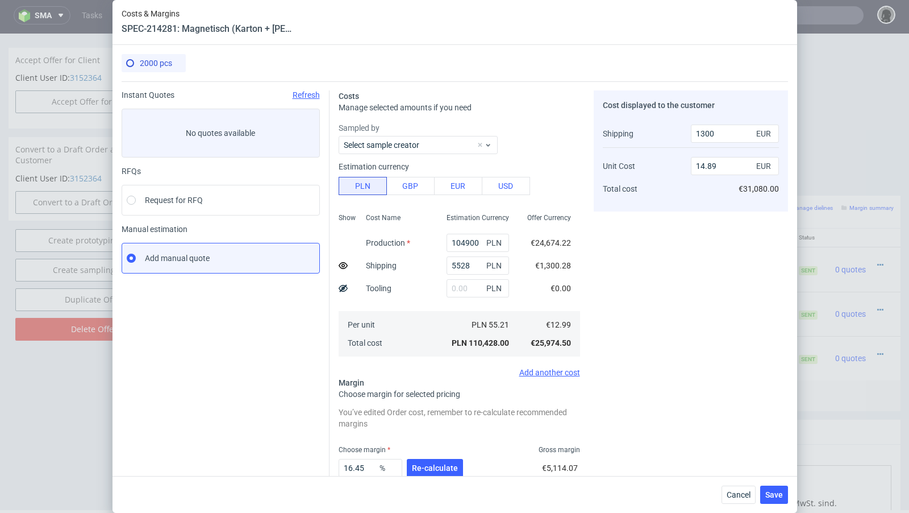
scroll to position [70, 0]
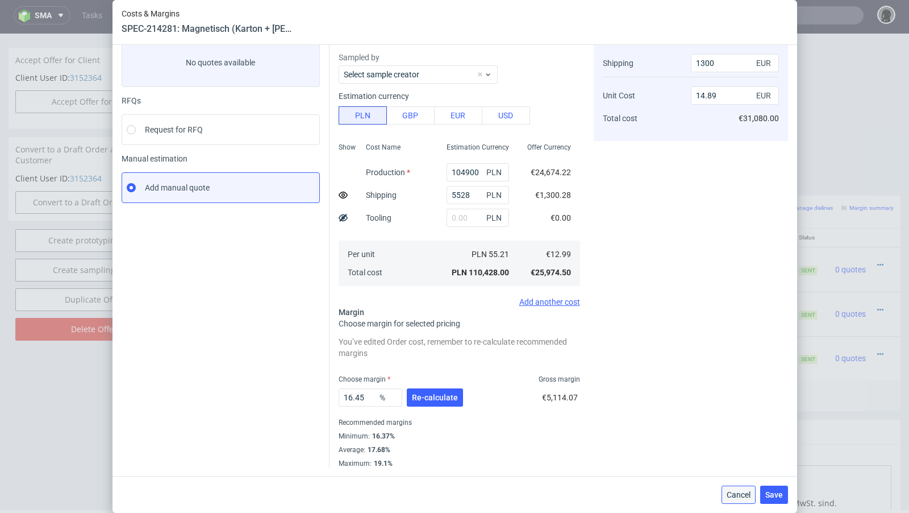
click at [729, 495] on span "Cancel" at bounding box center [739, 495] width 24 height 8
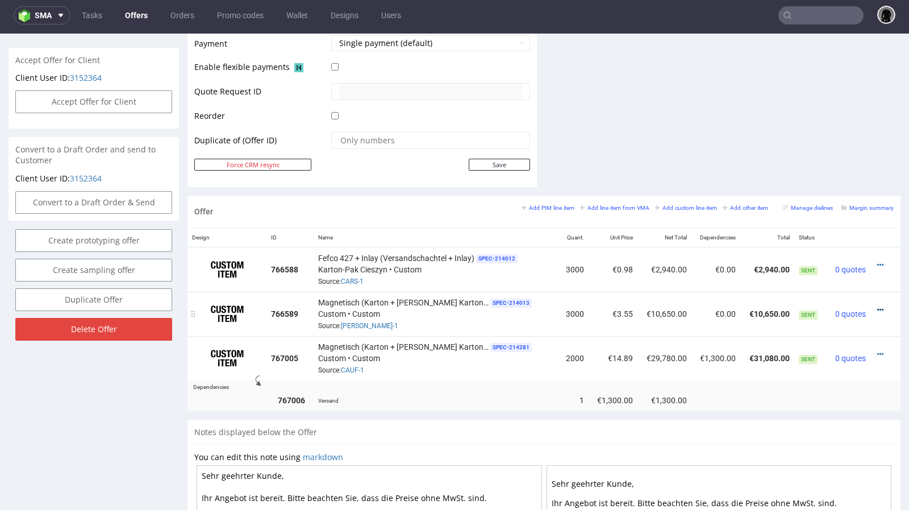
click at [878, 306] on icon at bounding box center [881, 310] width 6 height 8
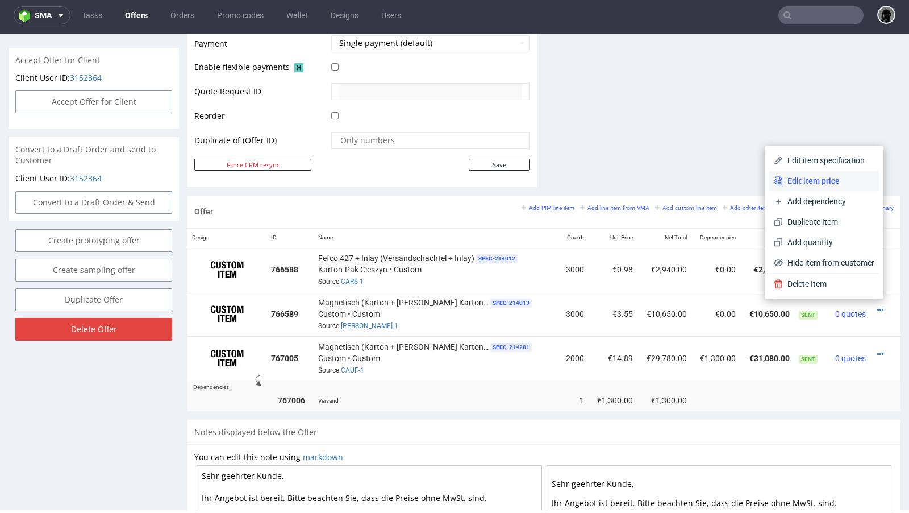
click at [820, 184] on span "Edit item price" at bounding box center [829, 180] width 92 height 11
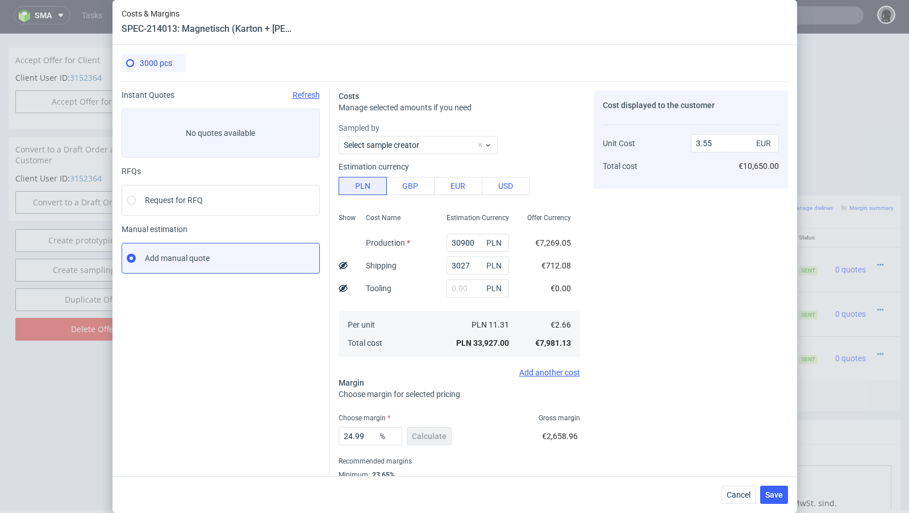
scroll to position [39, 0]
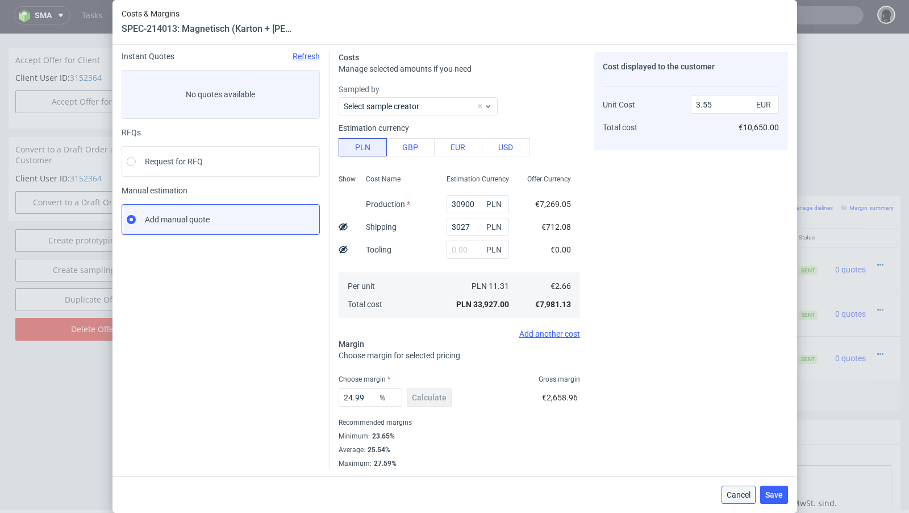
click at [734, 491] on span "Cancel" at bounding box center [739, 495] width 24 height 8
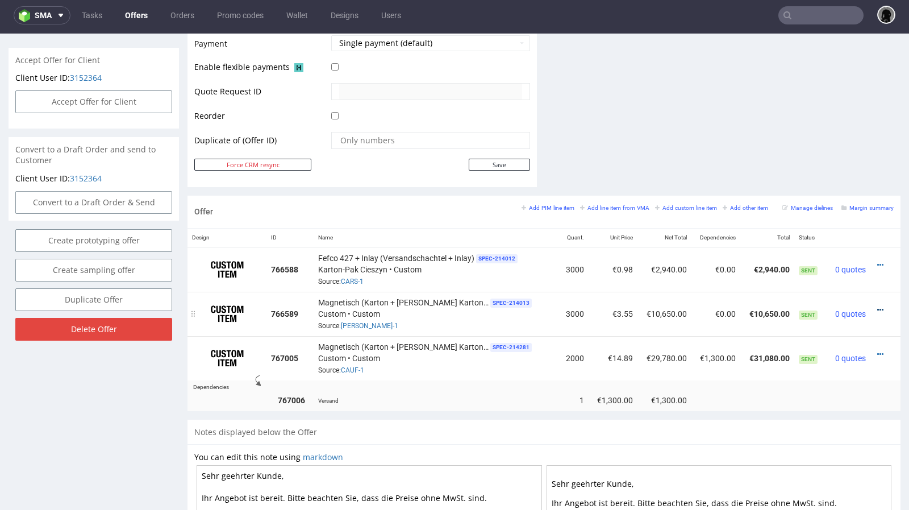
click at [878, 306] on icon at bounding box center [881, 310] width 6 height 8
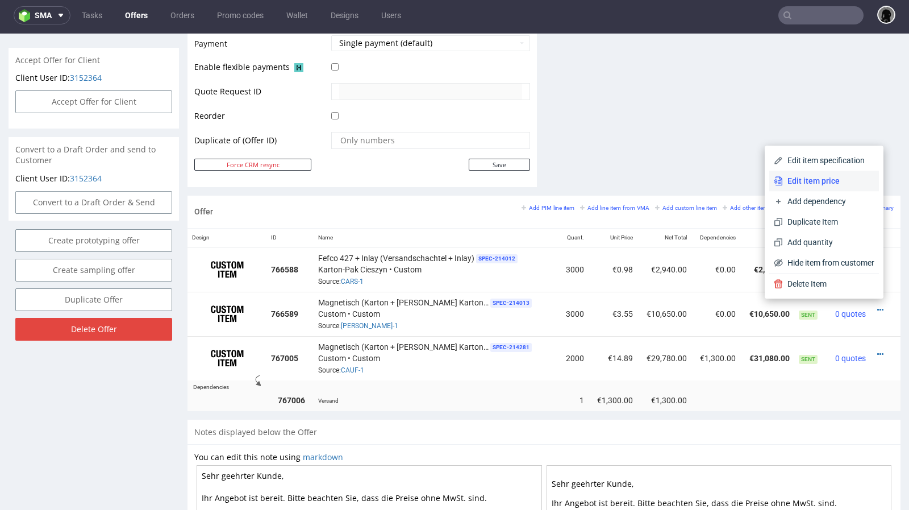
click at [816, 190] on li "Edit item price" at bounding box center [825, 181] width 110 height 20
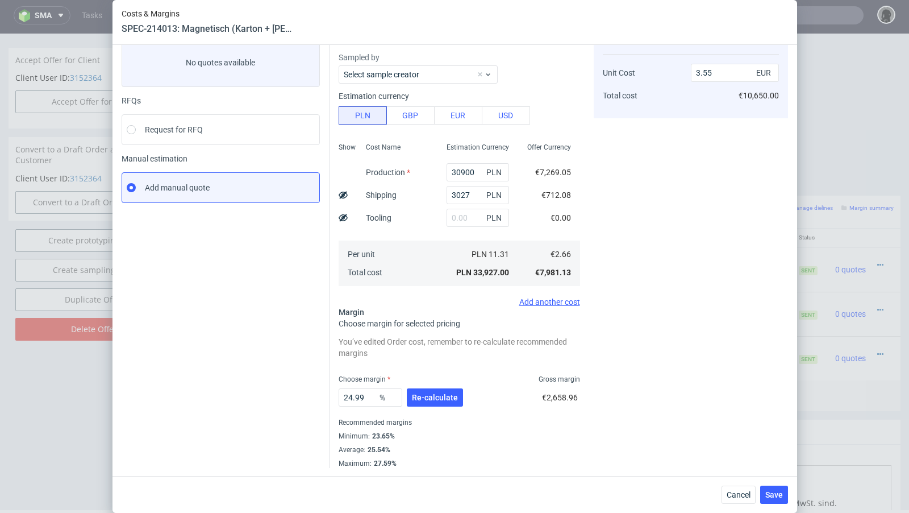
scroll to position [0, 0]
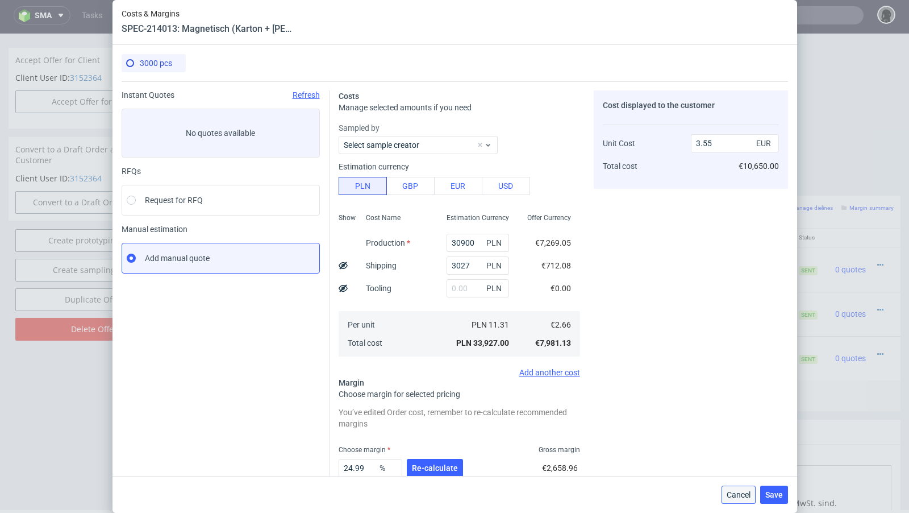
click at [727, 492] on button "Cancel" at bounding box center [739, 494] width 34 height 18
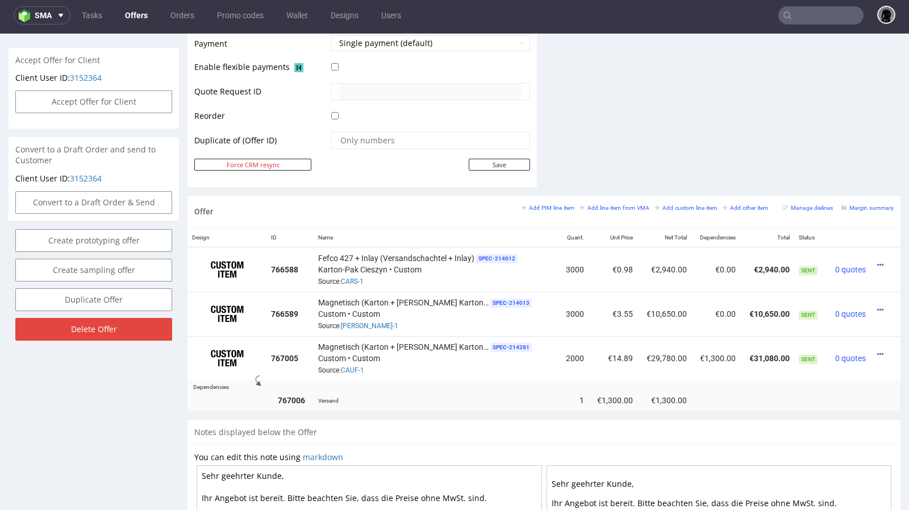
click at [145, 14] on link "Offers" at bounding box center [136, 15] width 36 height 18
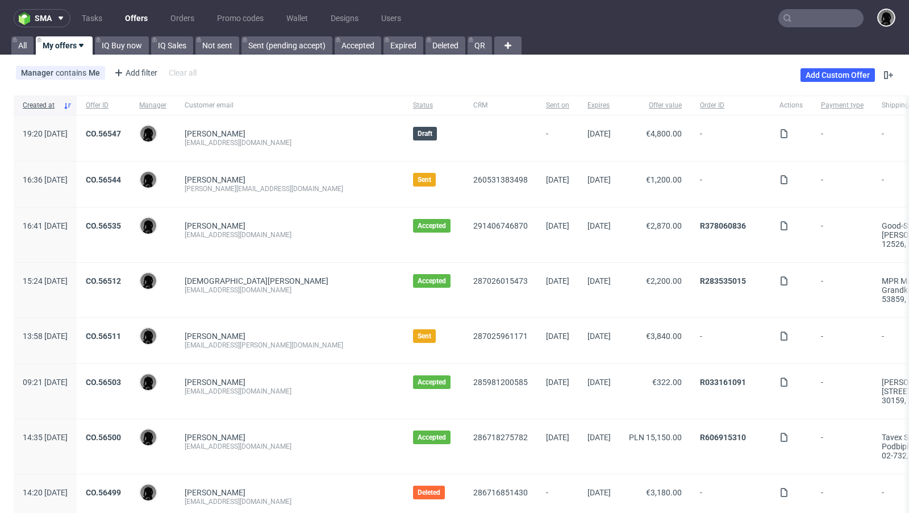
click at [126, 171] on div "CO.56544" at bounding box center [103, 183] width 53 height 45
click at [121, 175] on link "CO.56544" at bounding box center [103, 179] width 35 height 9
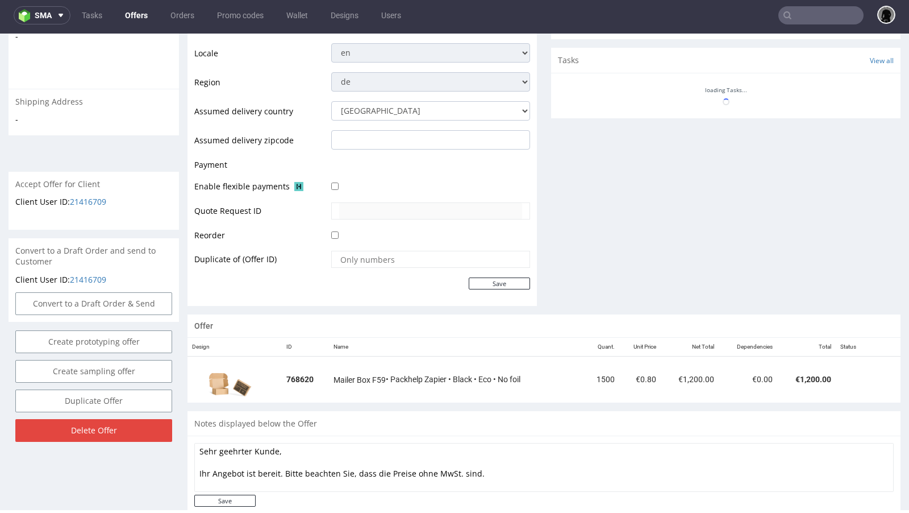
scroll to position [401, 0]
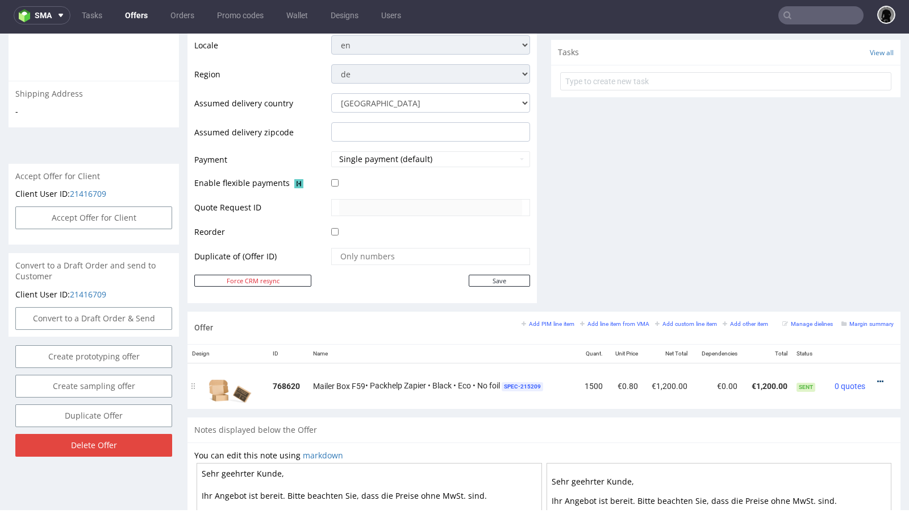
click at [878, 377] on icon at bounding box center [881, 381] width 6 height 8
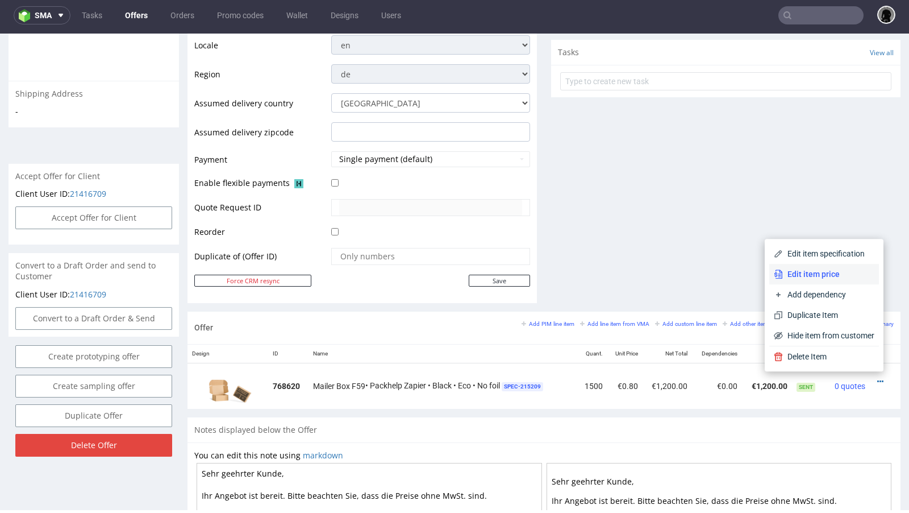
click at [825, 273] on span "Edit item price" at bounding box center [829, 273] width 92 height 11
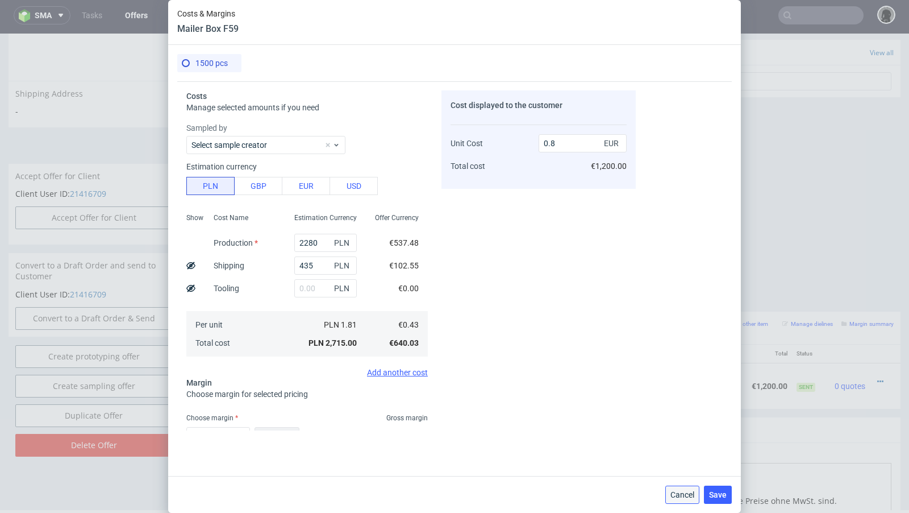
click at [676, 488] on button "Cancel" at bounding box center [683, 494] width 34 height 18
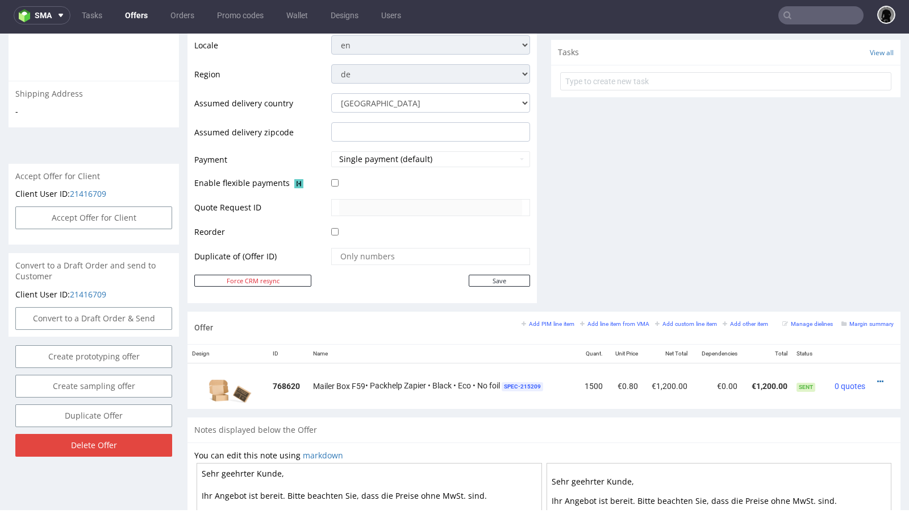
scroll to position [414, 0]
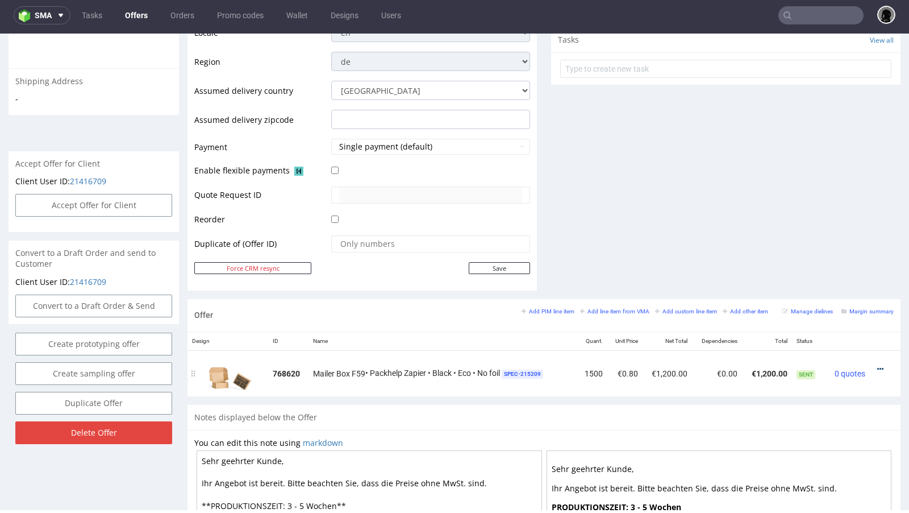
click at [878, 365] on icon at bounding box center [881, 369] width 6 height 8
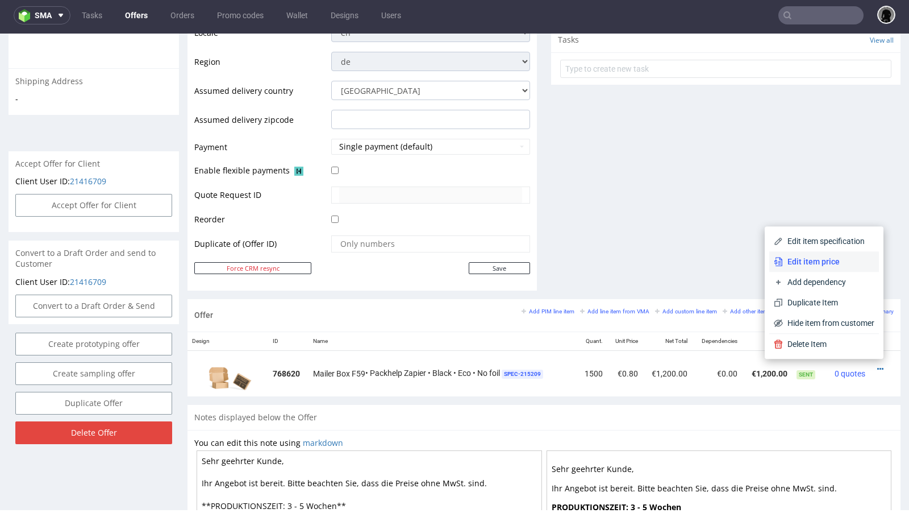
click at [819, 258] on span "Edit item price" at bounding box center [829, 261] width 92 height 11
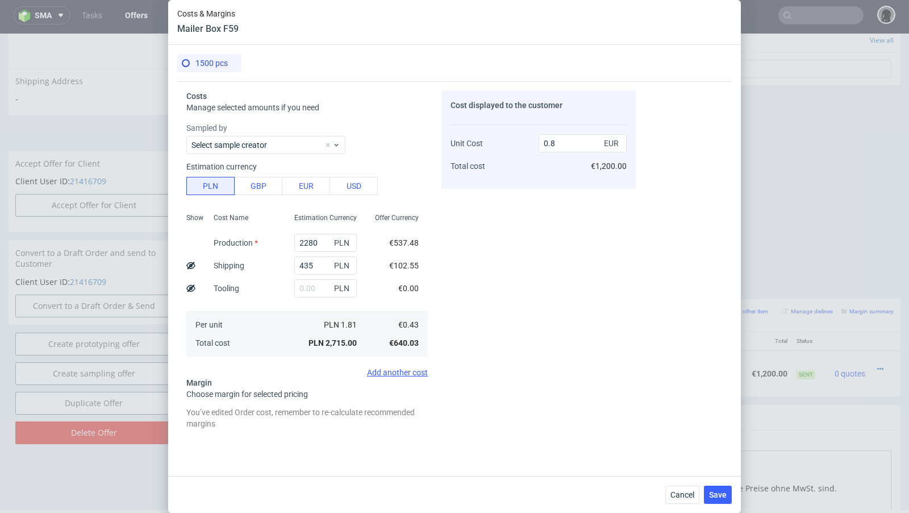
click at [189, 262] on use at bounding box center [190, 264] width 9 height 7
type input "0.73"
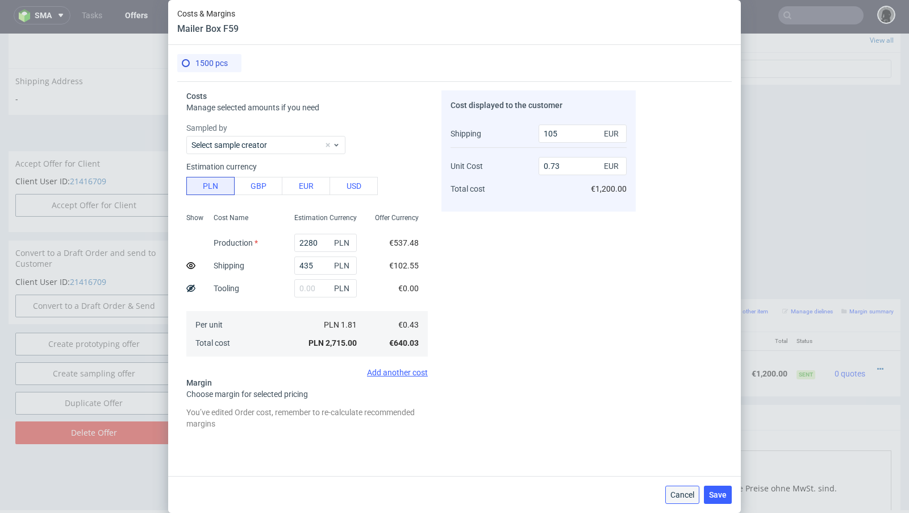
click at [678, 498] on span "Cancel" at bounding box center [683, 495] width 24 height 8
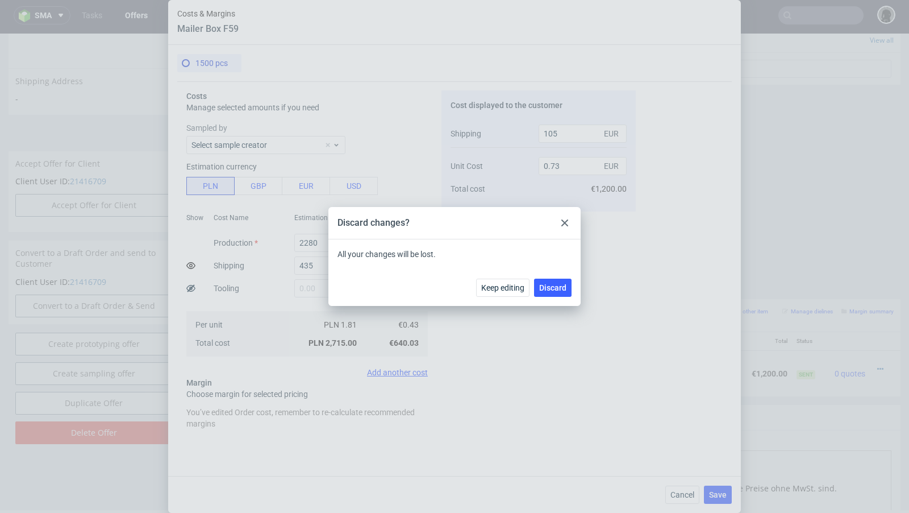
click at [558, 226] on div at bounding box center [565, 223] width 14 height 14
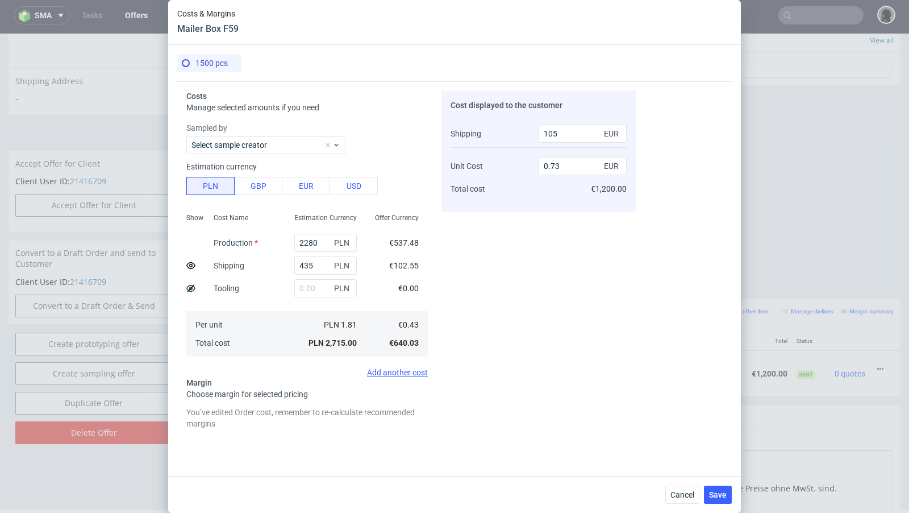
scroll to position [107, 0]
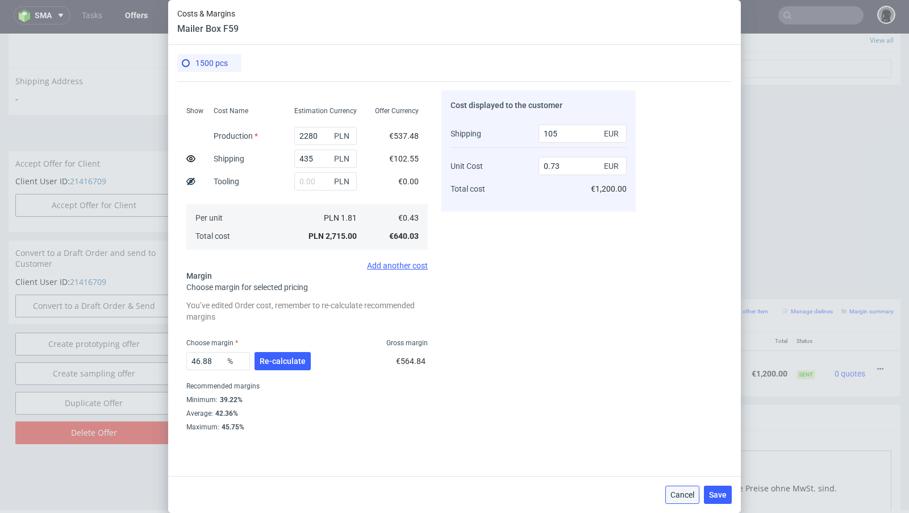
click at [680, 496] on span "Cancel" at bounding box center [683, 495] width 24 height 8
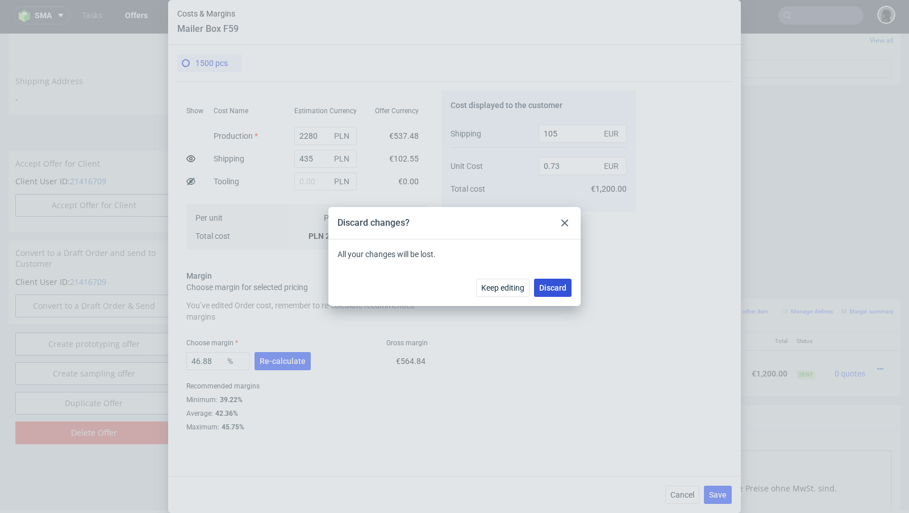
click at [550, 284] on span "Discard" at bounding box center [552, 288] width 27 height 8
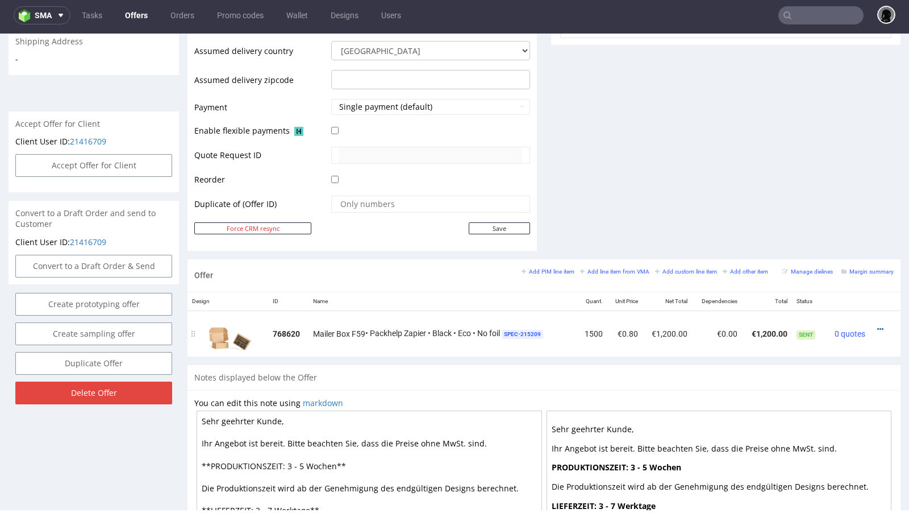
scroll to position [459, 0]
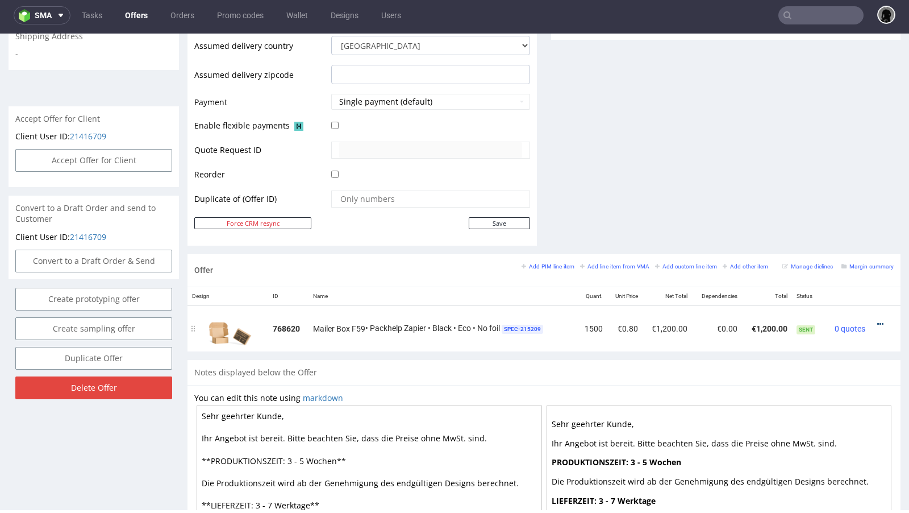
click at [878, 321] on icon at bounding box center [881, 324] width 6 height 8
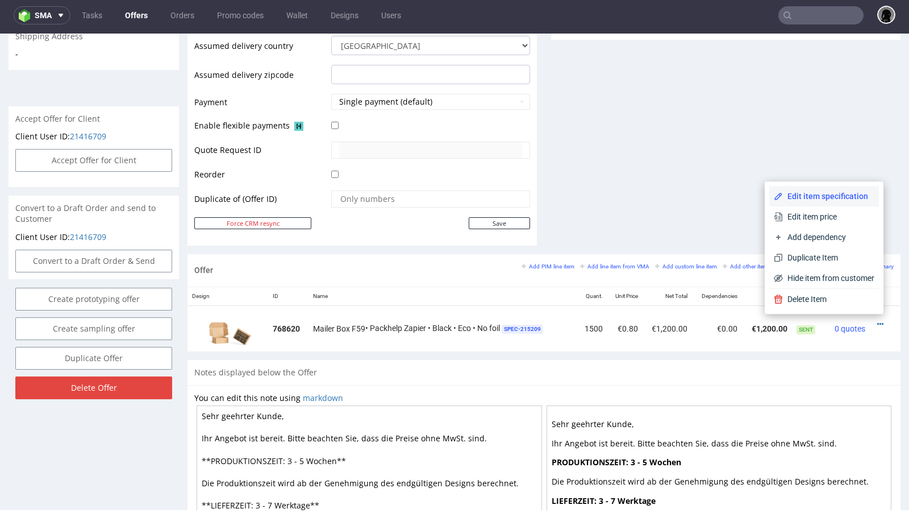
click at [823, 199] on span "Edit item specification" at bounding box center [829, 195] width 92 height 11
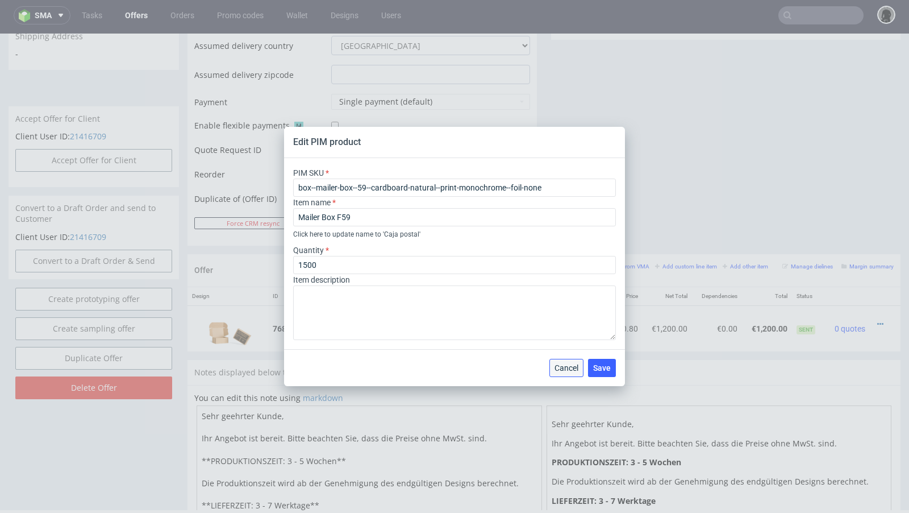
click at [577, 367] on span "Cancel" at bounding box center [567, 368] width 24 height 8
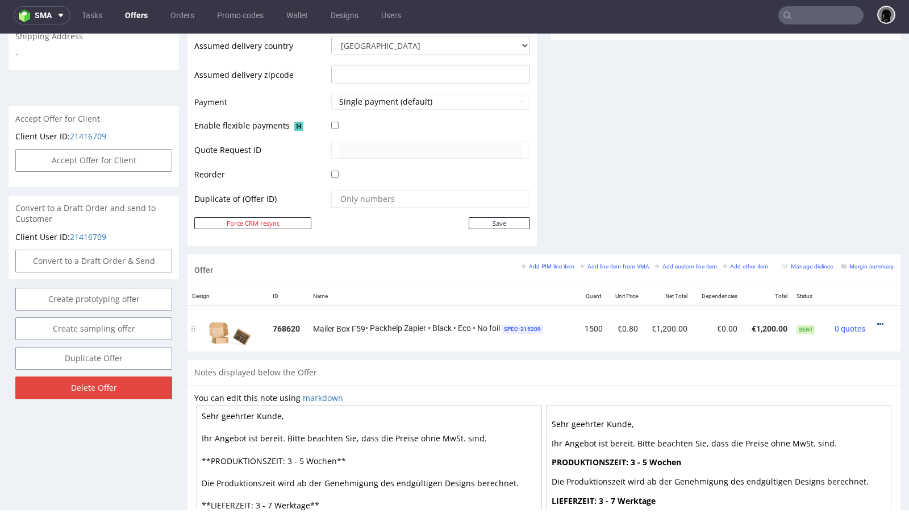
click at [878, 320] on icon at bounding box center [881, 324] width 6 height 8
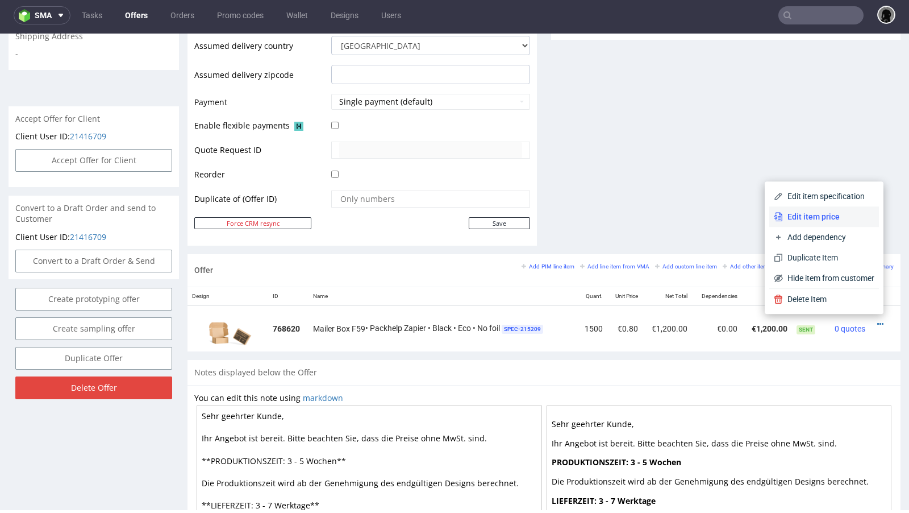
click at [826, 215] on span "Edit item price" at bounding box center [829, 216] width 92 height 11
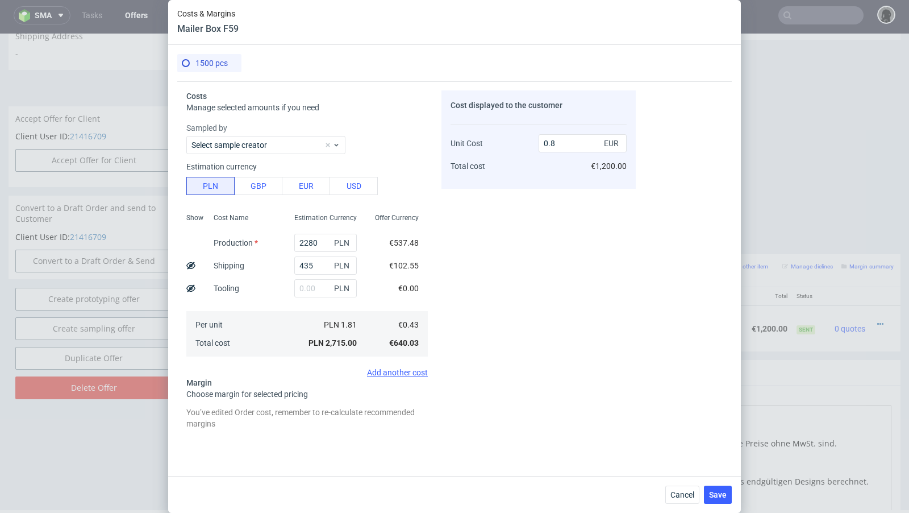
scroll to position [1, 0]
click at [192, 266] on icon at bounding box center [190, 264] width 9 height 9
type input "0.73"
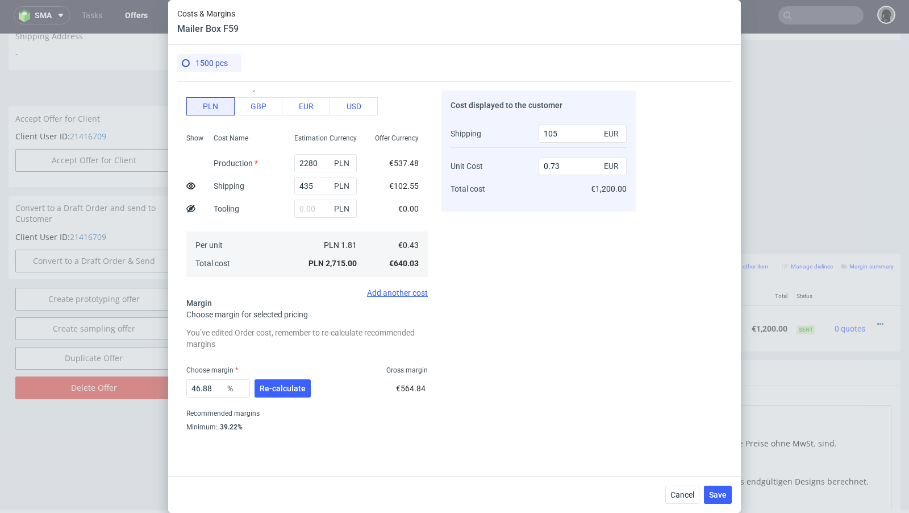
scroll to position [107, 0]
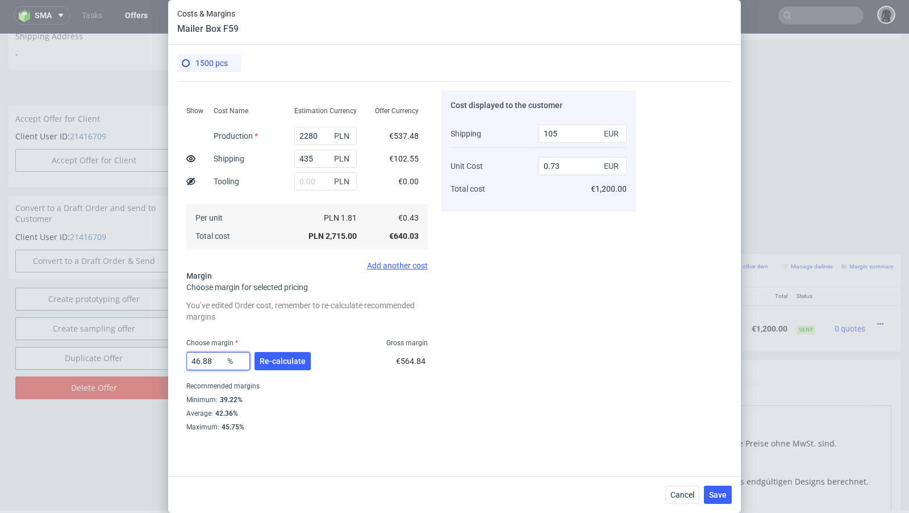
drag, startPoint x: 219, startPoint y: 360, endPoint x: 204, endPoint y: 358, distance: 15.5
click at [204, 358] on input "46.88" at bounding box center [218, 361] width 64 height 18
type input "46"
type input "0.72"
type input "45"
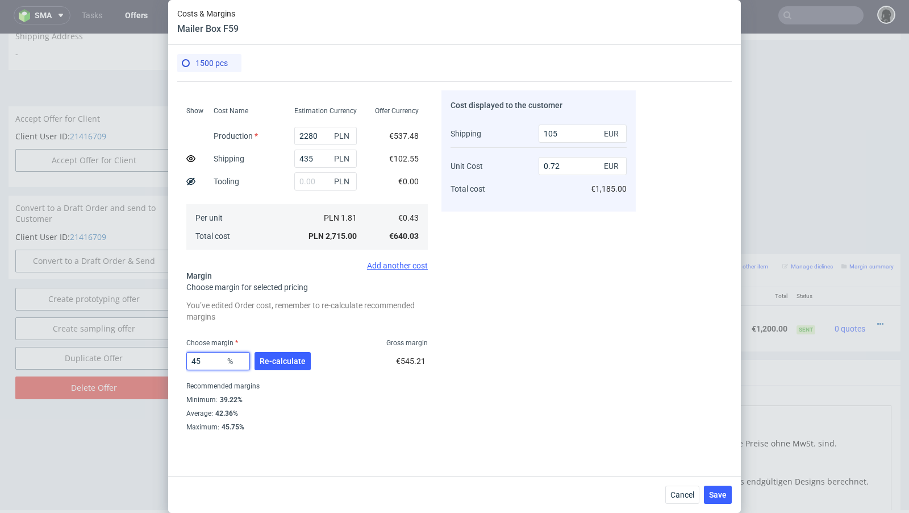
type input "0.71"
type input "45.7"
type input "0.72"
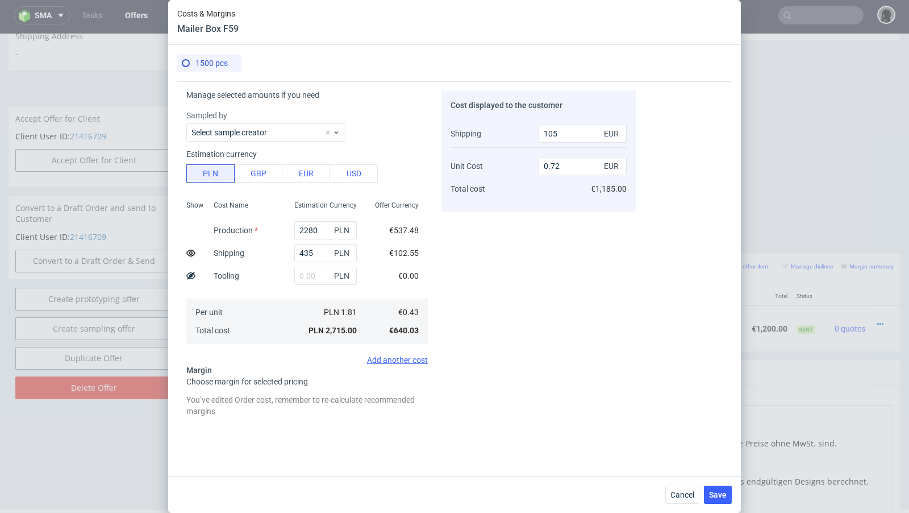
click at [518, 373] on div "Cost displayed to the customer Shipping Unit Cost Total cost 105 EUR 0.72 EUR €…" at bounding box center [539, 260] width 194 height 340
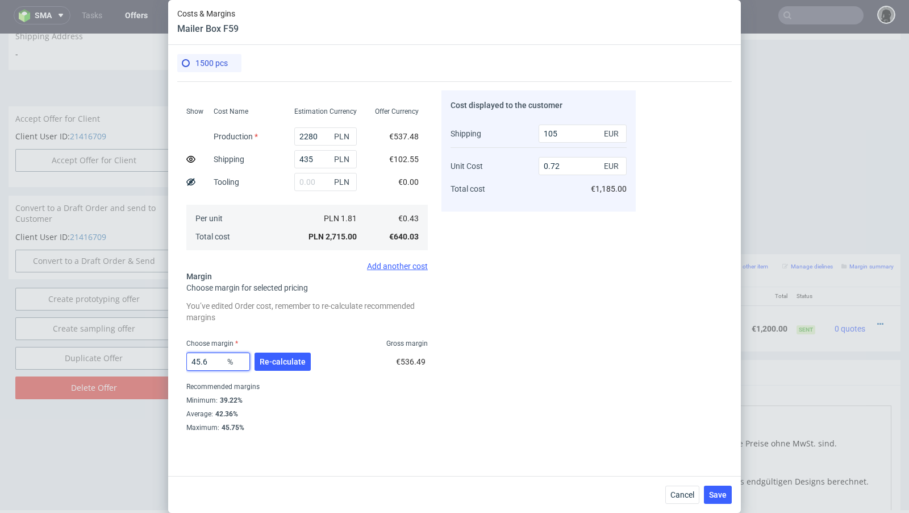
click at [219, 358] on input "45.6" at bounding box center [218, 361] width 64 height 18
type input "45.5"
type input "0.71"
type input "45.55"
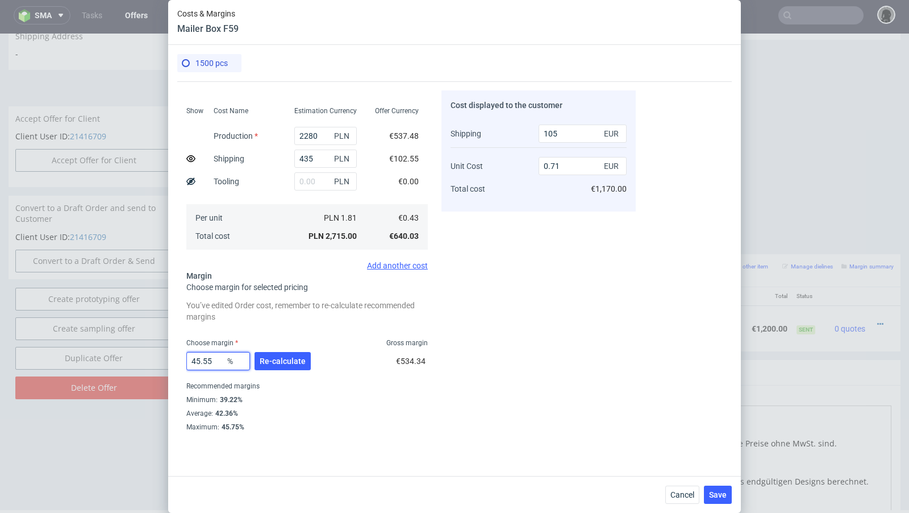
type input "0.72"
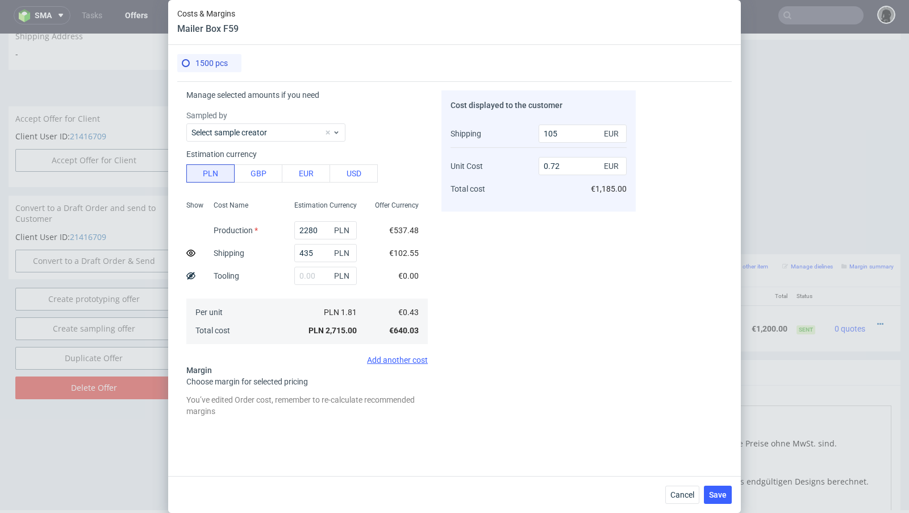
scroll to position [135, 0]
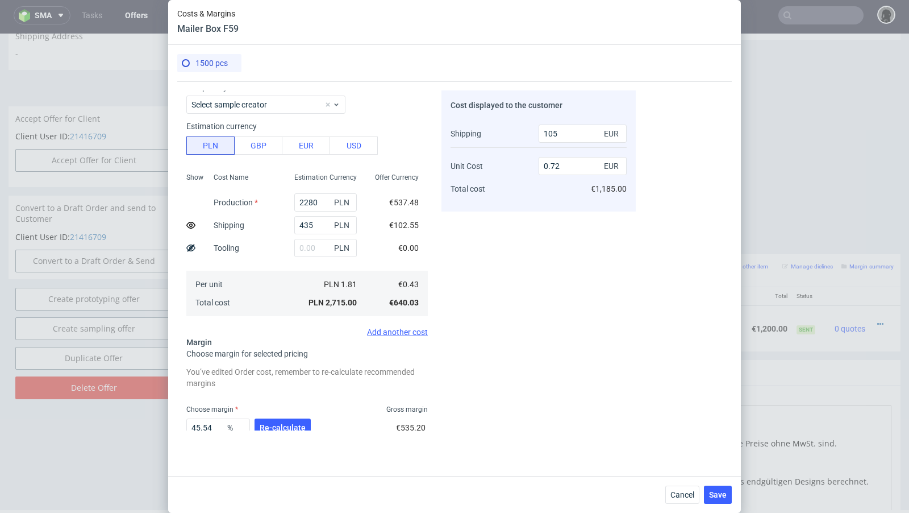
click at [267, 417] on div "45.54 % Re-calculate" at bounding box center [249, 430] width 127 height 32
click at [269, 423] on span "Re-calculate" at bounding box center [283, 427] width 46 height 8
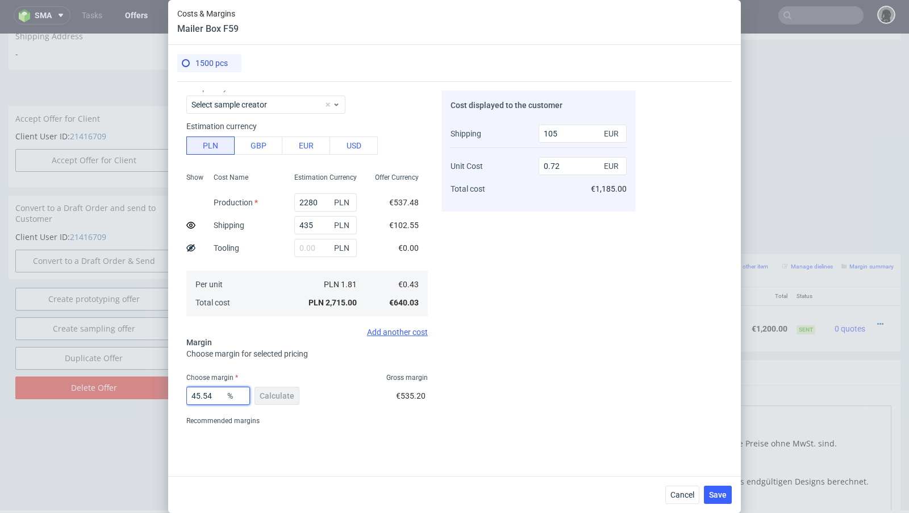
click at [223, 400] on input "45.54" at bounding box center [218, 396] width 64 height 18
type input "45.53"
type input "0.71"
type input "45.53"
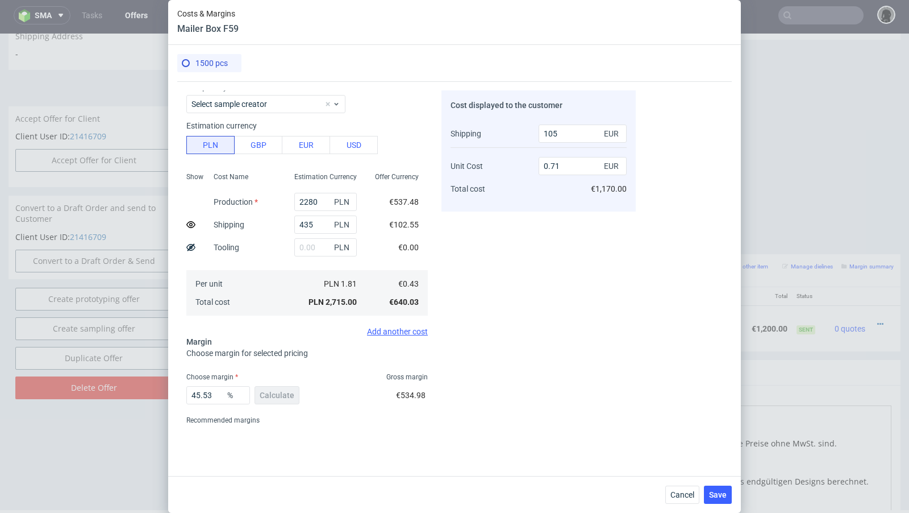
click at [401, 393] on span "€534.98" at bounding box center [411, 395] width 30 height 9
click at [725, 499] on span "Save" at bounding box center [718, 495] width 18 height 8
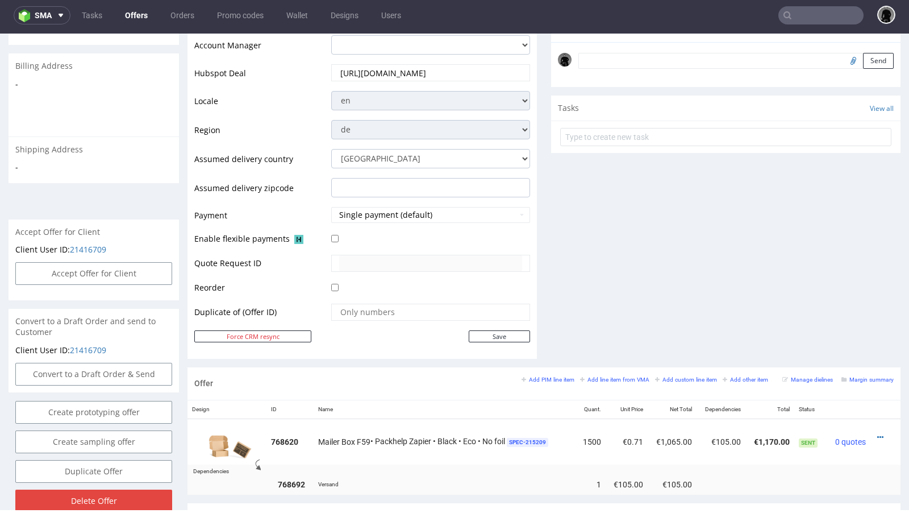
scroll to position [336, 0]
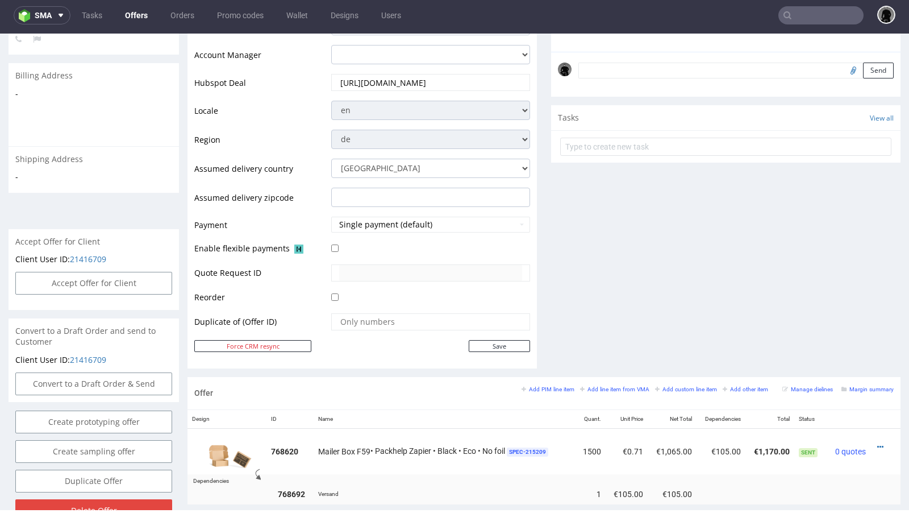
click at [139, 16] on link "Offers" at bounding box center [136, 15] width 36 height 18
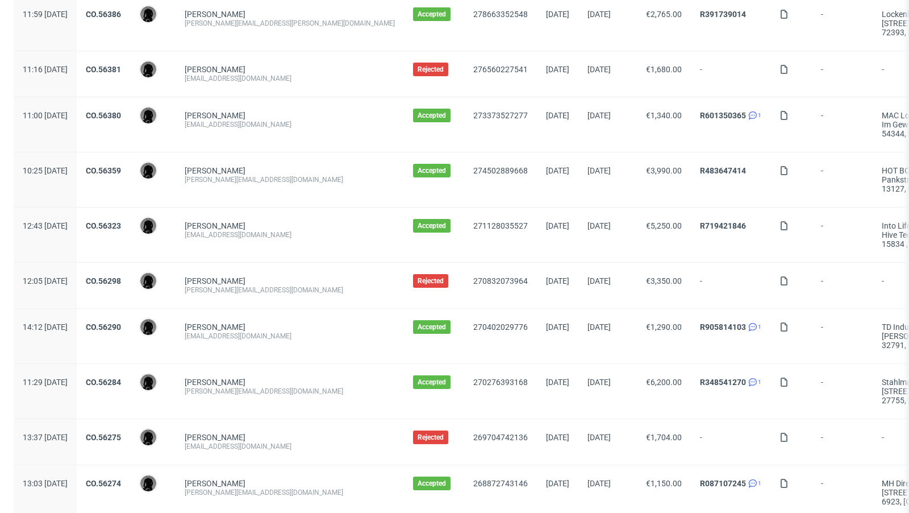
scroll to position [1194, 0]
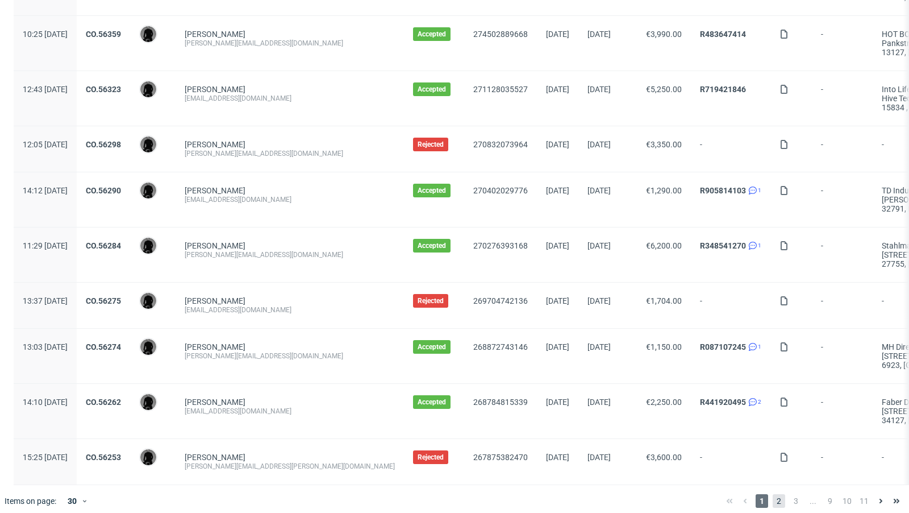
click at [773, 496] on span "2" at bounding box center [779, 501] width 13 height 14
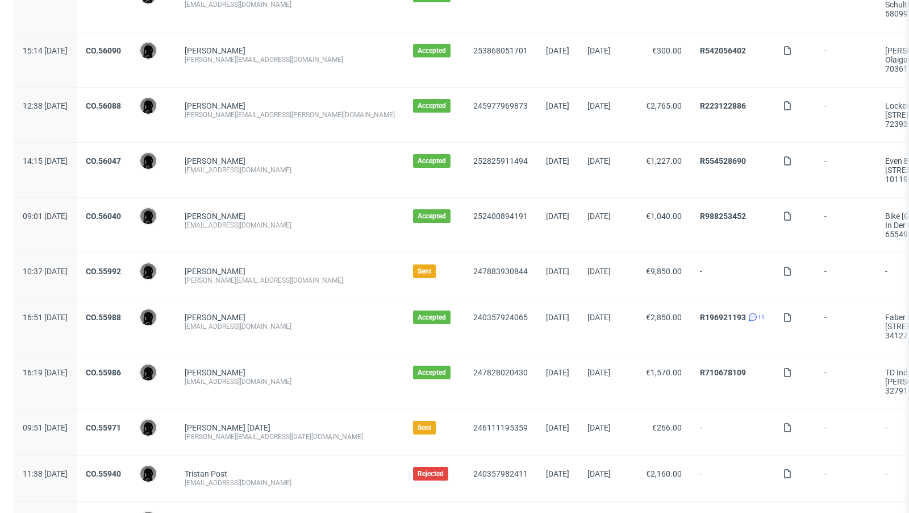
scroll to position [560, 0]
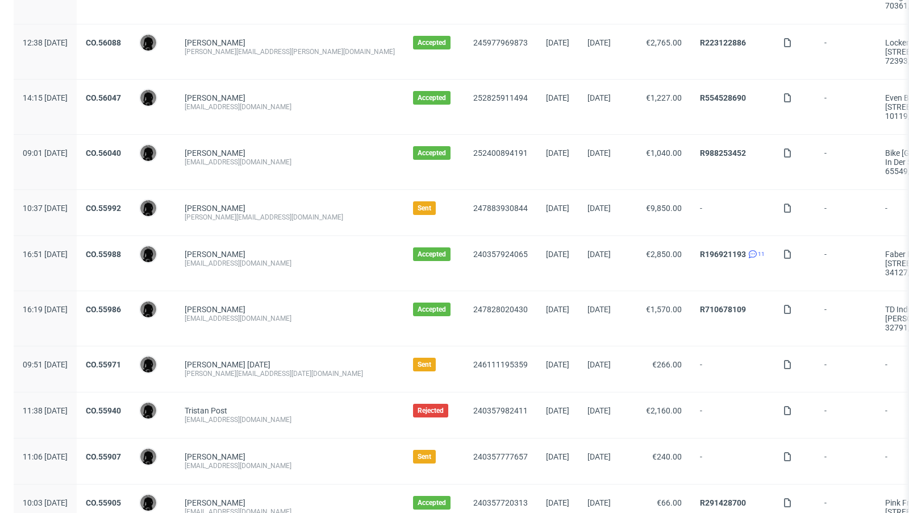
click at [130, 351] on div "CO.55971" at bounding box center [103, 368] width 53 height 45
click at [121, 360] on link "CO.55971" at bounding box center [103, 364] width 35 height 9
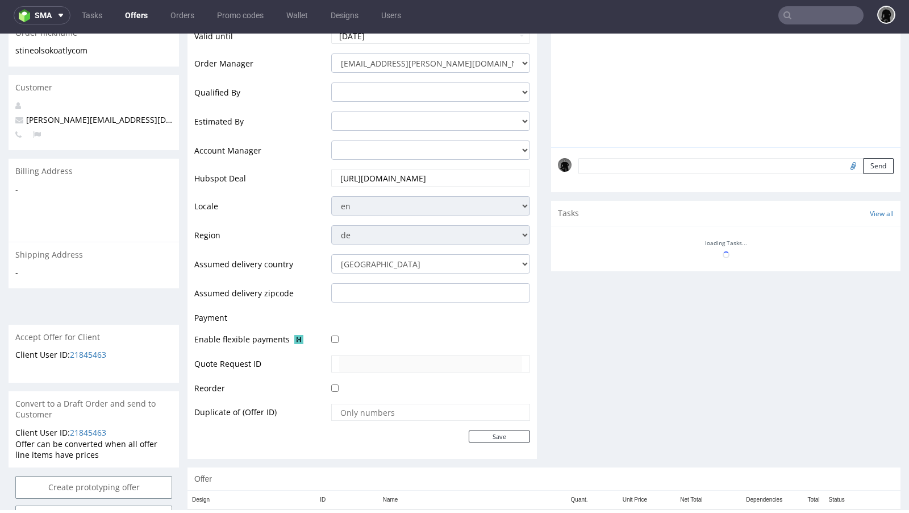
scroll to position [327, 0]
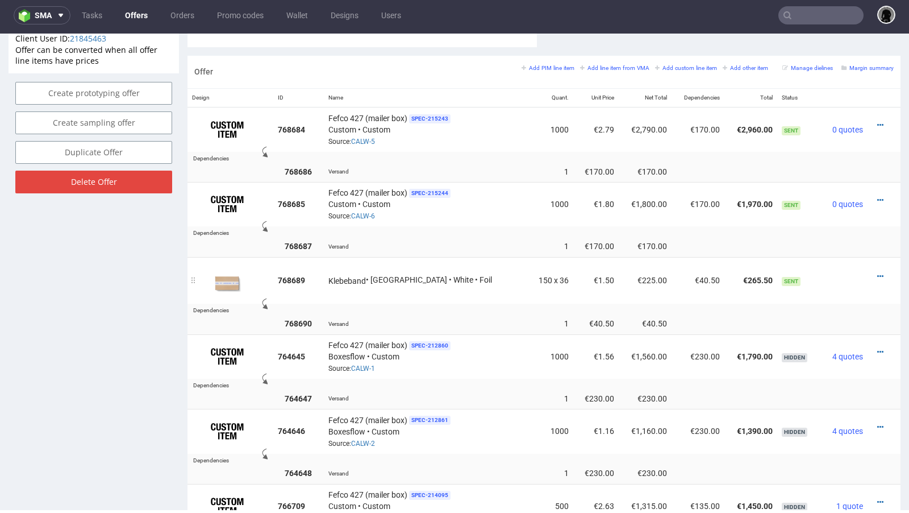
scroll to position [597, 0]
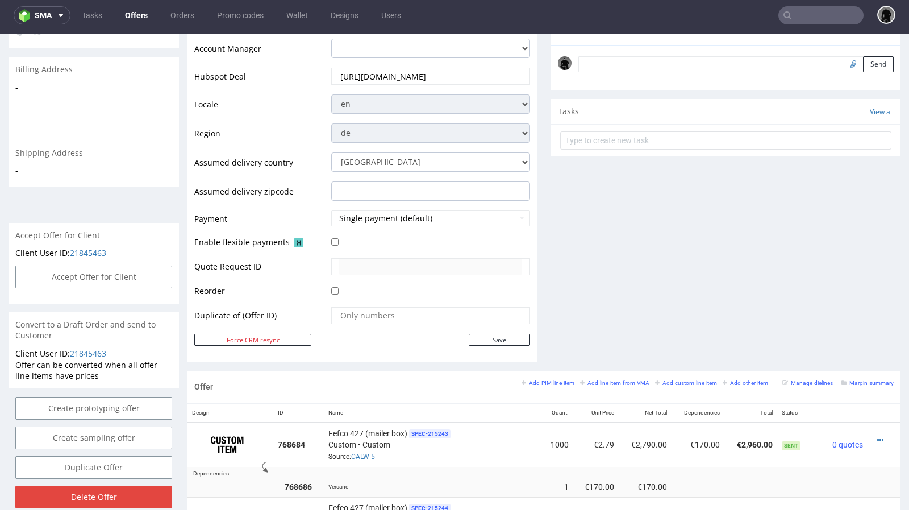
scroll to position [294, 0]
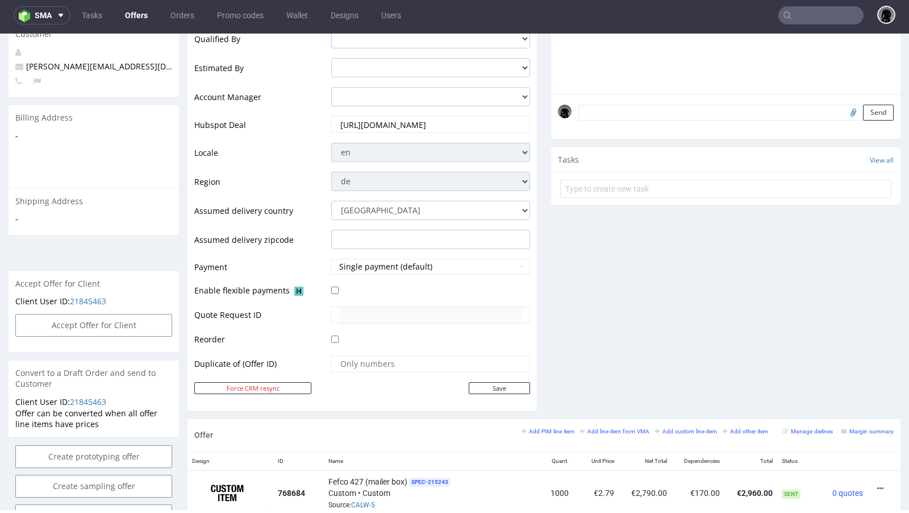
click at [147, 16] on link "Offers" at bounding box center [136, 15] width 36 height 18
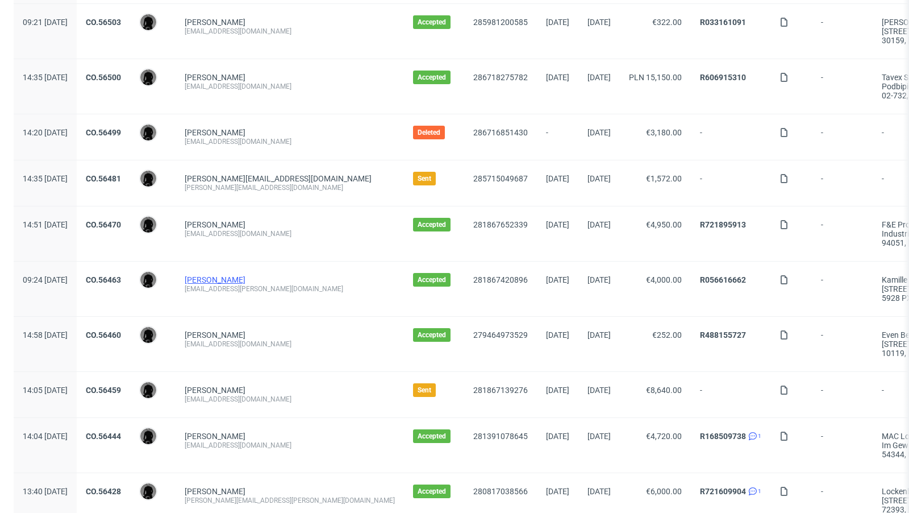
scroll to position [364, 0]
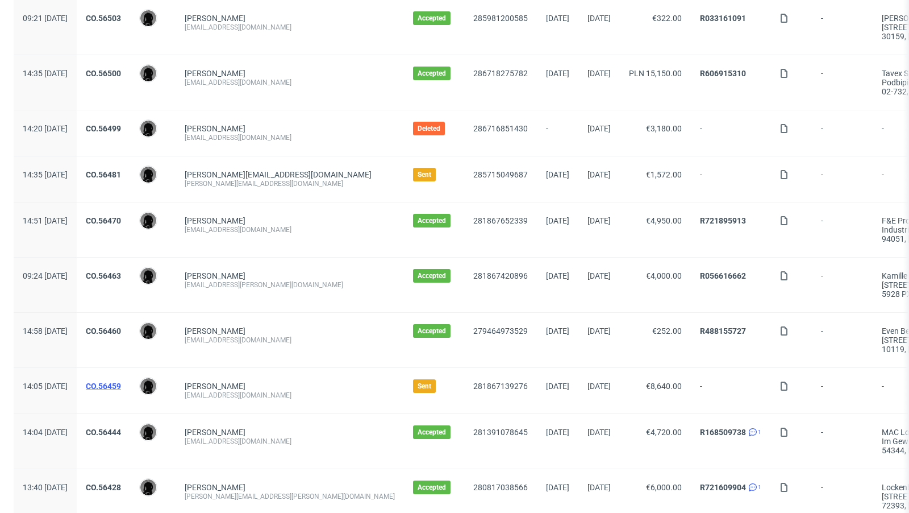
click at [121, 383] on link "CO.56459" at bounding box center [103, 385] width 35 height 9
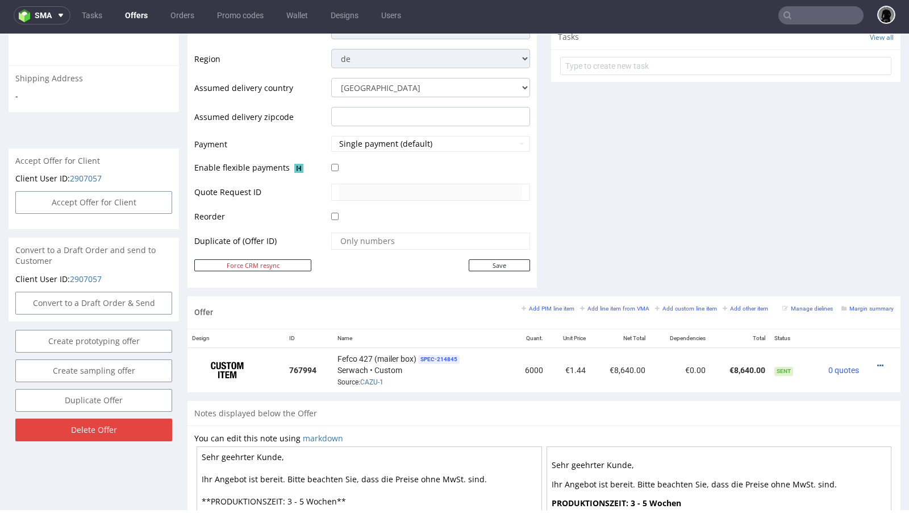
scroll to position [488, 0]
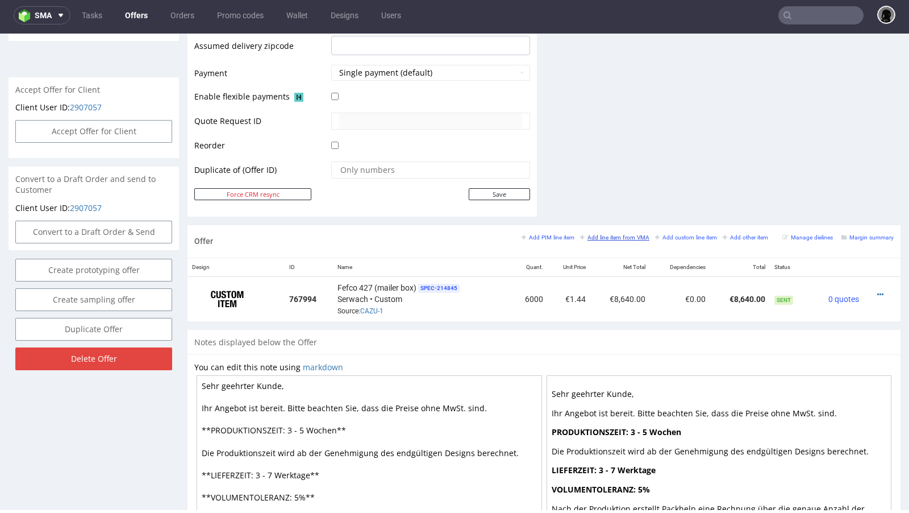
click at [612, 234] on small "Add line item from VMA" at bounding box center [614, 237] width 69 height 6
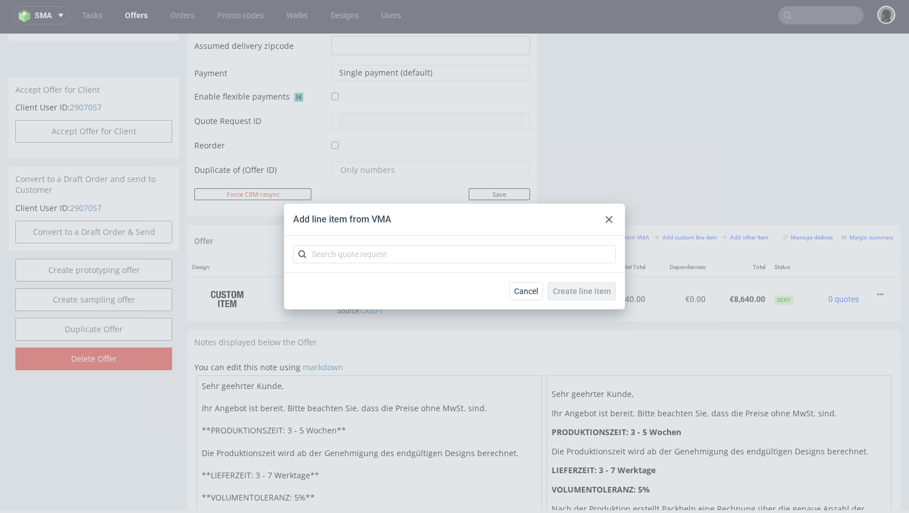
click at [344, 242] on div at bounding box center [454, 254] width 341 height 36
click at [344, 246] on input "text" at bounding box center [454, 254] width 323 height 18
paste input "CAZU"
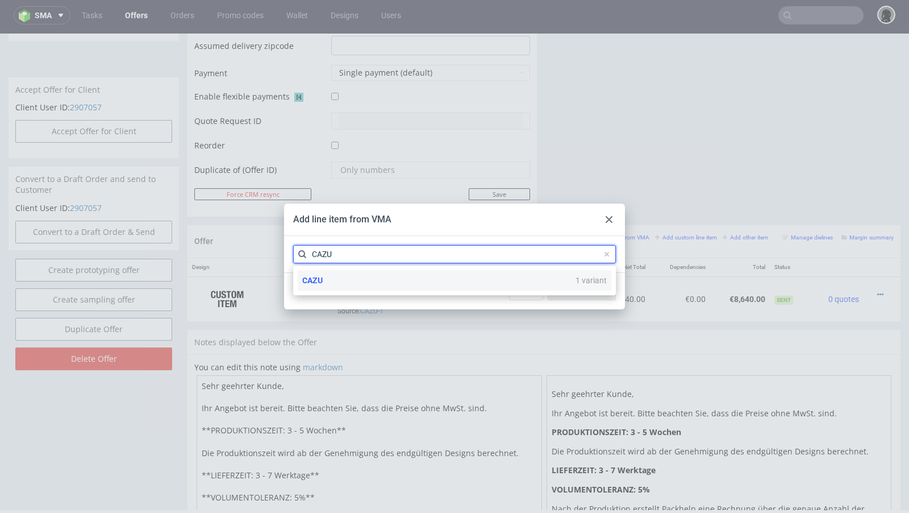
type input "CAZU"
click at [335, 280] on div "CAZU 1 variant" at bounding box center [455, 280] width 314 height 20
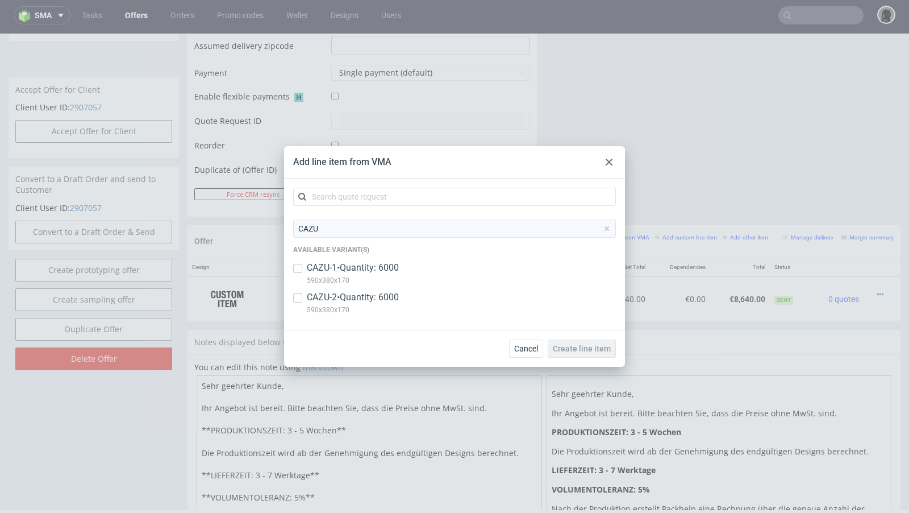
click at [323, 292] on p "CAZU-2 • Quantity: 6000" at bounding box center [353, 297] width 92 height 13
checkbox input "true"
click at [575, 342] on button "Create line item" at bounding box center [582, 348] width 68 height 18
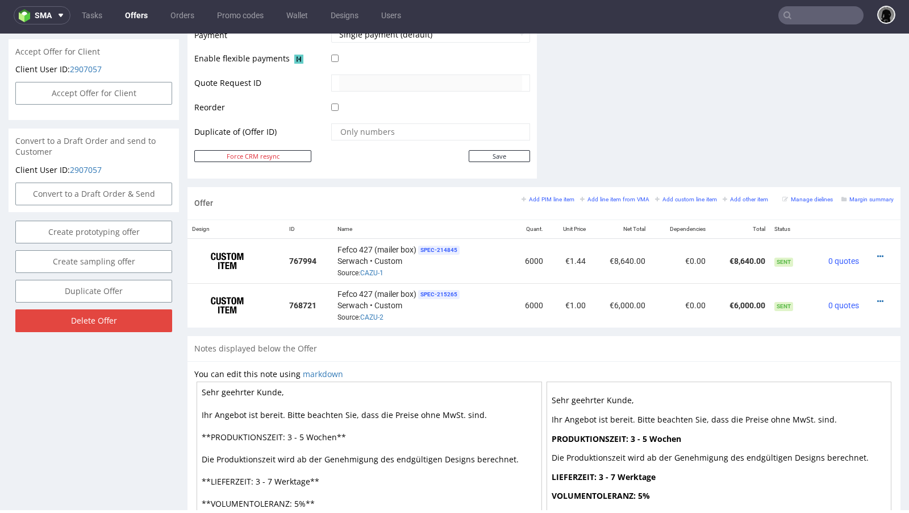
scroll to position [529, 0]
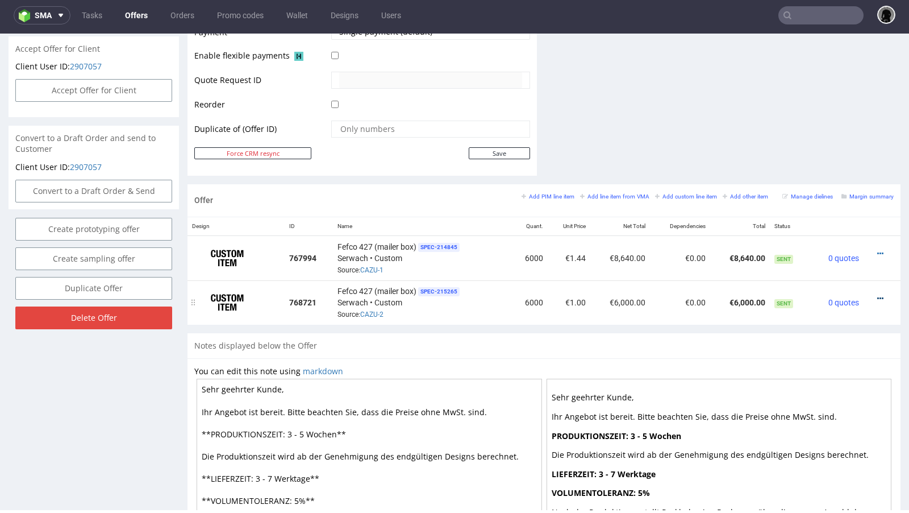
click at [878, 295] on icon at bounding box center [881, 298] width 6 height 8
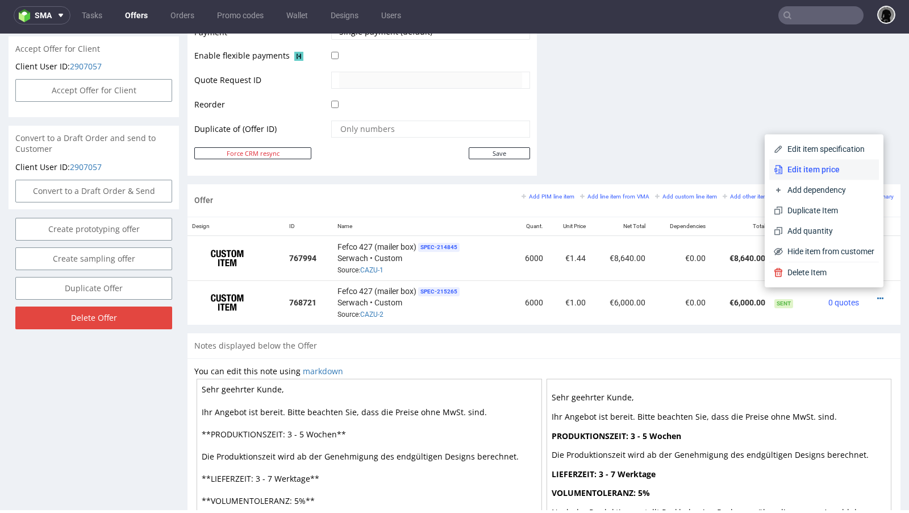
click at [787, 172] on span "Edit item price" at bounding box center [829, 169] width 92 height 11
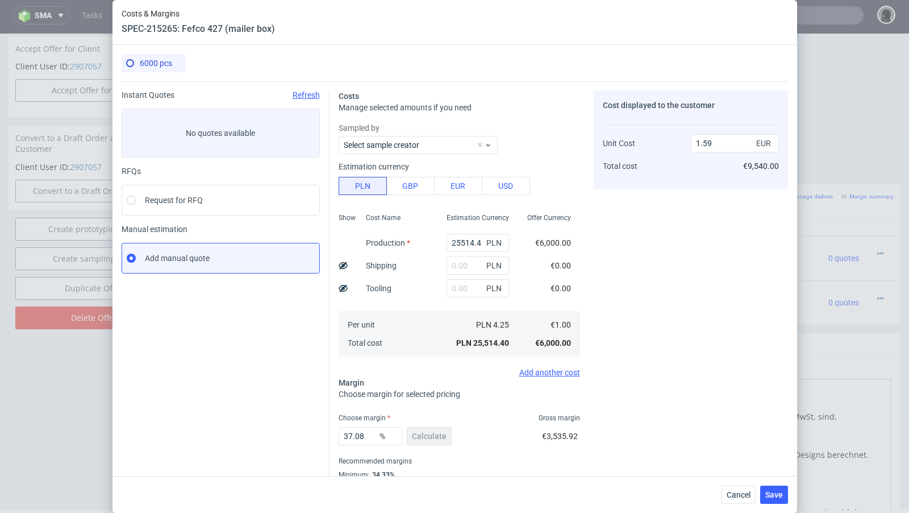
click at [459, 231] on div "25514.4 PLN" at bounding box center [478, 242] width 81 height 23
click at [460, 237] on input "25514.4" at bounding box center [478, 243] width 63 height 18
paste input "1320.00"
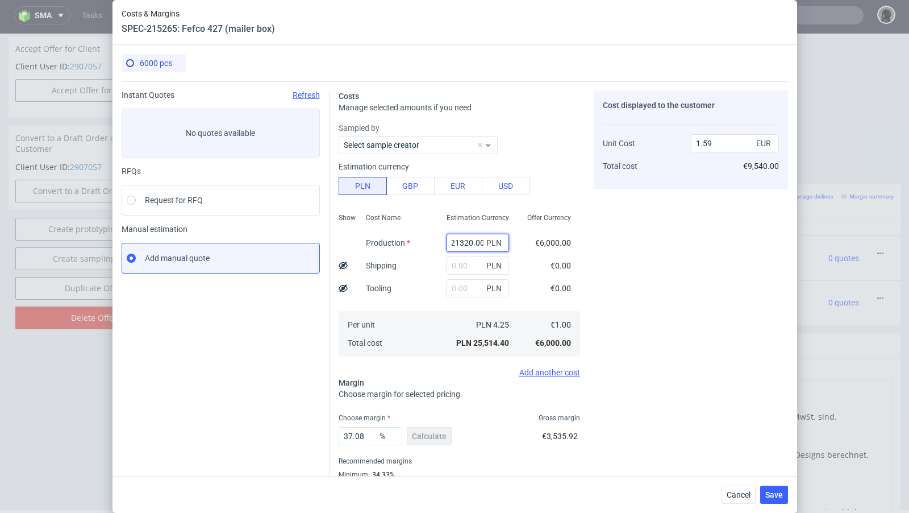
type input "21320"
type input "1.33"
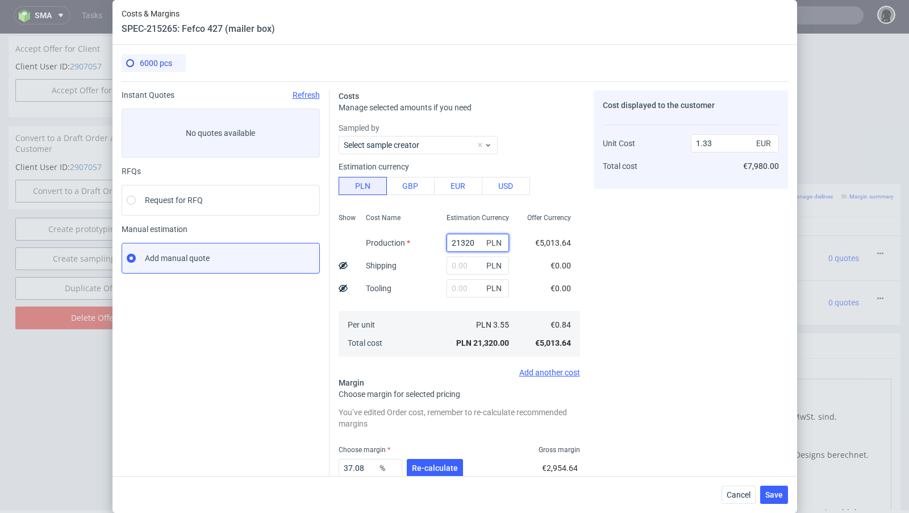
scroll to position [0, 0]
type input "21320"
click at [441, 476] on div "Cancel Save" at bounding box center [455, 494] width 685 height 37
click at [441, 474] on button "Re-calculate" at bounding box center [435, 468] width 56 height 18
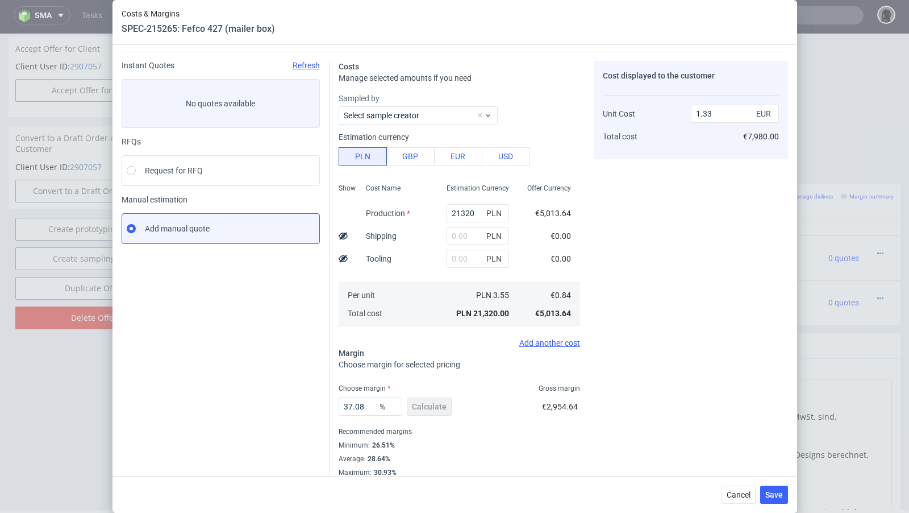
scroll to position [39, 0]
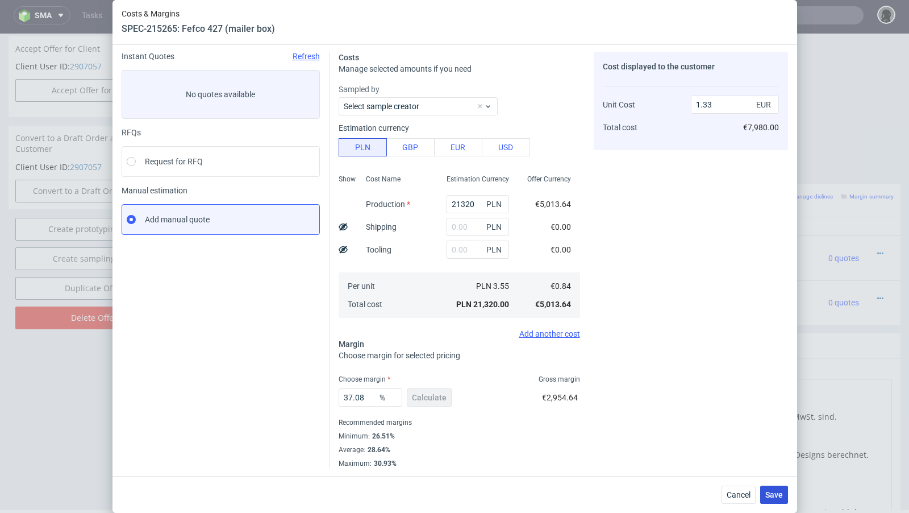
click at [766, 499] on span "Save" at bounding box center [775, 495] width 18 height 8
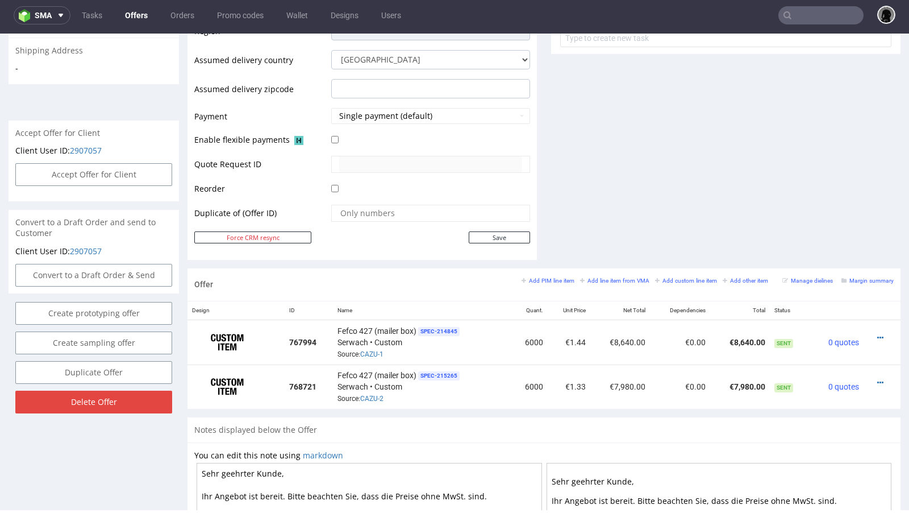
scroll to position [446, 0]
click at [878, 333] on icon at bounding box center [881, 337] width 6 height 8
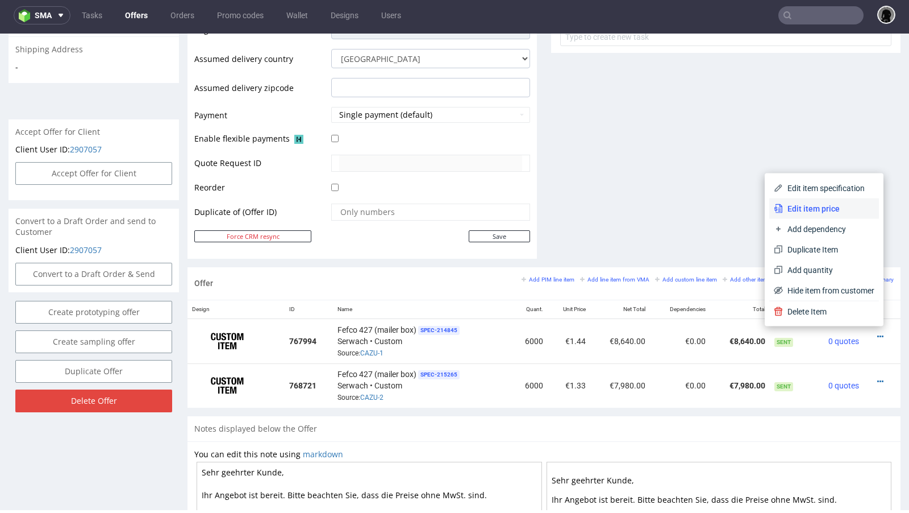
click at [816, 202] on li "Edit item price" at bounding box center [825, 208] width 110 height 20
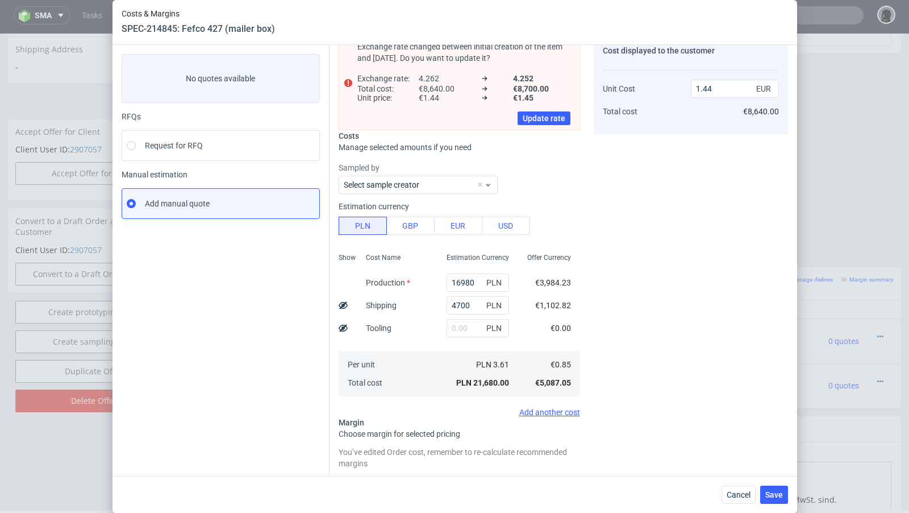
scroll to position [58, 0]
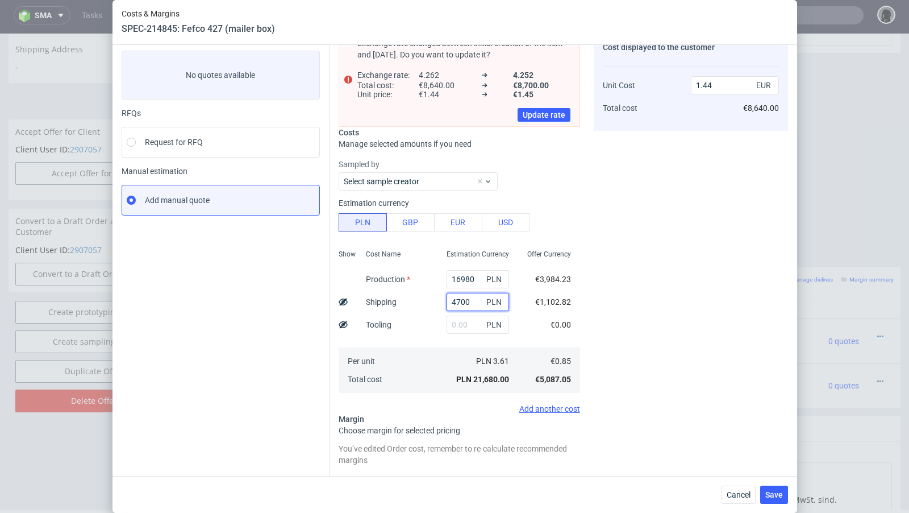
click at [464, 296] on input "4700" at bounding box center [478, 302] width 63 height 18
click at [728, 493] on span "Cancel" at bounding box center [739, 495] width 24 height 8
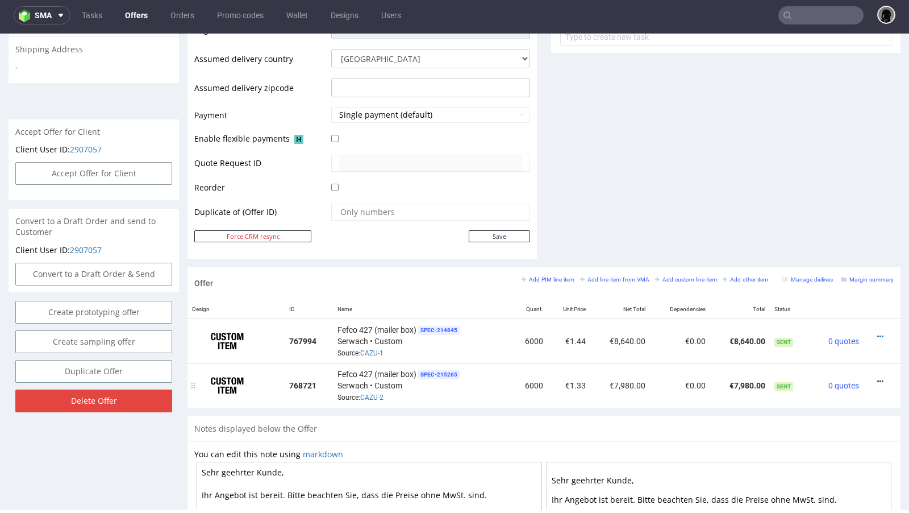
click at [878, 377] on icon at bounding box center [881, 381] width 6 height 8
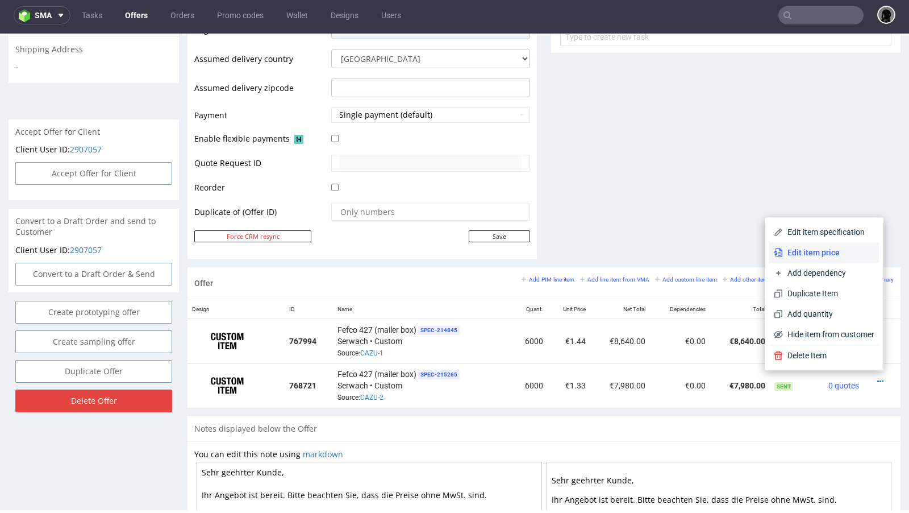
click at [815, 257] on span "Edit item price" at bounding box center [829, 252] width 92 height 11
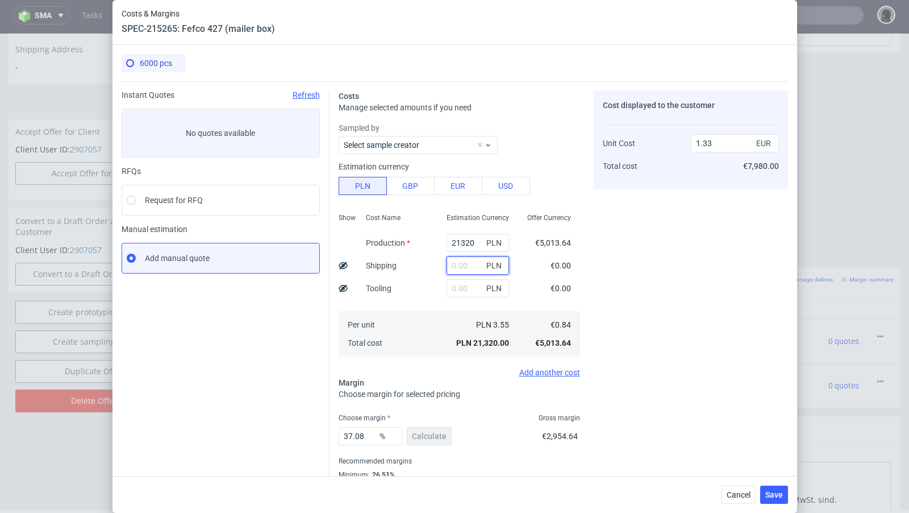
click at [460, 264] on input "text" at bounding box center [478, 265] width 63 height 18
paste input "4700"
type input "4700"
type input "1.62"
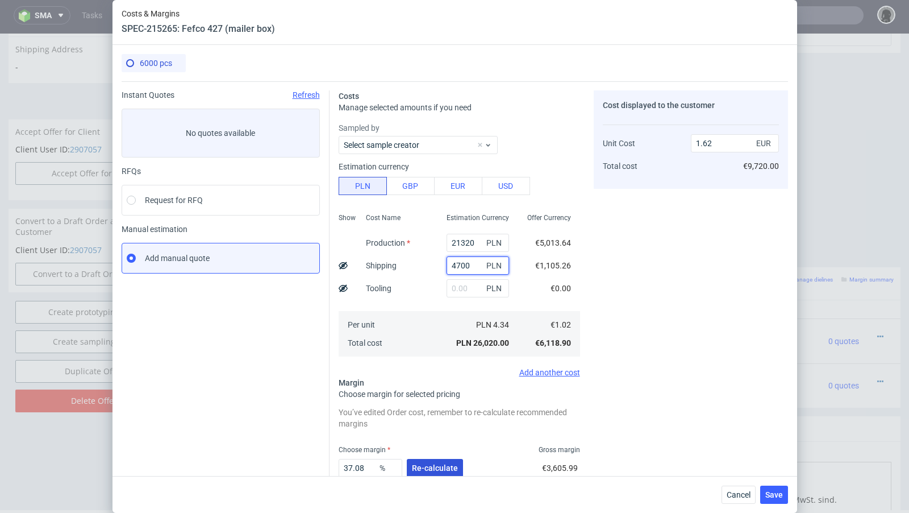
type input "4700"
click at [420, 464] on span "Re-calculate" at bounding box center [435, 468] width 46 height 8
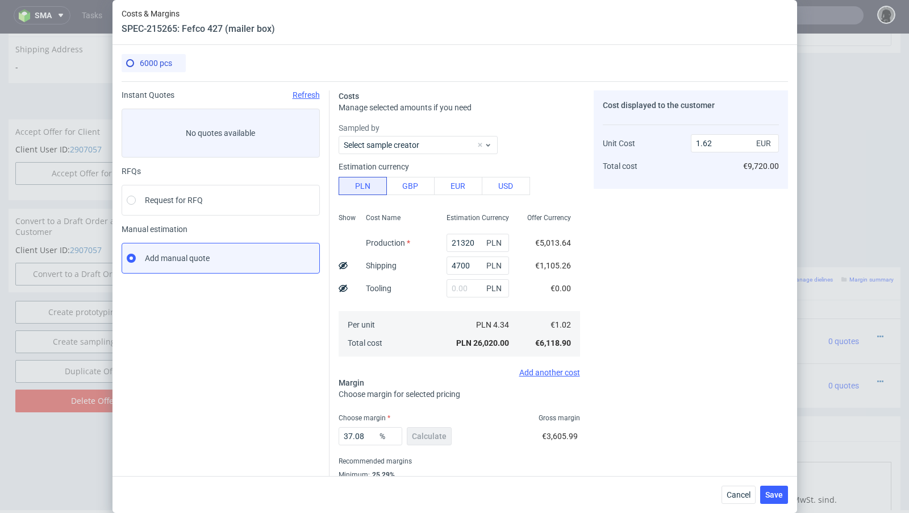
scroll to position [39, 0]
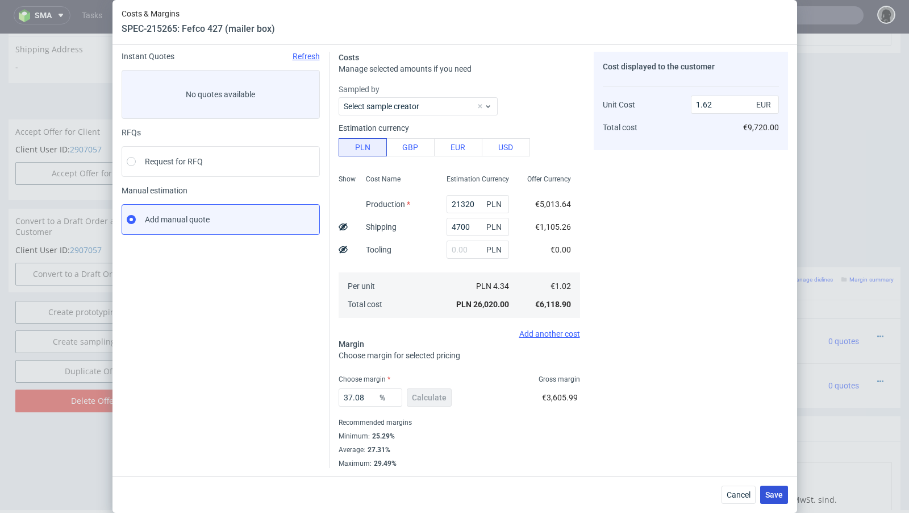
click at [775, 492] on span "Save" at bounding box center [775, 495] width 18 height 8
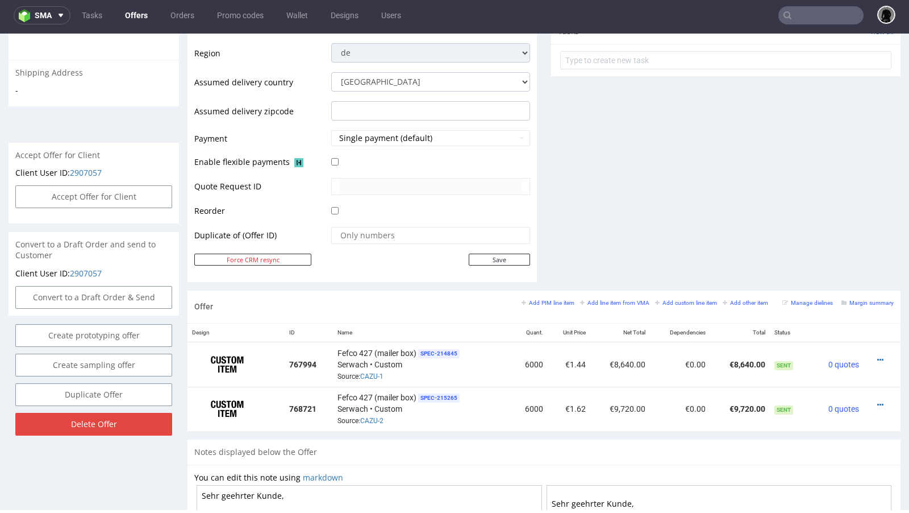
scroll to position [520, 0]
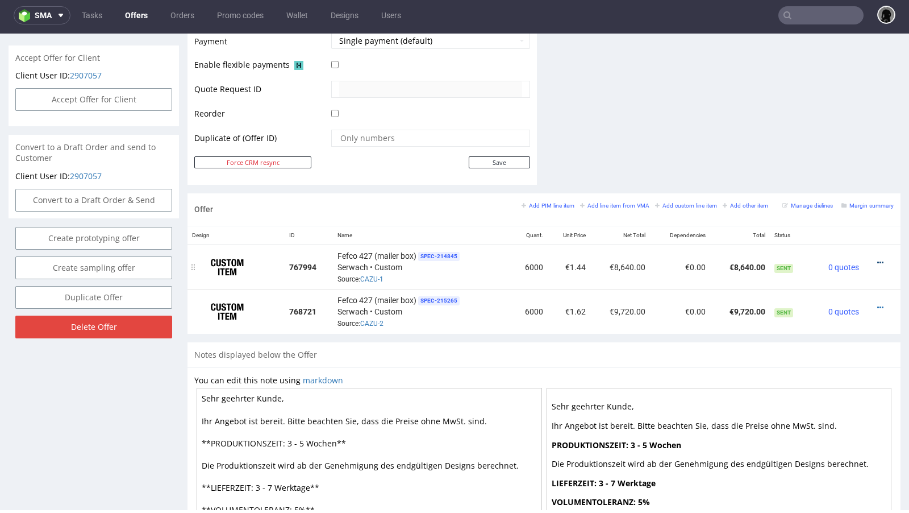
click at [878, 259] on icon at bounding box center [881, 263] width 6 height 8
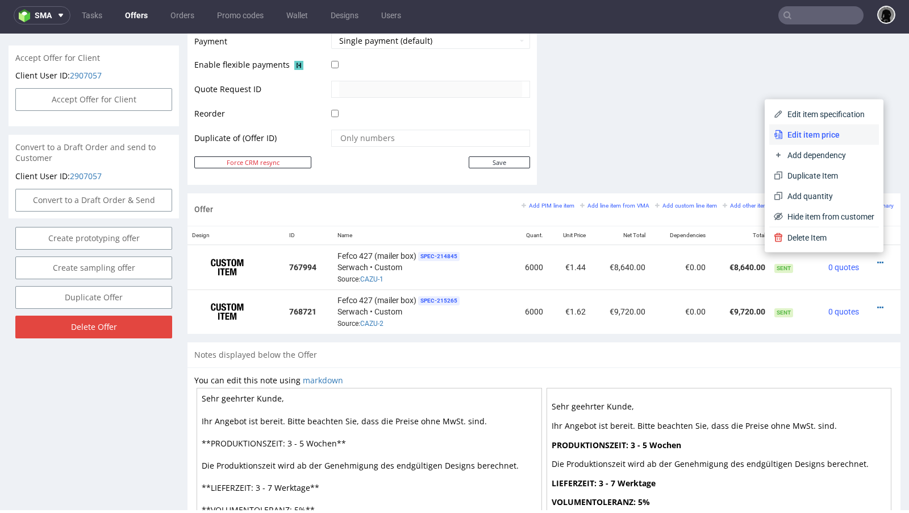
click at [808, 135] on span "Edit item price" at bounding box center [829, 134] width 92 height 11
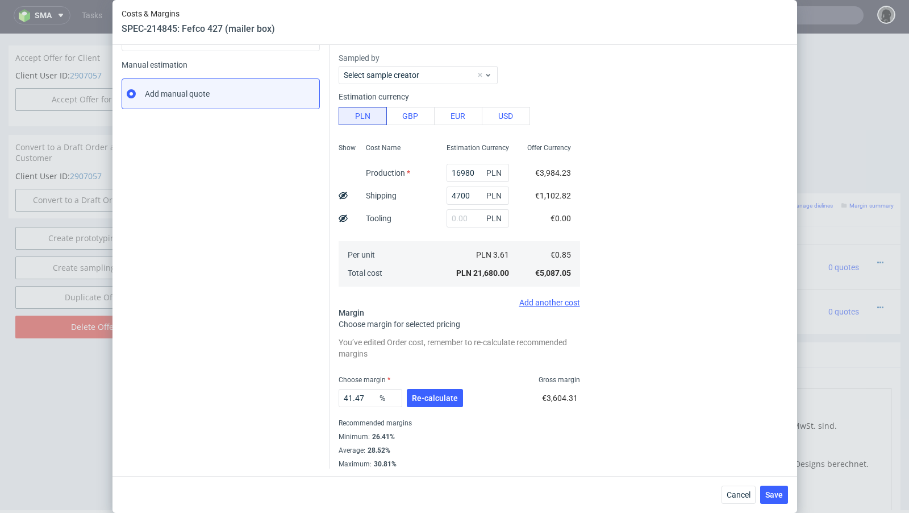
scroll to position [0, 0]
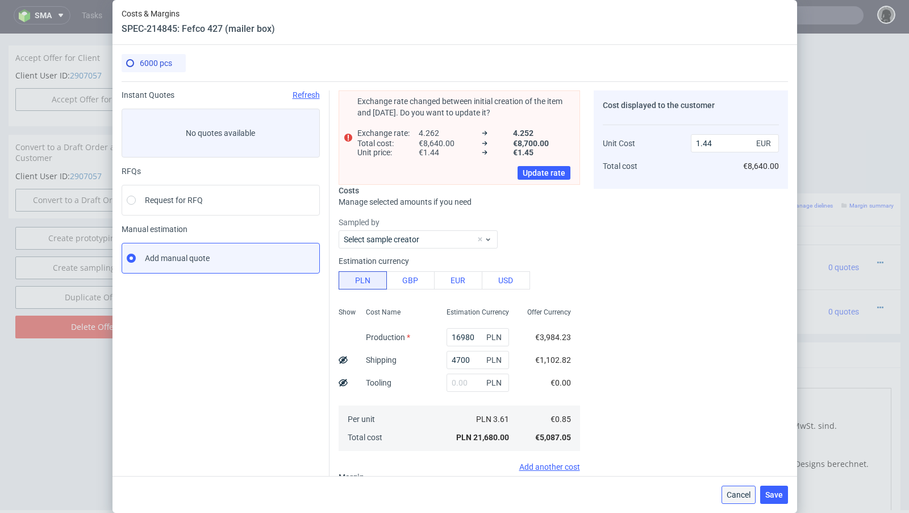
click at [738, 492] on span "Cancel" at bounding box center [739, 495] width 24 height 8
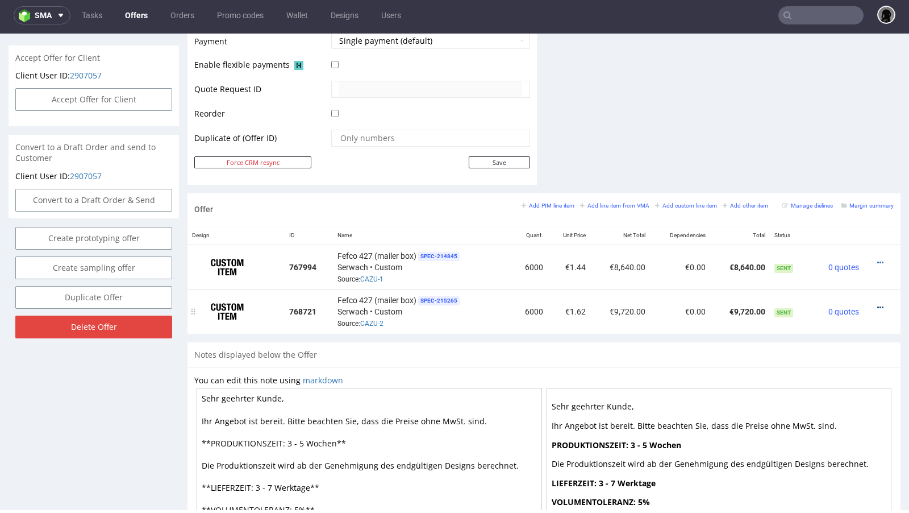
click at [878, 304] on icon at bounding box center [881, 308] width 6 height 8
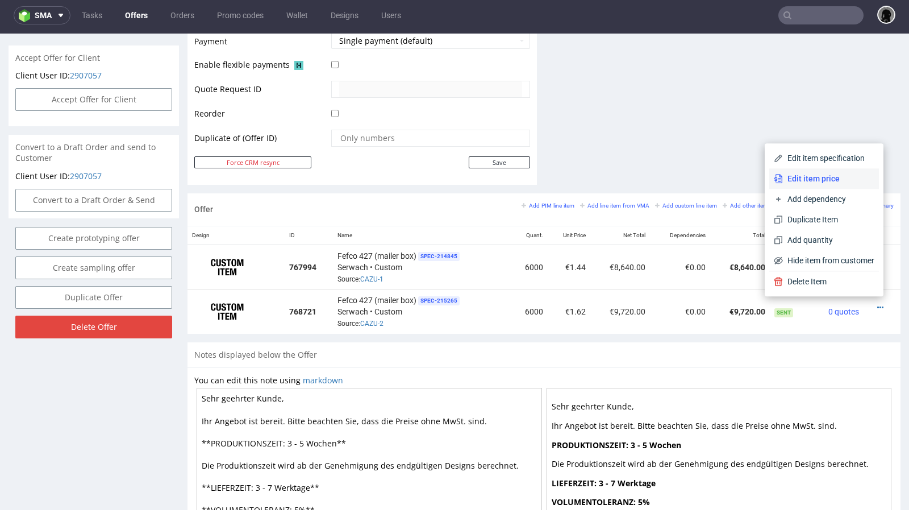
click at [815, 177] on span "Edit item price" at bounding box center [829, 178] width 92 height 11
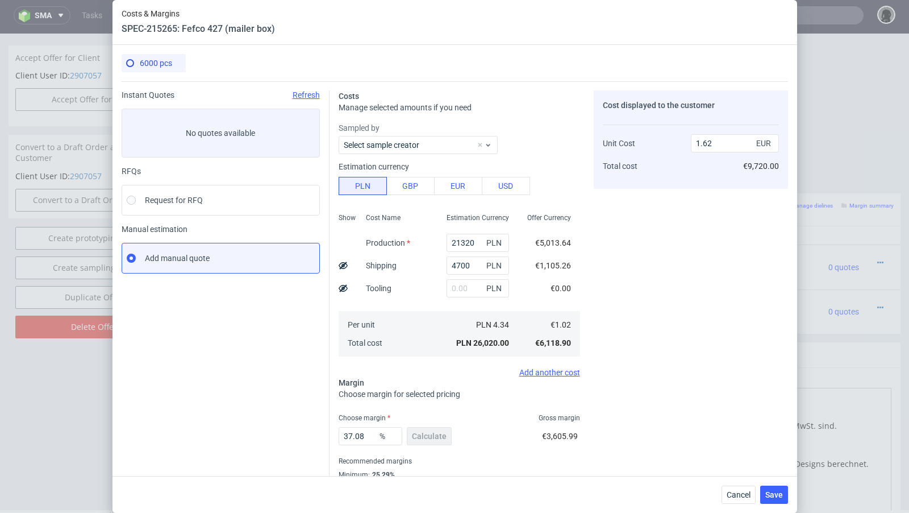
scroll to position [39, 0]
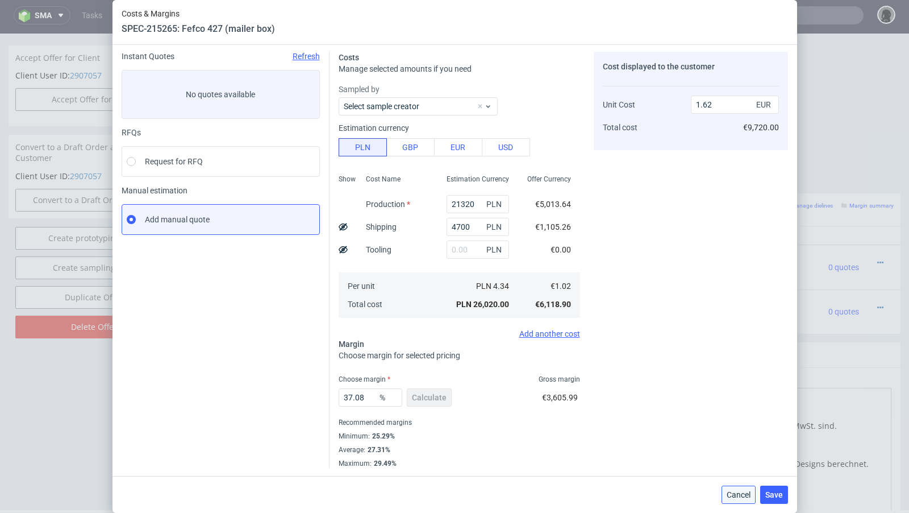
click at [740, 493] on span "Cancel" at bounding box center [739, 495] width 24 height 8
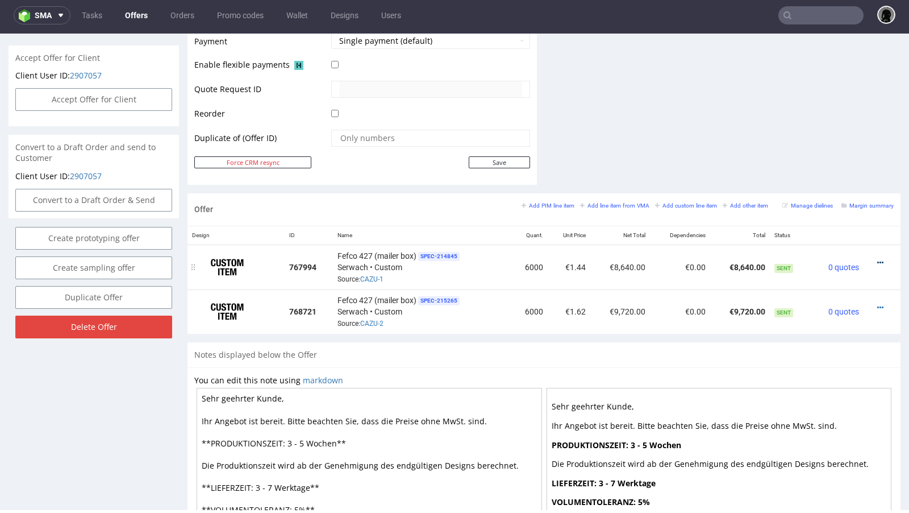
click at [878, 259] on icon at bounding box center [881, 263] width 6 height 8
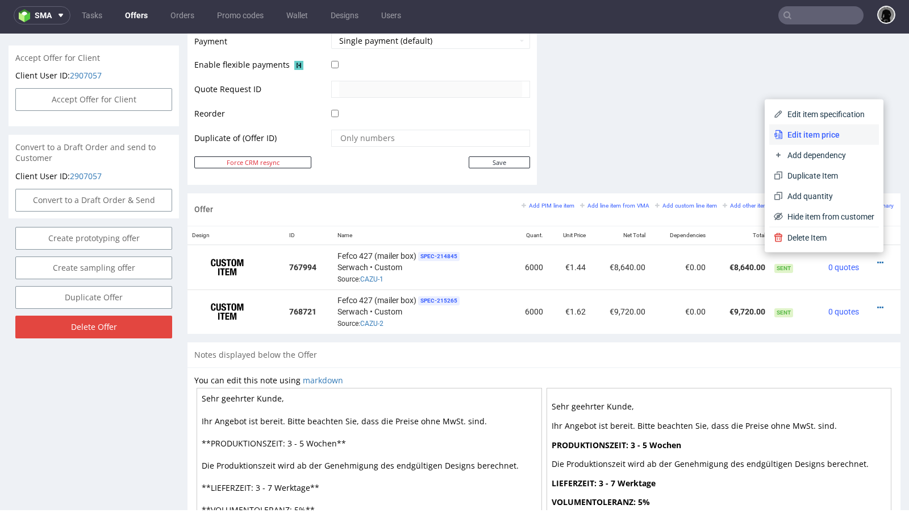
click at [807, 138] on span "Edit item price" at bounding box center [829, 134] width 92 height 11
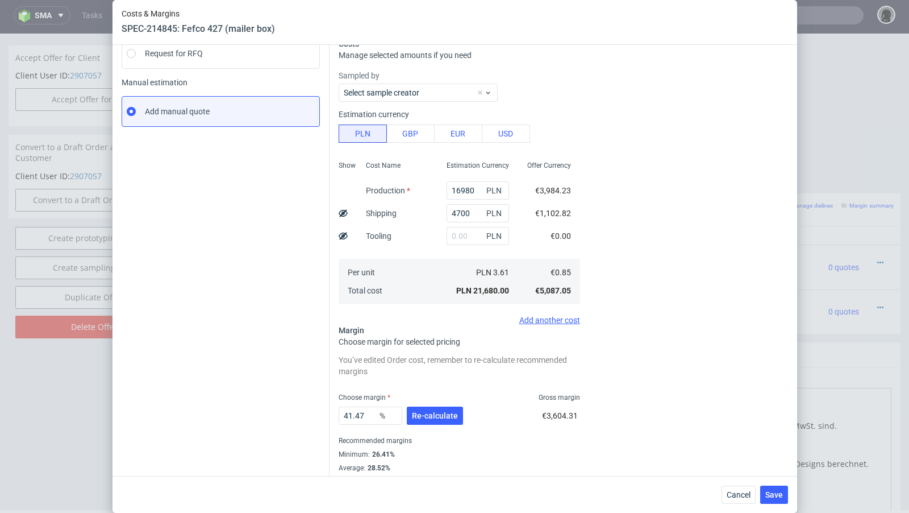
scroll to position [164, 0]
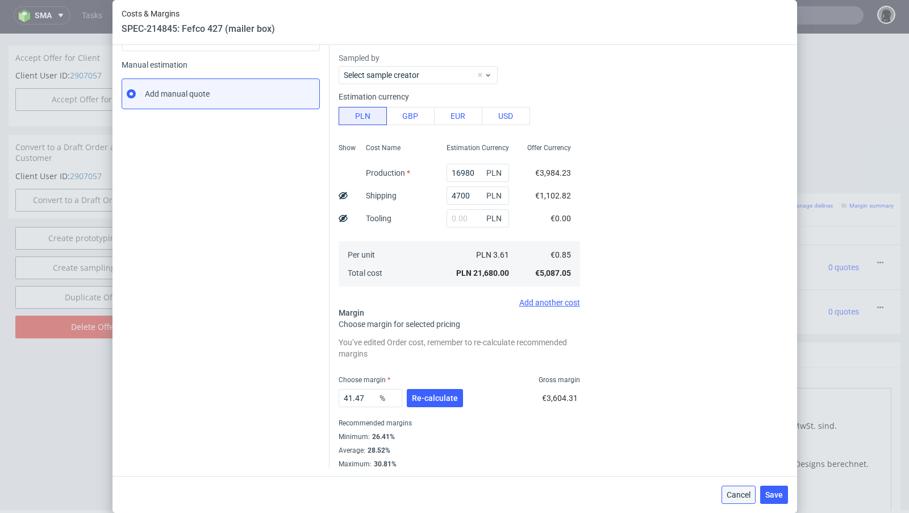
click at [736, 489] on button "Cancel" at bounding box center [739, 494] width 34 height 18
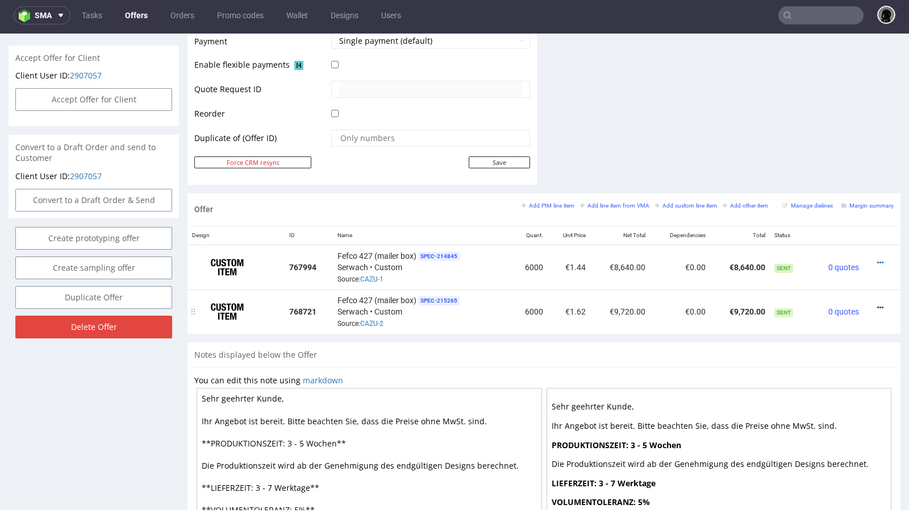
click at [878, 304] on icon at bounding box center [881, 308] width 6 height 8
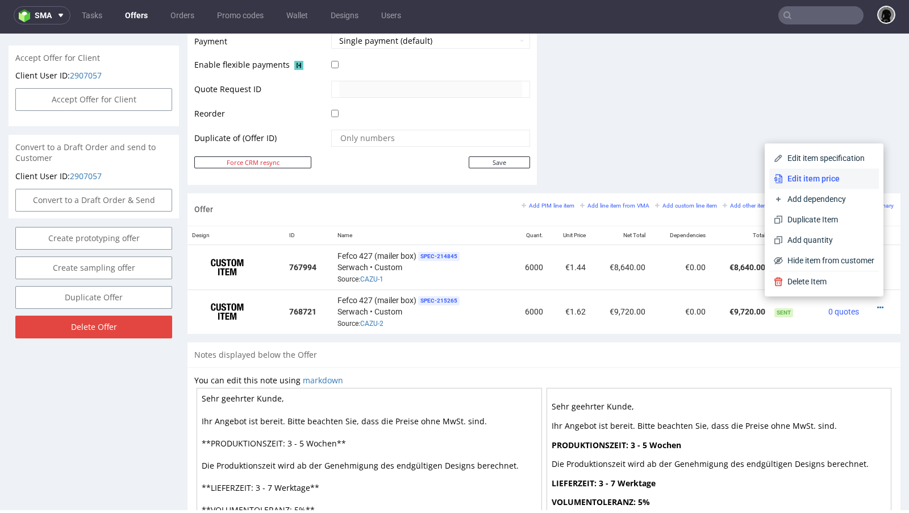
click at [806, 181] on span "Edit item price" at bounding box center [829, 178] width 92 height 11
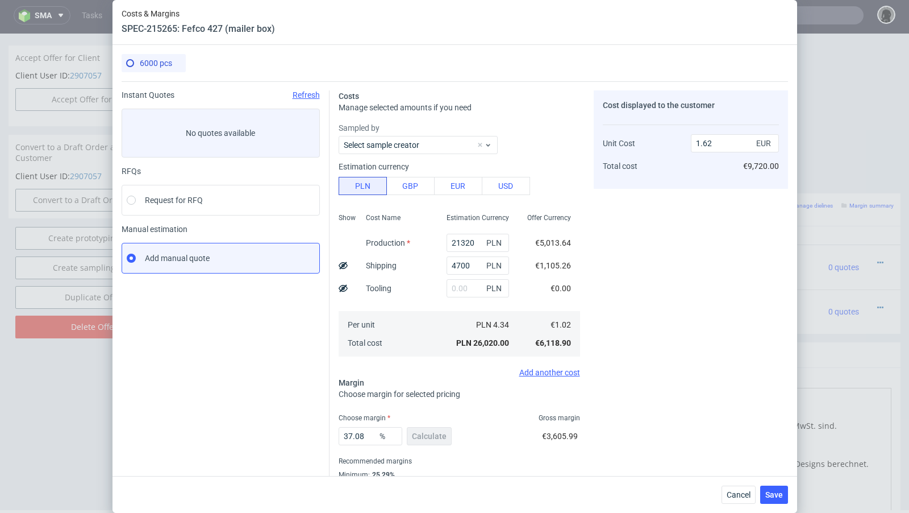
scroll to position [39, 0]
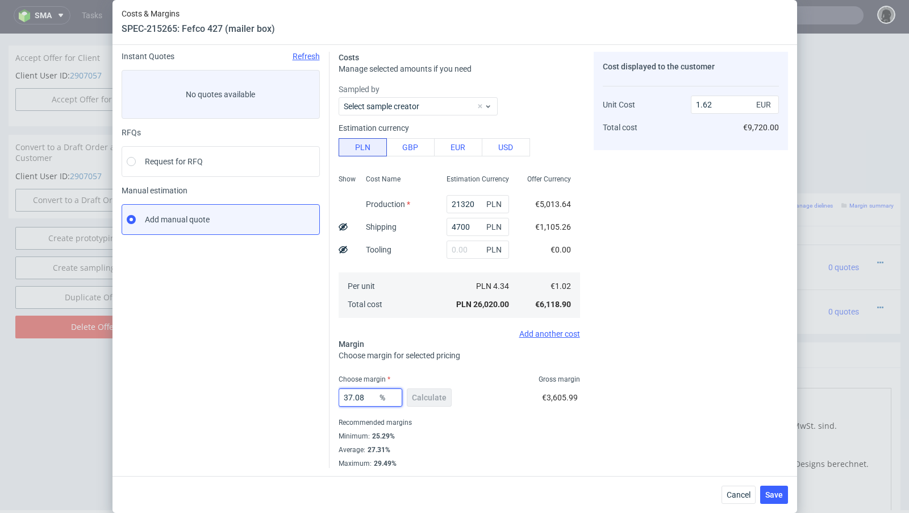
drag, startPoint x: 368, startPoint y: 398, endPoint x: 300, endPoint y: 389, distance: 68.8
click at [300, 389] on div "Instant Quotes Refresh No quotes available RFQs Request for RFQ Manual estimati…" at bounding box center [455, 255] width 667 height 425
type input "39"
type input "1.67"
type input "38"
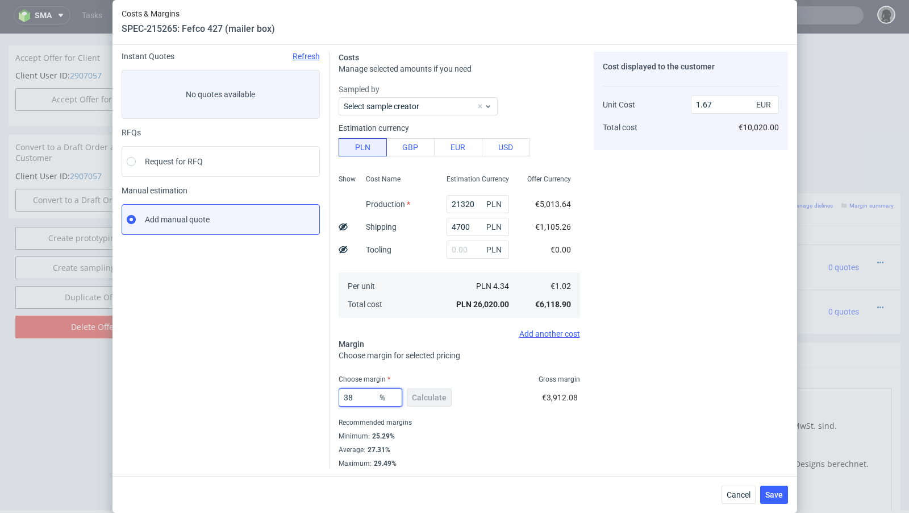
type input "1.64"
type input "38.8"
type input "1.66"
type input "38.99"
type input "1.67"
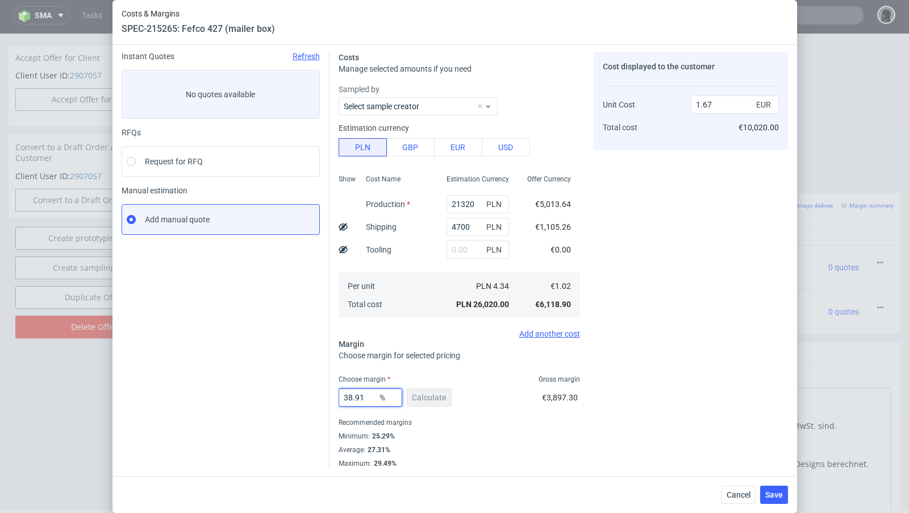
type input "38.9"
type input "1.66"
type input "38.9"
click at [254, 388] on div "Instant Quotes Refresh No quotes available RFQs Request for RFQ Manual estimati…" at bounding box center [226, 260] width 208 height 416
click at [775, 499] on button "Save" at bounding box center [775, 494] width 28 height 18
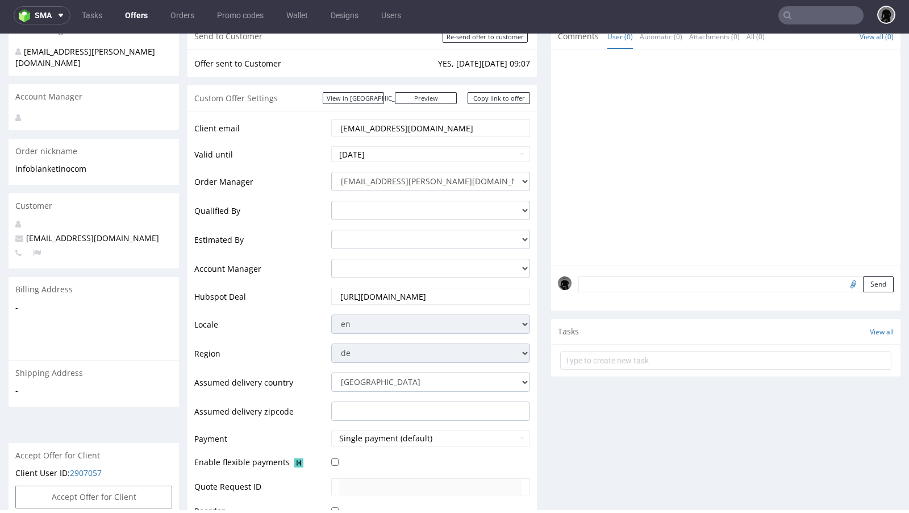
scroll to position [0, 0]
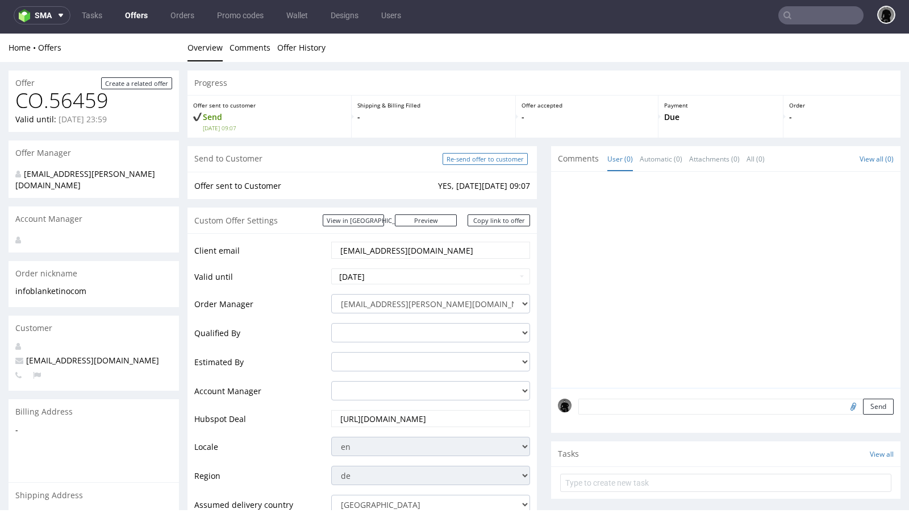
click at [475, 164] on input "Re-send offer to customer" at bounding box center [485, 159] width 85 height 12
type input "In progress..."
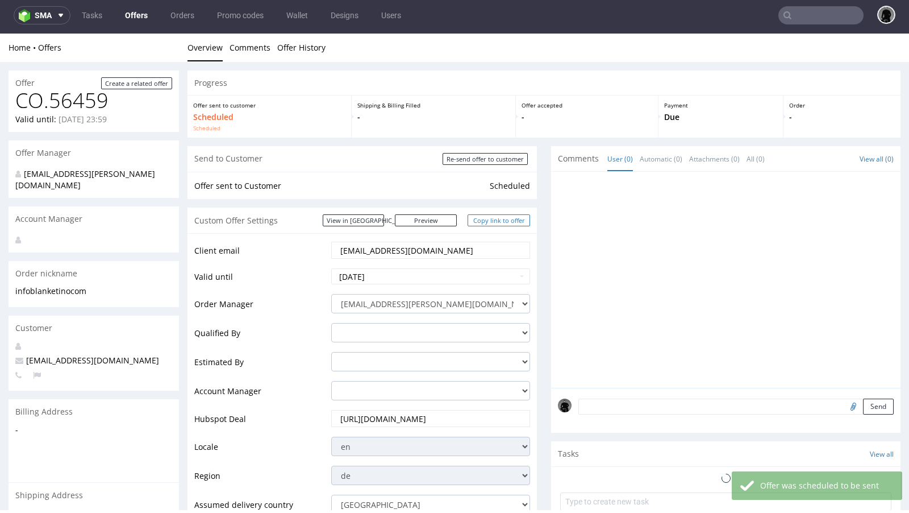
click at [487, 221] on link "Copy link to offer" at bounding box center [499, 220] width 63 height 12
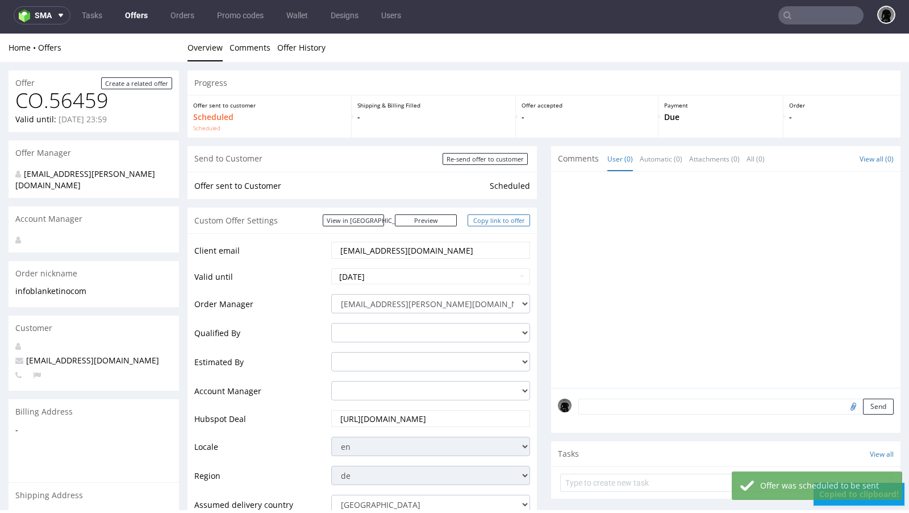
click at [487, 221] on link "Copy link to offer" at bounding box center [499, 220] width 63 height 12
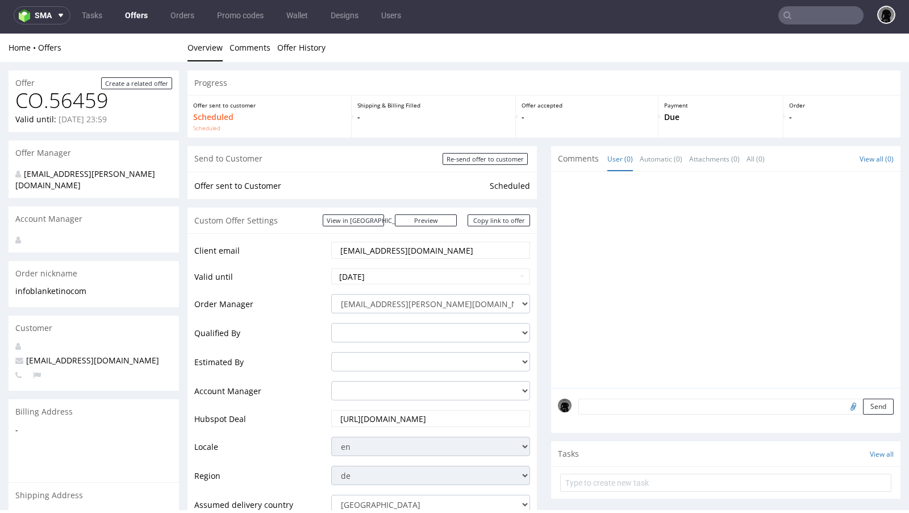
click at [801, 18] on input "text" at bounding box center [821, 15] width 85 height 18
paste input "SFHQ"
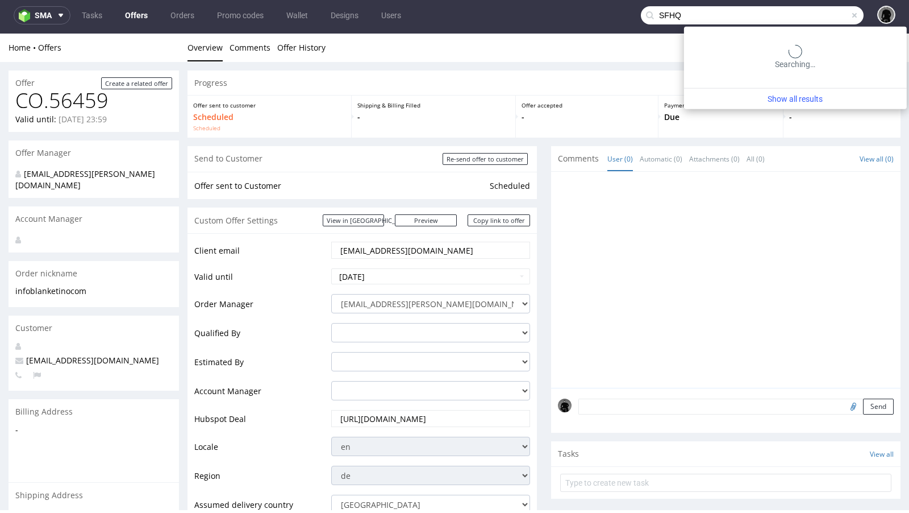
type input "SFHQ"
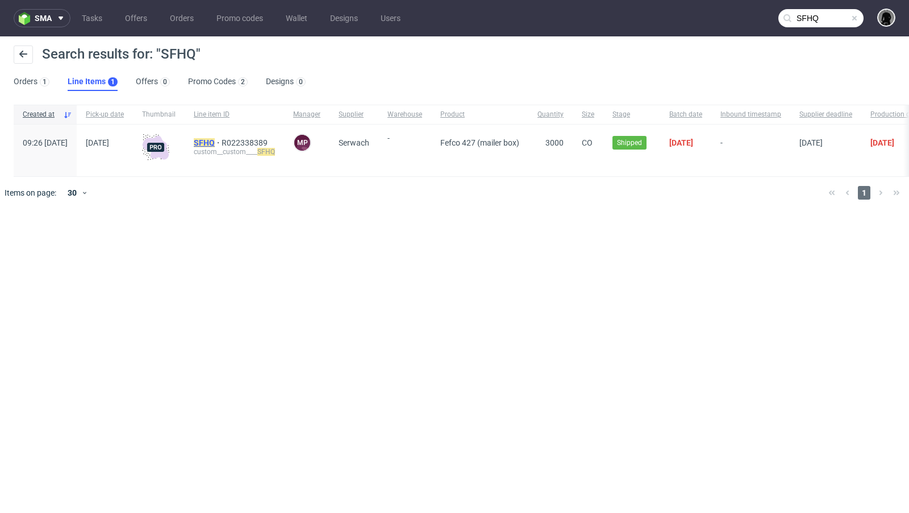
click at [215, 143] on mark "SFHQ" at bounding box center [204, 142] width 21 height 9
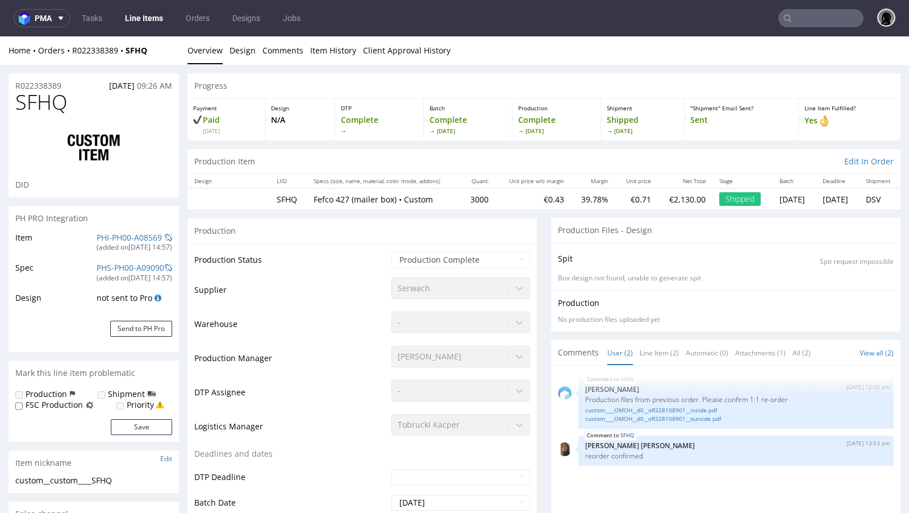
select select "in_progress"
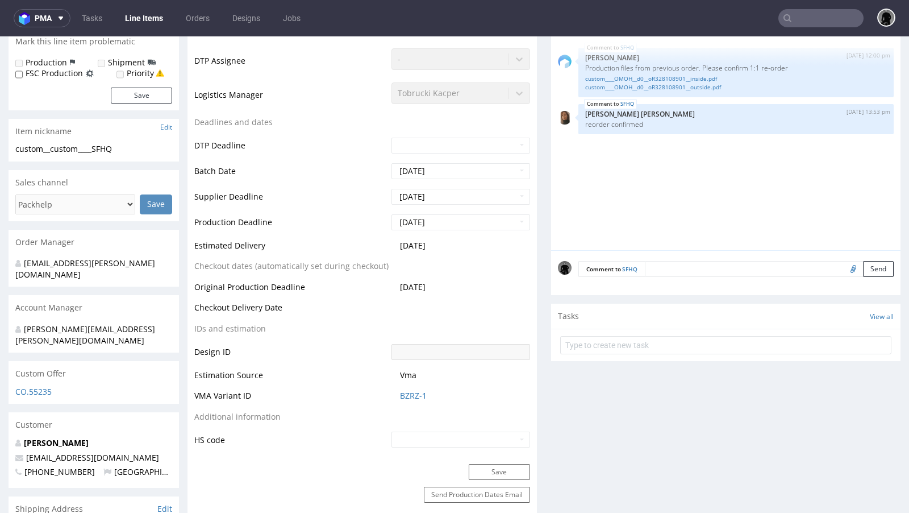
scroll to position [375, 0]
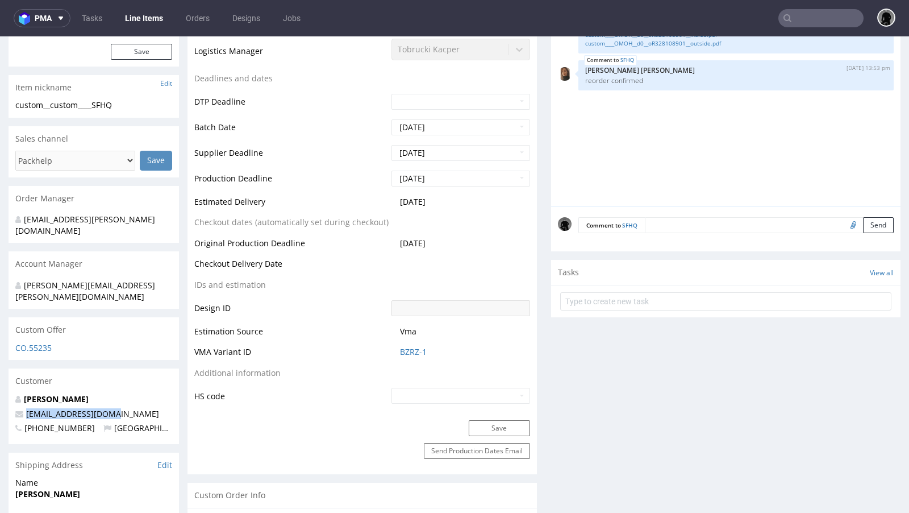
drag, startPoint x: 118, startPoint y: 392, endPoint x: 15, endPoint y: 391, distance: 102.3
click at [15, 408] on p "[EMAIL_ADDRESS][DOMAIN_NAME]" at bounding box center [93, 413] width 157 height 11
copy span "[EMAIL_ADDRESS][DOMAIN_NAME]"
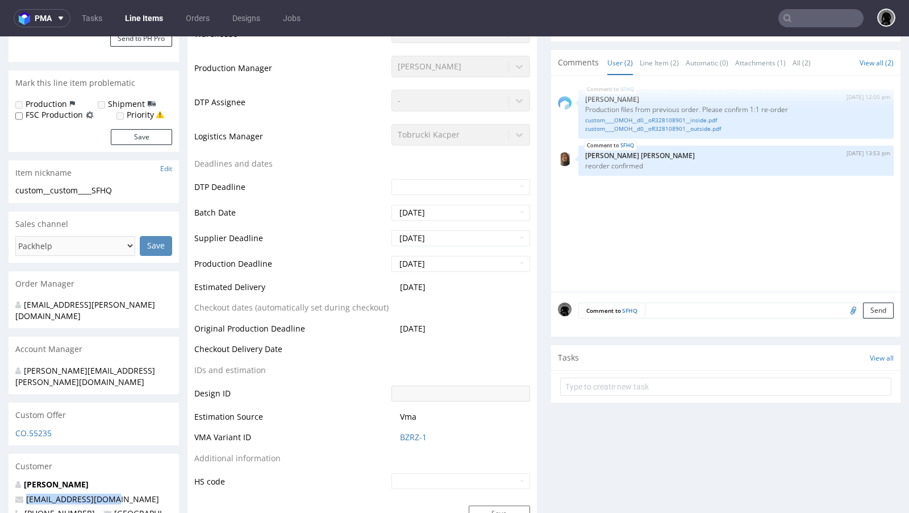
scroll to position [310, 0]
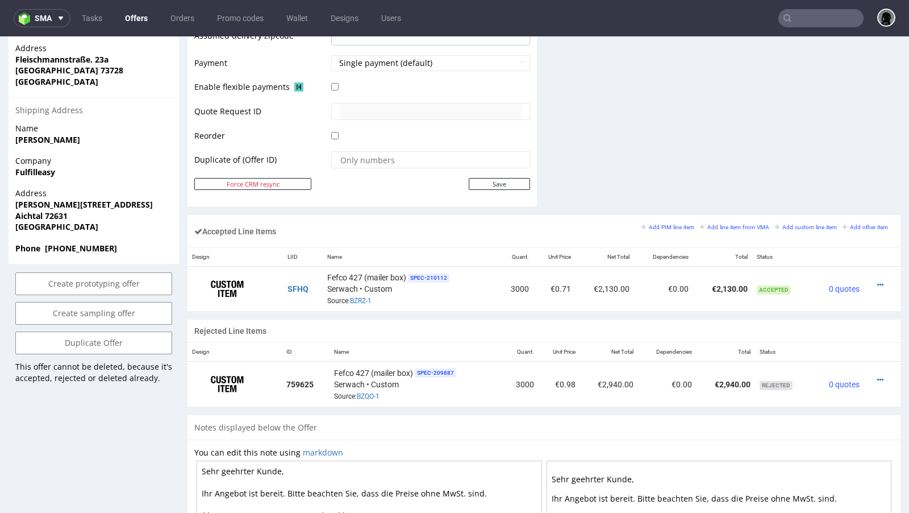
scroll to position [541, 0]
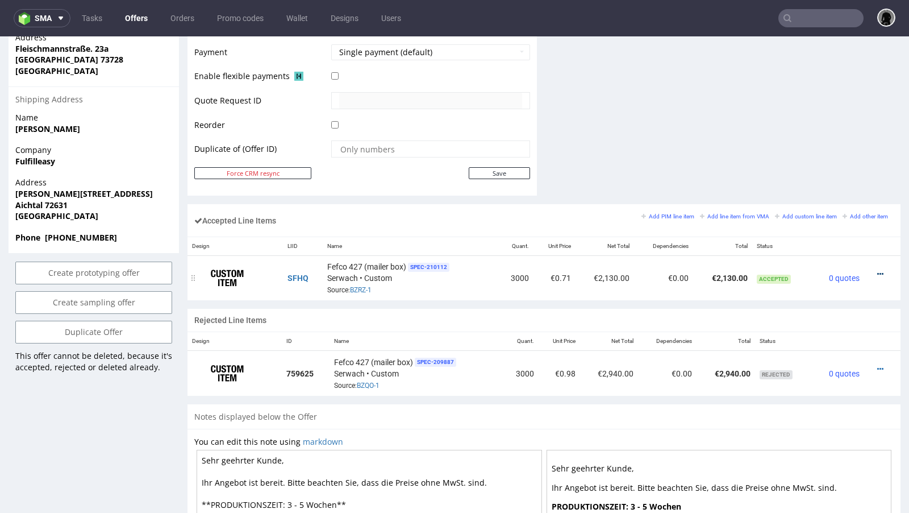
click at [878, 270] on icon at bounding box center [881, 274] width 6 height 8
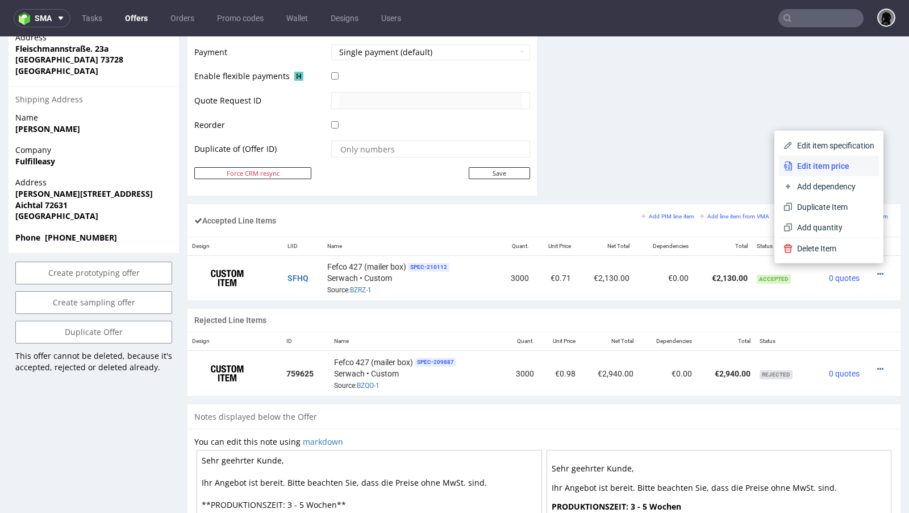
click at [832, 168] on span "Edit item price" at bounding box center [834, 165] width 82 height 11
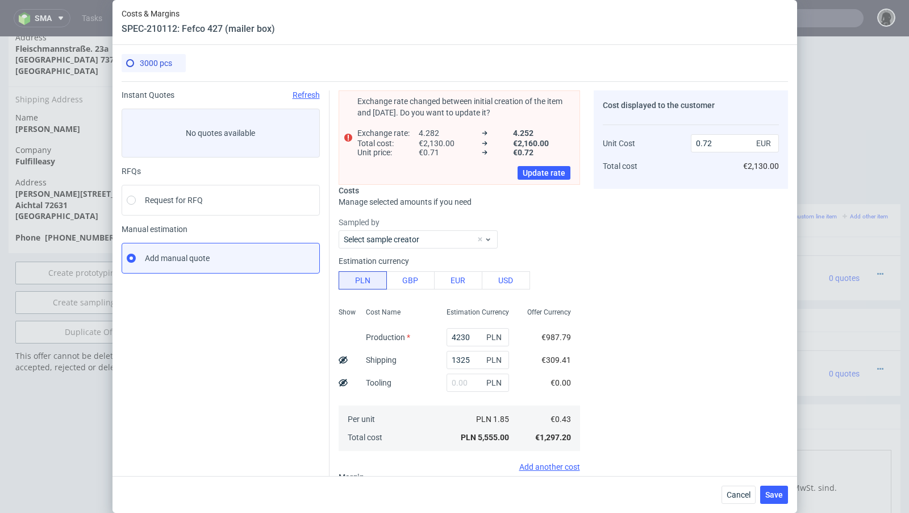
type input "0.71"
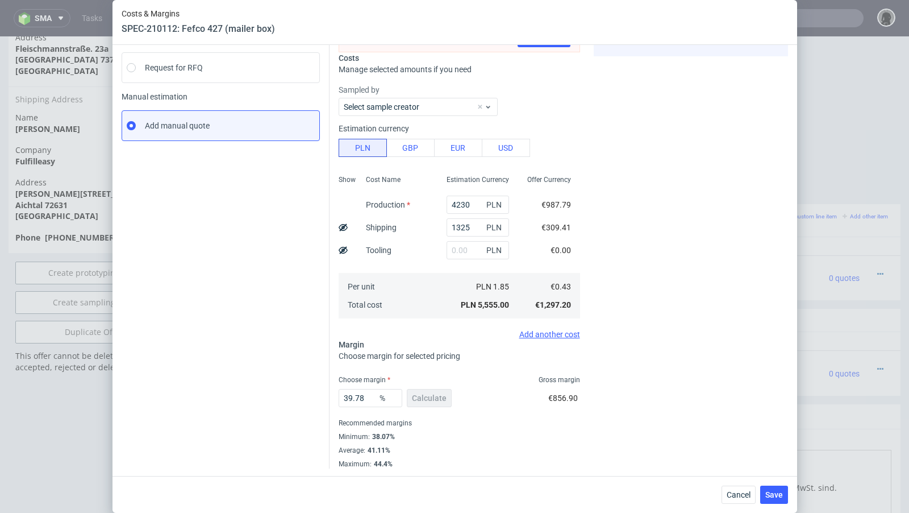
scroll to position [0, 0]
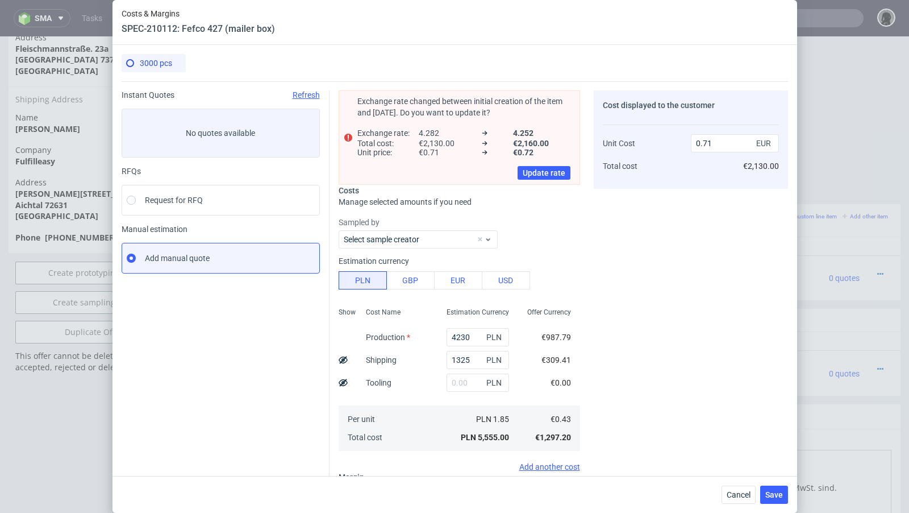
click at [742, 504] on div "Cancel Save" at bounding box center [455, 494] width 685 height 37
click at [724, 484] on div "Cancel Save" at bounding box center [455, 494] width 685 height 37
click at [734, 489] on button "Cancel" at bounding box center [739, 494] width 34 height 18
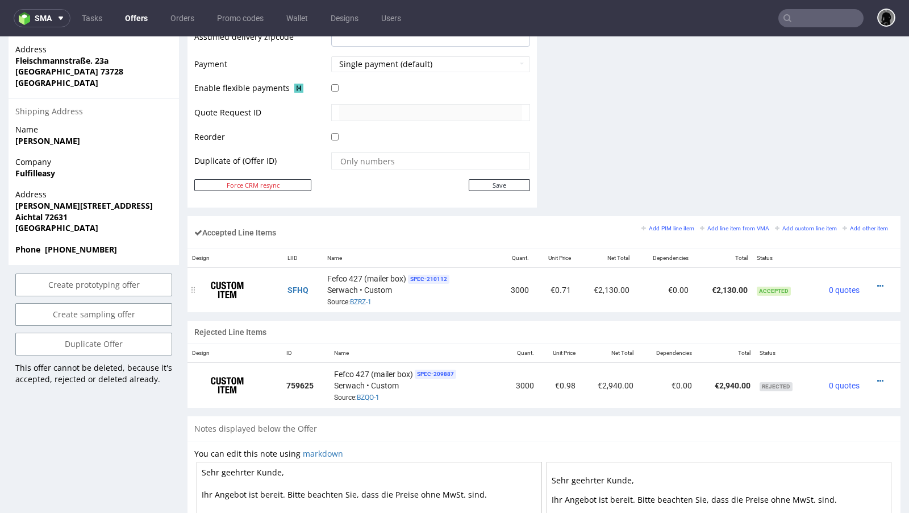
scroll to position [508, 0]
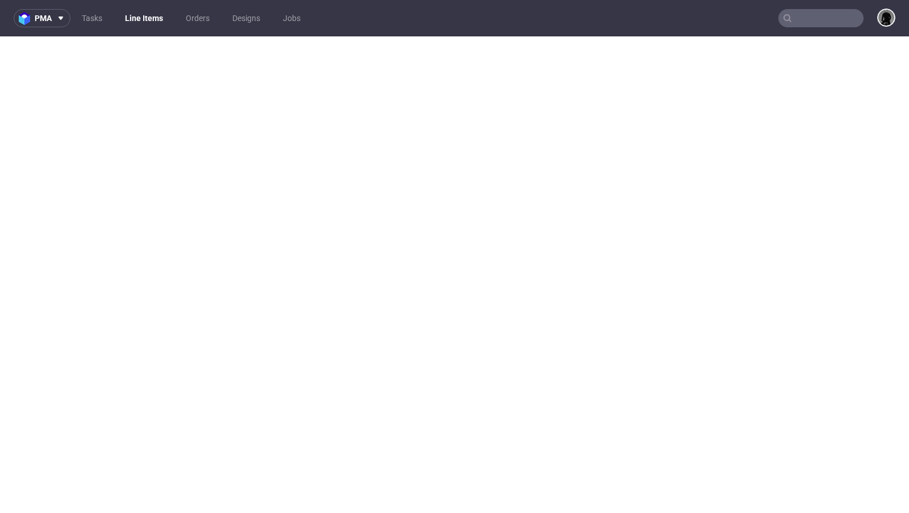
select select "in_progress"
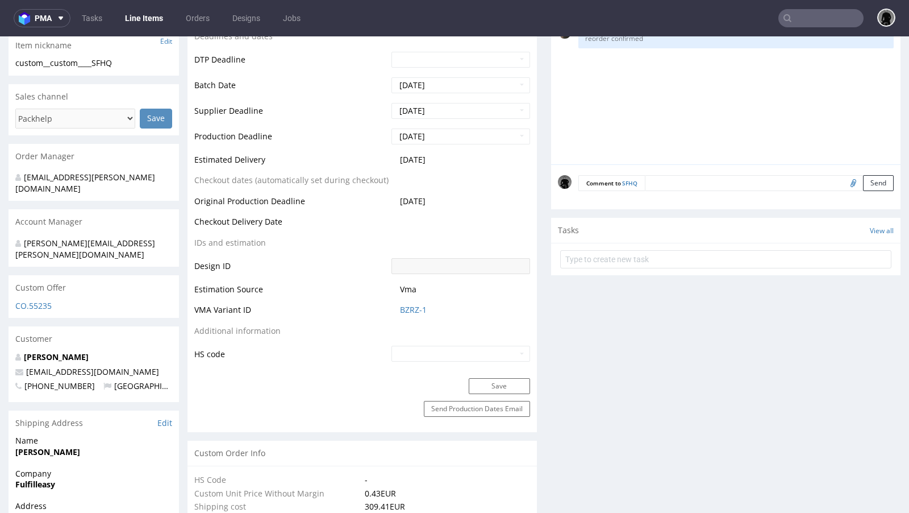
scroll to position [429, 0]
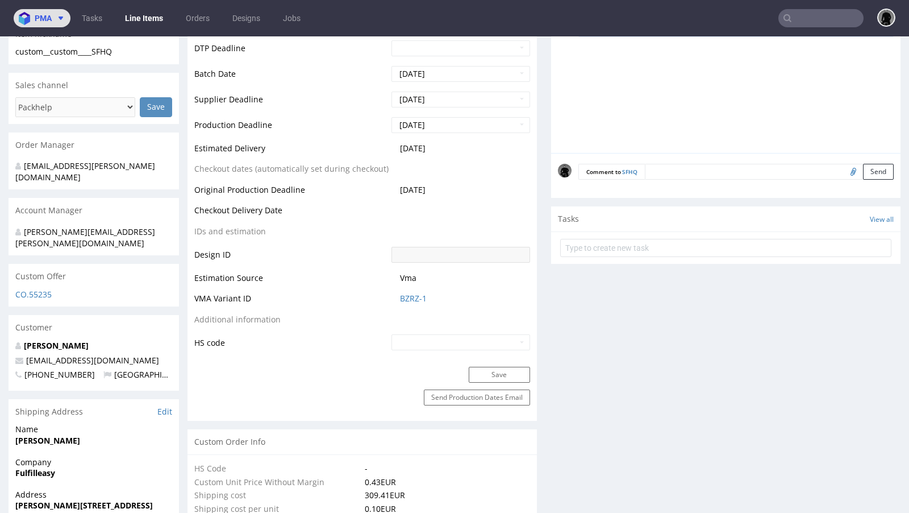
click at [60, 26] on button "pma" at bounding box center [42, 18] width 57 height 18
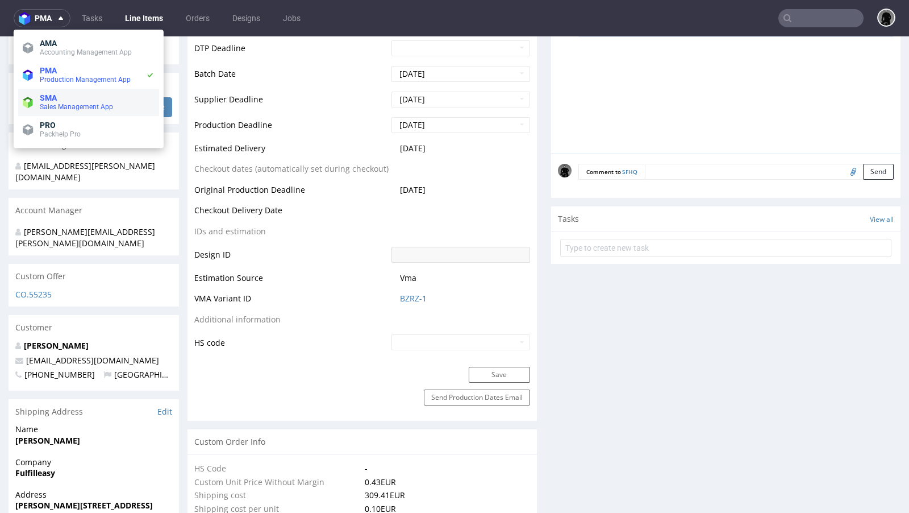
click at [56, 93] on span "SMA" at bounding box center [48, 97] width 17 height 9
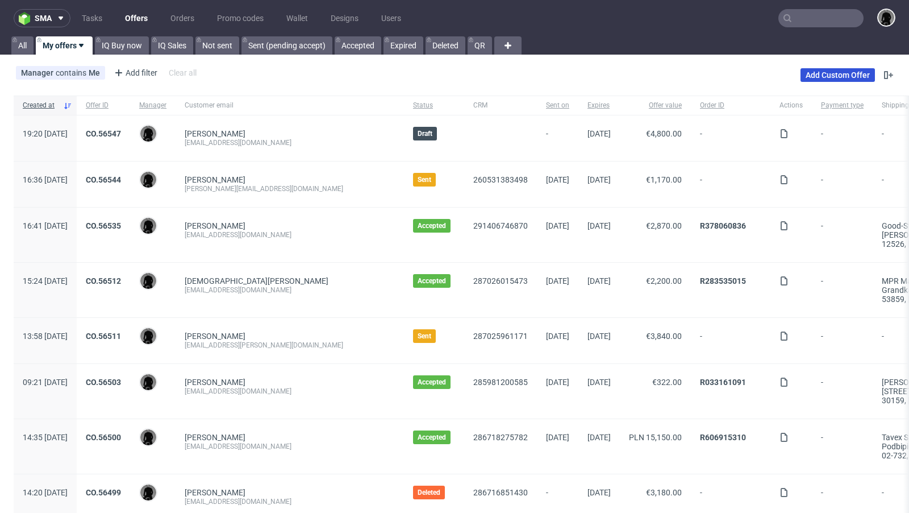
click at [820, 77] on link "Add Custom Offer" at bounding box center [838, 75] width 74 height 14
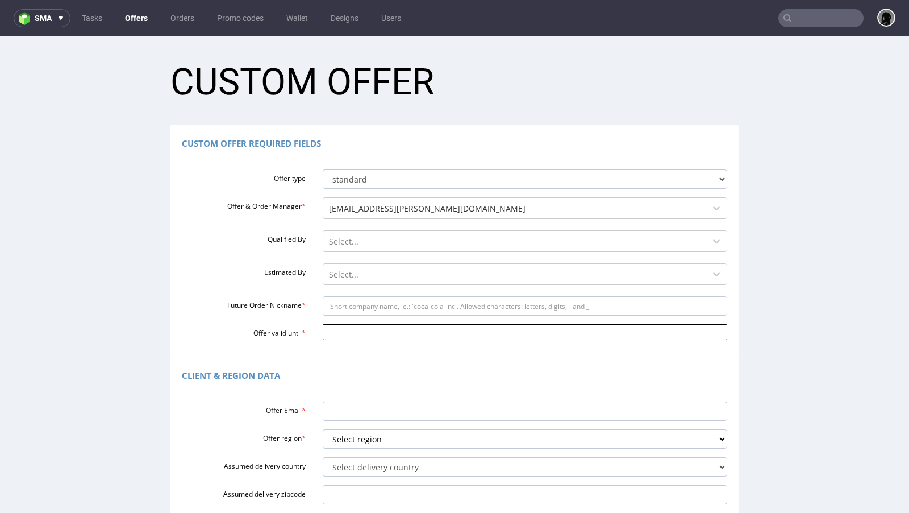
click at [367, 334] on input "Offer valid until *" at bounding box center [525, 332] width 405 height 16
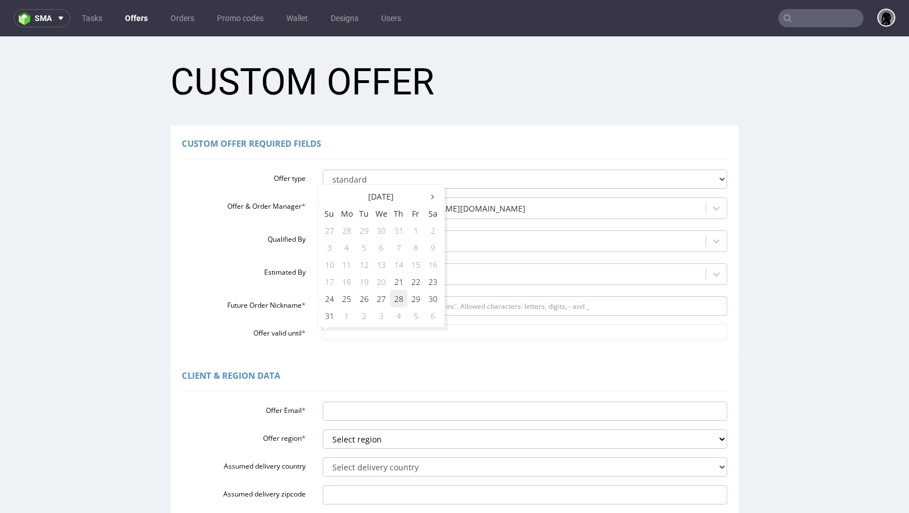
click at [397, 300] on td "28" at bounding box center [399, 298] width 17 height 17
type input "[DATE]"
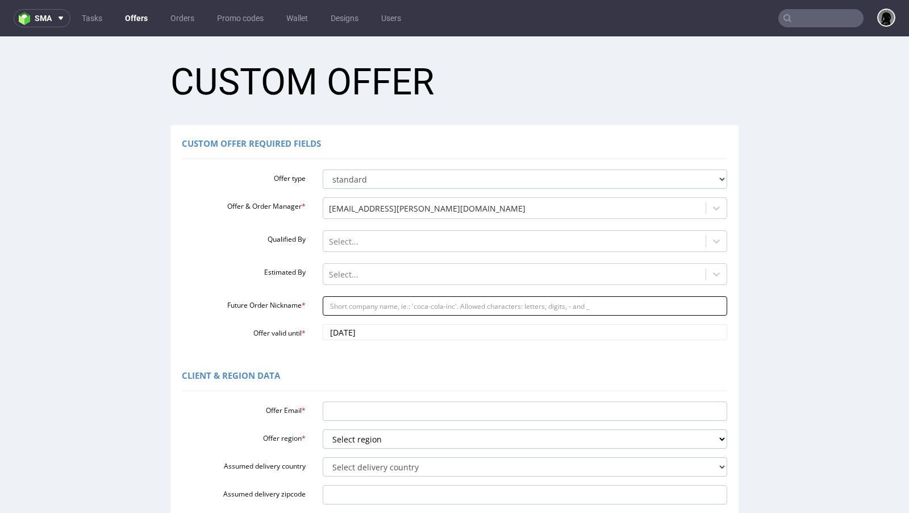
click at [352, 310] on input "Future Order Nickname *" at bounding box center [525, 305] width 405 height 19
paste input "teamschlafzimmerde"
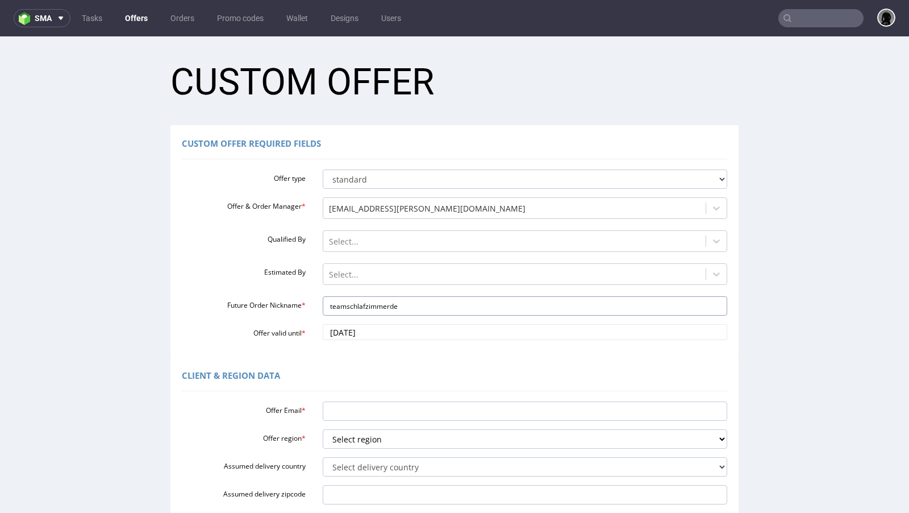
type input "teamschlafzimmerde"
click at [333, 269] on div at bounding box center [515, 275] width 372 height 14
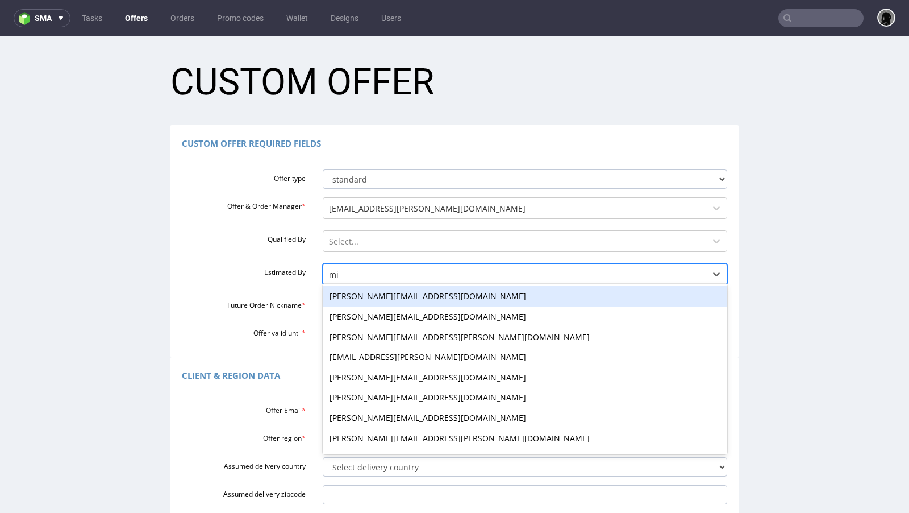
type input "mich"
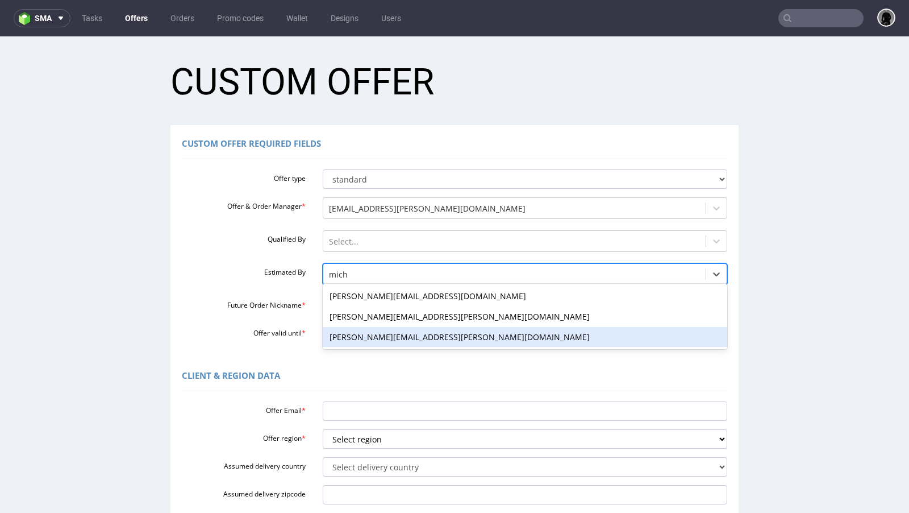
click at [356, 332] on div "[PERSON_NAME][EMAIL_ADDRESS][PERSON_NAME][DOMAIN_NAME]" at bounding box center [525, 337] width 405 height 20
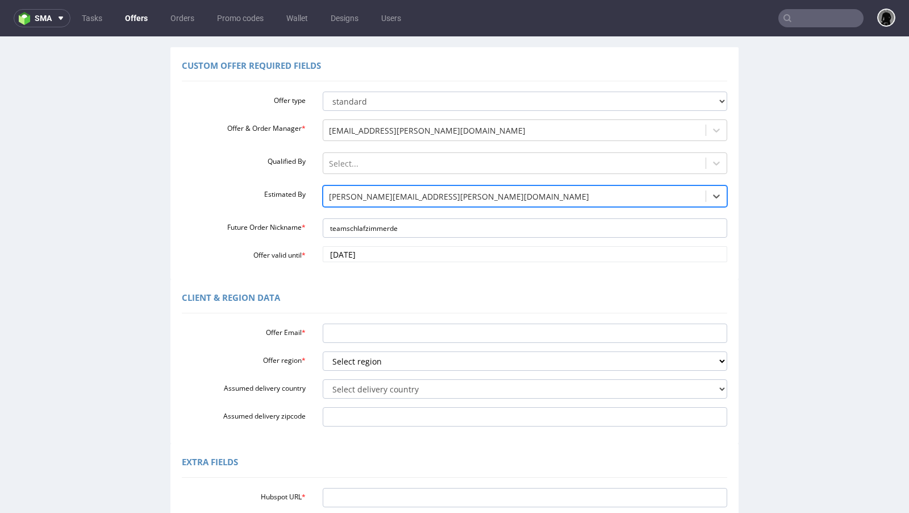
scroll to position [82, 0]
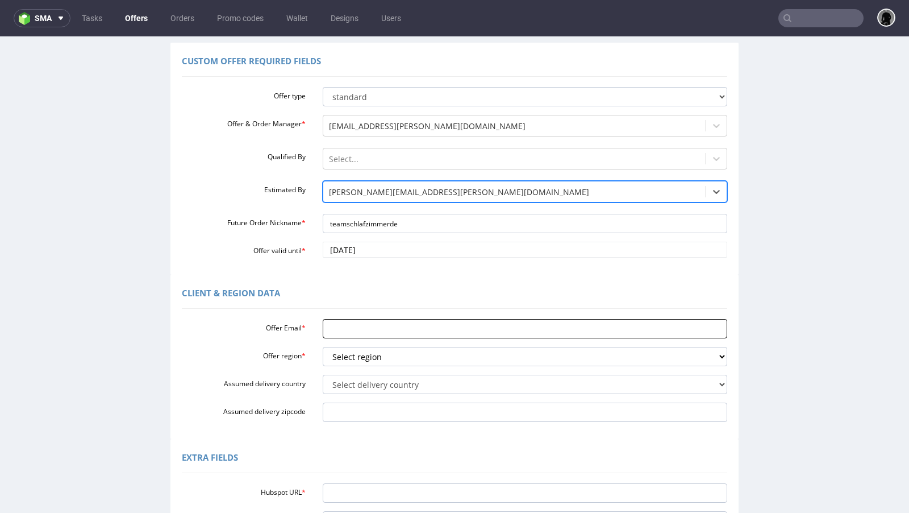
click at [376, 325] on input "Offer Email *" at bounding box center [525, 328] width 405 height 19
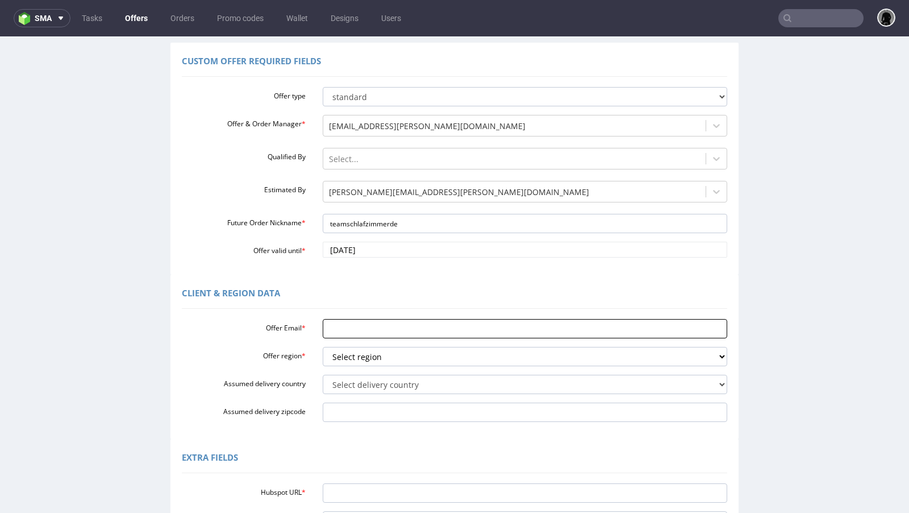
click at [354, 327] on input "Offer Email *" at bounding box center [525, 328] width 405 height 19
paste input "team@schlafzimmer.de"
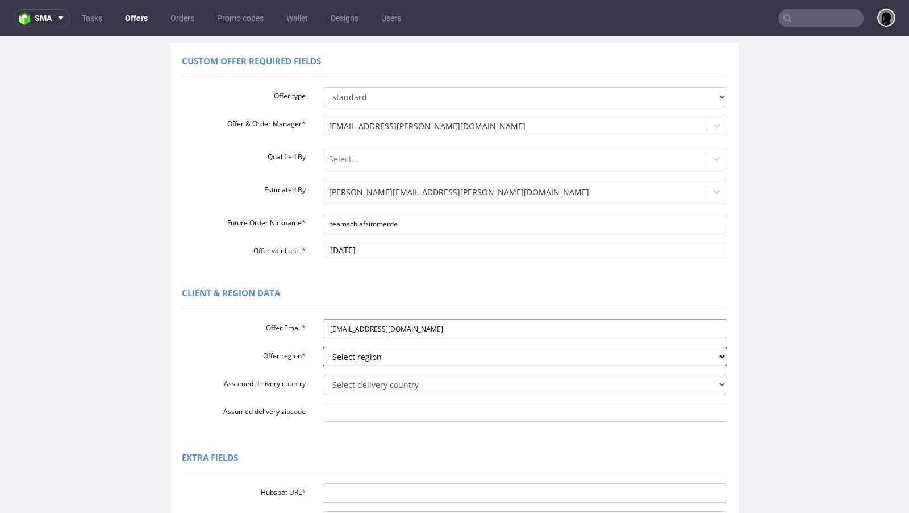
type input "team@schlafzimmer.de"
click at [356, 357] on select "Select region eu gb de pl fr it es" at bounding box center [525, 356] width 405 height 19
select select "de"
click at [323, 347] on select "Select region eu gb de pl fr it es" at bounding box center [525, 356] width 405 height 19
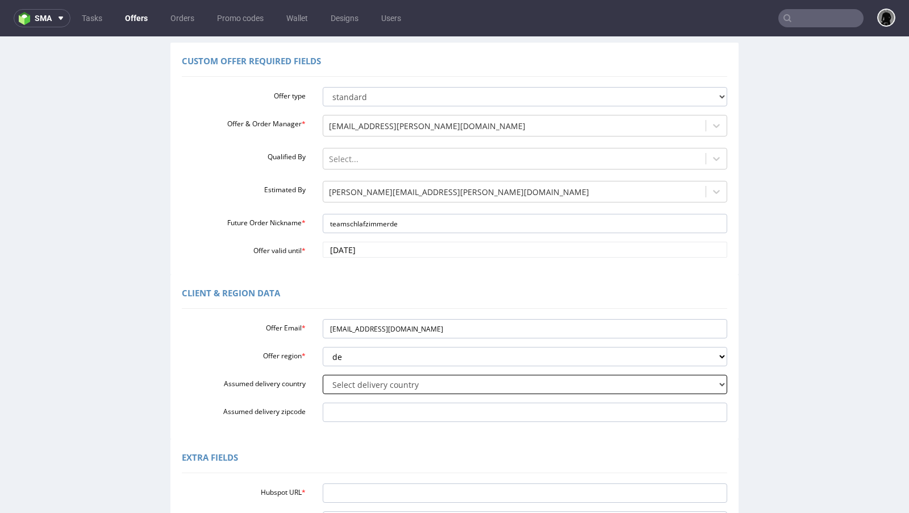
click at [370, 383] on select "Select delivery country Andorra Afghanistan Anguilla Albania Armenia Antarctica…" at bounding box center [525, 384] width 405 height 19
select select "57"
click at [323, 375] on select "Select delivery country Andorra Afghanistan Anguilla Albania Armenia Antarctica…" at bounding box center [525, 384] width 405 height 19
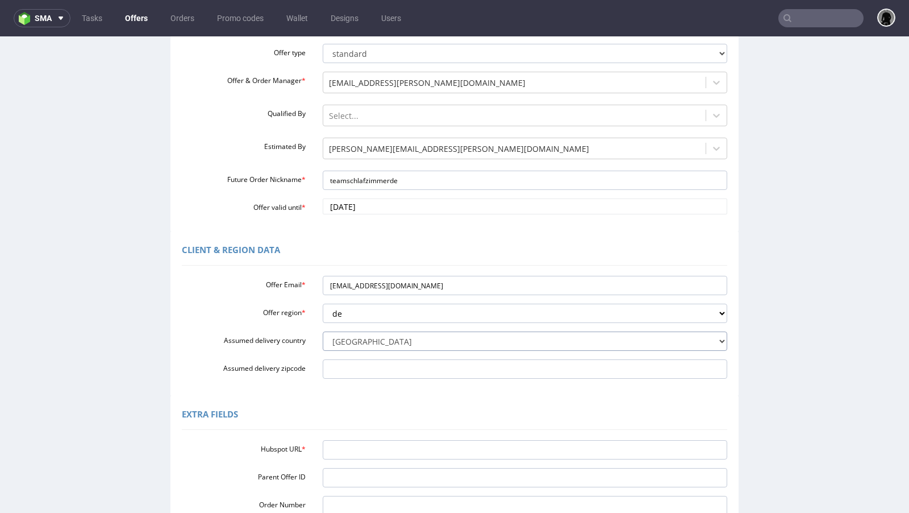
scroll to position [149, 0]
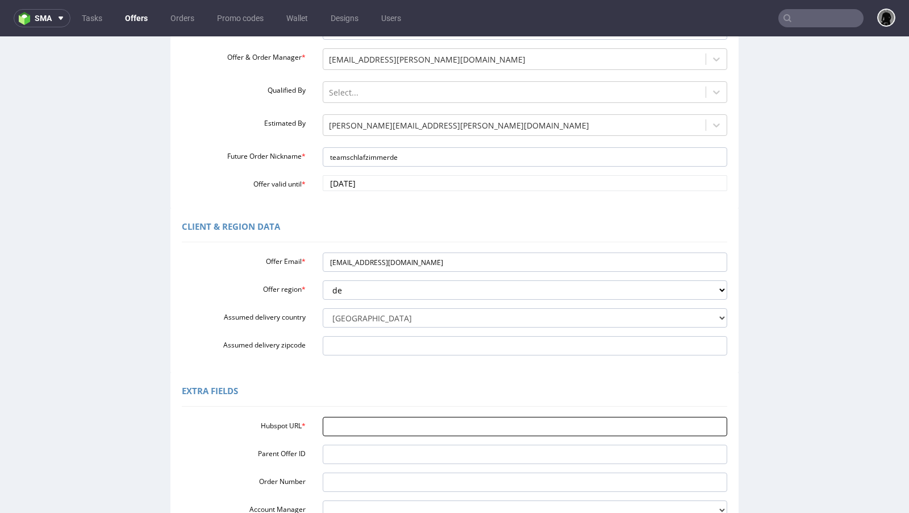
click at [398, 433] on input "Hubspot URL *" at bounding box center [525, 426] width 405 height 19
paste input "https://app-eu1.hubspot.com/contacts/25600958/record/0-3/279533015271"
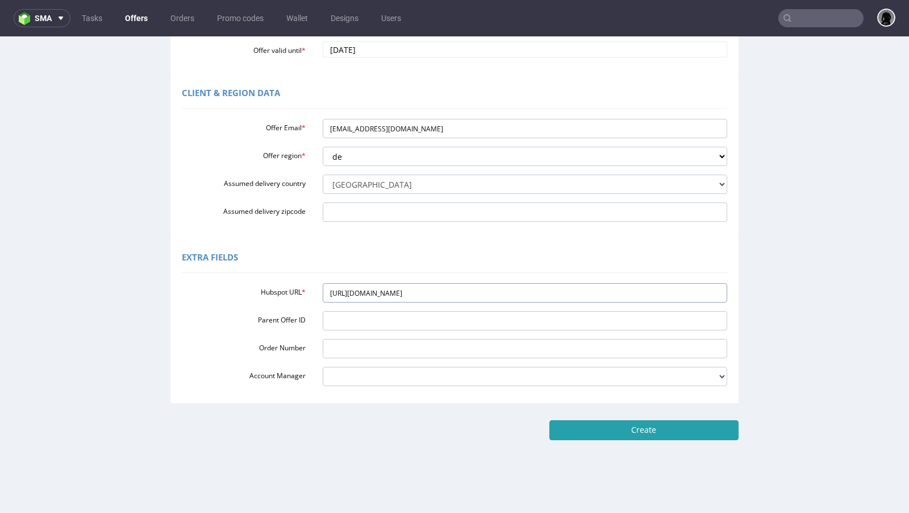
type input "https://app-eu1.hubspot.com/contacts/25600958/record/0-3/279533015271"
click at [603, 430] on input "Create" at bounding box center [644, 429] width 189 height 19
type input "Please wait..."
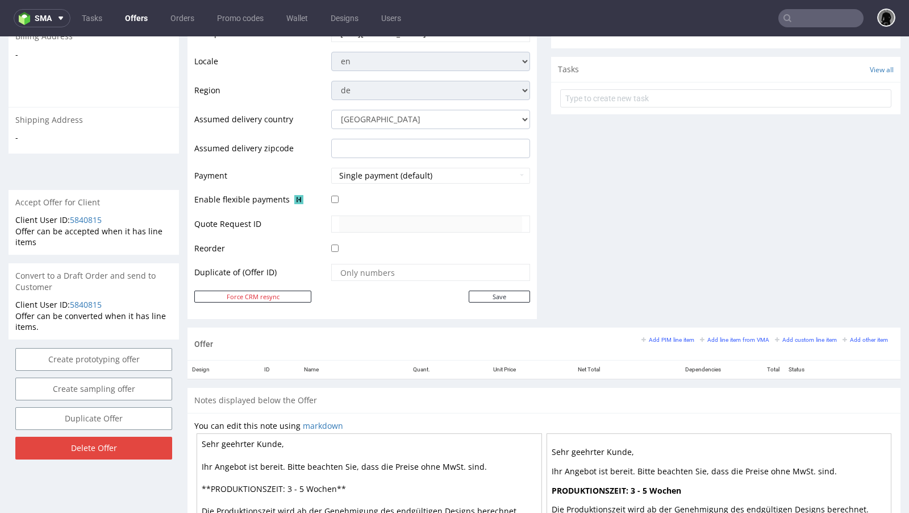
scroll to position [412, 0]
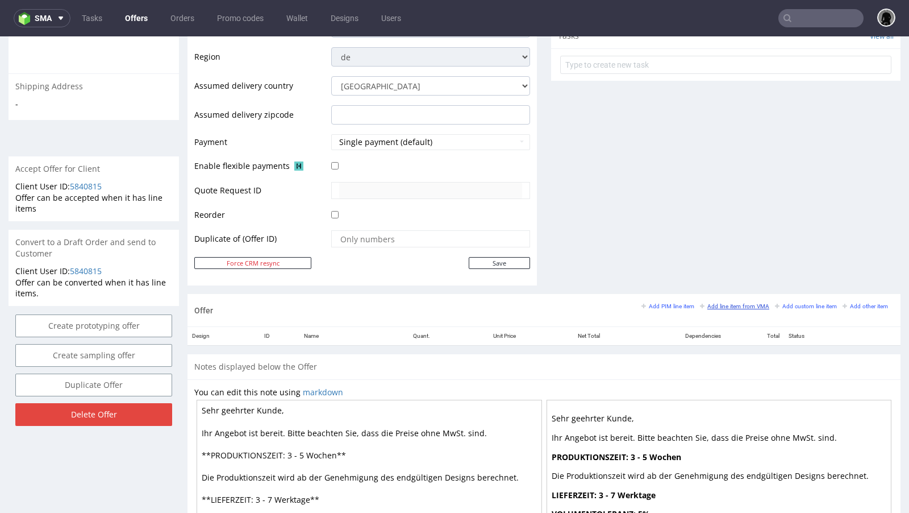
click at [712, 303] on small "Add line item from VMA" at bounding box center [734, 306] width 69 height 6
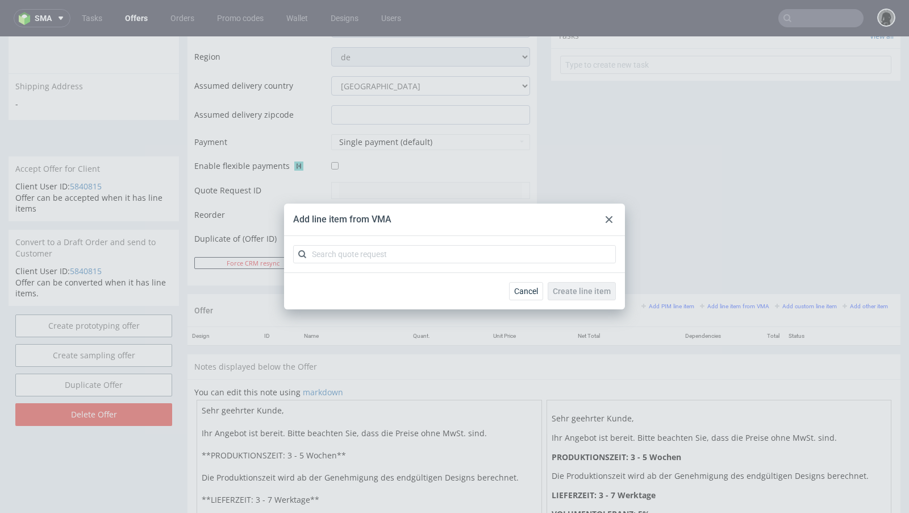
click at [357, 265] on div at bounding box center [454, 254] width 341 height 36
click at [344, 254] on input "text" at bounding box center [454, 254] width 323 height 18
paste input "CBCR"
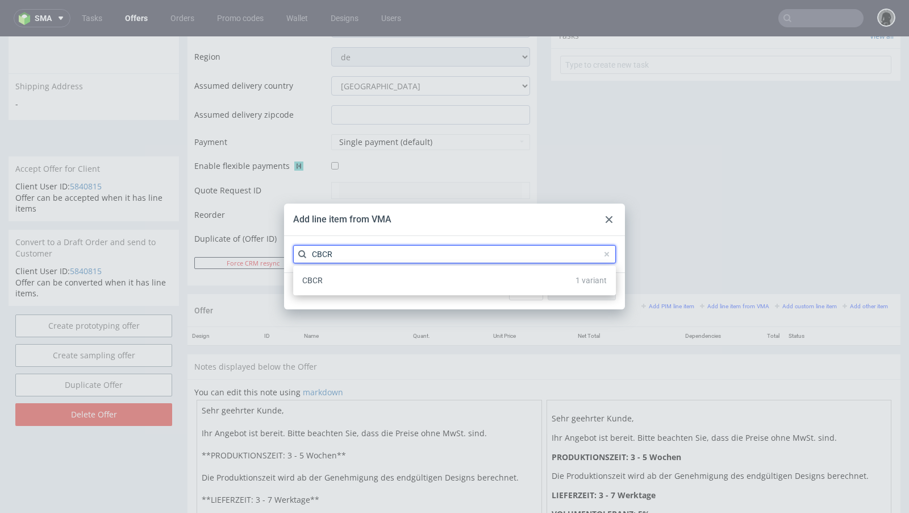
type input "CBCR"
click at [330, 279] on div "CBCR 1 variant" at bounding box center [455, 280] width 314 height 20
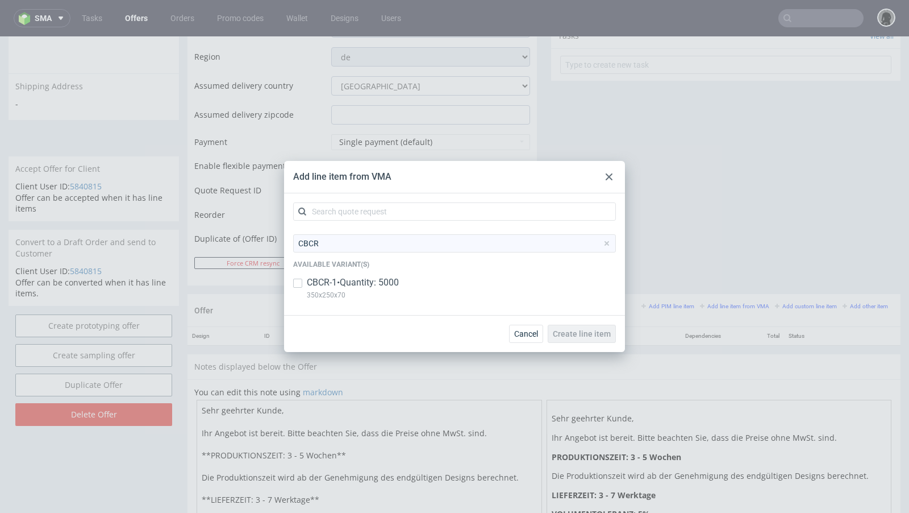
click at [334, 279] on p "CBCR-1 • Quantity: 5000" at bounding box center [353, 282] width 92 height 13
checkbox input "true"
click at [574, 336] on span "Create line item" at bounding box center [582, 334] width 58 height 8
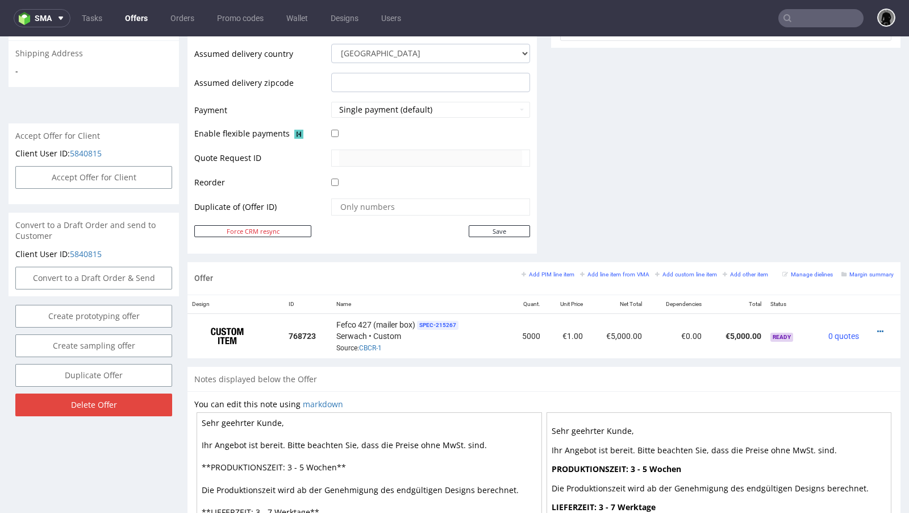
scroll to position [450, 0]
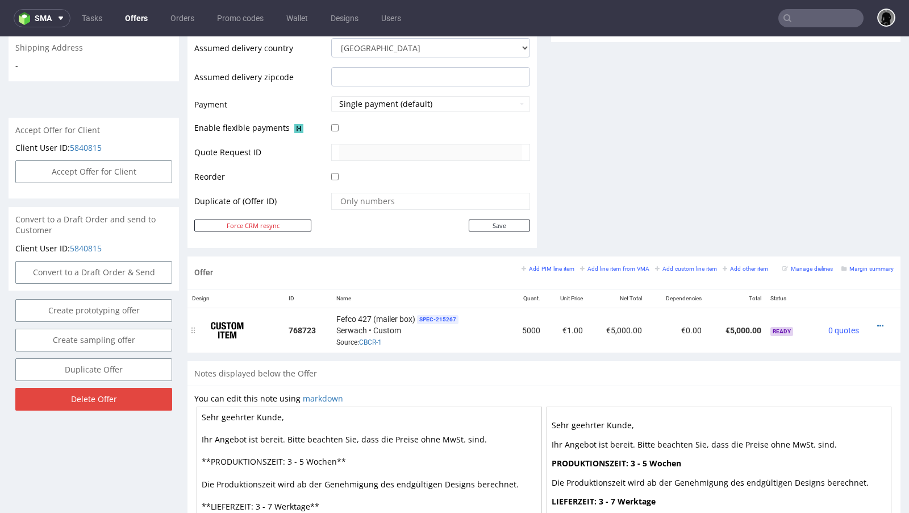
click at [869, 320] on div at bounding box center [879, 325] width 21 height 11
click at [878, 322] on icon at bounding box center [881, 326] width 6 height 8
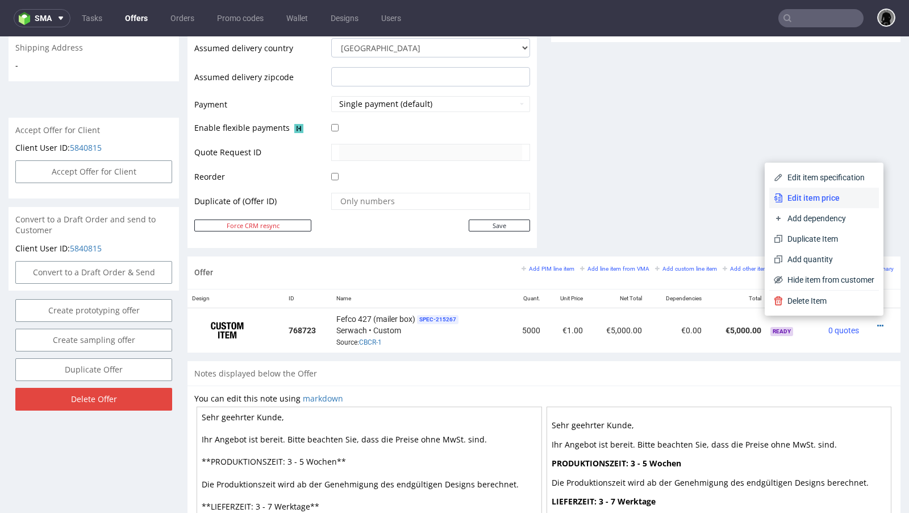
click at [787, 197] on span "Edit item price" at bounding box center [829, 197] width 92 height 11
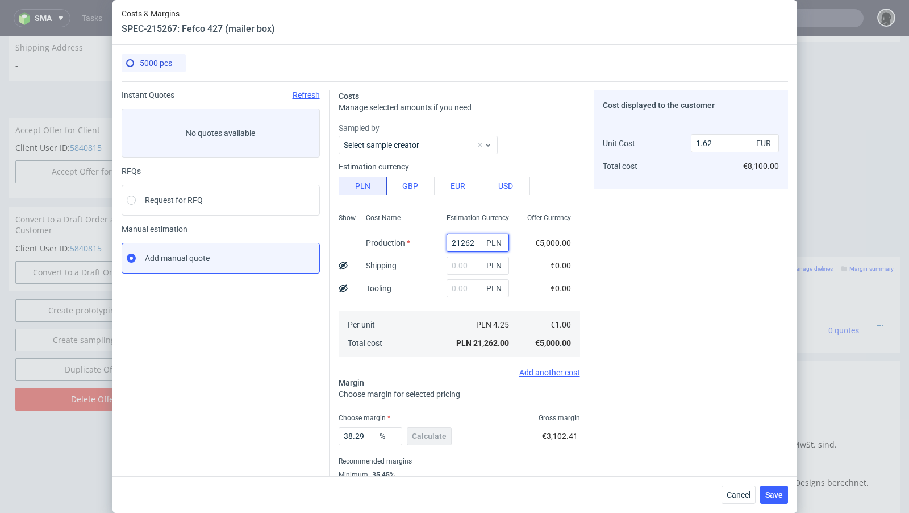
click at [456, 239] on input "21262" at bounding box center [478, 243] width 63 height 18
paste input "6450"
type input "6450"
type input "0.49"
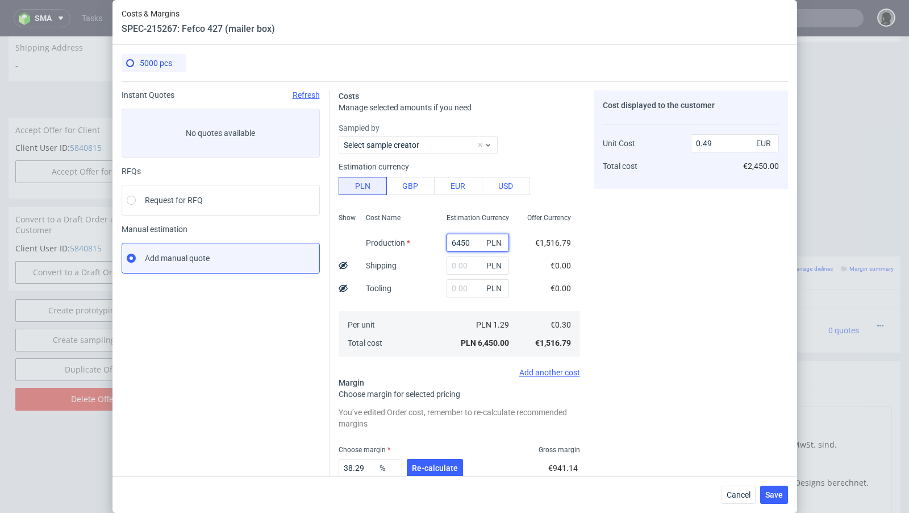
type input "6450"
click at [466, 272] on input "text" at bounding box center [478, 265] width 63 height 18
paste input "1851"
type input "1851"
type input "0.64"
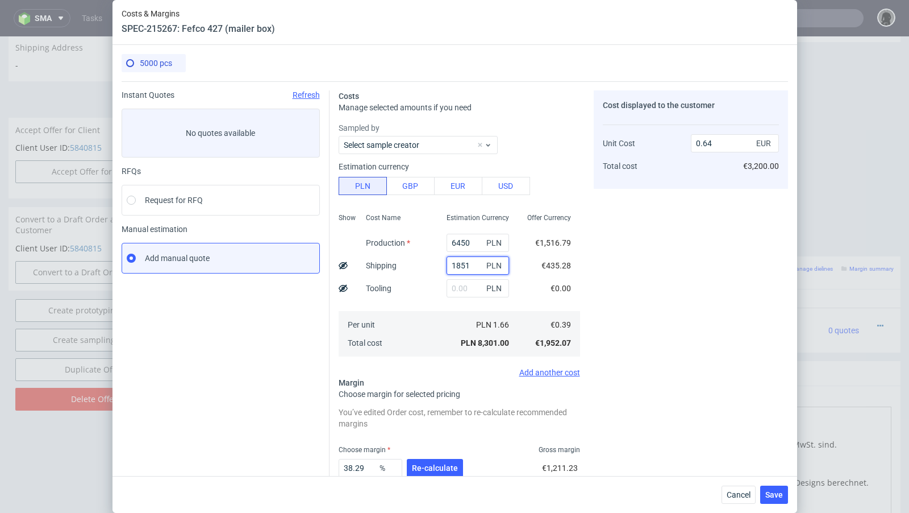
type input "1851"
click at [433, 466] on span "Re-calculate" at bounding box center [435, 468] width 46 height 8
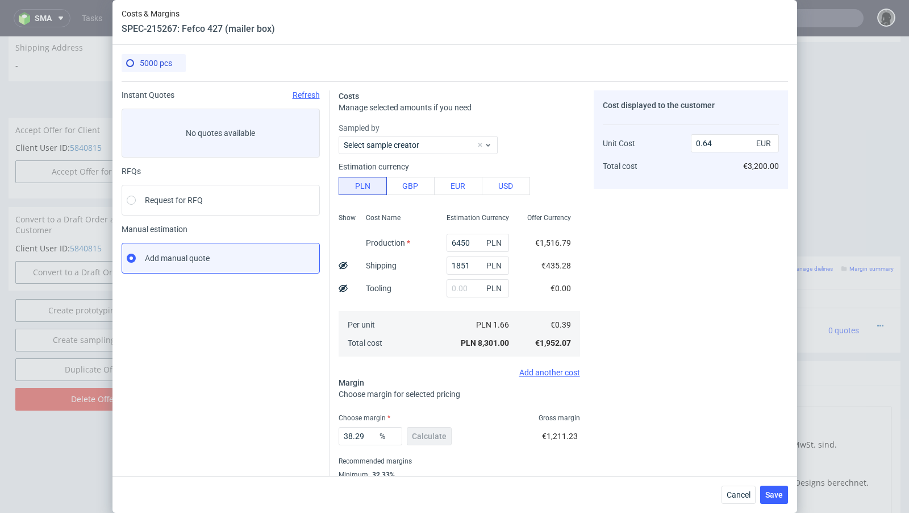
scroll to position [39, 0]
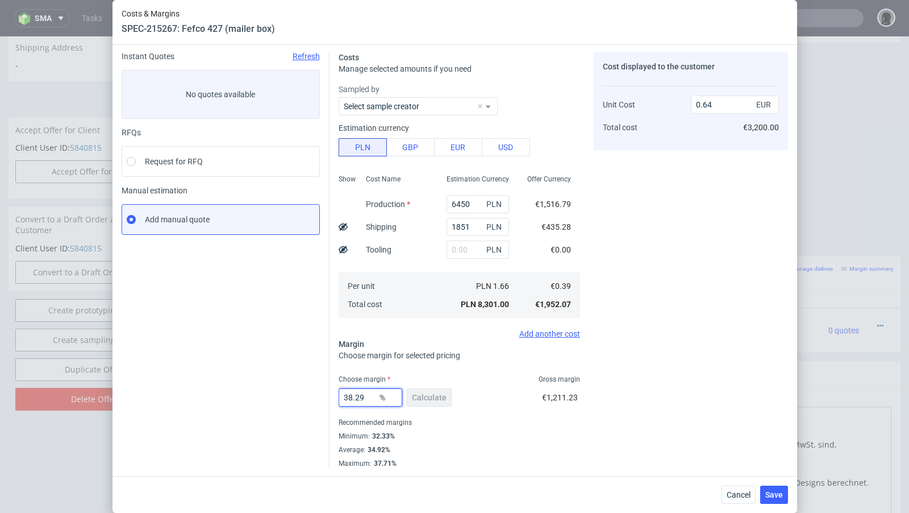
drag, startPoint x: 372, startPoint y: 394, endPoint x: 339, endPoint y: 393, distance: 33.6
click at [339, 393] on input "38.29" at bounding box center [371, 397] width 64 height 18
type input "42"
type input "0.68"
type input "43"
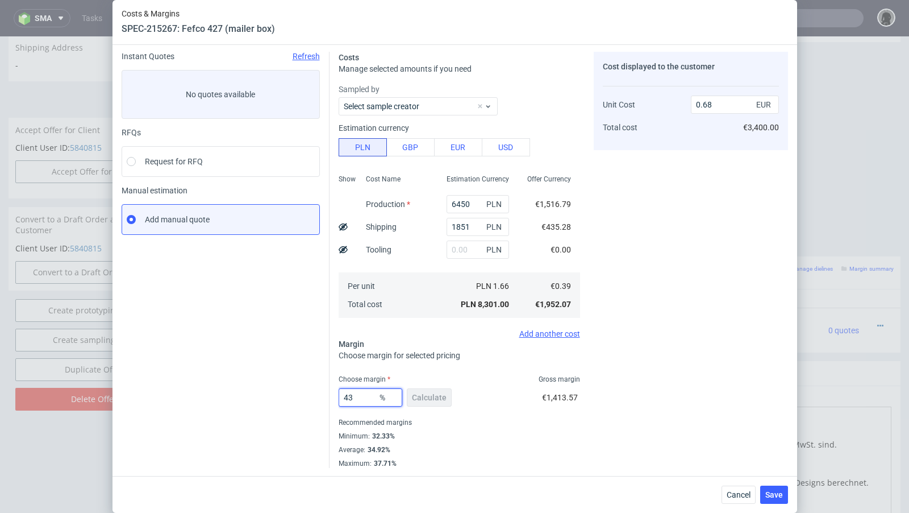
type input "0.69"
type input "45"
type input "0.71"
click at [285, 373] on div "Instant Quotes Refresh No quotes available RFQs Request for RFQ Manual estimati…" at bounding box center [226, 260] width 208 height 416
click at [367, 395] on input "45" at bounding box center [371, 397] width 64 height 18
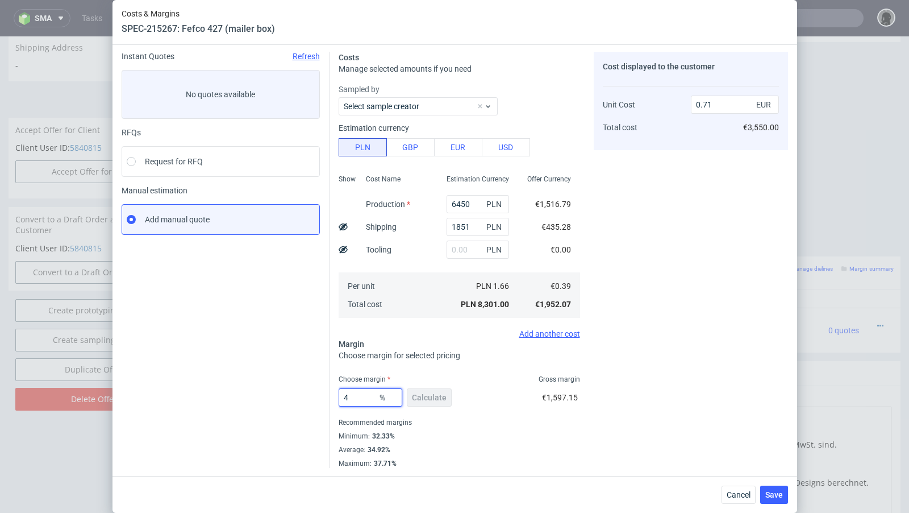
type input "44"
type input "0.7"
type input "45"
type input "0.71"
type input "44"
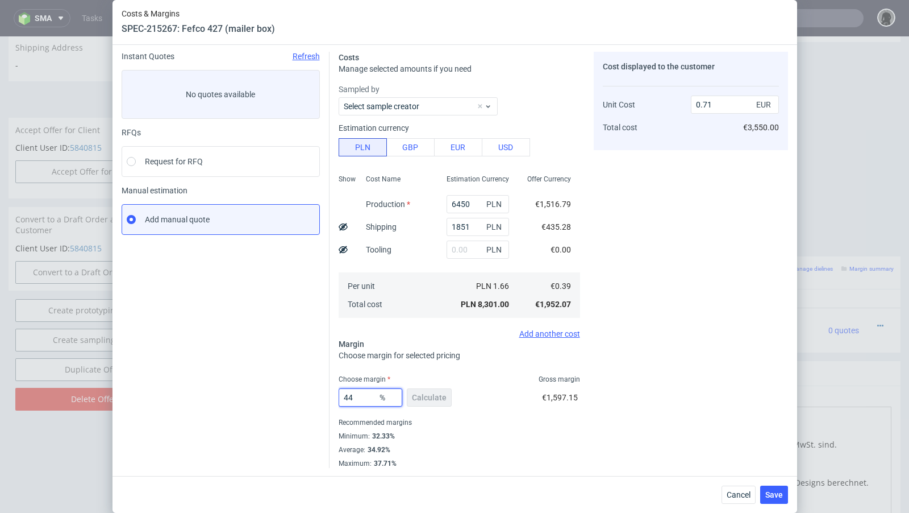
type input "0.7"
type input "44.5"
type input "0.71"
type input "44.3"
type input "0.7"
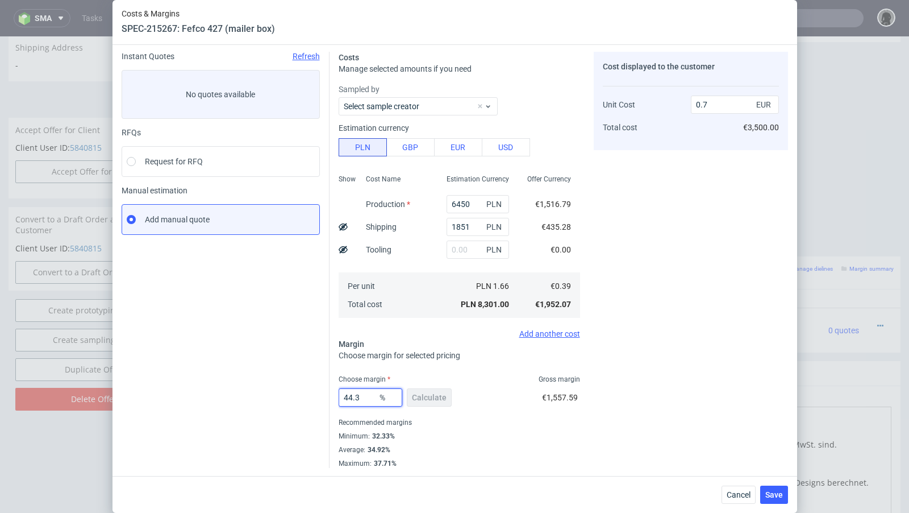
type input "44.39"
type input "0.71"
type input "44.38"
type input "0.7"
type input "44.38"
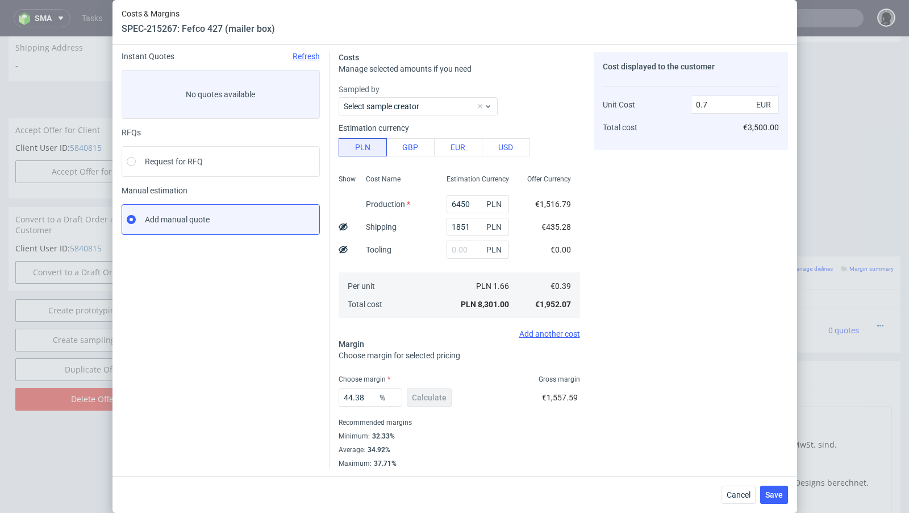
click at [279, 359] on div "Instant Quotes Refresh No quotes available RFQs Request for RFQ Manual estimati…" at bounding box center [226, 260] width 208 height 416
click at [774, 498] on span "Save" at bounding box center [775, 495] width 18 height 8
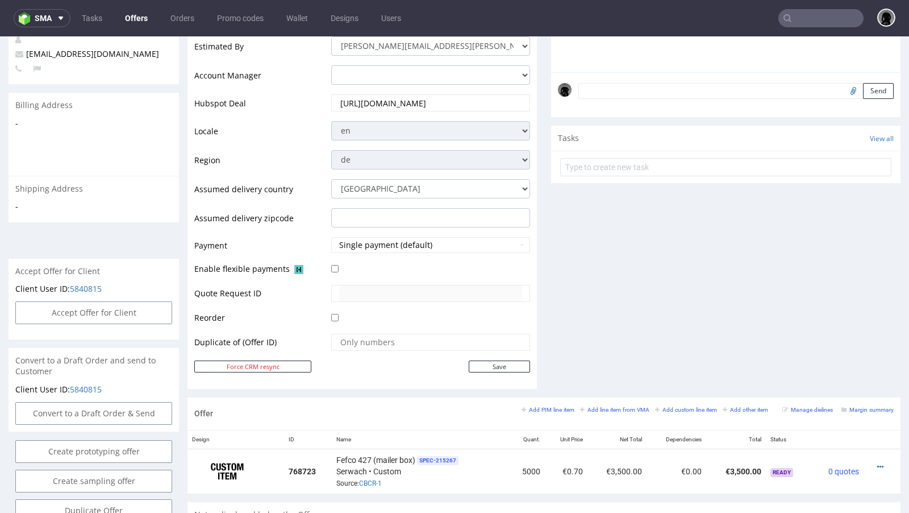
scroll to position [0, 0]
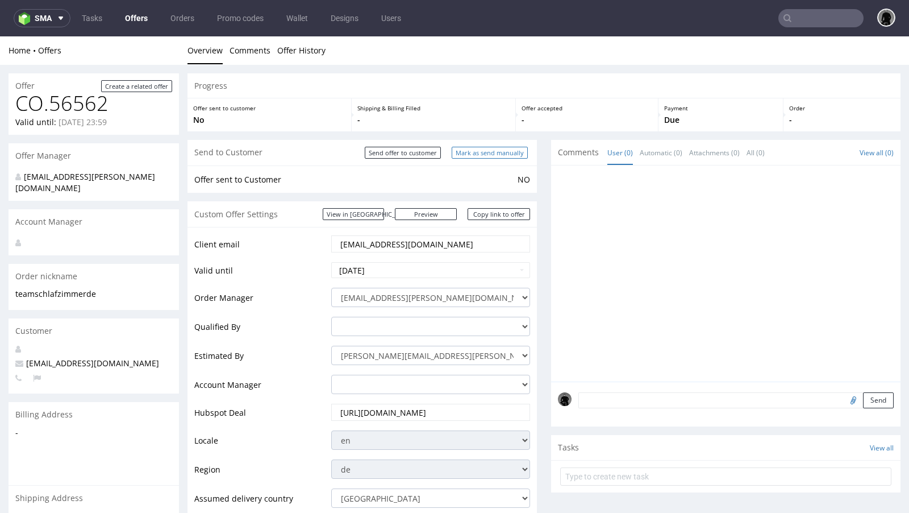
click at [481, 153] on input "Mark as send manually" at bounding box center [490, 153] width 76 height 12
type input "In progress..."
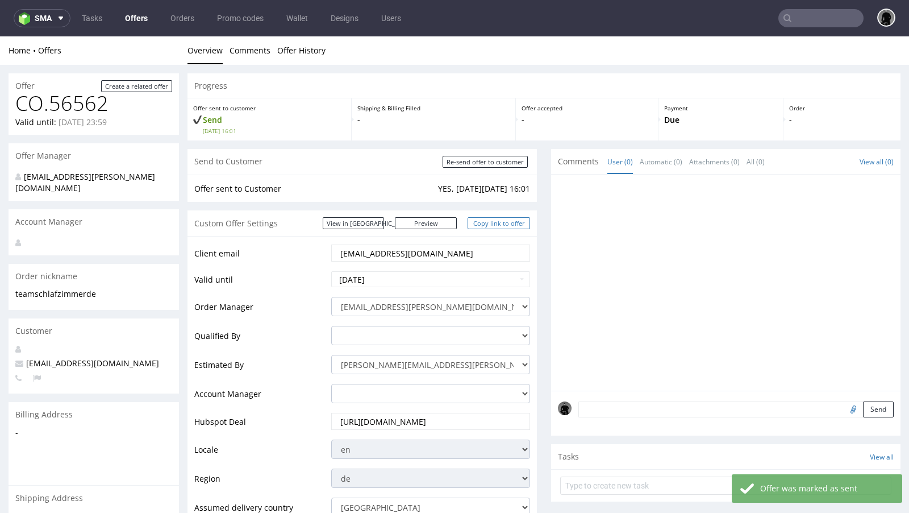
click at [485, 222] on link "Copy link to offer" at bounding box center [499, 223] width 63 height 12
click at [81, 358] on span "[EMAIL_ADDRESS][DOMAIN_NAME]" at bounding box center [87, 363] width 144 height 11
copy span "[EMAIL_ADDRESS][DOMAIN_NAME]"
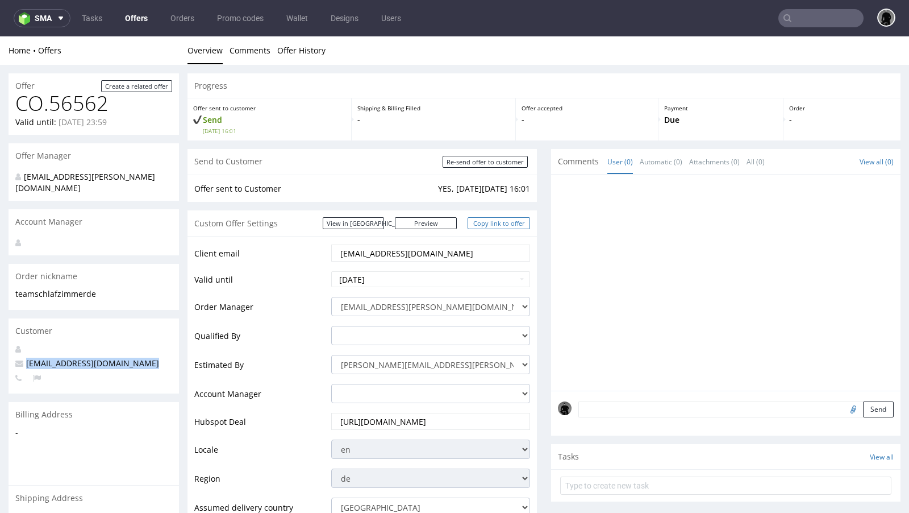
click at [490, 226] on link "Copy link to offer" at bounding box center [499, 223] width 63 height 12
copy span "[EMAIL_ADDRESS][DOMAIN_NAME]"
click at [490, 226] on link "Copy link to offer" at bounding box center [499, 223] width 63 height 12
click at [494, 227] on link "Copy link to offer" at bounding box center [499, 223] width 63 height 12
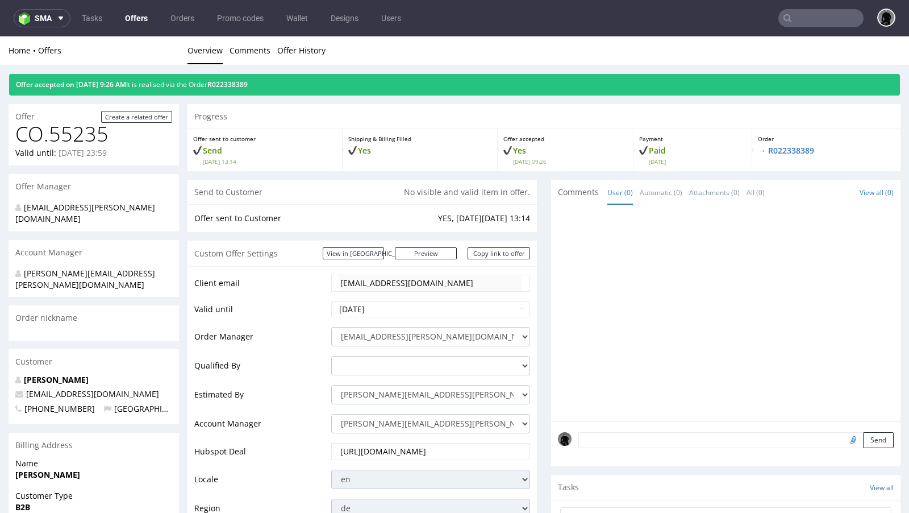
scroll to position [508, 0]
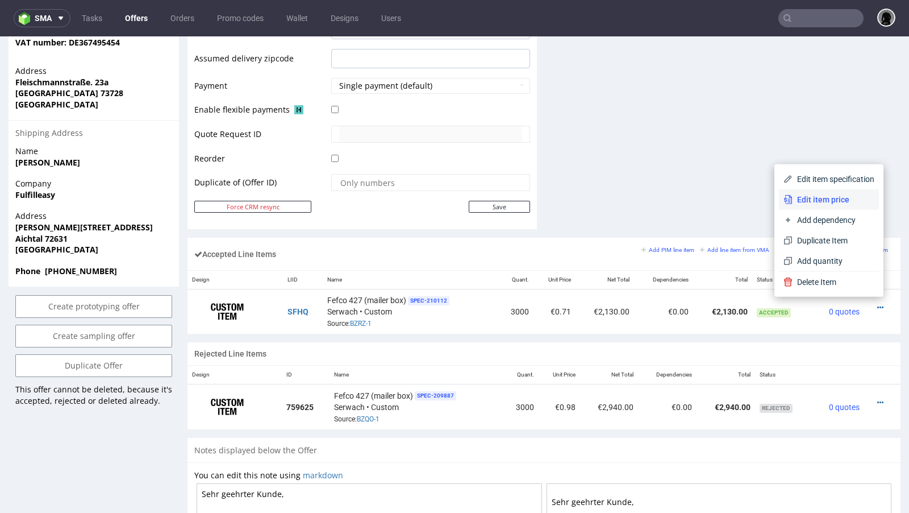
click at [832, 199] on span "Edit item price" at bounding box center [834, 199] width 82 height 11
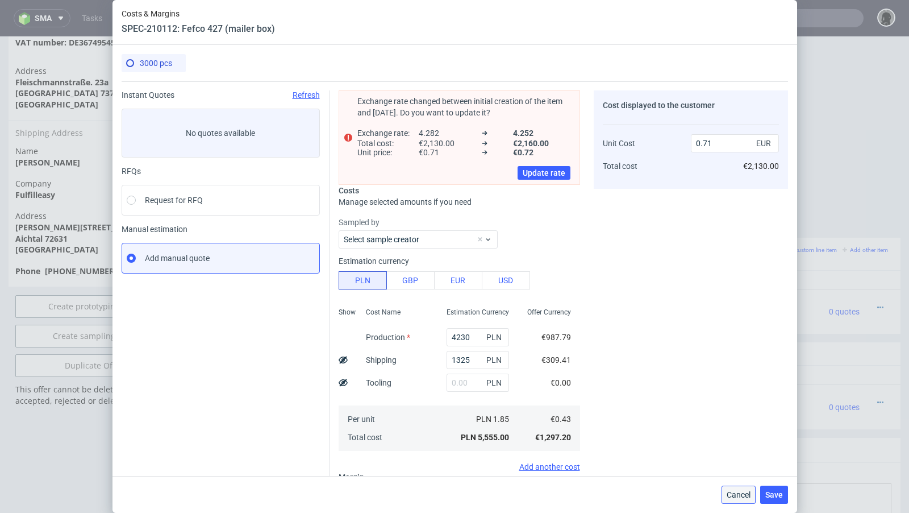
click at [737, 492] on span "Cancel" at bounding box center [739, 495] width 24 height 8
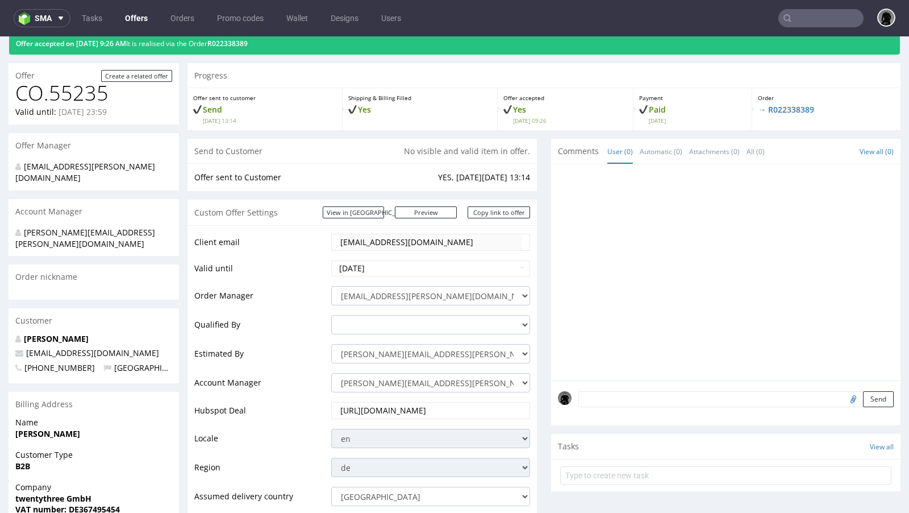
scroll to position [36, 0]
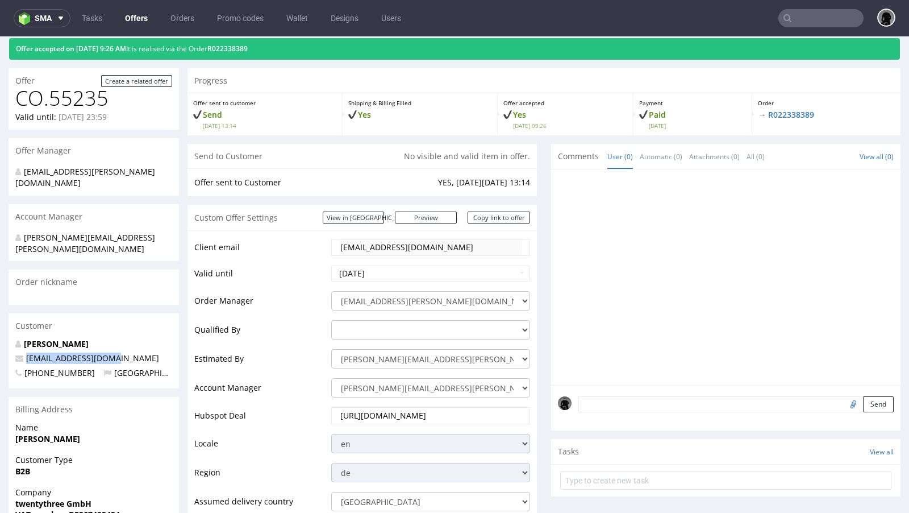
drag, startPoint x: 123, startPoint y: 332, endPoint x: 19, endPoint y: 329, distance: 104.1
click at [19, 338] on div "Mikael Tas team@schlafzimmer.de +491718492351 Germany" at bounding box center [94, 363] width 171 height 51
copy span "[EMAIL_ADDRESS][DOMAIN_NAME]"
click at [792, 13] on input "text" at bounding box center [821, 18] width 85 height 18
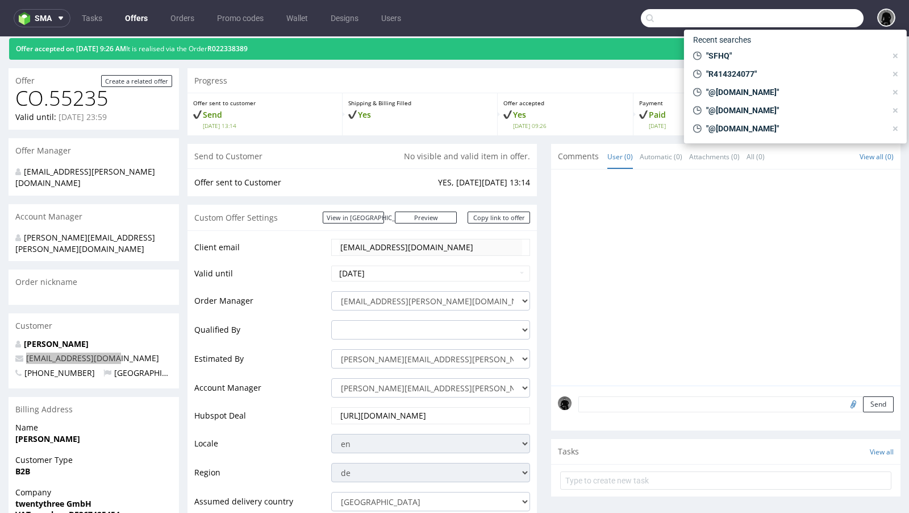
paste input "[EMAIL_ADDRESS][DOMAIN_NAME]"
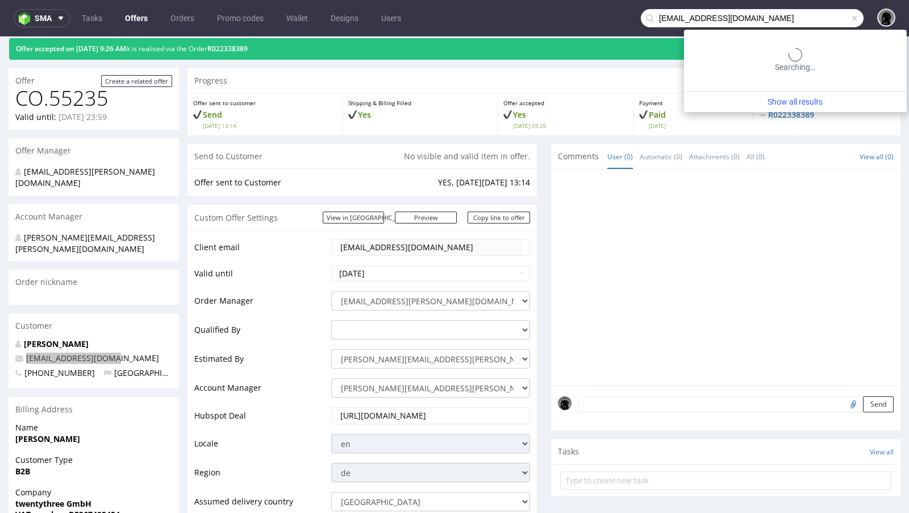
type input "[EMAIL_ADDRESS][DOMAIN_NAME]"
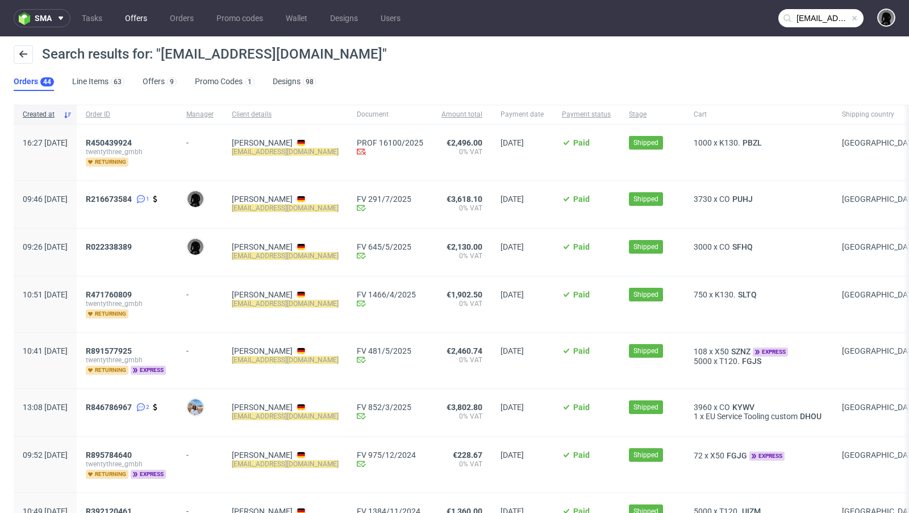
click at [132, 23] on link "Offers" at bounding box center [136, 18] width 36 height 18
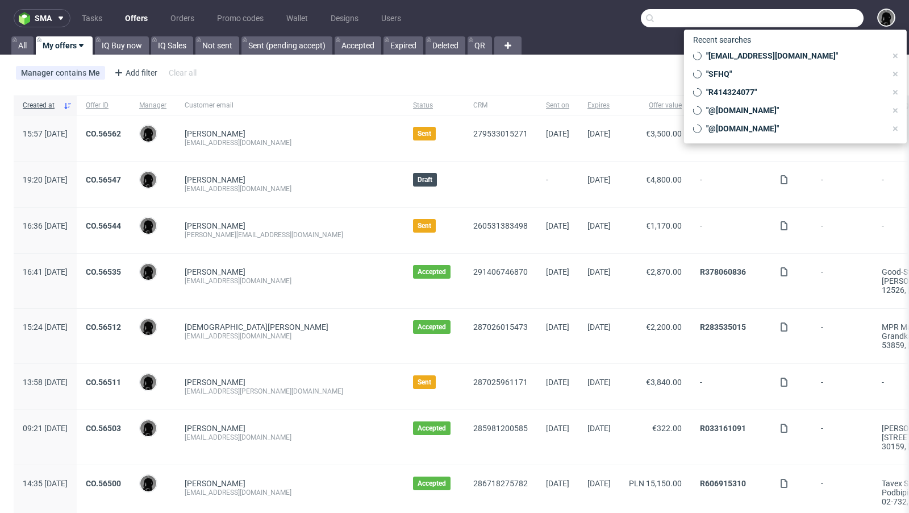
click at [793, 15] on input "text" at bounding box center [752, 18] width 223 height 18
paste input "@lethalcosmetics.com"
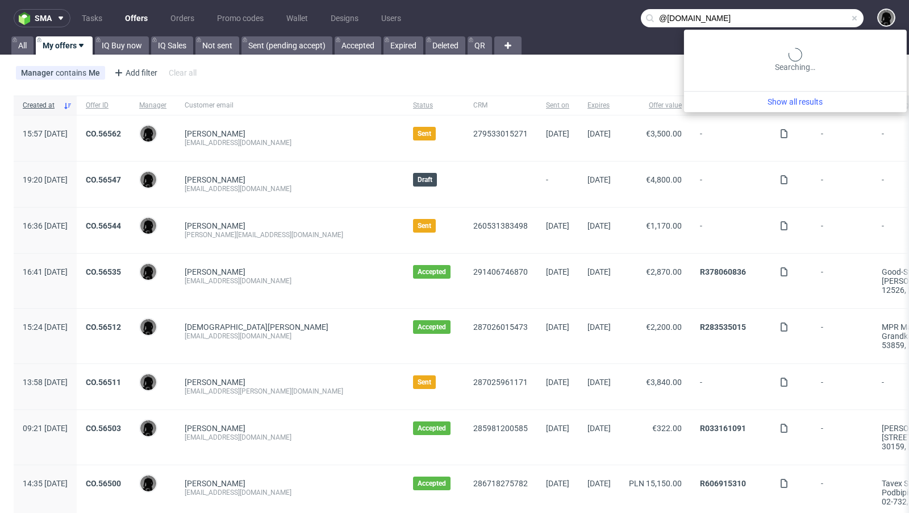
type input "@lethalcosmetics.com"
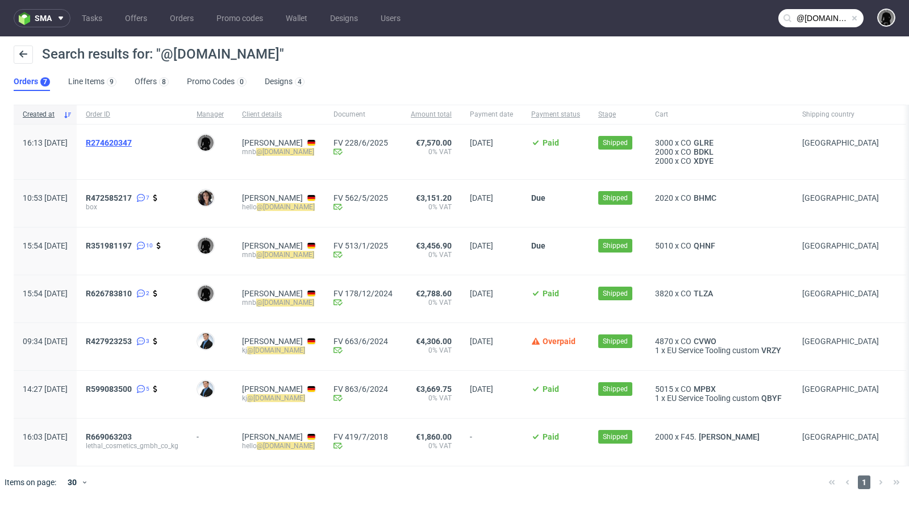
click at [132, 143] on span "R274620347" at bounding box center [109, 142] width 46 height 9
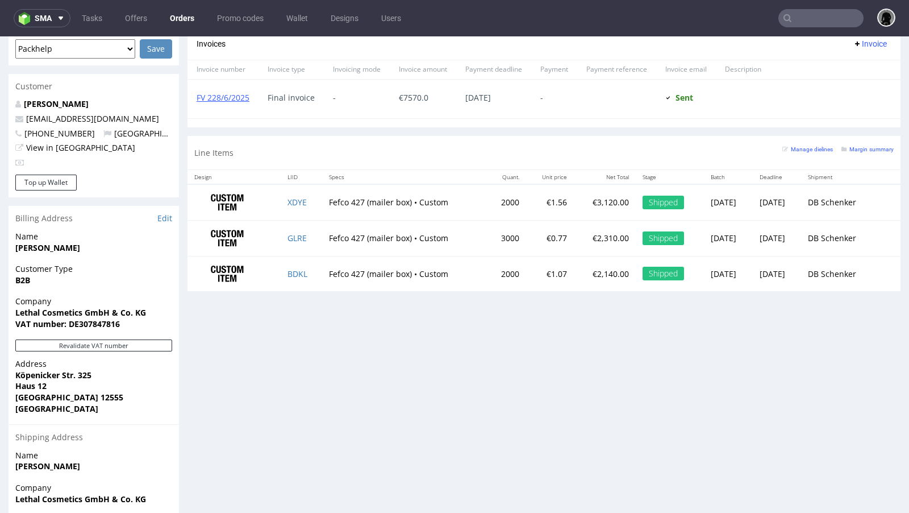
scroll to position [352, 0]
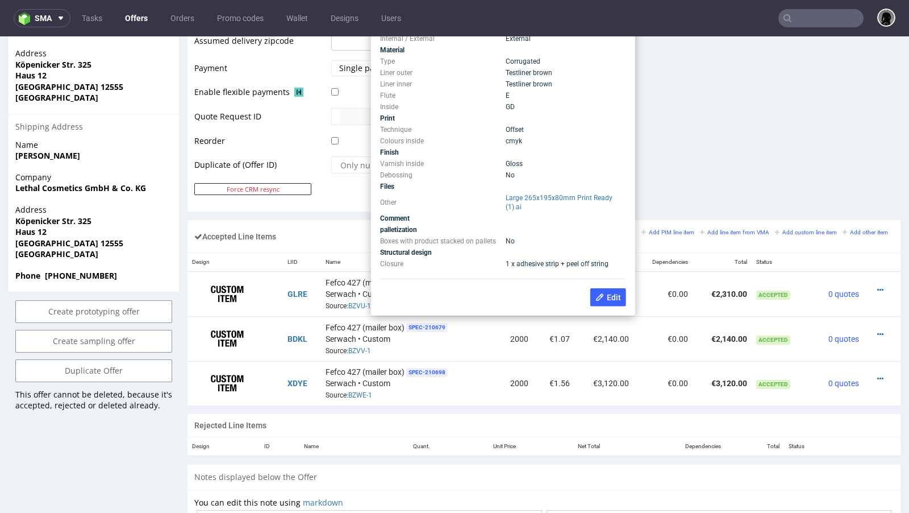
scroll to position [521, 0]
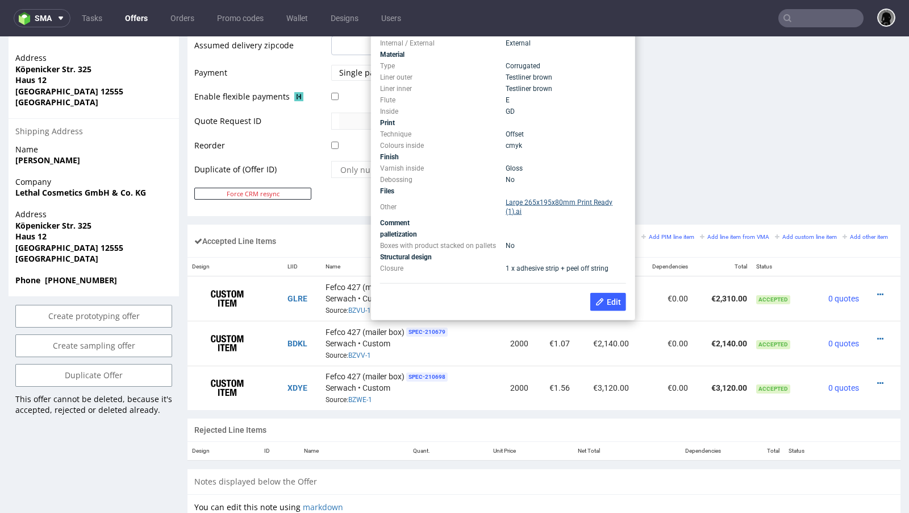
click at [523, 201] on link "Large 265x195x80mm Print Ready (1).ai" at bounding box center [559, 206] width 107 height 17
click at [542, 203] on link "Large 265x195x80mm Print Ready (1).ai" at bounding box center [559, 206] width 107 height 17
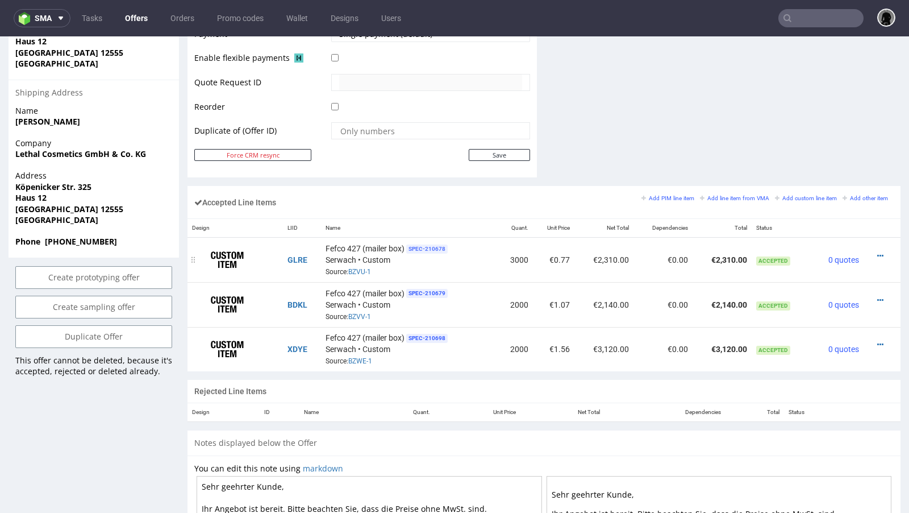
scroll to position [565, 0]
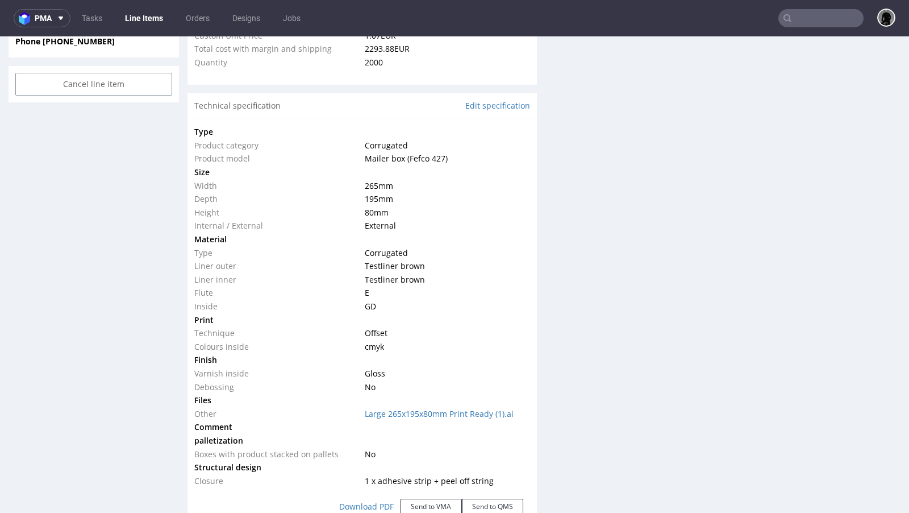
select select "in_progress"
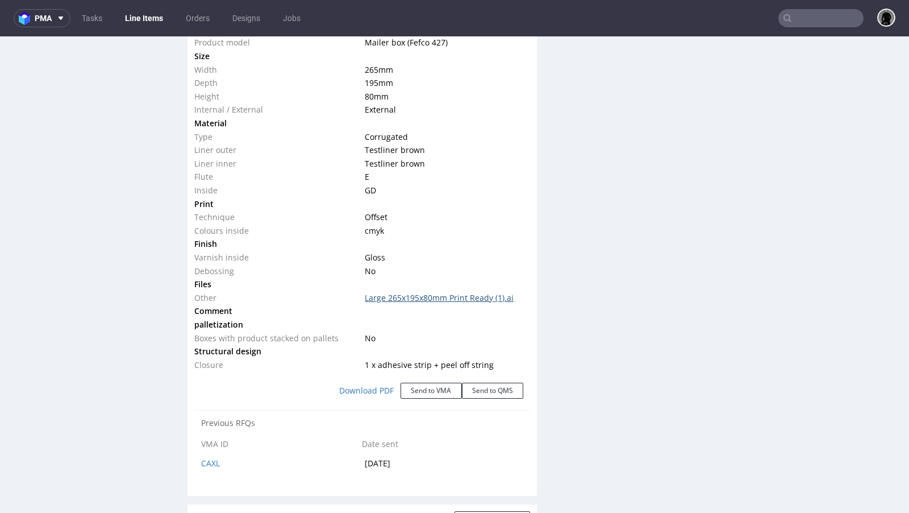
scroll to position [1136, 0]
click button "Send to VMA"
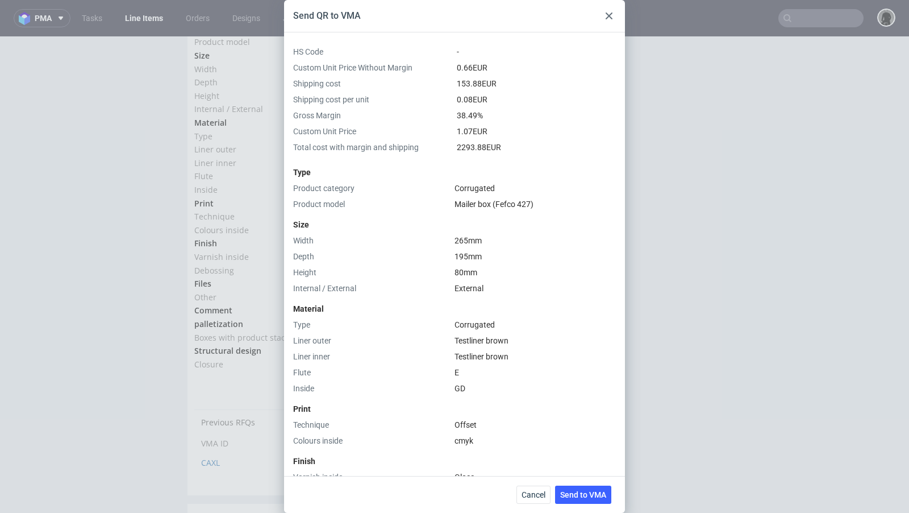
scroll to position [347, 0]
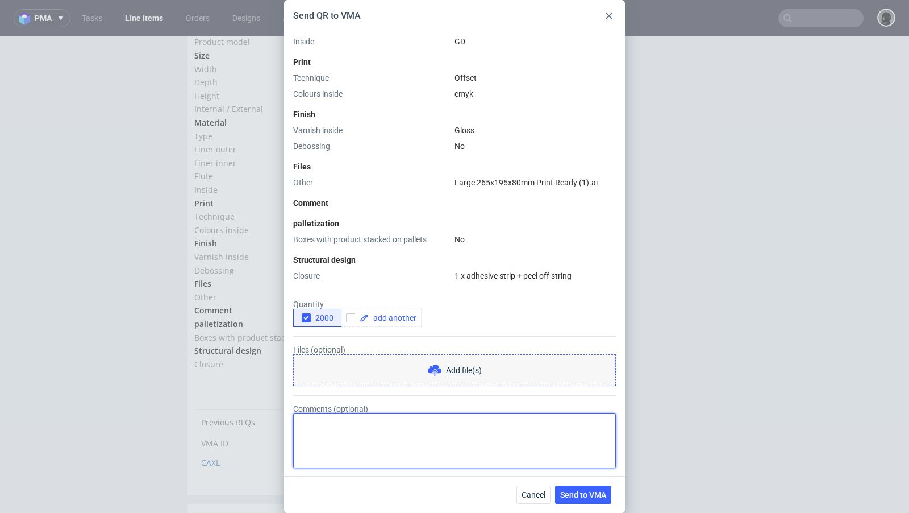
click at [428, 435] on textarea "Comments (optional)" at bounding box center [454, 440] width 323 height 55
type textarea "jedyna zmiana ze tym razem finish matowy."
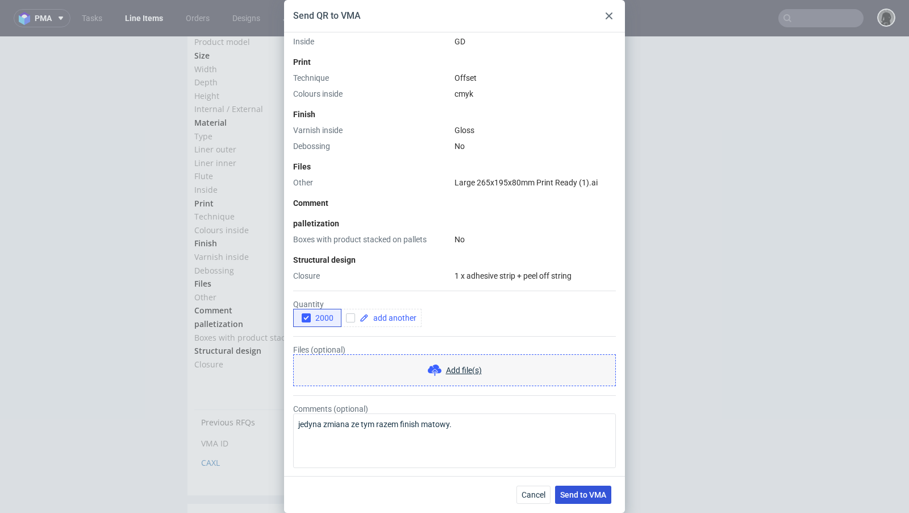
click at [587, 500] on button "Send to VMA" at bounding box center [583, 494] width 56 height 18
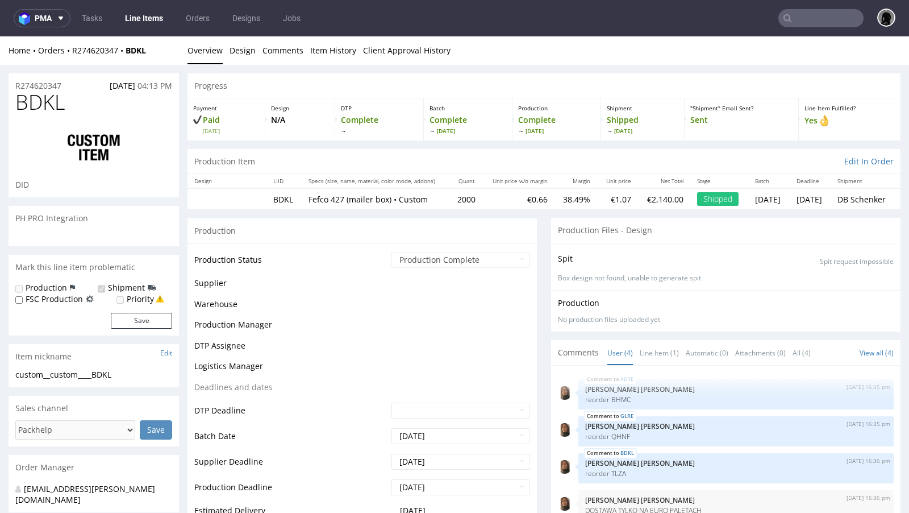
select select "in_progress"
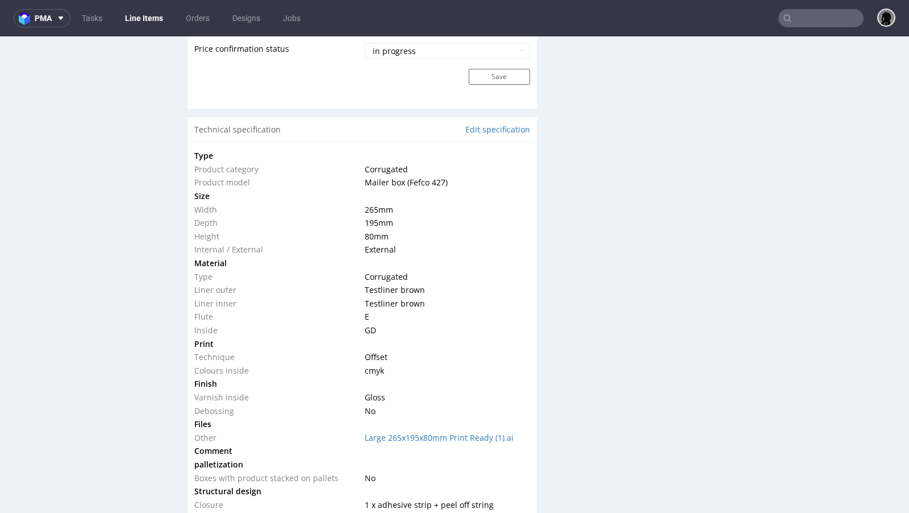
scroll to position [990, 0]
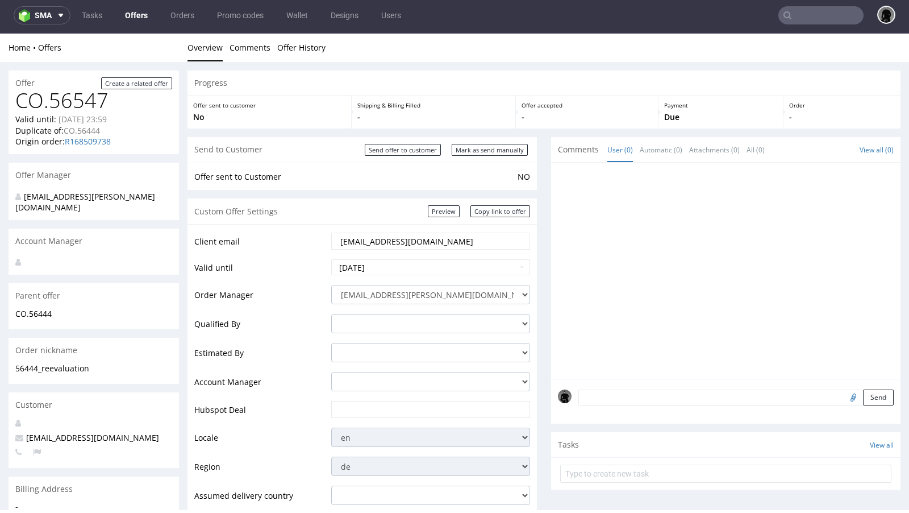
click at [143, 20] on link "Offers" at bounding box center [136, 15] width 36 height 18
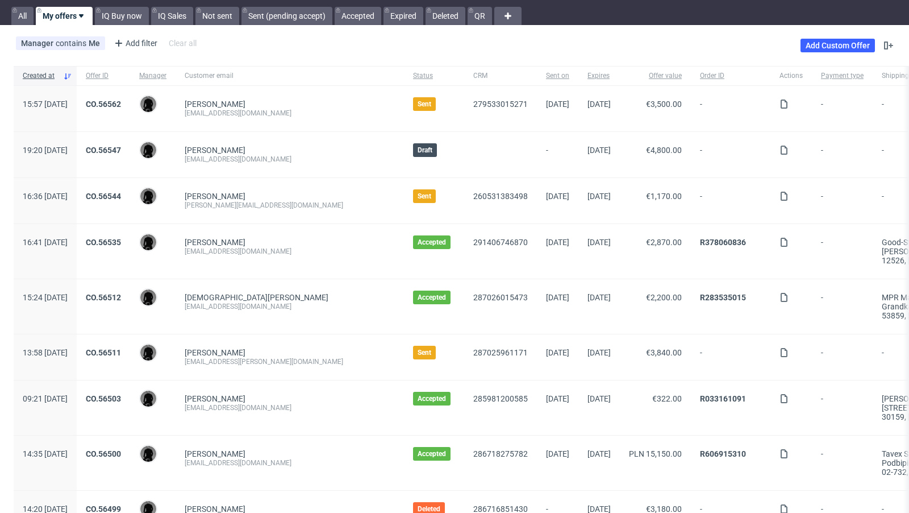
scroll to position [32, 0]
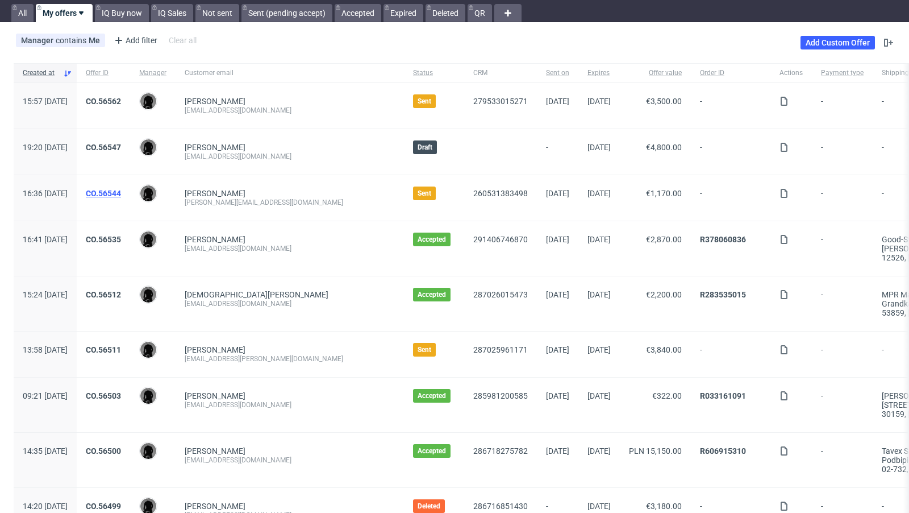
click at [121, 194] on link "CO.56544" at bounding box center [103, 193] width 35 height 9
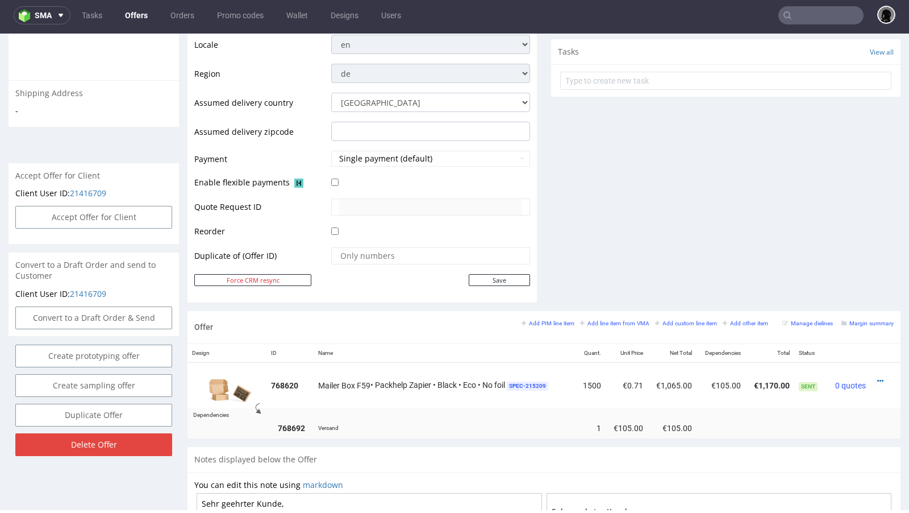
scroll to position [448, 0]
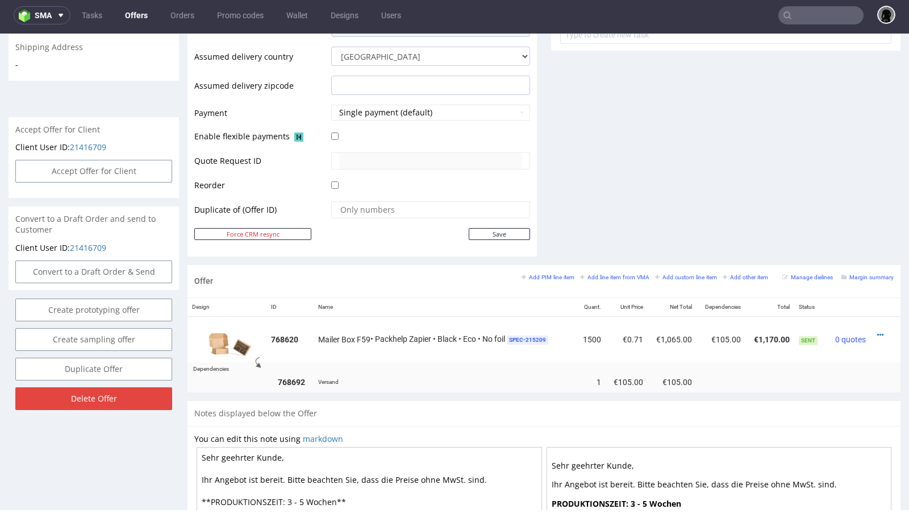
click at [130, 15] on link "Offers" at bounding box center [136, 15] width 36 height 18
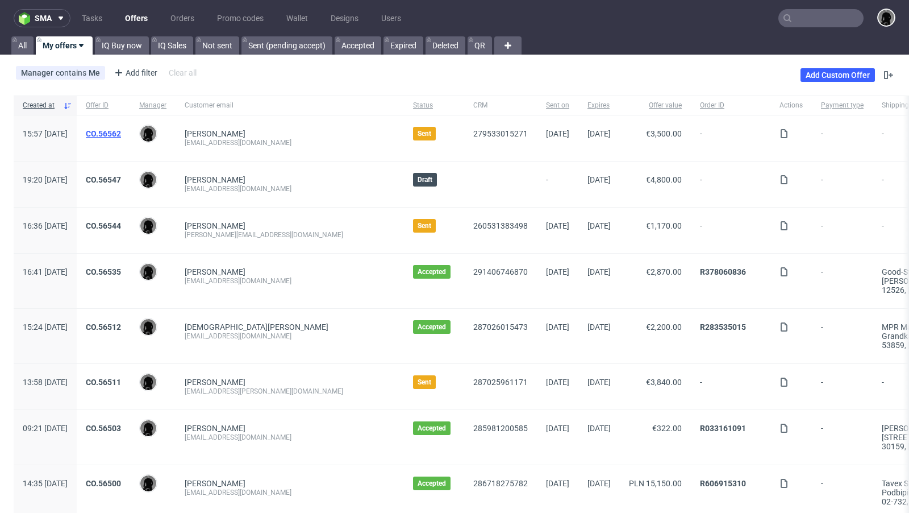
click at [121, 132] on link "CO.56562" at bounding box center [103, 133] width 35 height 9
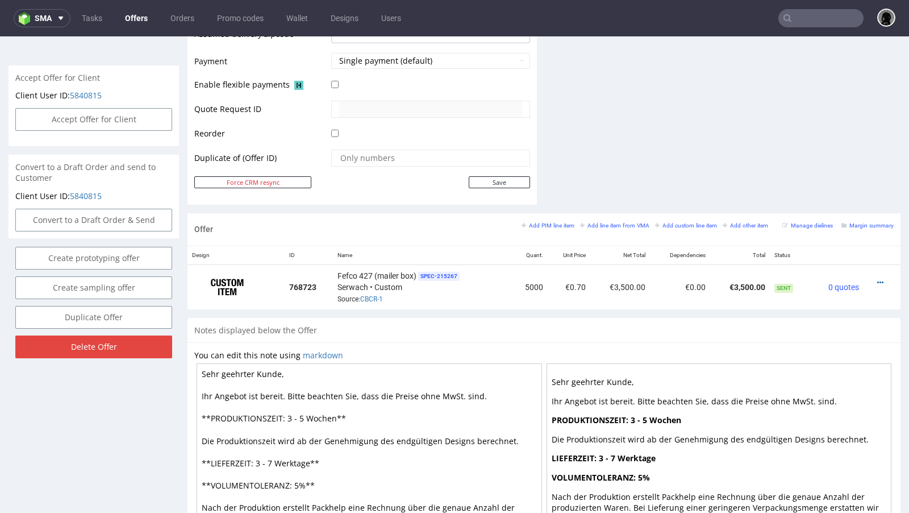
scroll to position [502, 0]
click at [455, 257] on th "Name" at bounding box center [422, 256] width 178 height 19
click at [878, 279] on icon at bounding box center [881, 283] width 6 height 8
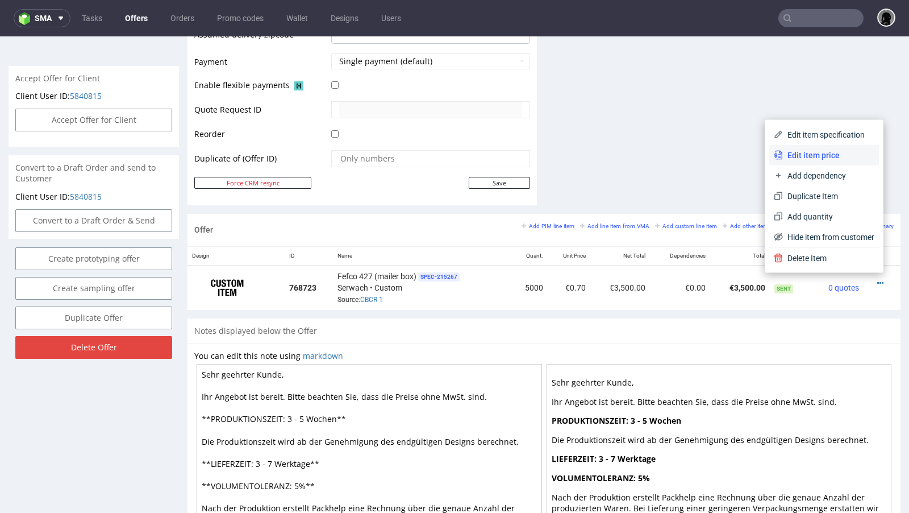
click at [807, 146] on li "Edit item price" at bounding box center [825, 155] width 110 height 20
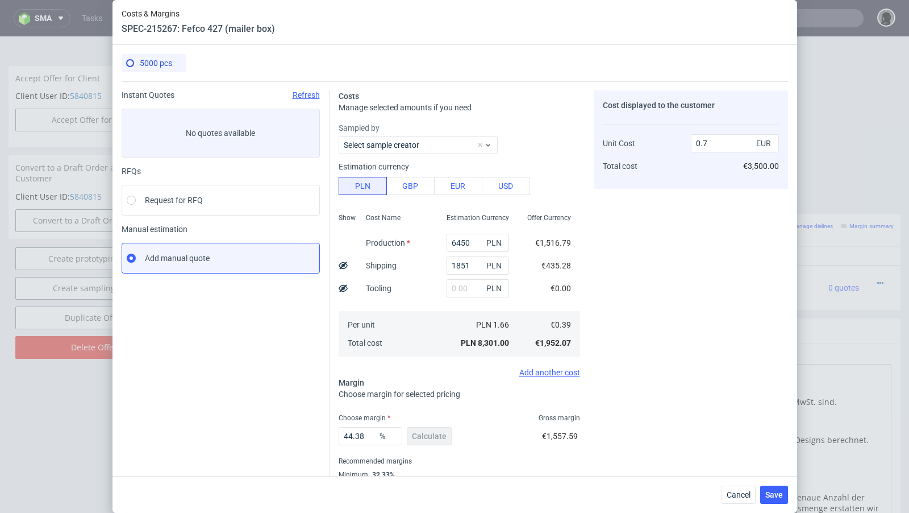
click at [343, 264] on use at bounding box center [343, 264] width 9 height 7
type input "0.61"
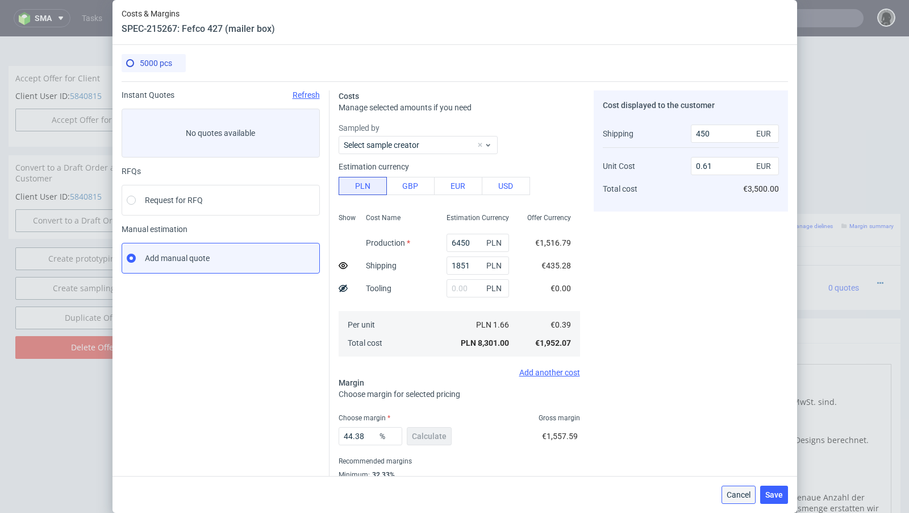
click at [741, 498] on span "Cancel" at bounding box center [739, 495] width 24 height 8
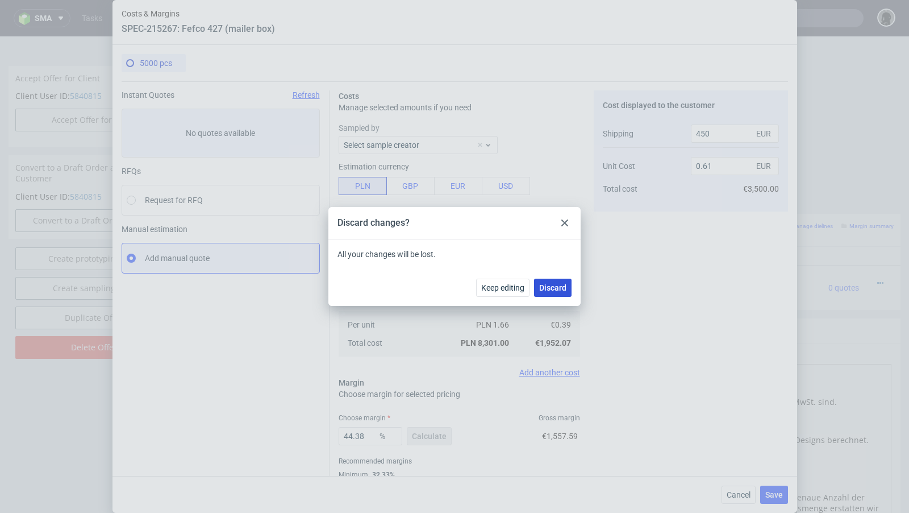
click at [544, 289] on span "Discard" at bounding box center [552, 288] width 27 height 8
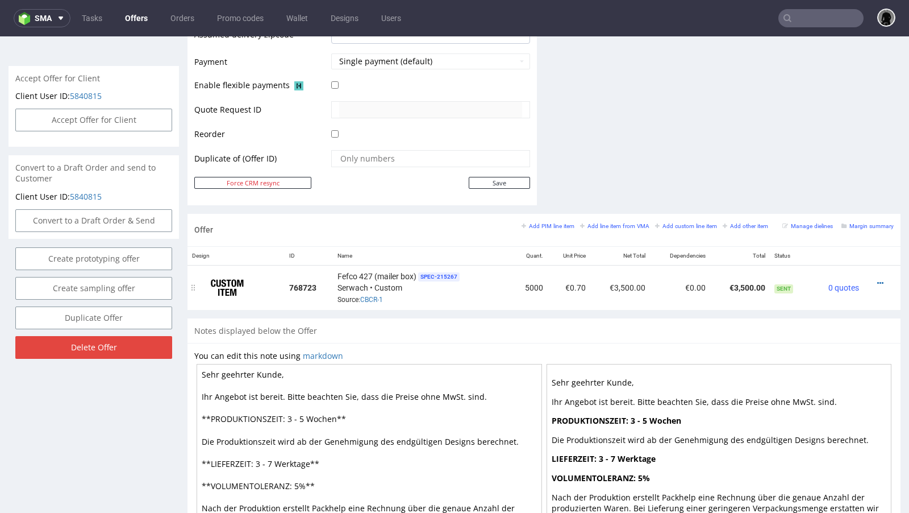
click at [457, 289] on div "Fefco 427 (mailer box) SPEC- 215267 [PERSON_NAME] • Custom Source: CBCR-1" at bounding box center [422, 287] width 169 height 35
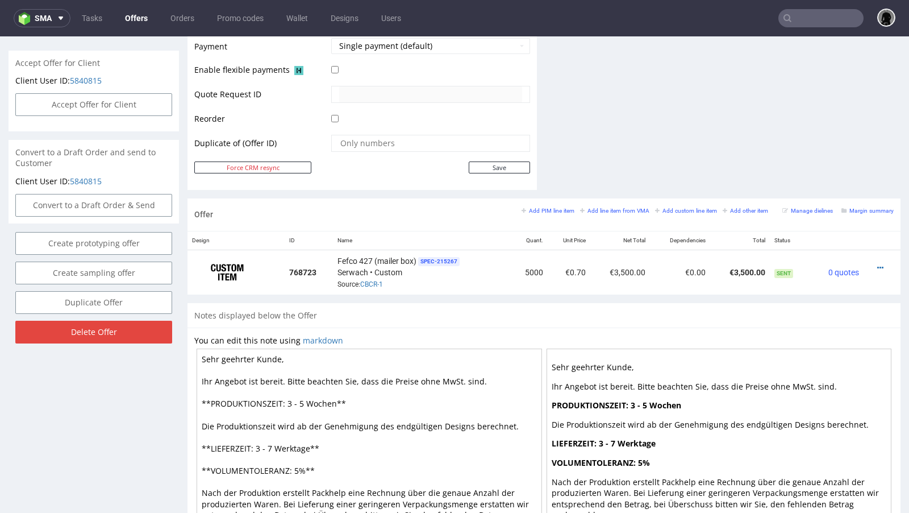
scroll to position [518, 0]
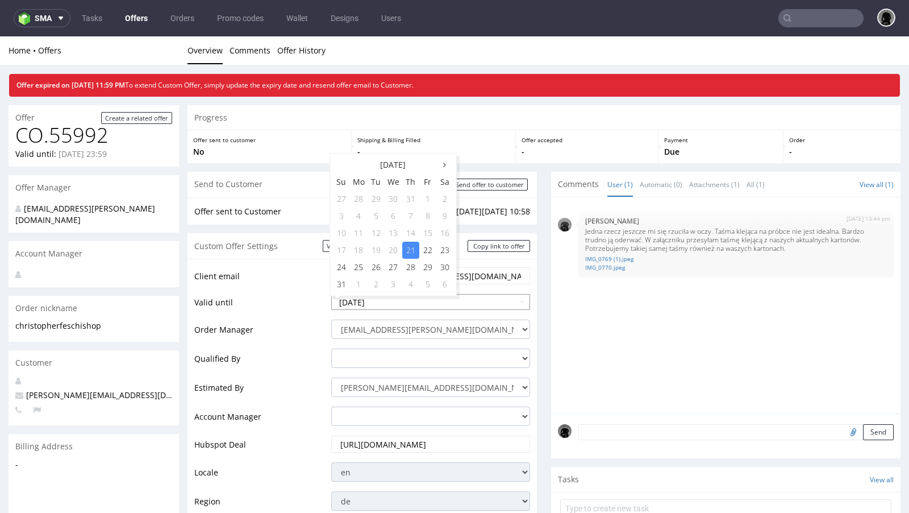
click at [392, 302] on input "[DATE]" at bounding box center [430, 302] width 199 height 16
click at [380, 269] on td "26" at bounding box center [376, 267] width 17 height 17
type input "[DATE]"
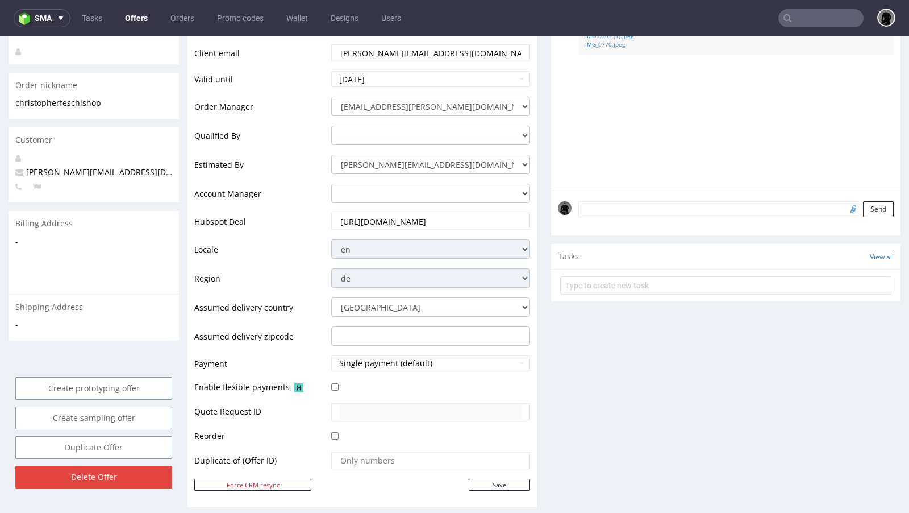
scroll to position [441, 0]
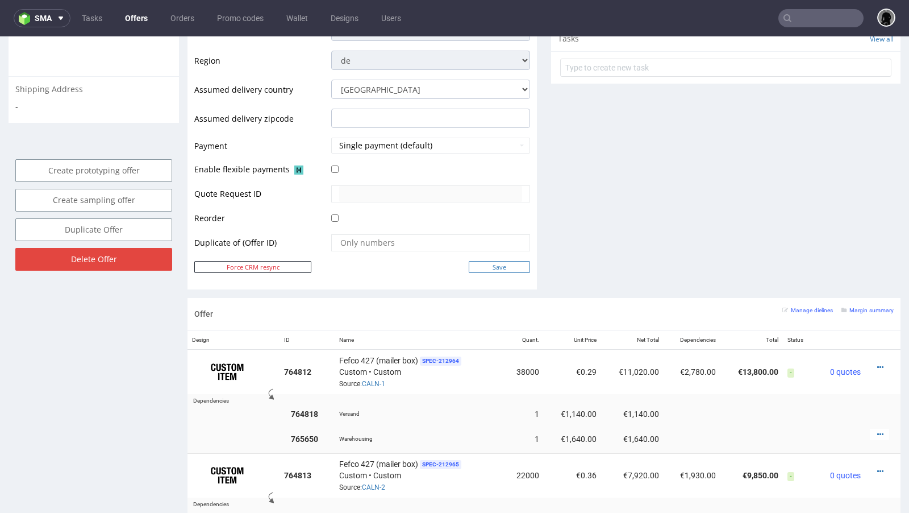
click at [497, 261] on input "Save" at bounding box center [499, 267] width 61 height 12
type input "In progress..."
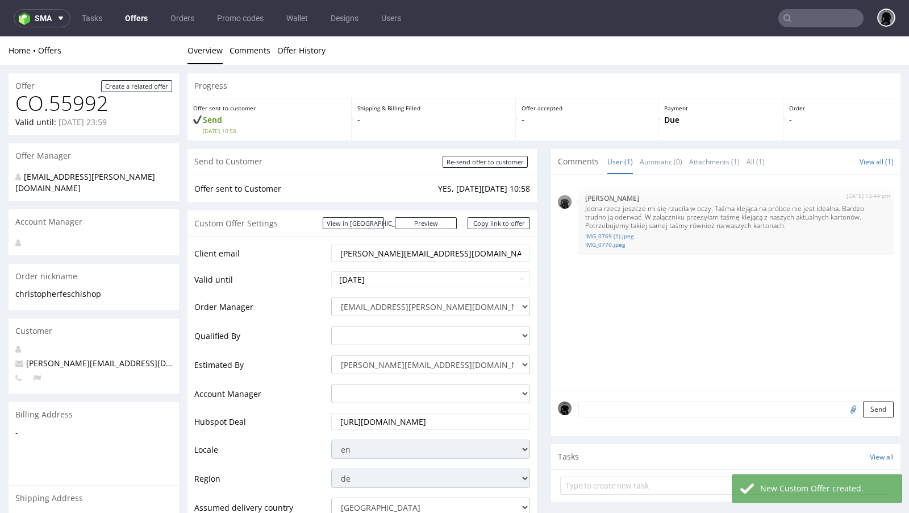
scroll to position [0, 0]
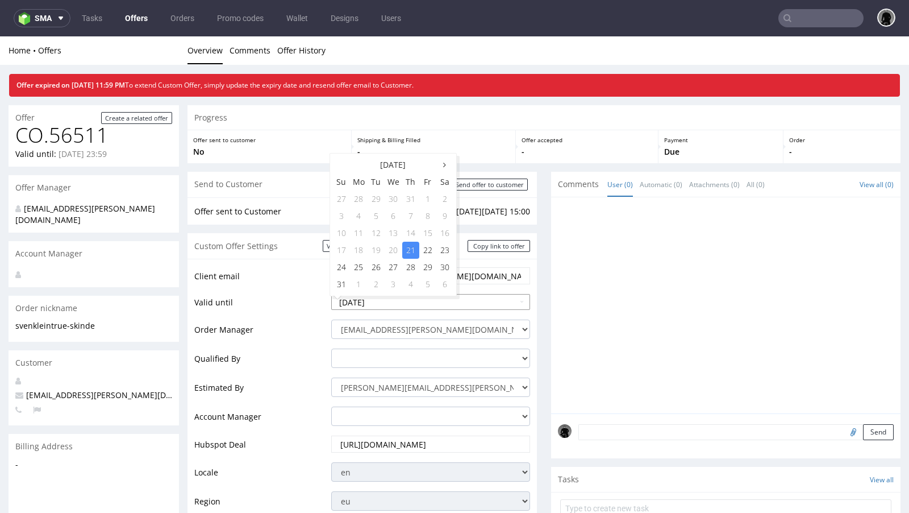
click at [389, 264] on td "27" at bounding box center [394, 267] width 18 height 17
type input "[DATE]"
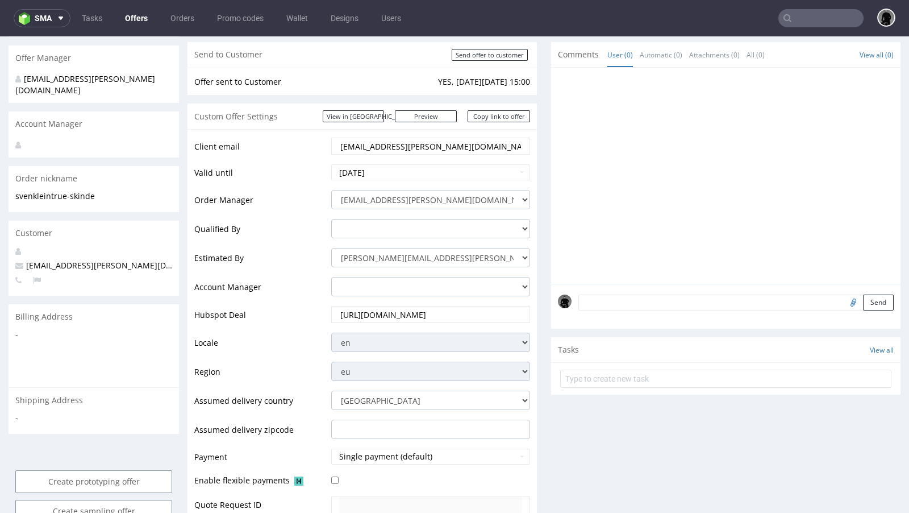
scroll to position [382, 0]
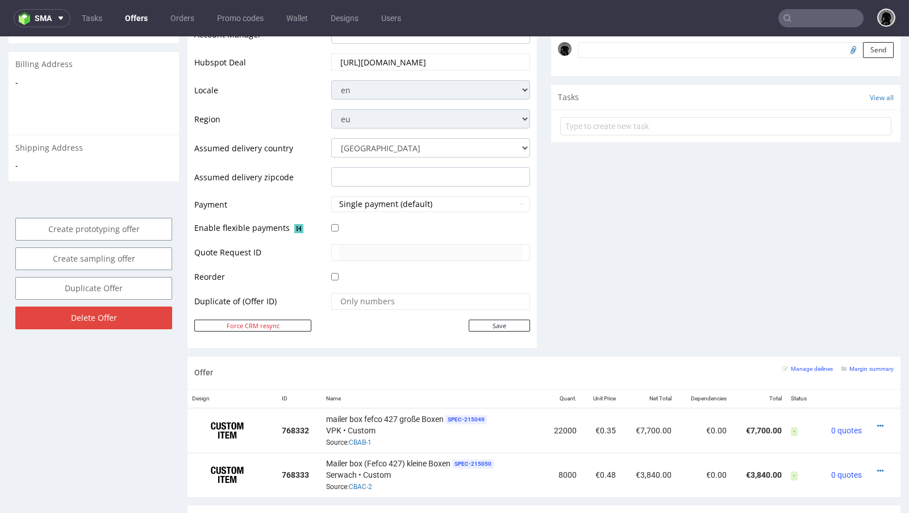
click at [486, 328] on td "Save" at bounding box center [430, 325] width 202 height 14
click at [484, 321] on input "Save" at bounding box center [499, 325] width 61 height 12
type input "In progress..."
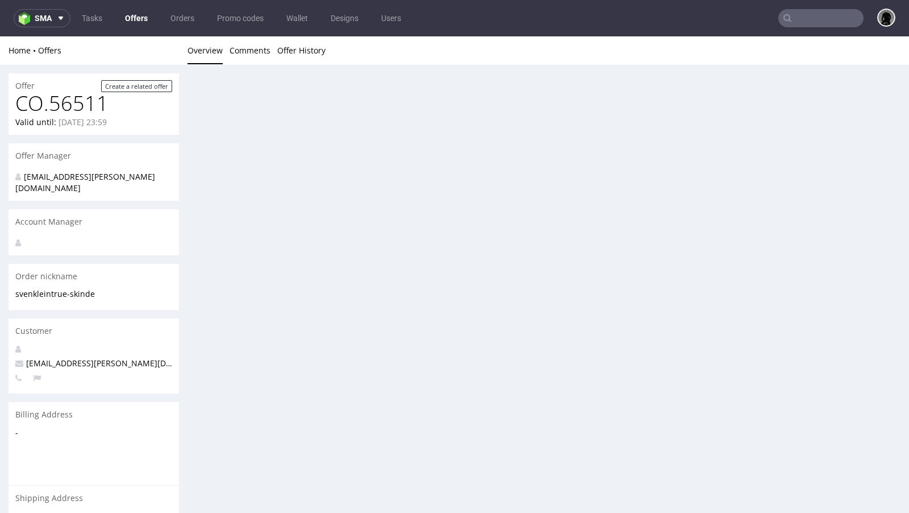
scroll to position [0, 0]
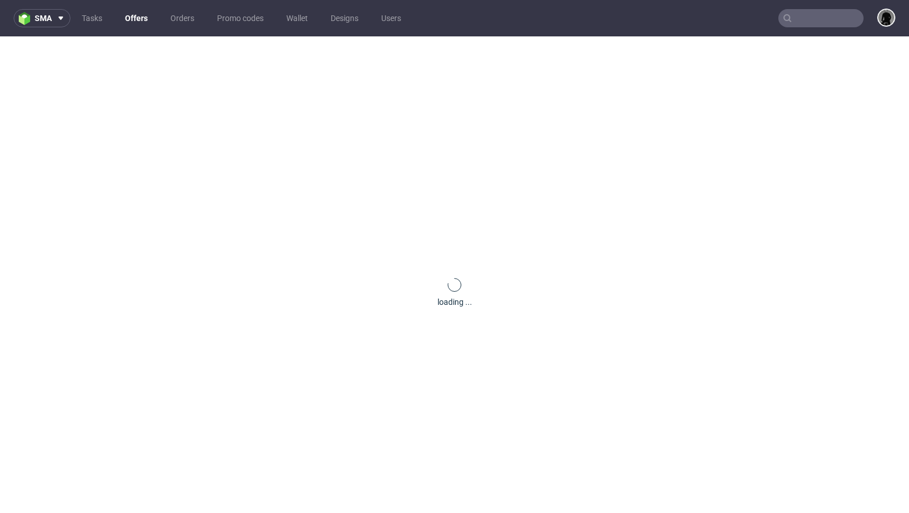
click at [128, 14] on link "Offers" at bounding box center [136, 18] width 36 height 18
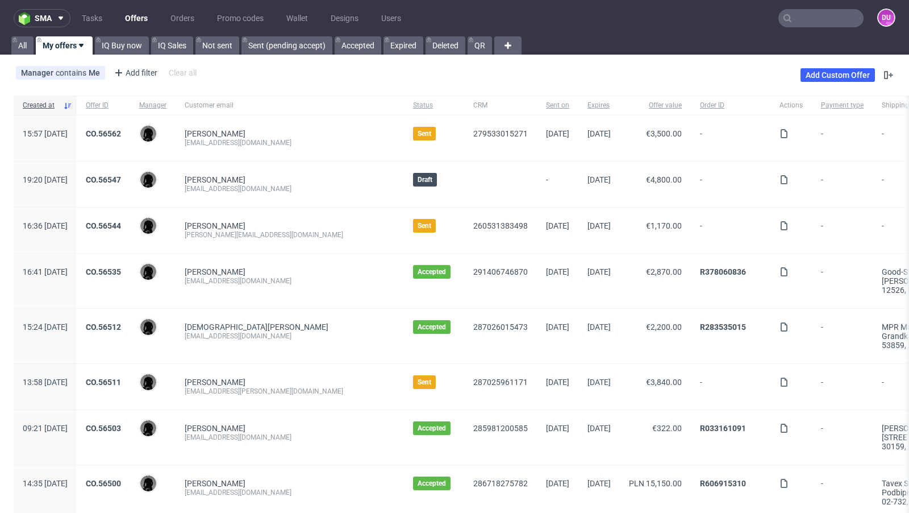
scroll to position [1194, 0]
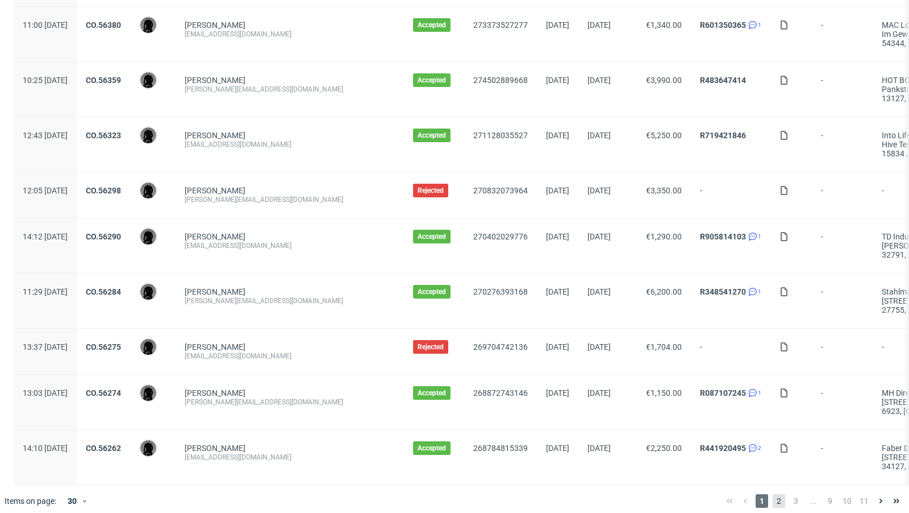
click at [773, 494] on span "2" at bounding box center [779, 501] width 13 height 14
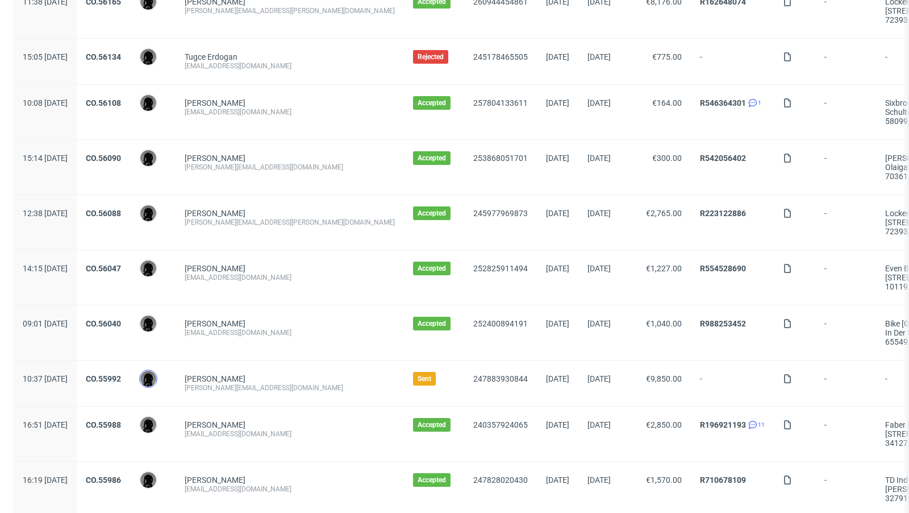
scroll to position [462, 0]
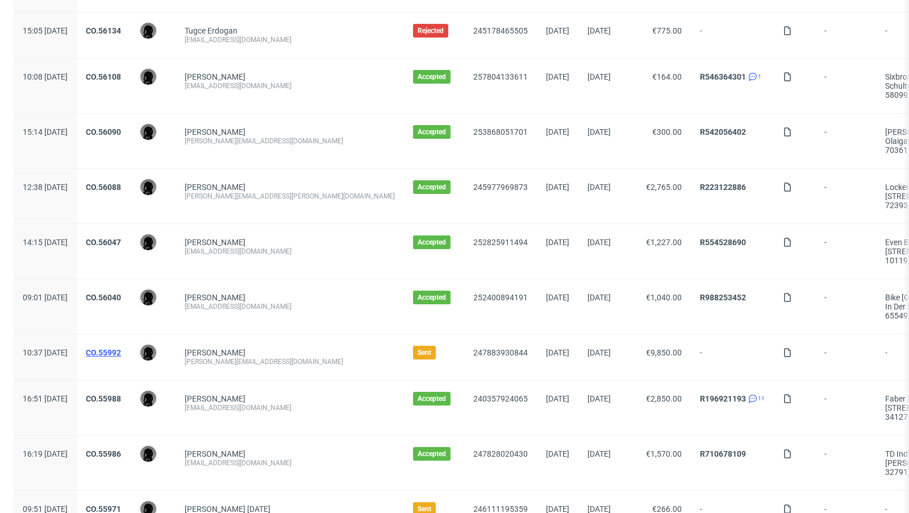
click at [121, 350] on link "CO.55992" at bounding box center [103, 352] width 35 height 9
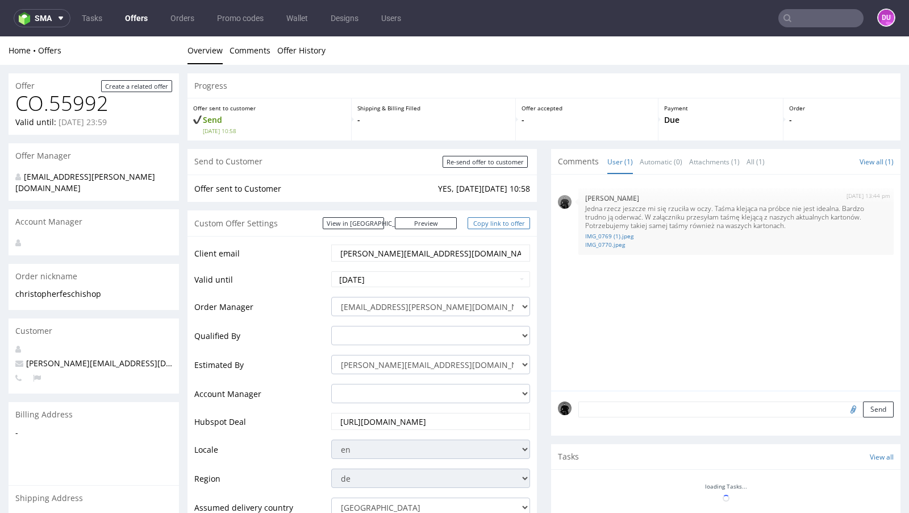
click at [494, 223] on link "Copy link to offer" at bounding box center [499, 223] width 63 height 12
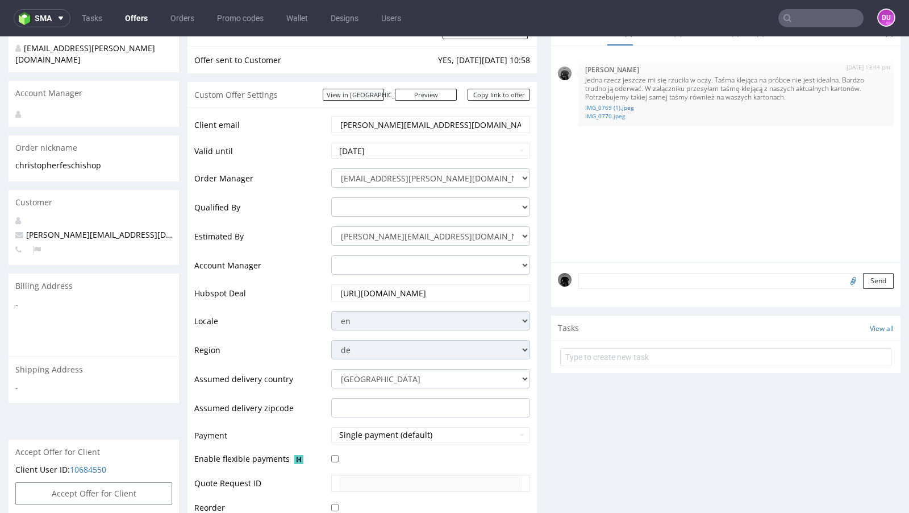
scroll to position [92, 0]
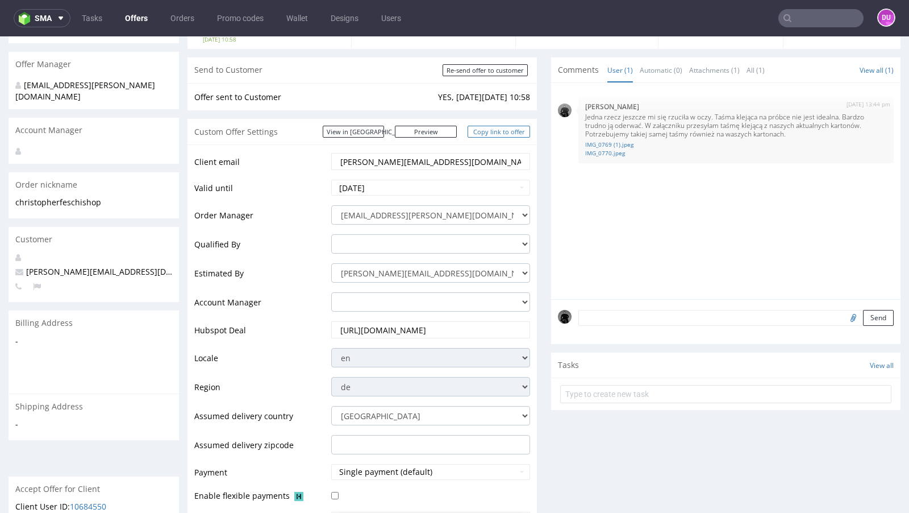
click at [495, 135] on link "Copy link to offer" at bounding box center [499, 132] width 63 height 12
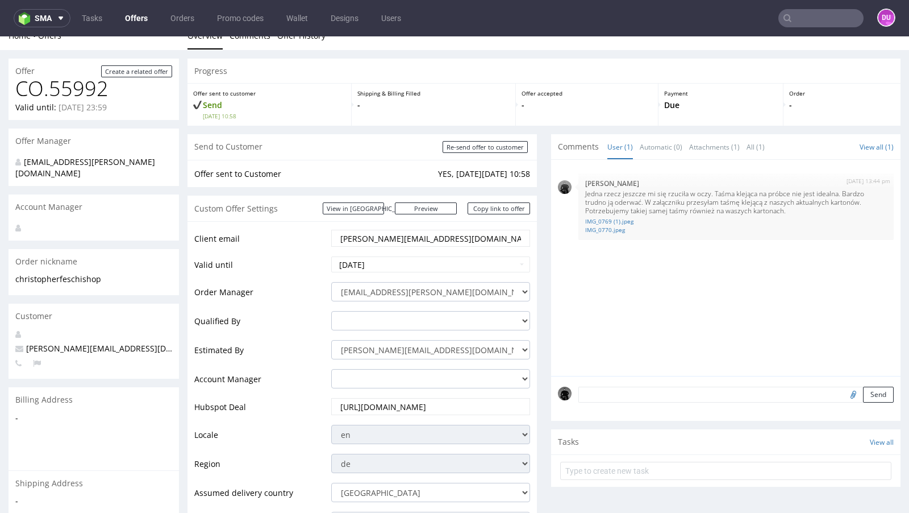
scroll to position [0, 0]
